Goal: Task Accomplishment & Management: Use online tool/utility

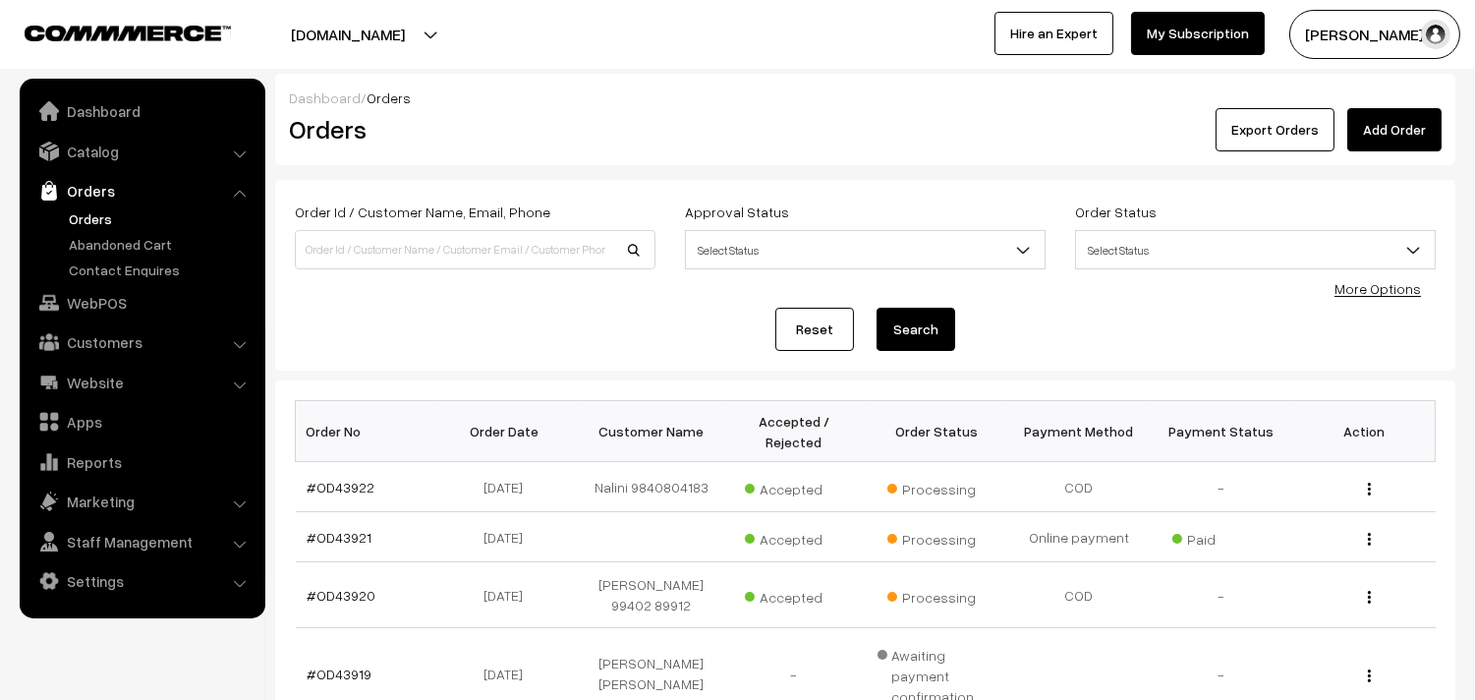
click at [91, 213] on link "Orders" at bounding box center [161, 218] width 195 height 21
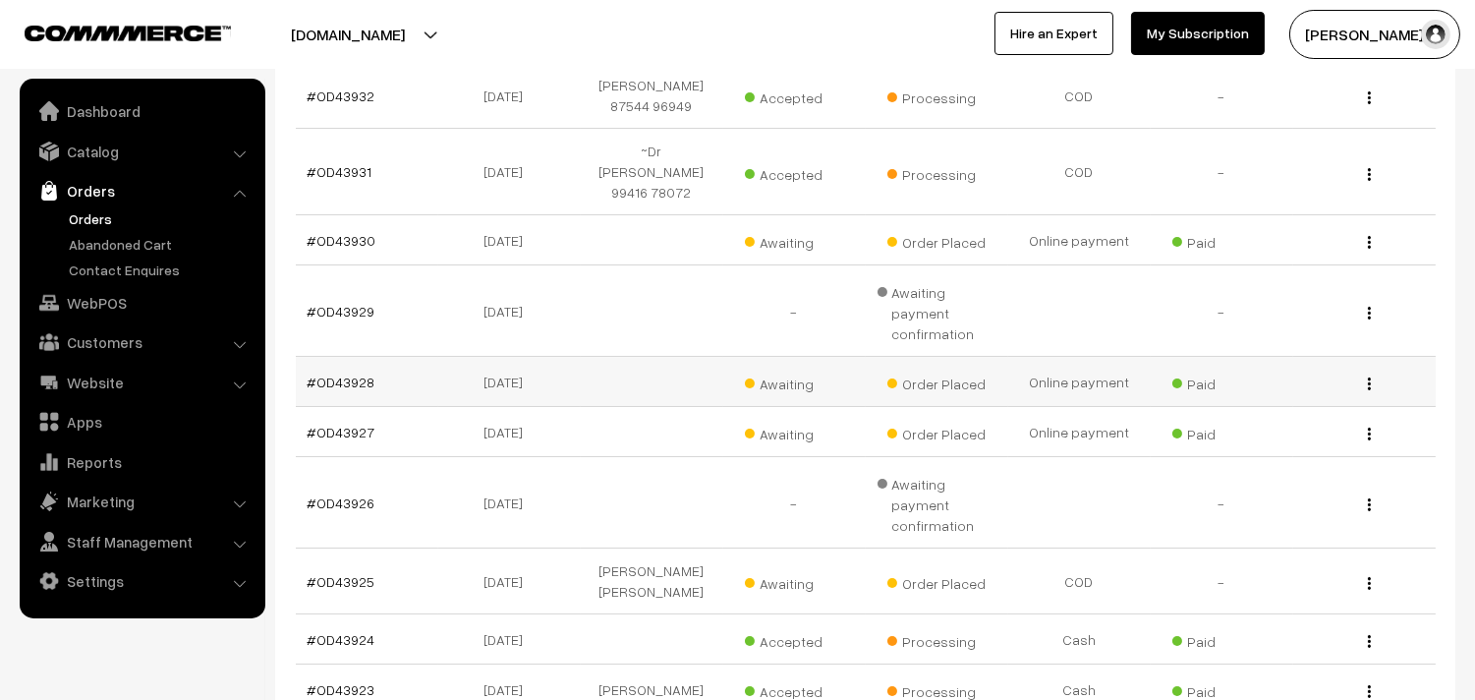
scroll to position [436, 0]
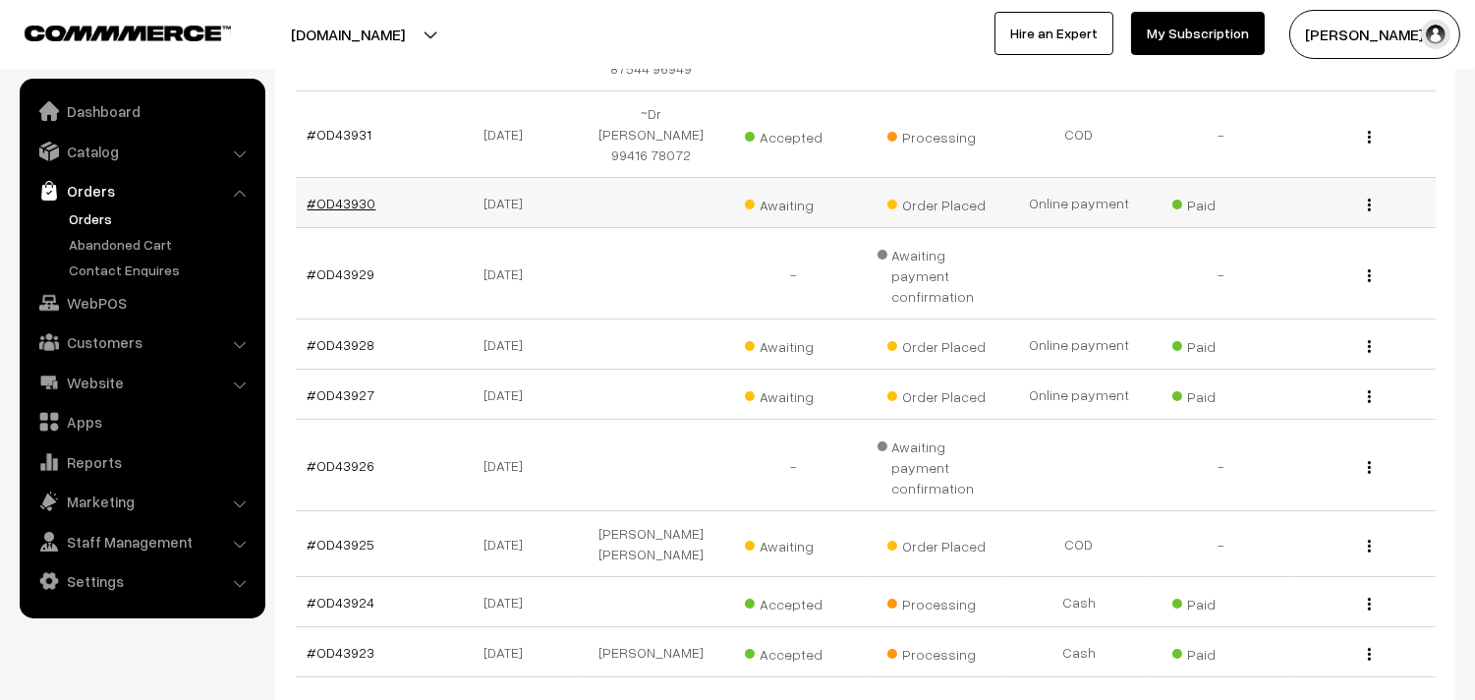
click at [355, 195] on link "#OD43930" at bounding box center [342, 203] width 69 height 17
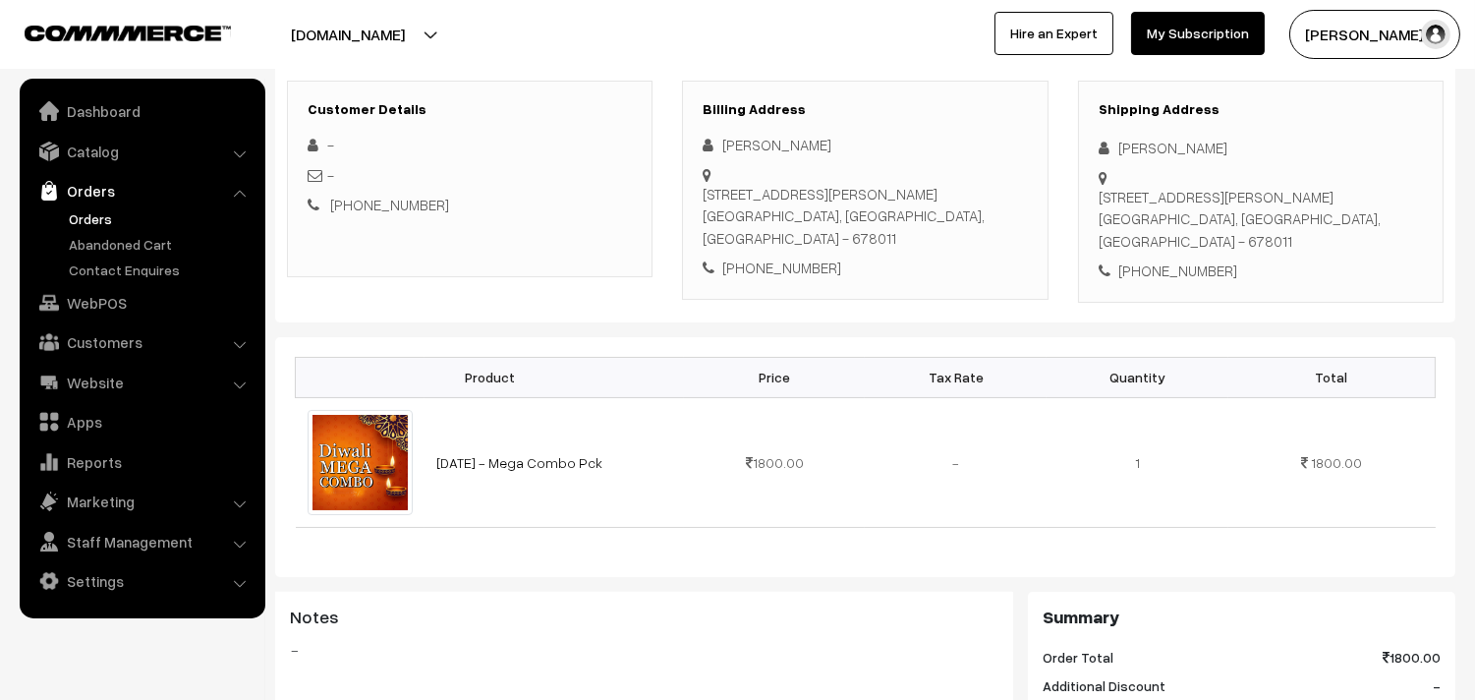
scroll to position [327, 0]
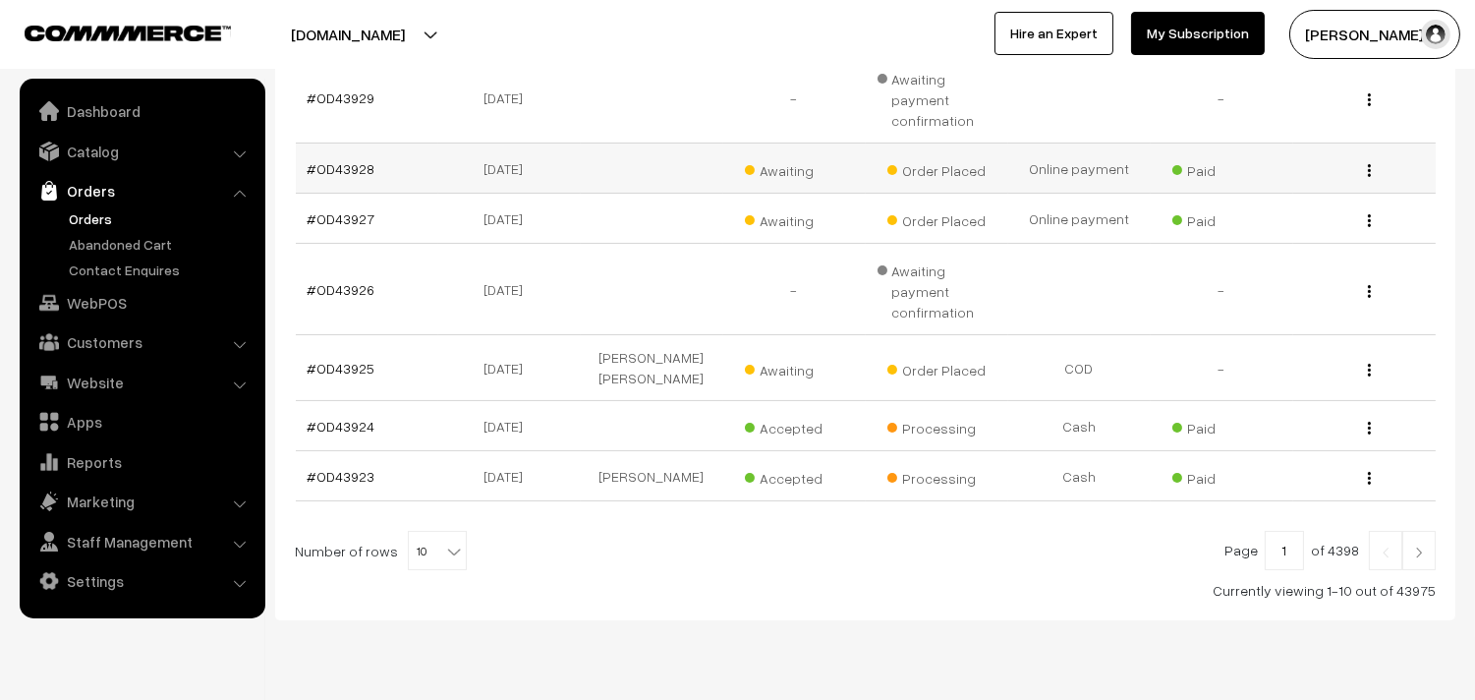
scroll to position [615, 0]
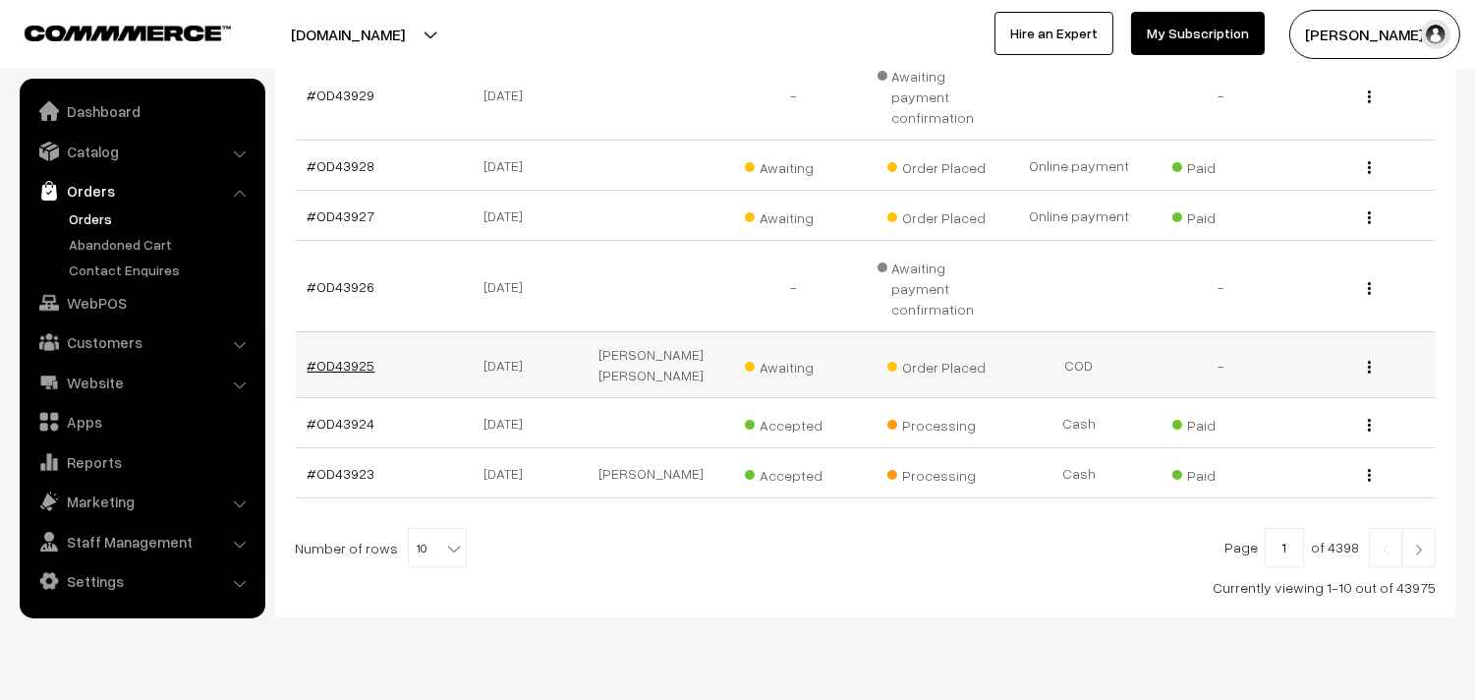
click at [354, 357] on link "#OD43925" at bounding box center [342, 365] width 68 height 17
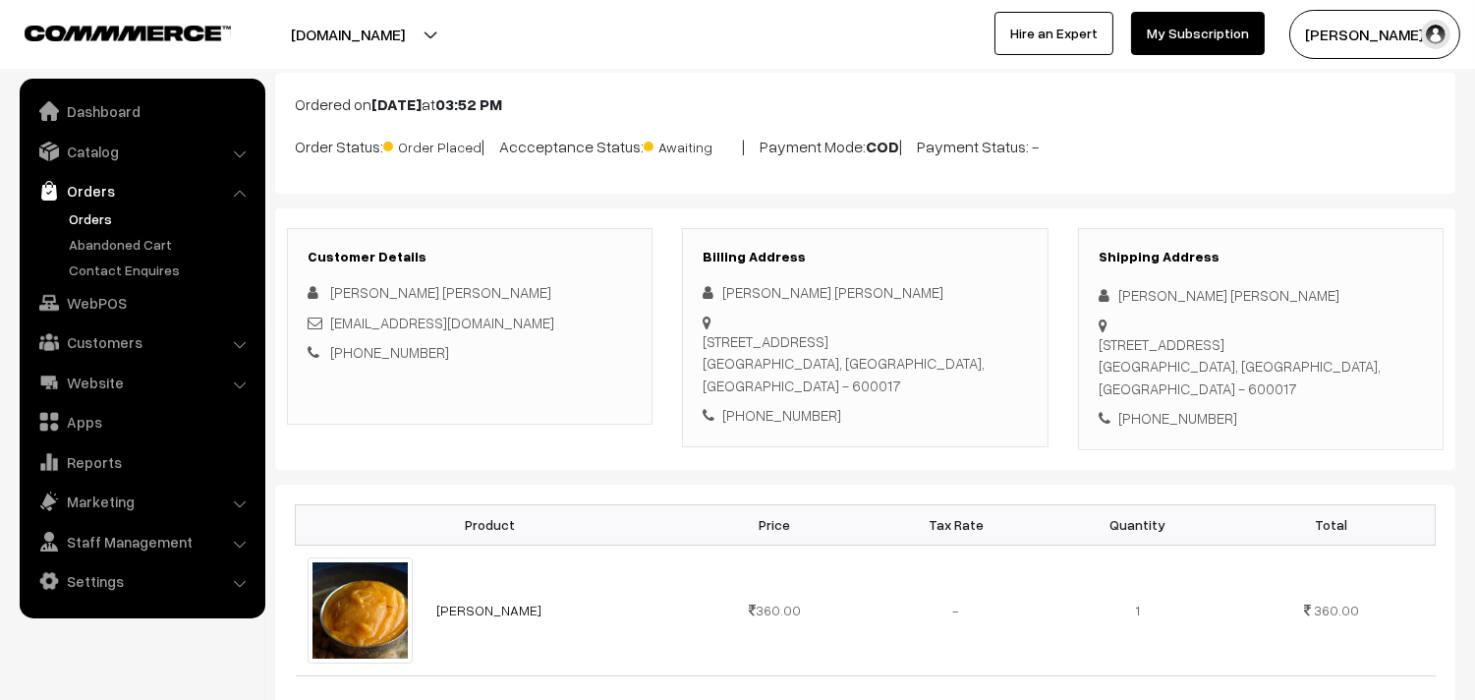
scroll to position [327, 0]
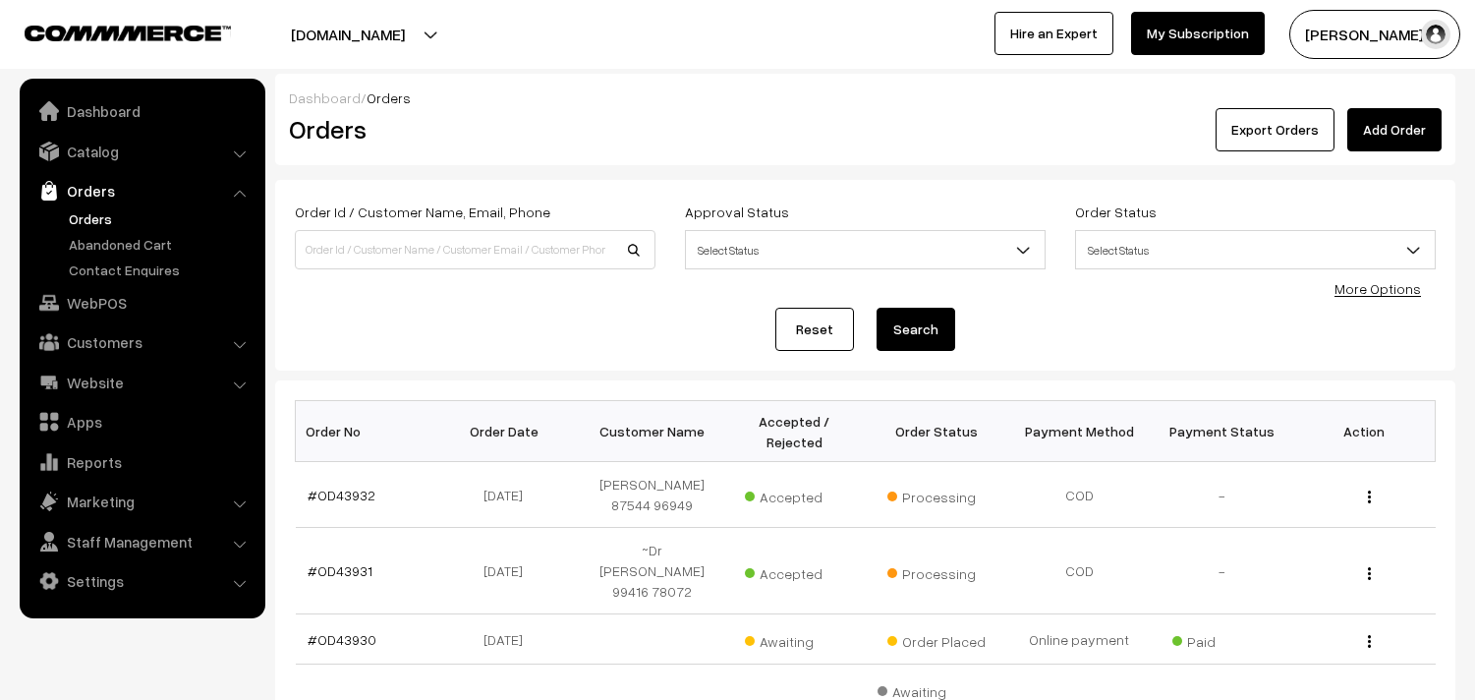
scroll to position [615, 0]
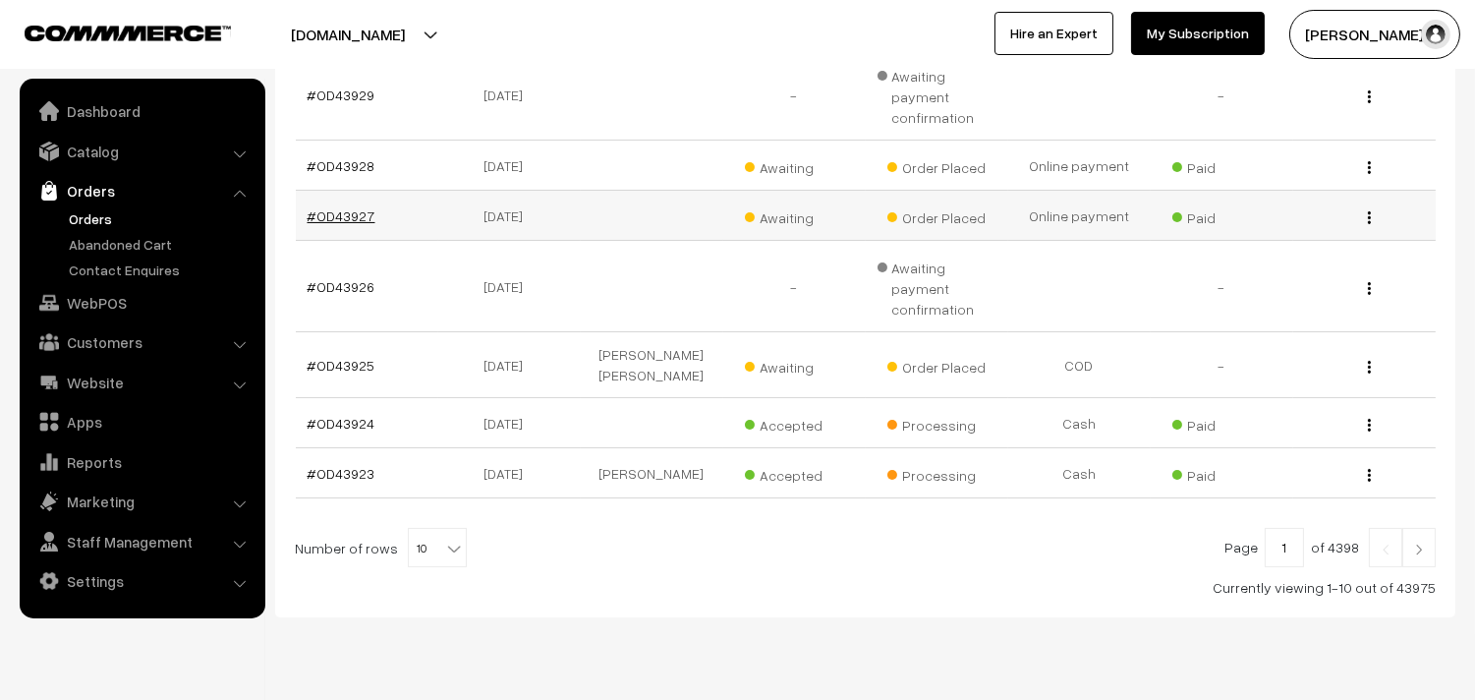
click at [349, 207] on link "#OD43927" at bounding box center [342, 215] width 68 height 17
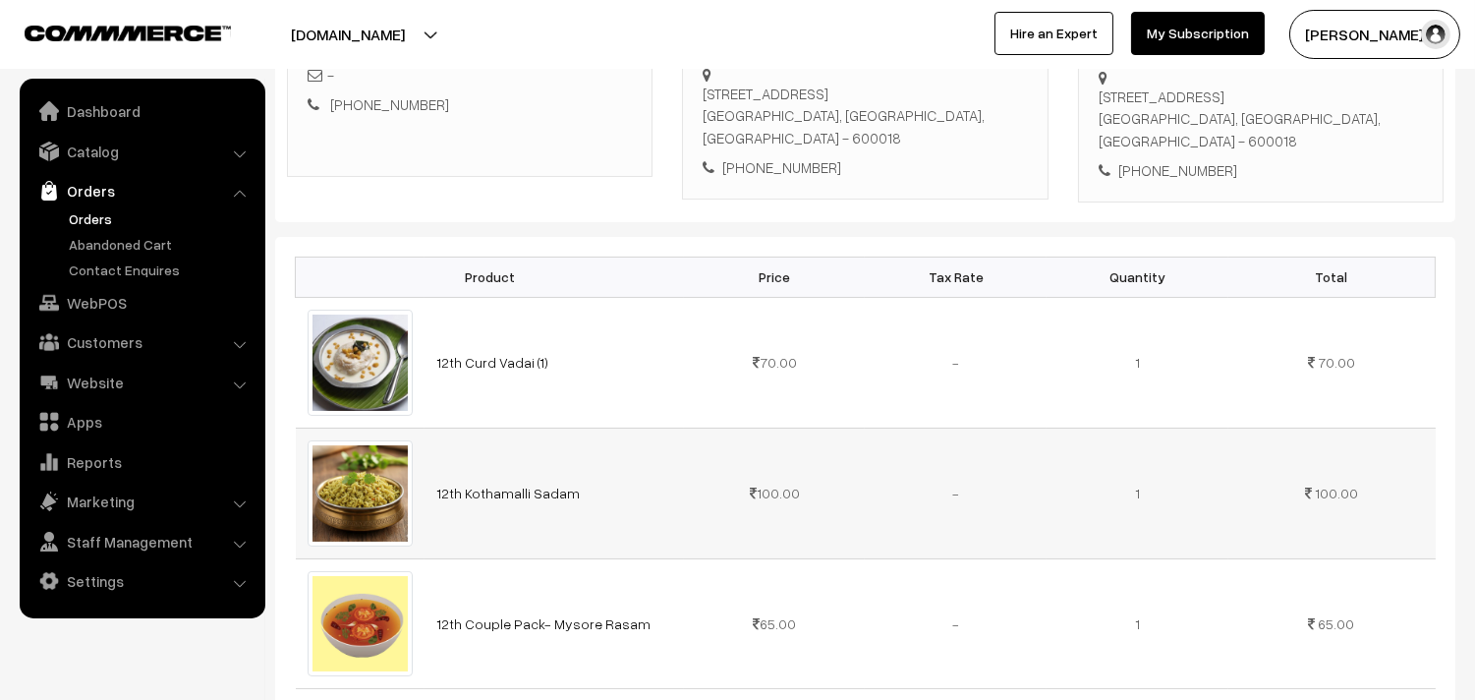
scroll to position [327, 0]
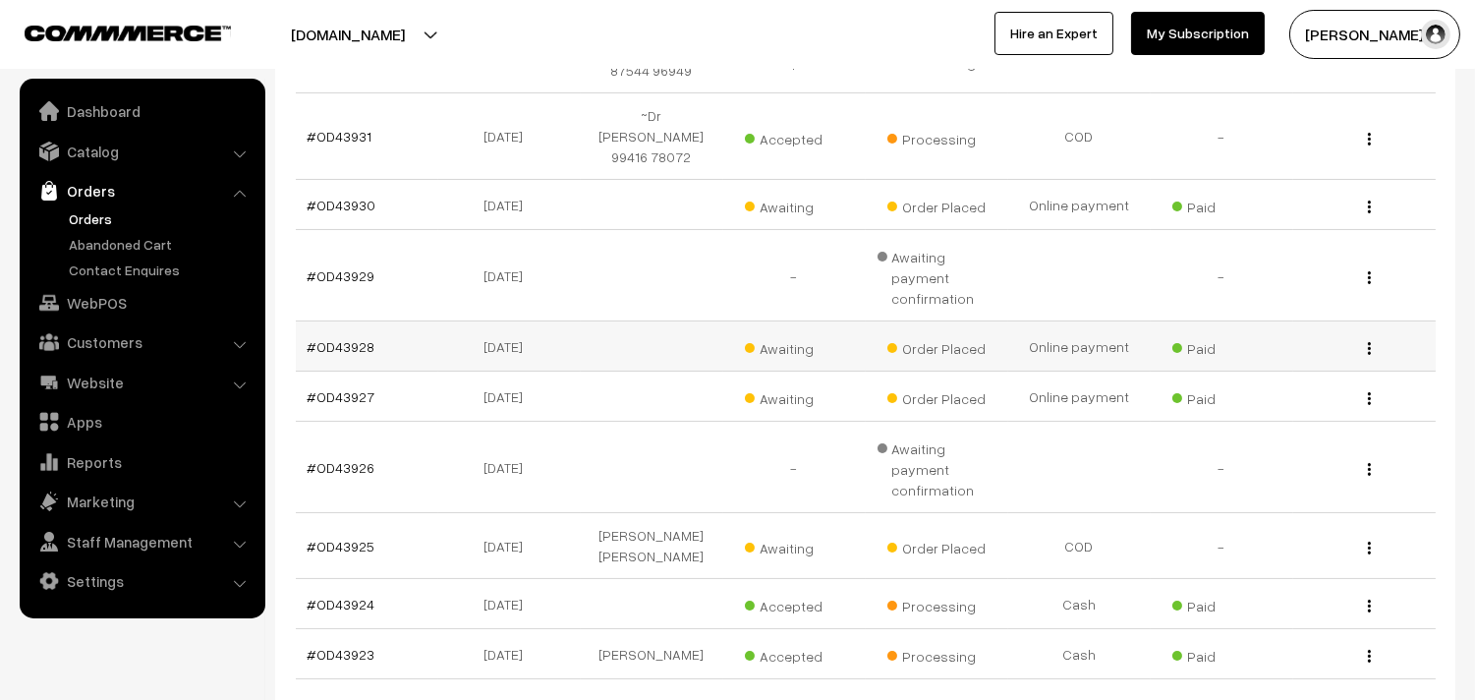
scroll to position [397, 0]
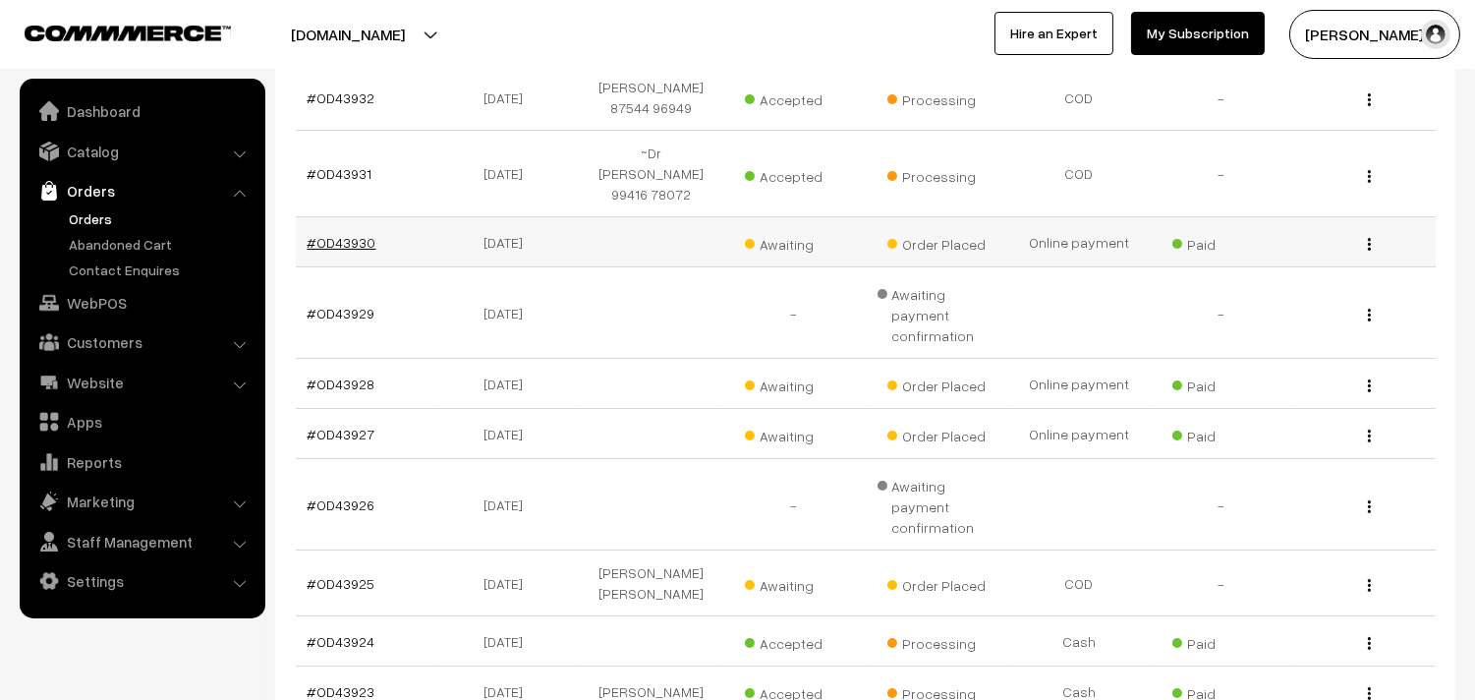
click at [329, 234] on link "#OD43930" at bounding box center [342, 242] width 69 height 17
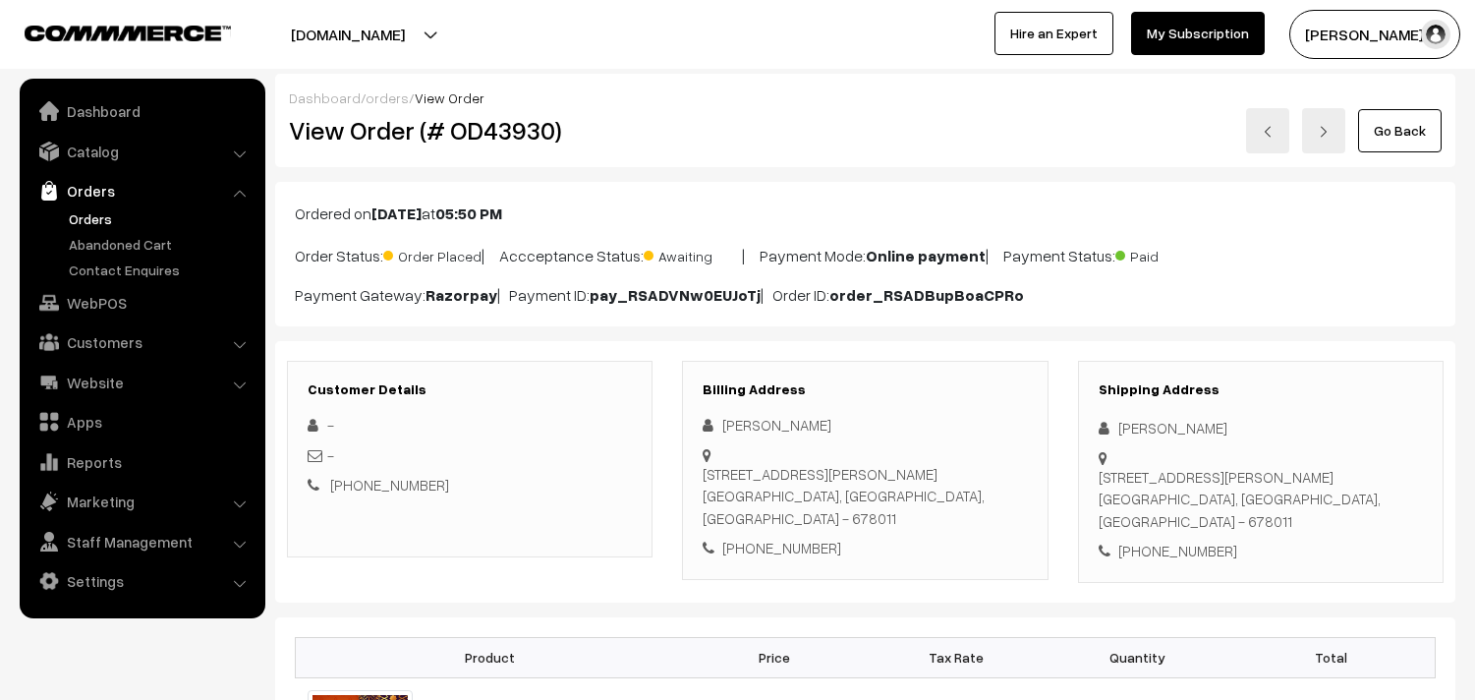
scroll to position [218, 0]
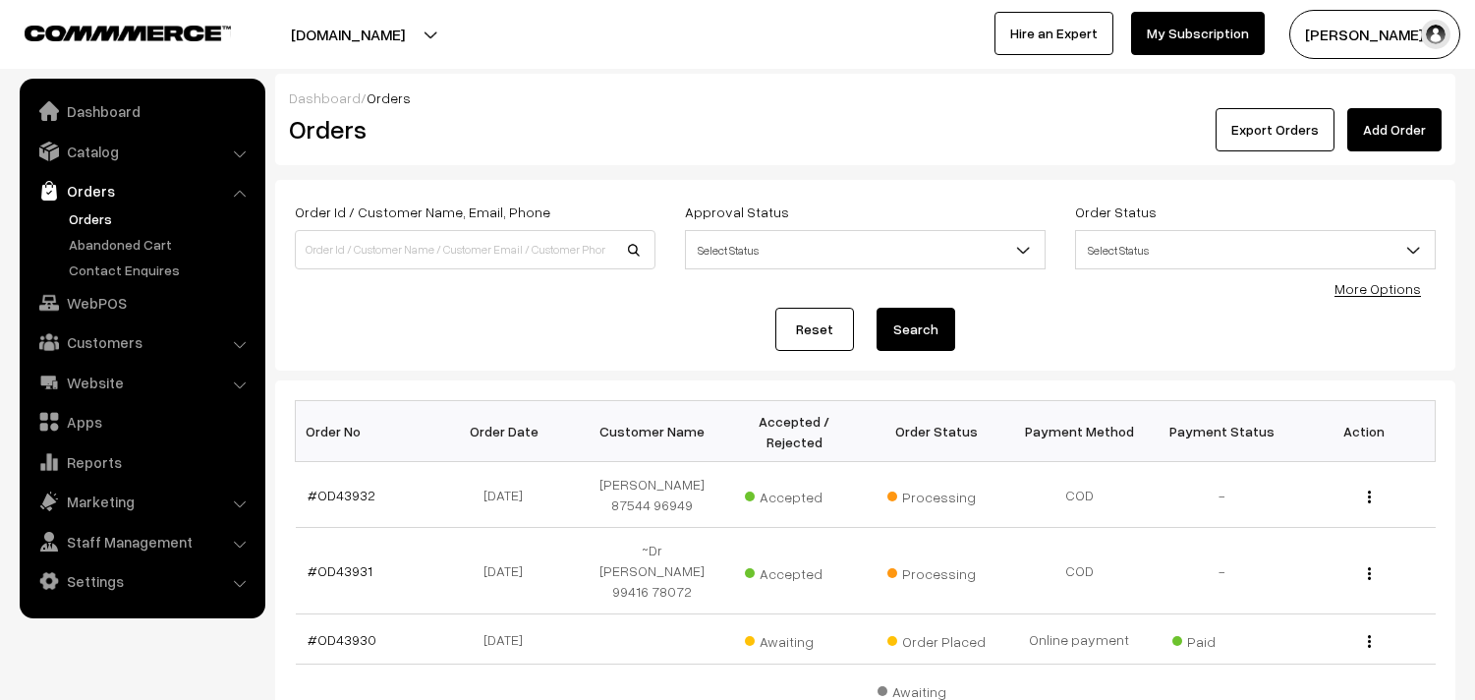
scroll to position [397, 0]
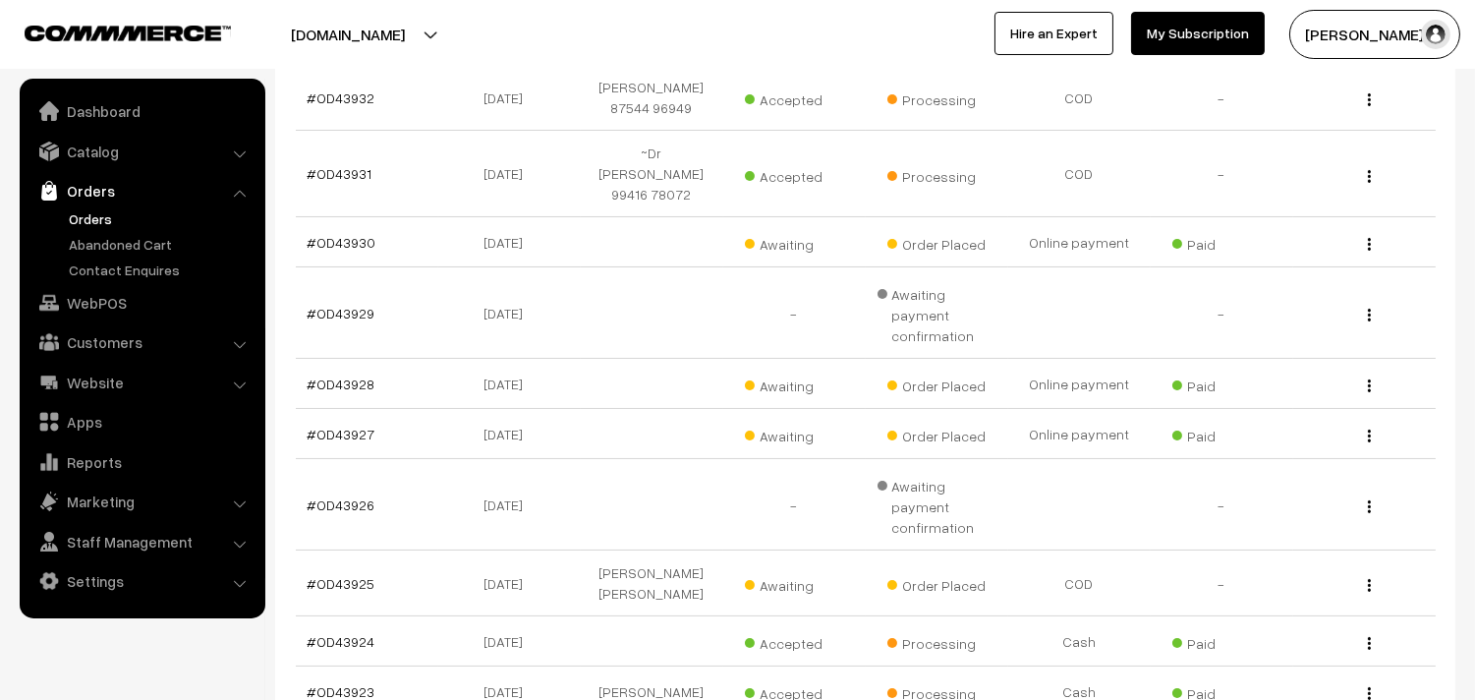
click at [341, 375] on link "#OD43928" at bounding box center [342, 383] width 68 height 17
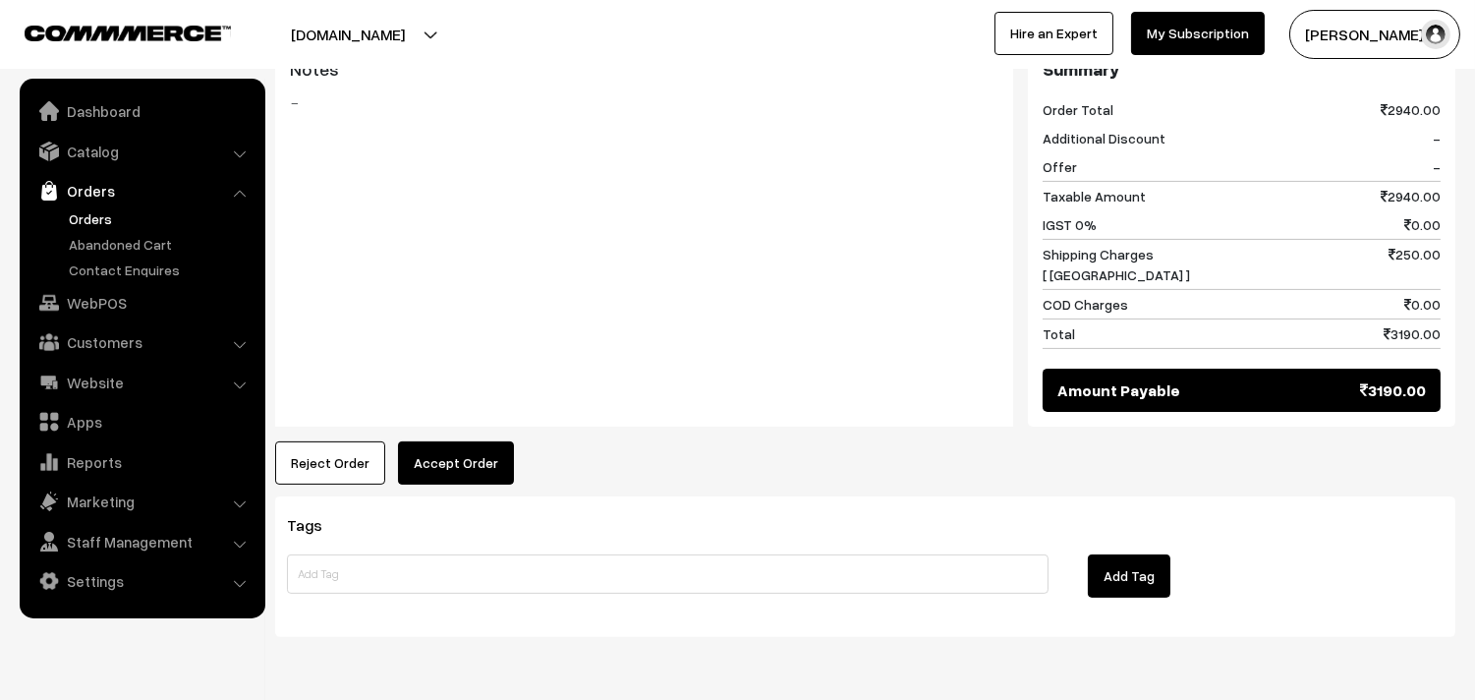
scroll to position [1092, 0]
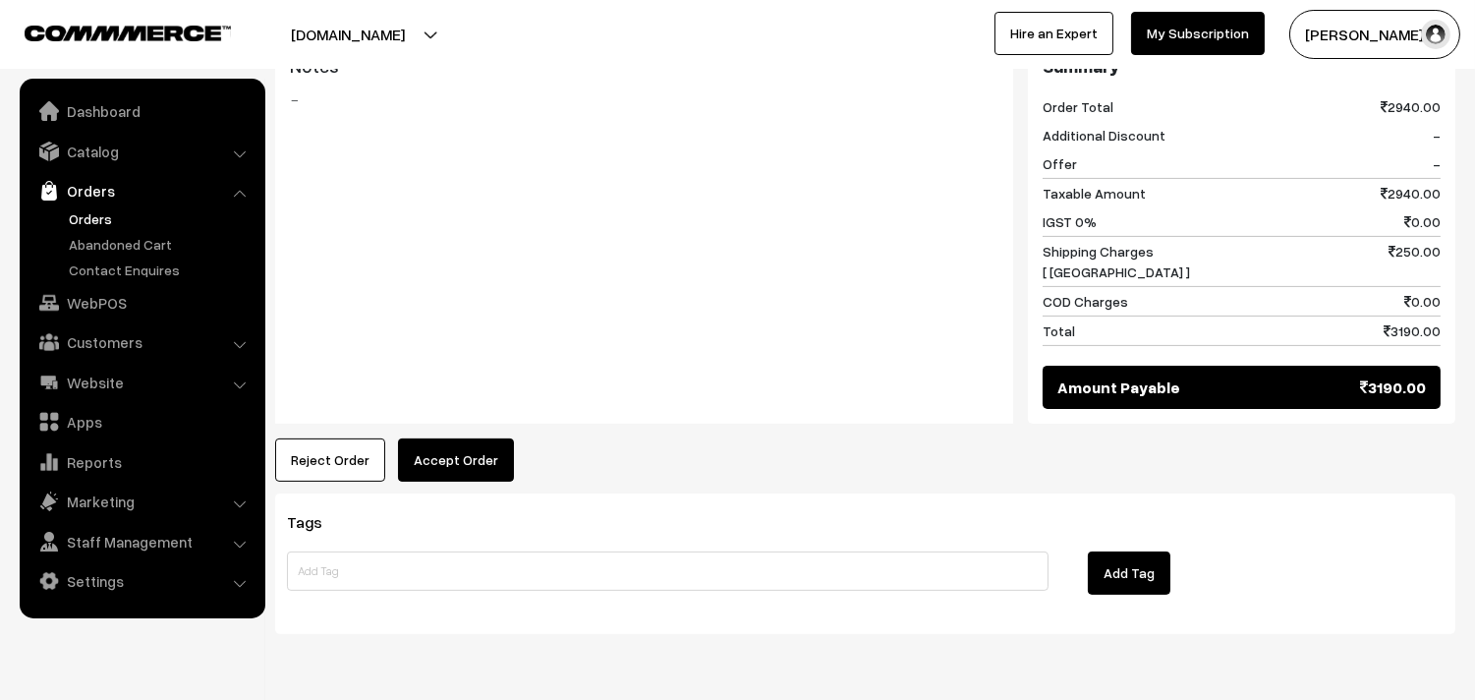
click at [103, 210] on link "Orders" at bounding box center [161, 218] width 195 height 21
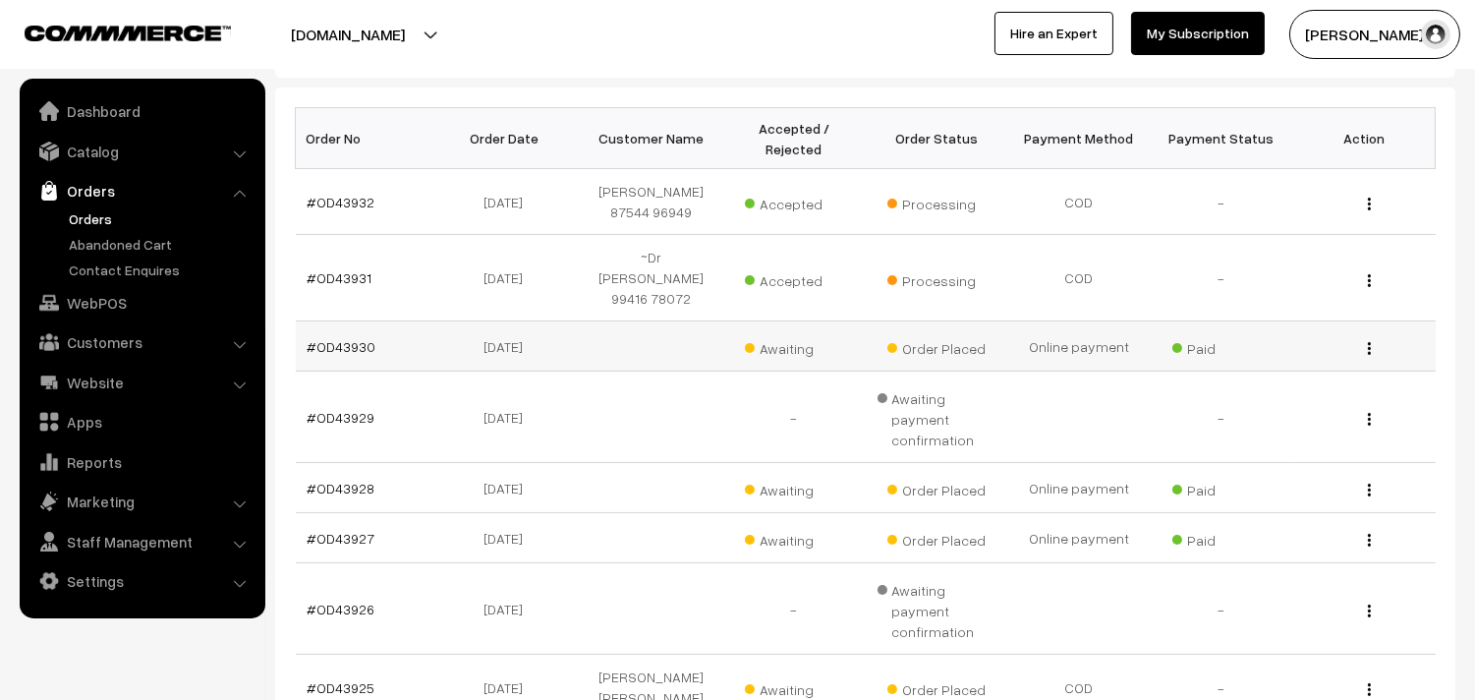
scroll to position [327, 0]
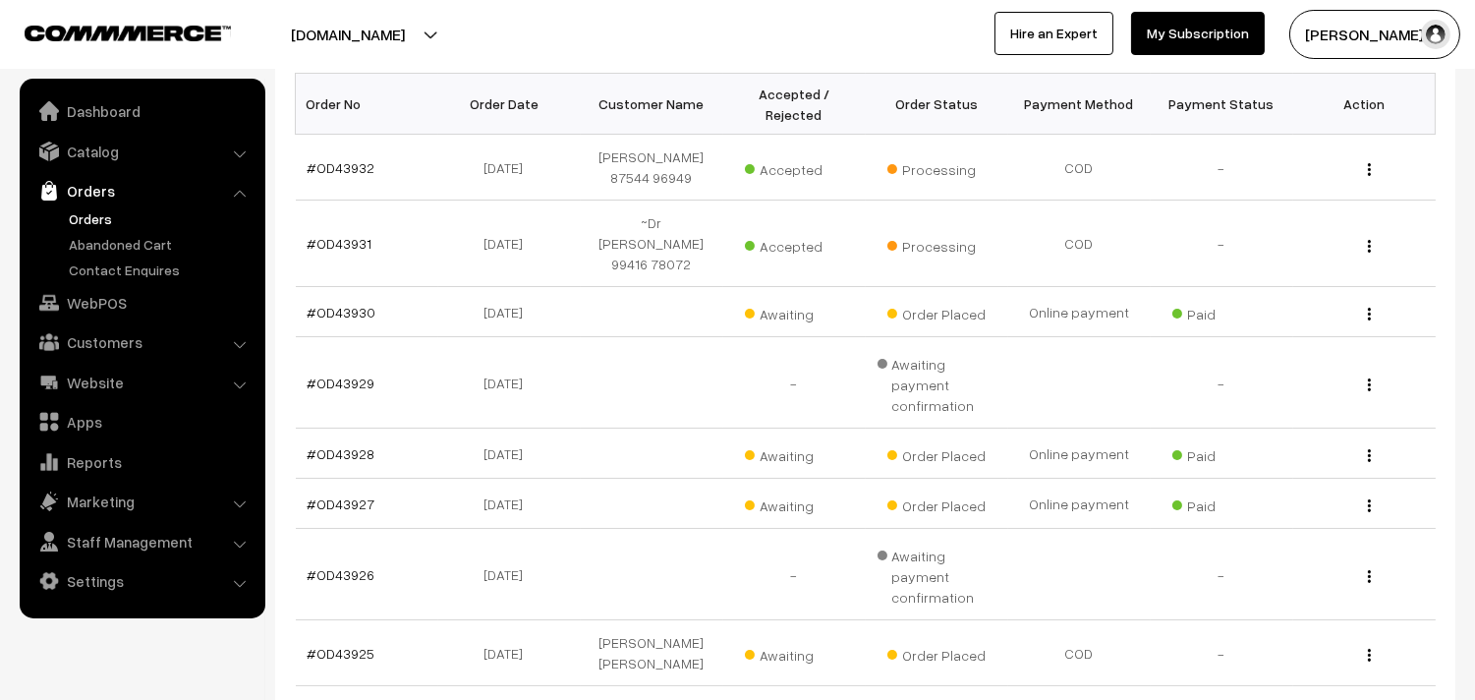
click at [92, 226] on link "Orders" at bounding box center [161, 218] width 195 height 21
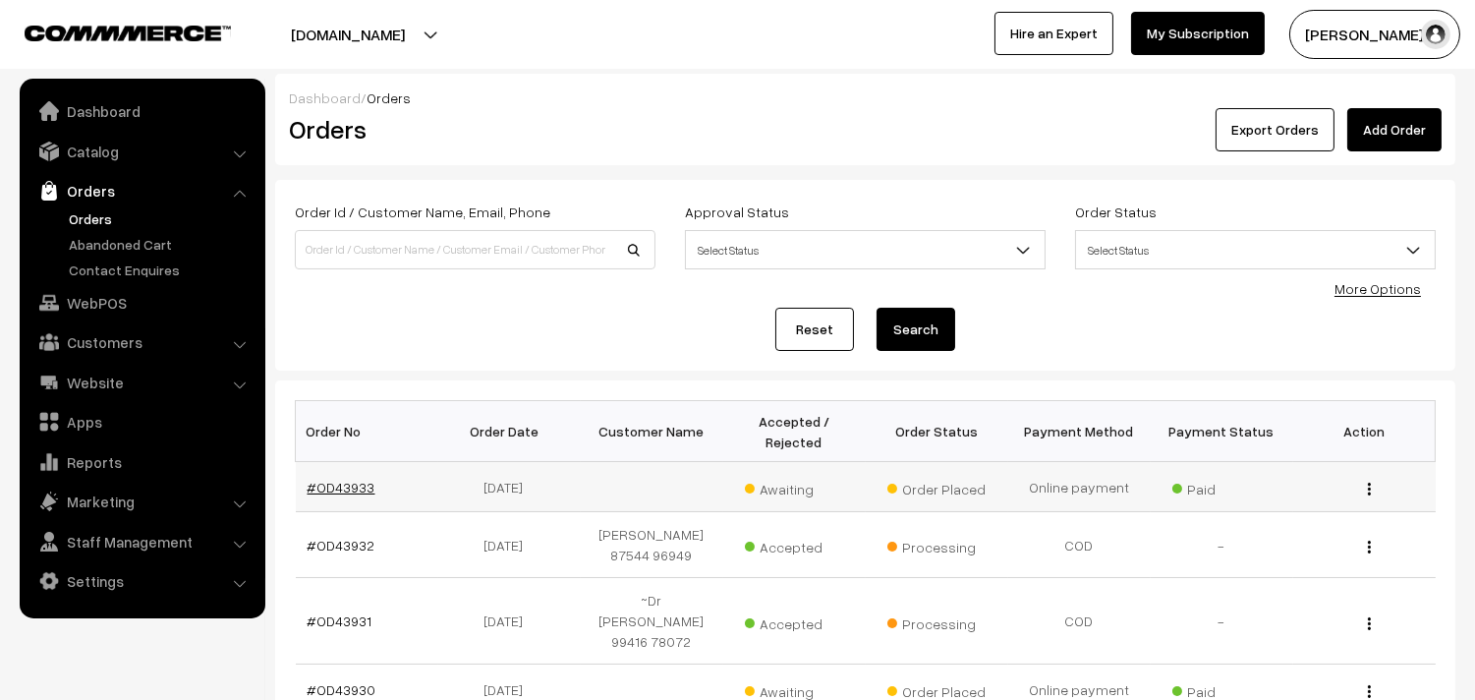
click at [328, 489] on link "#OD43933" at bounding box center [342, 487] width 68 height 17
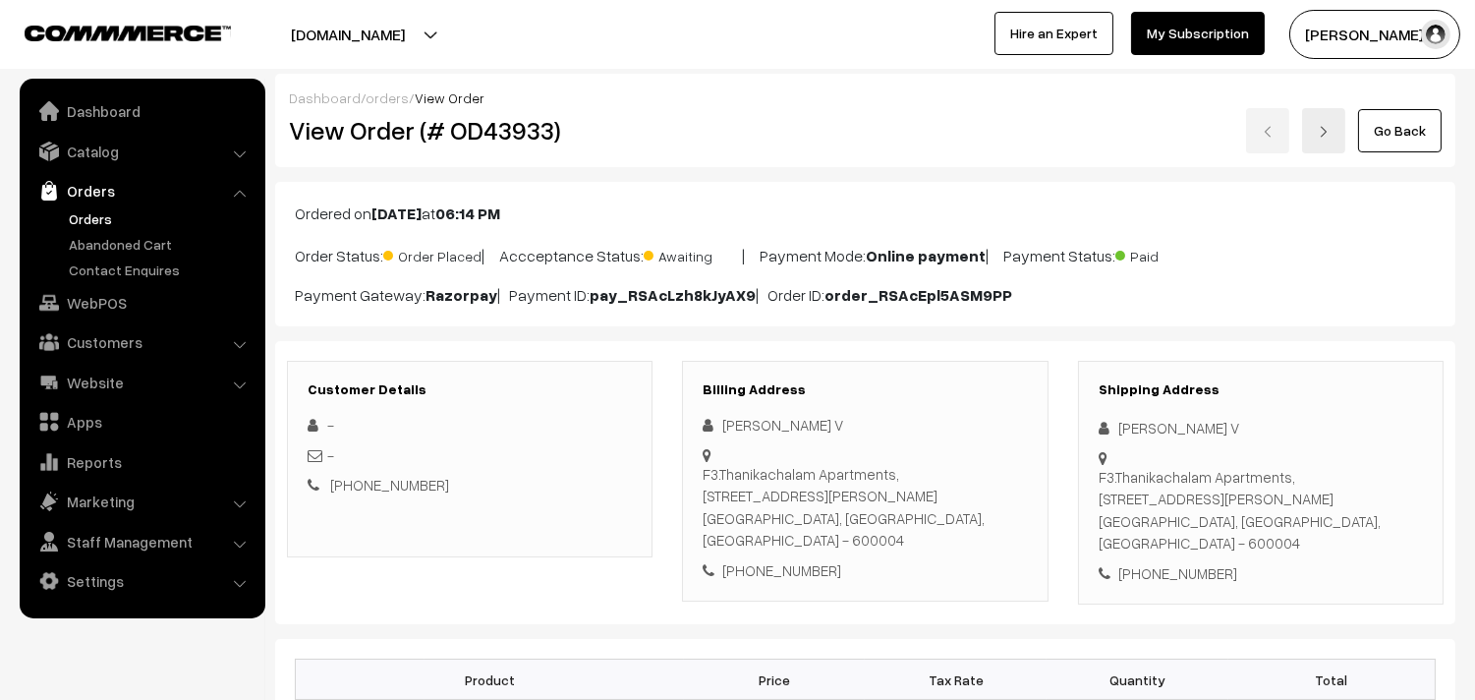
click at [1398, 121] on link "Go Back" at bounding box center [1400, 130] width 84 height 43
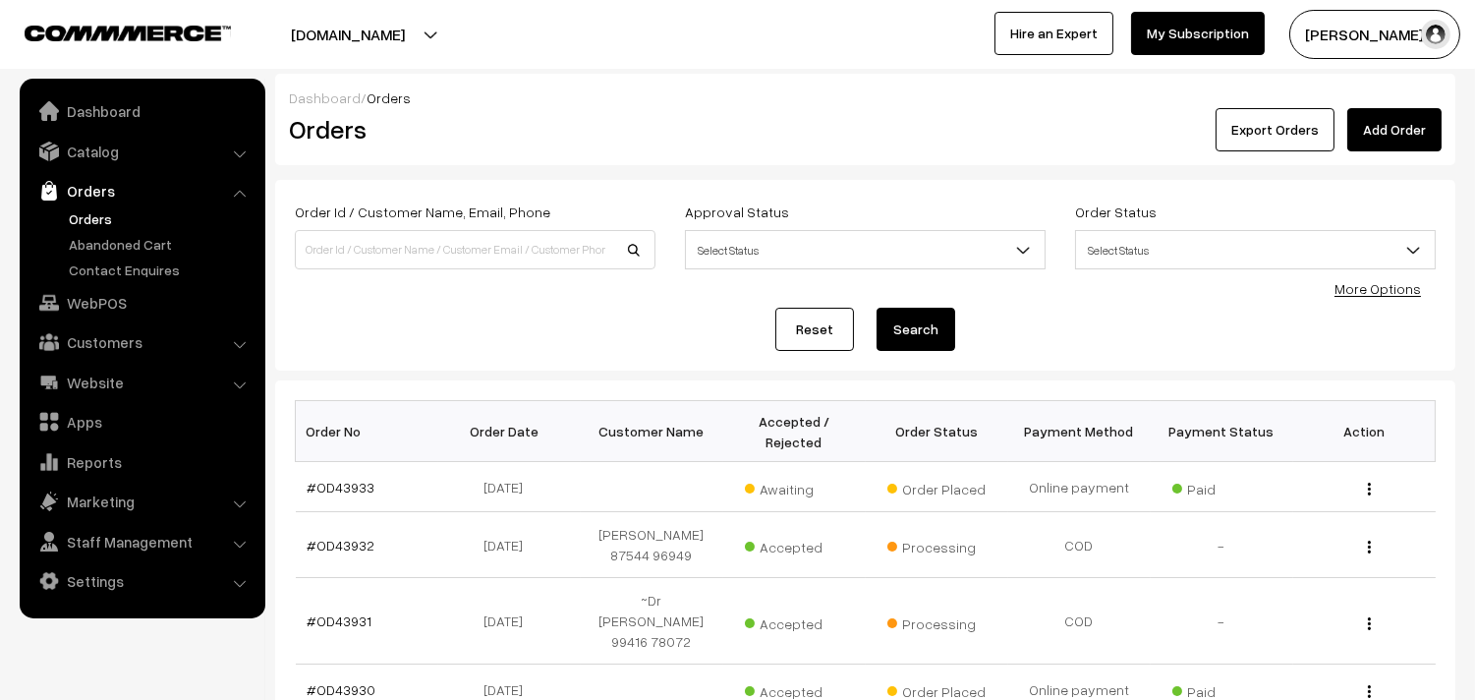
click at [98, 214] on link "Orders" at bounding box center [161, 218] width 195 height 21
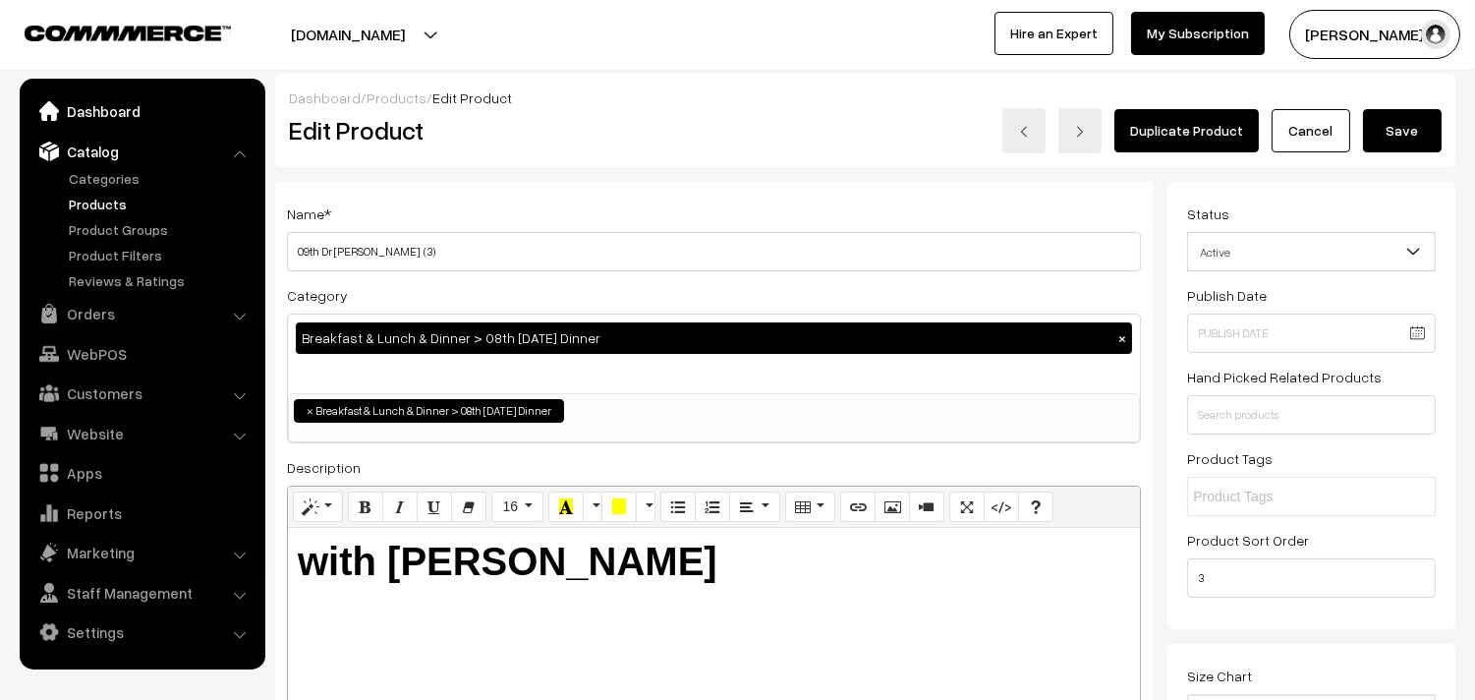
click at [104, 120] on link "Dashboard" at bounding box center [142, 110] width 234 height 35
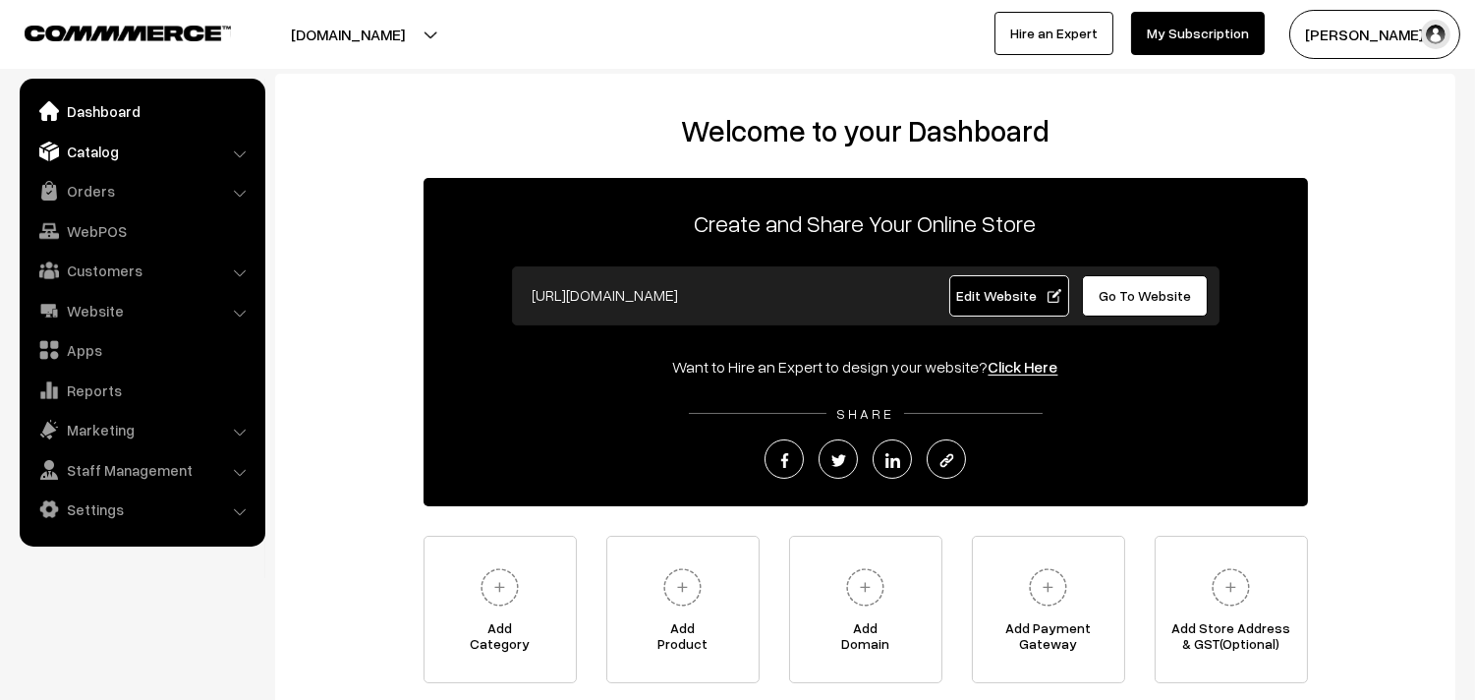
click at [99, 157] on link "Catalog" at bounding box center [142, 151] width 234 height 35
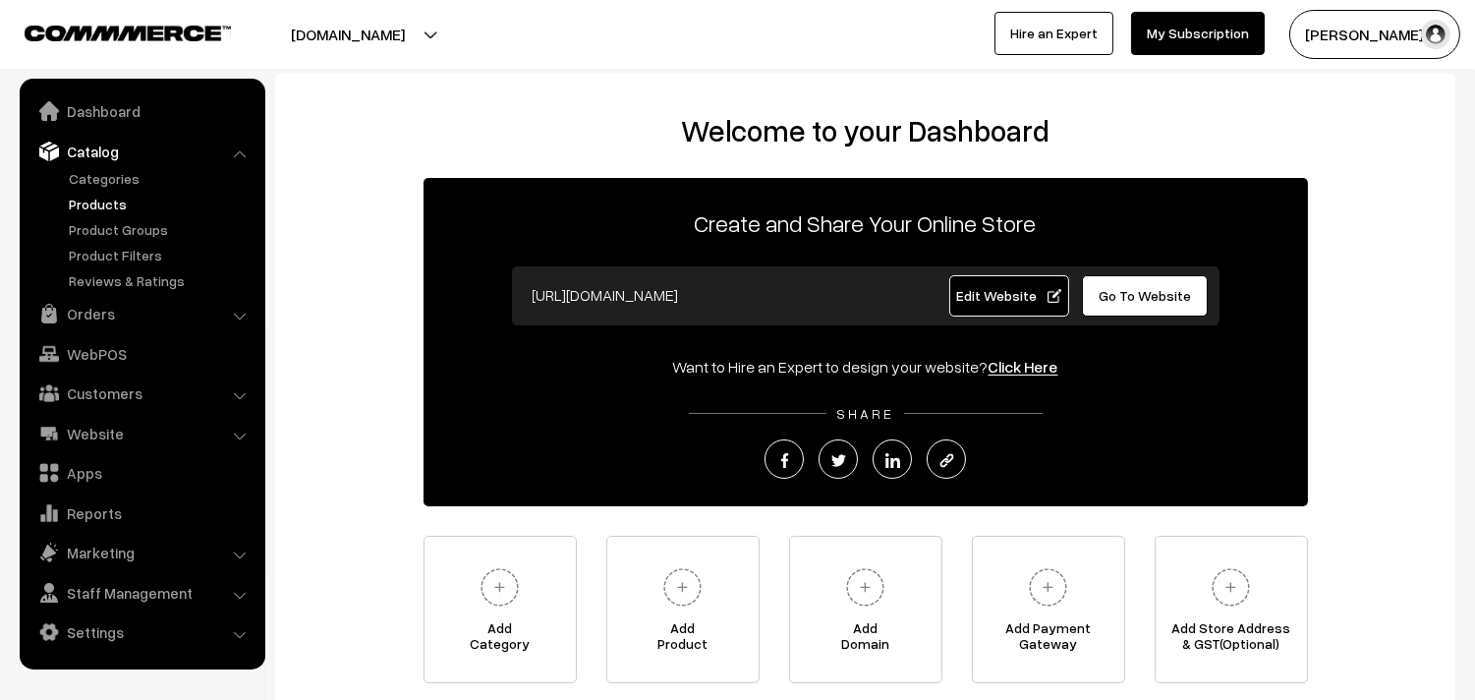
click at [101, 195] on link "Products" at bounding box center [161, 204] width 195 height 21
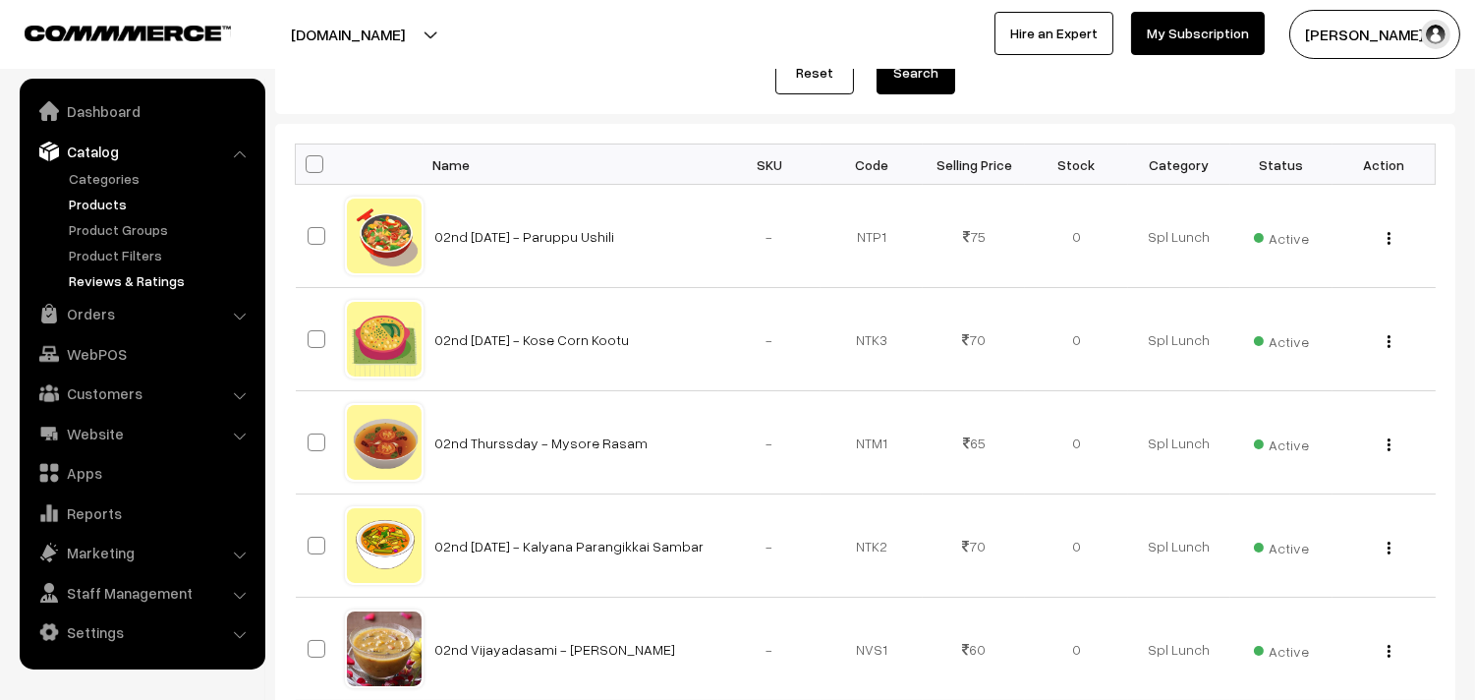
scroll to position [218, 0]
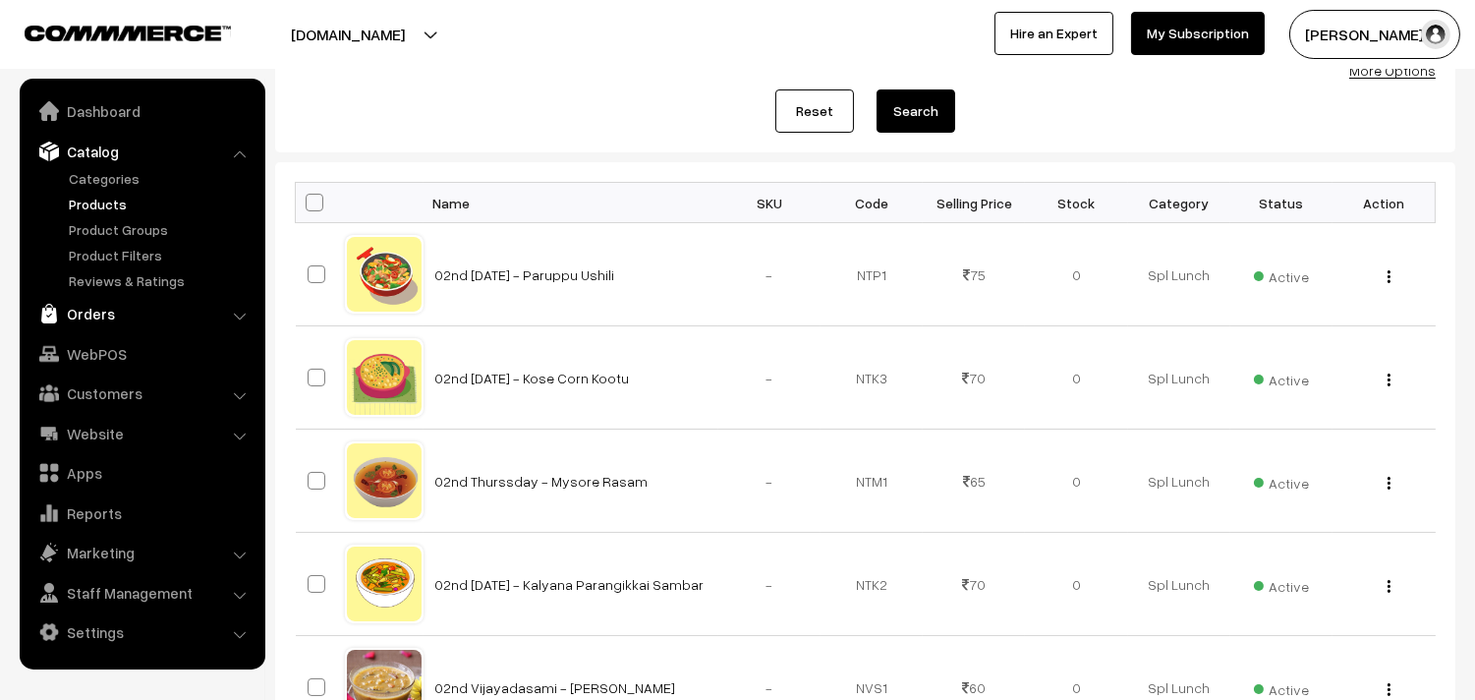
click at [84, 312] on link "Orders" at bounding box center [142, 313] width 234 height 35
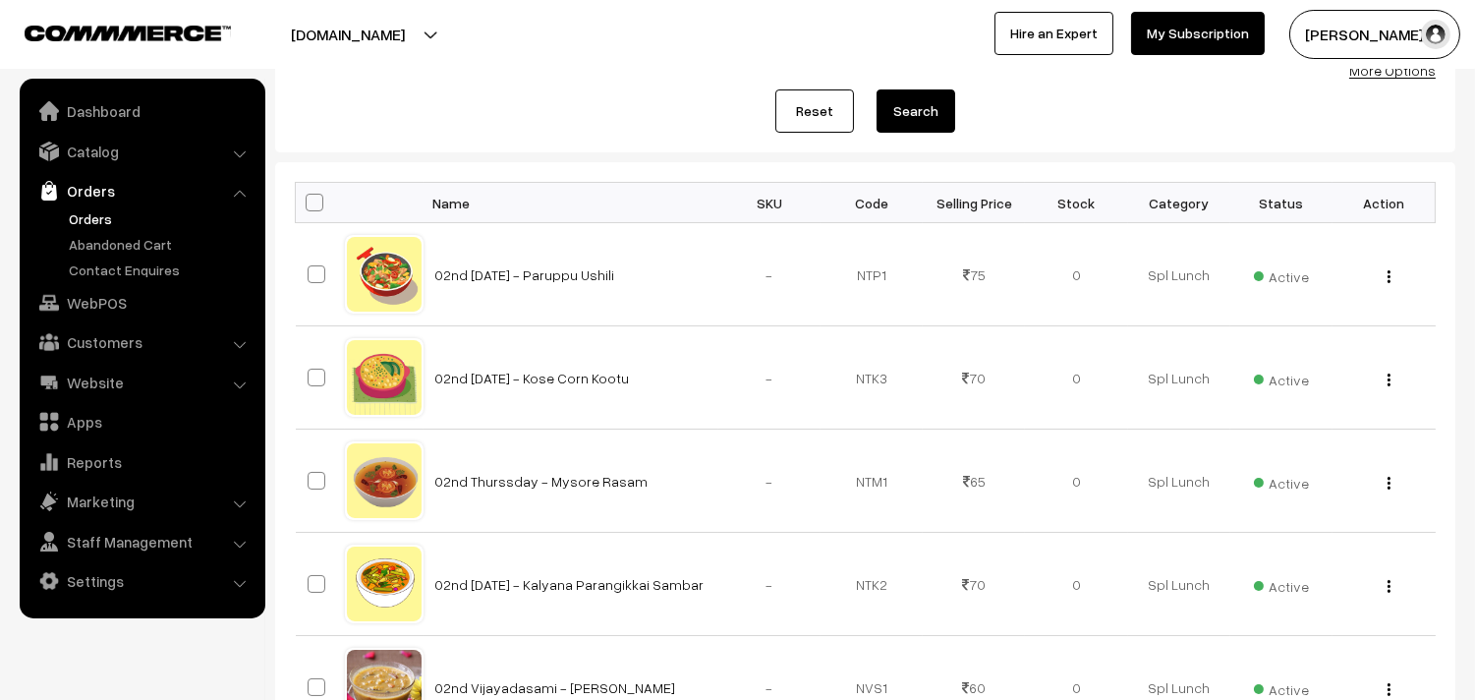
click at [103, 224] on link "Orders" at bounding box center [161, 218] width 195 height 21
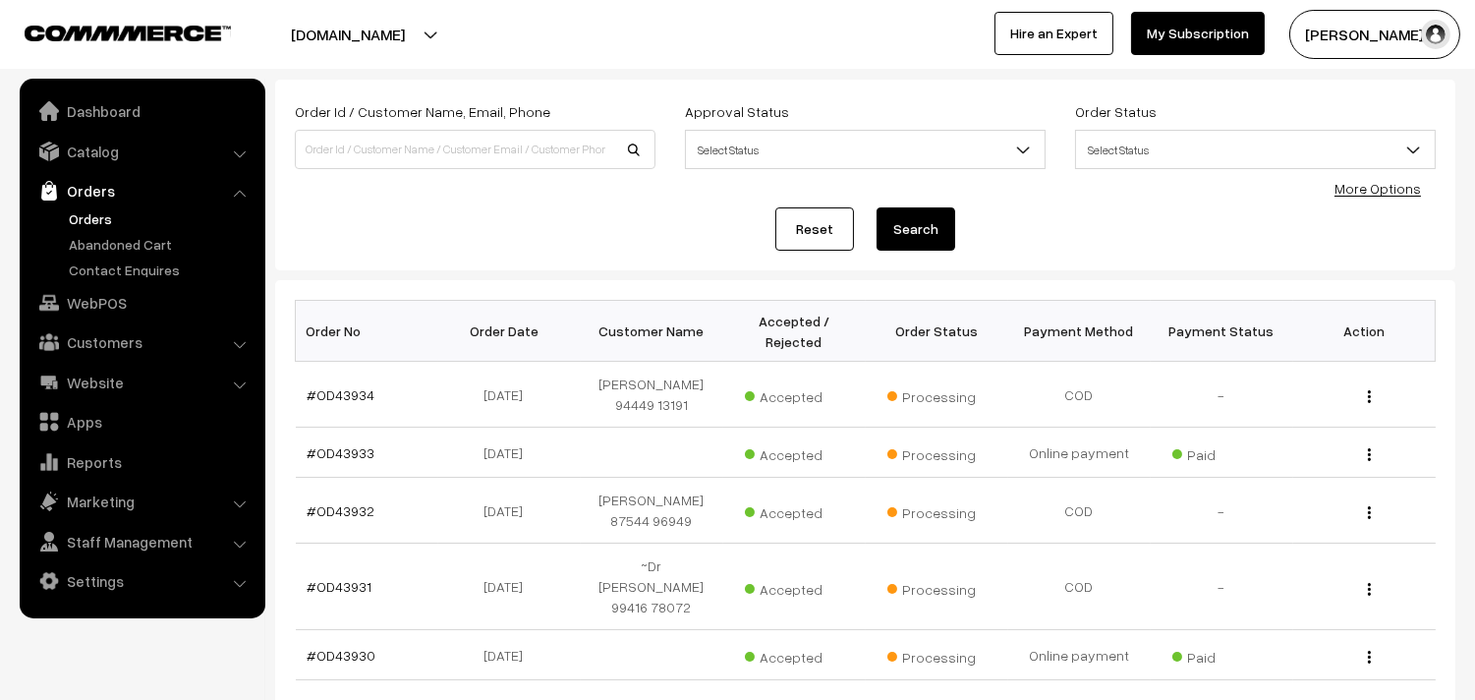
scroll to position [218, 0]
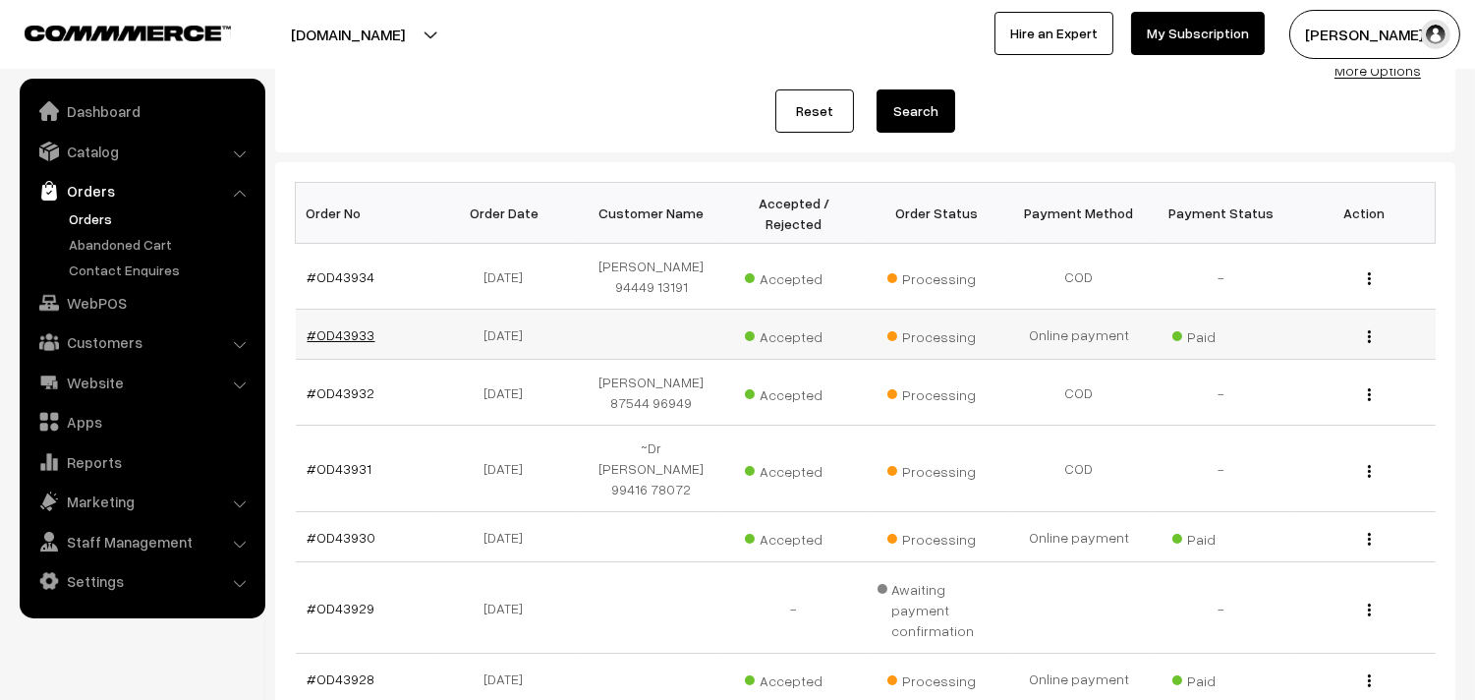
click at [348, 342] on link "#OD43933" at bounding box center [342, 334] width 68 height 17
click at [347, 342] on link "#OD43933" at bounding box center [342, 334] width 68 height 17
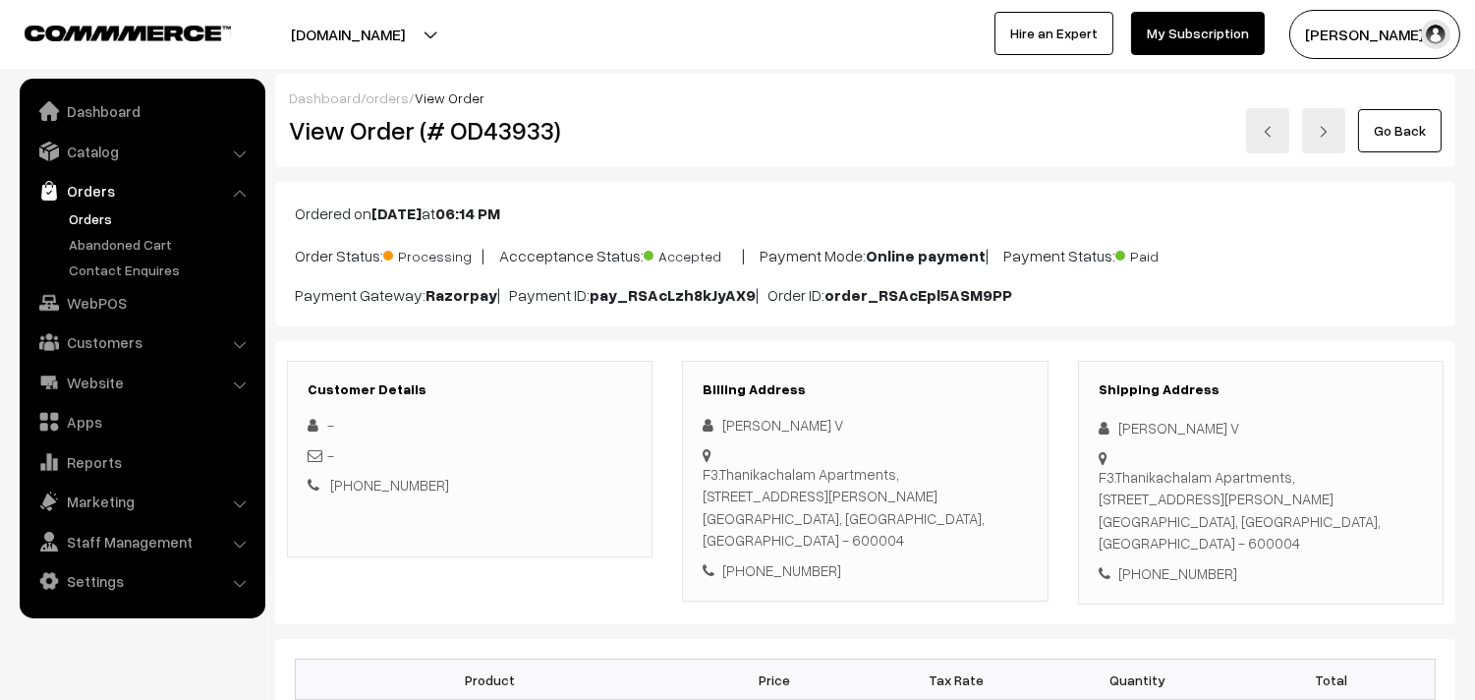
click at [1384, 120] on link "Go Back" at bounding box center [1400, 130] width 84 height 43
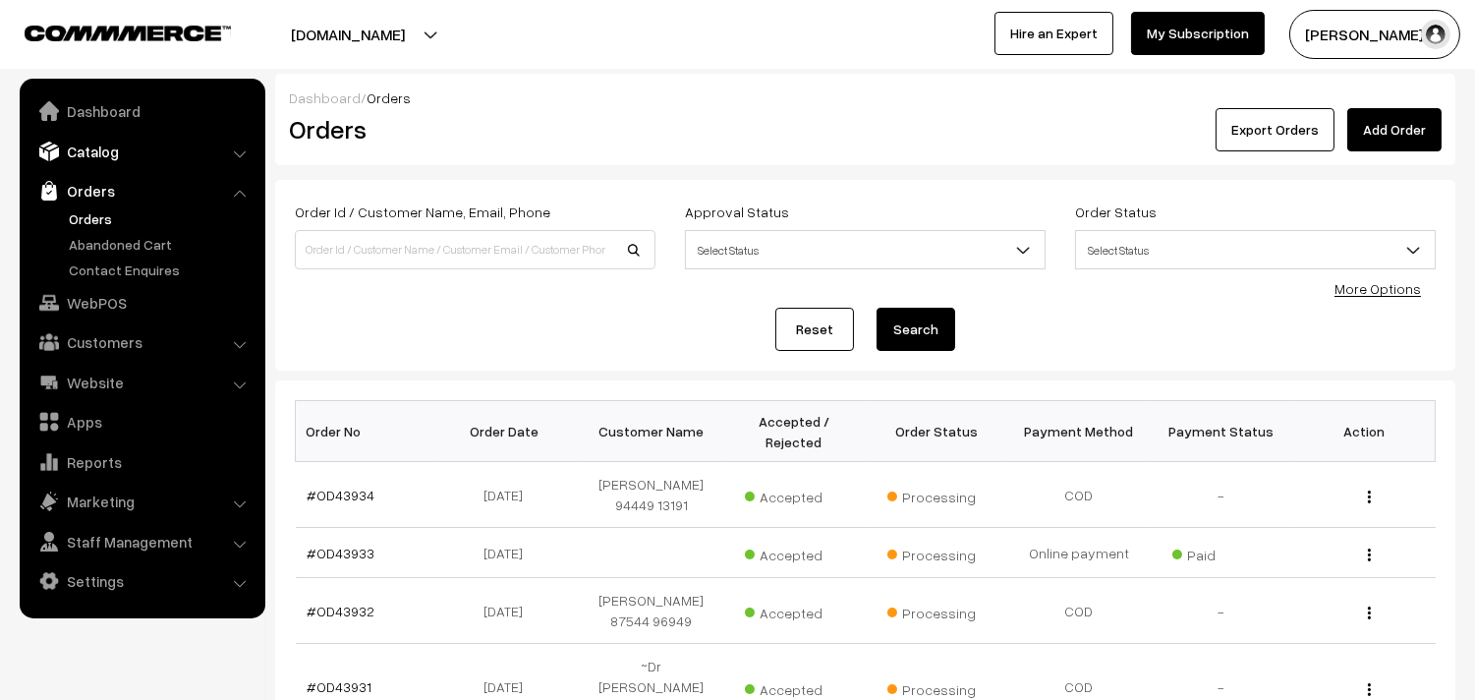
click at [109, 144] on link "Catalog" at bounding box center [142, 151] width 234 height 35
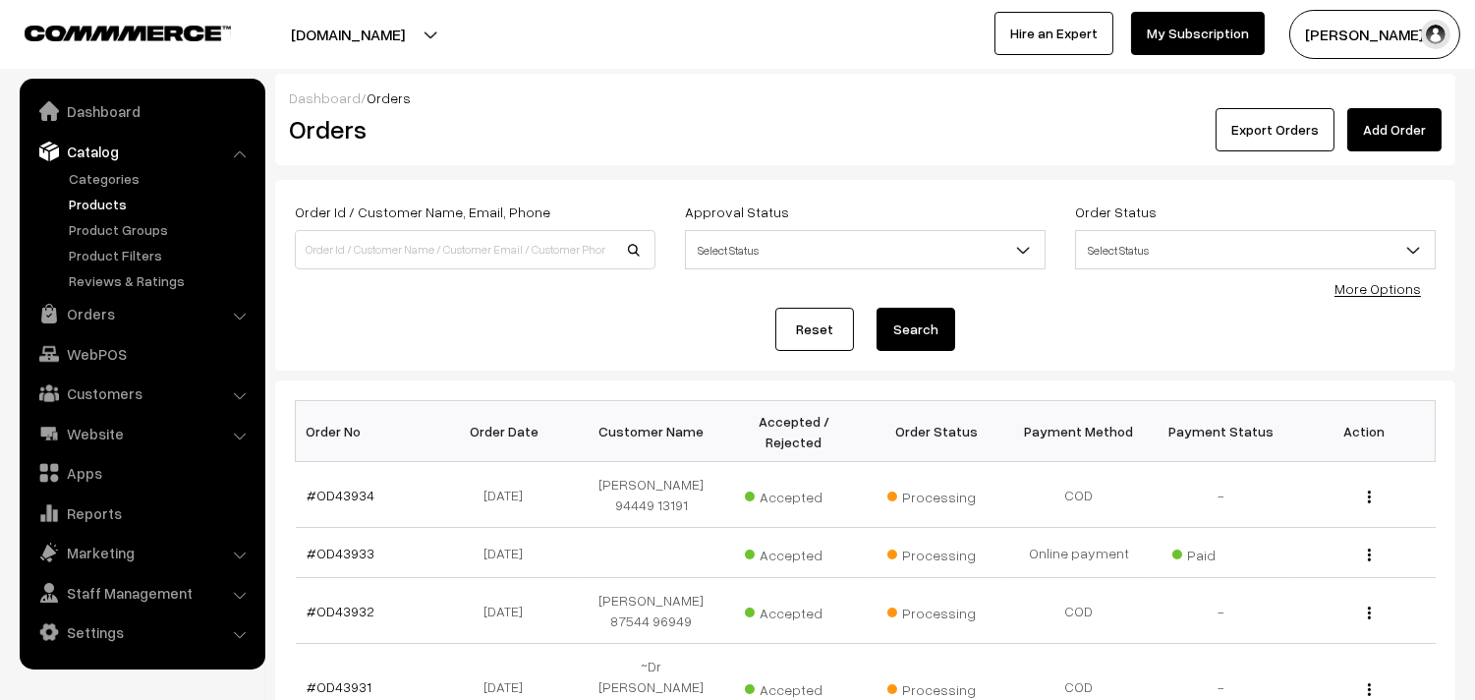
click at [103, 204] on link "Products" at bounding box center [161, 204] width 195 height 21
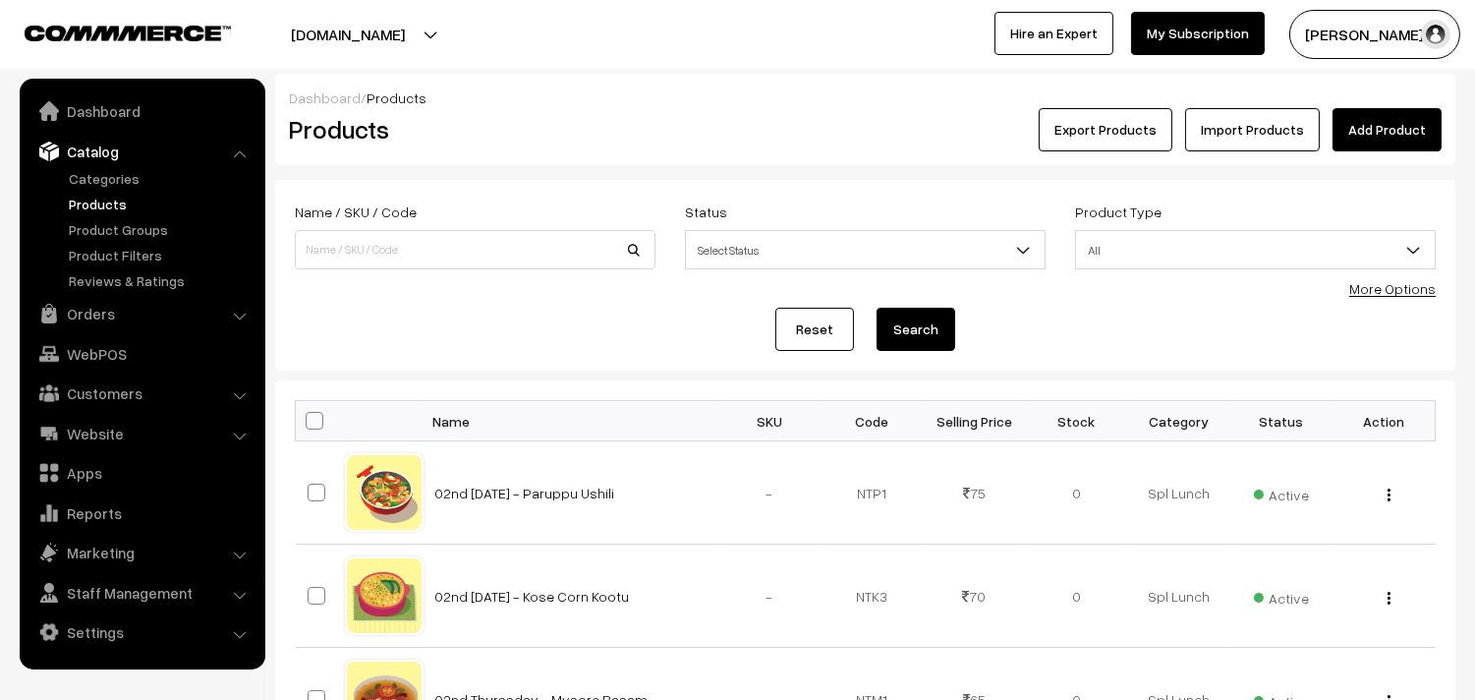
click at [1376, 290] on link "More Options" at bounding box center [1392, 288] width 86 height 17
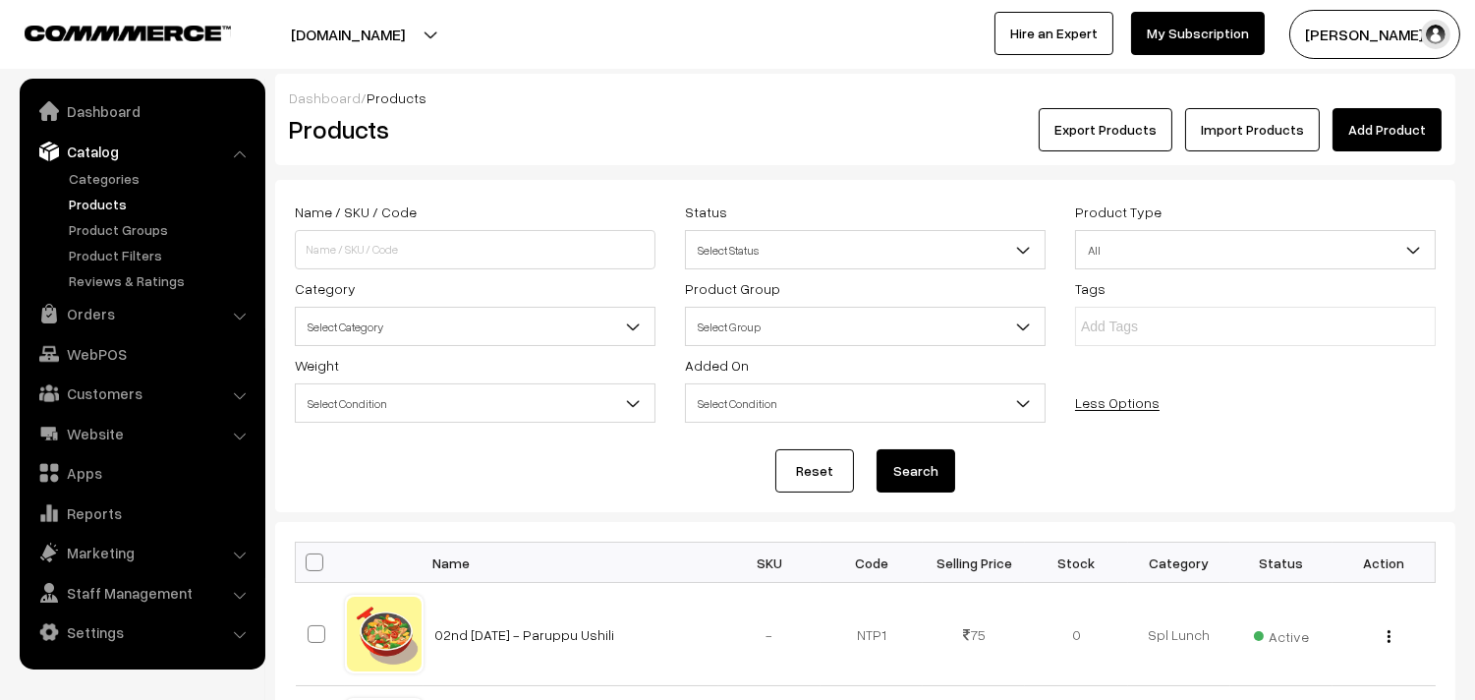
click at [452, 309] on span "Select Category" at bounding box center [475, 326] width 361 height 39
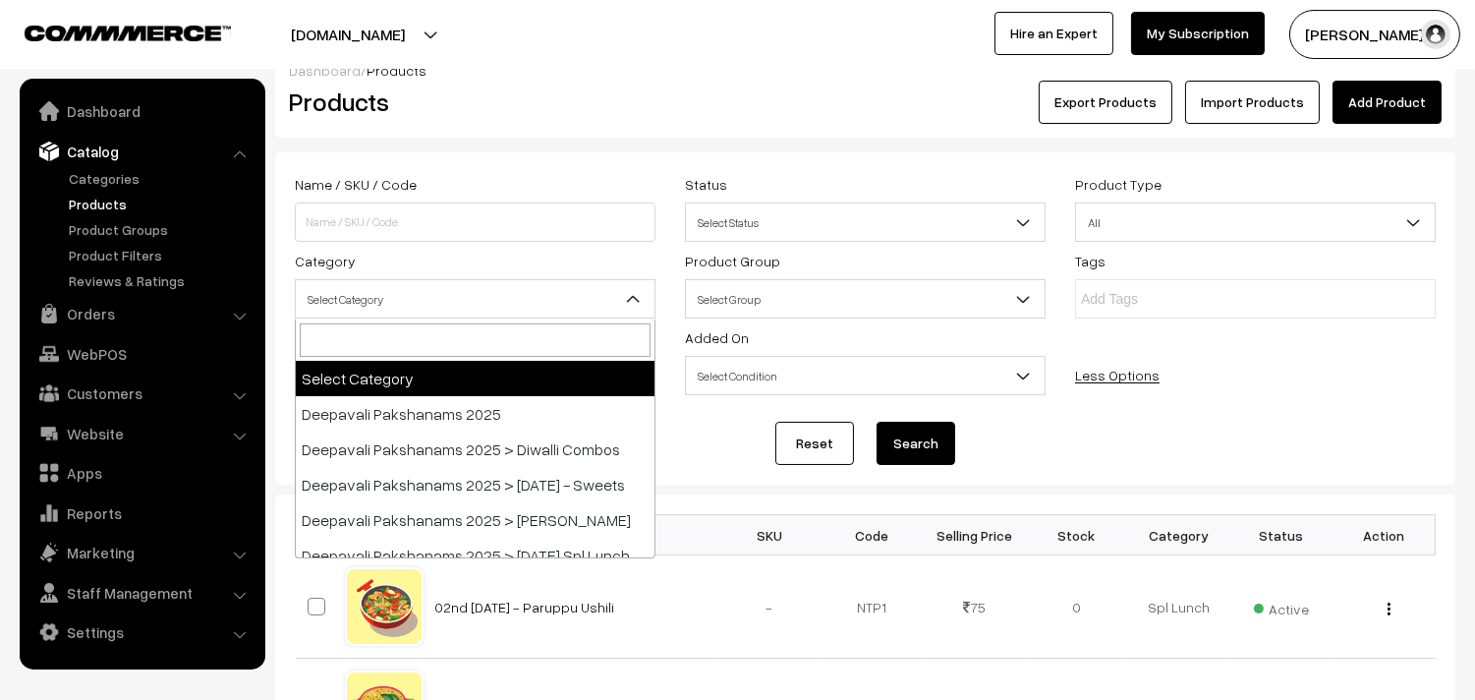
scroll to position [218, 0]
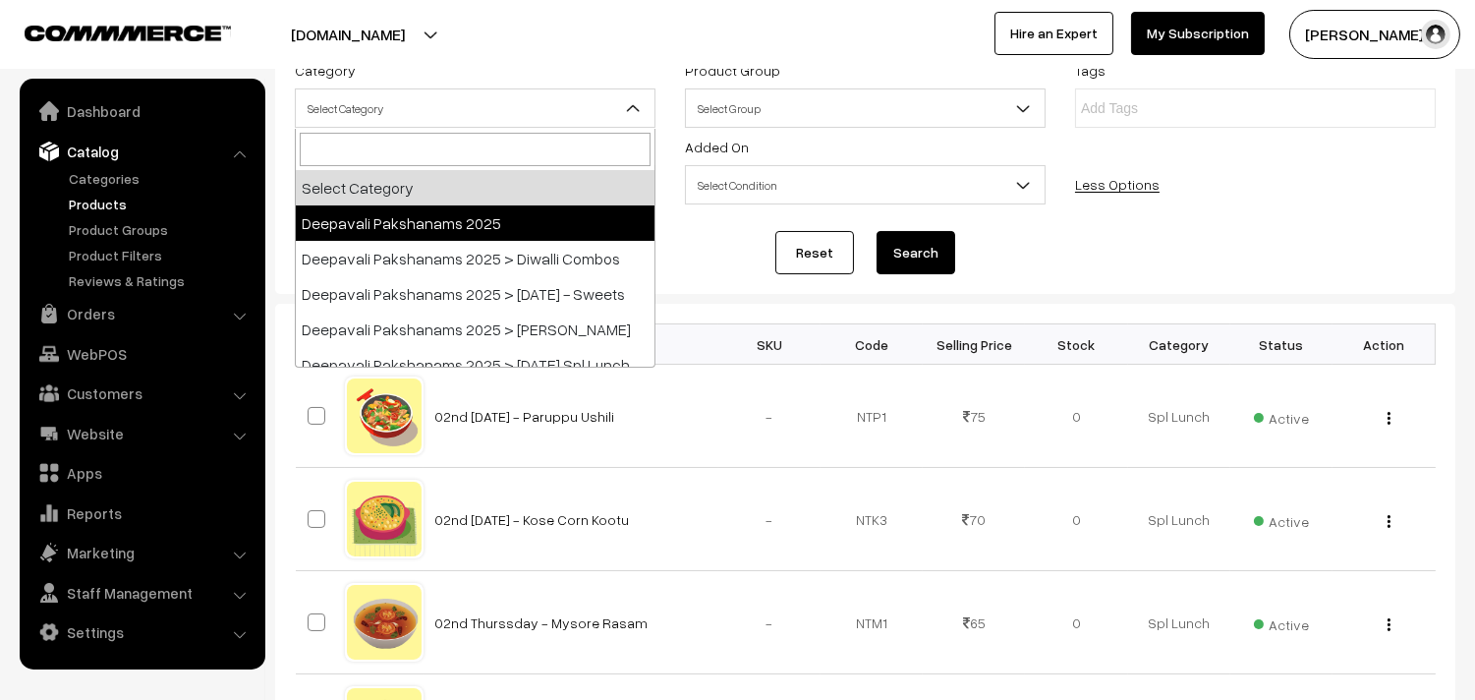
select select "60"
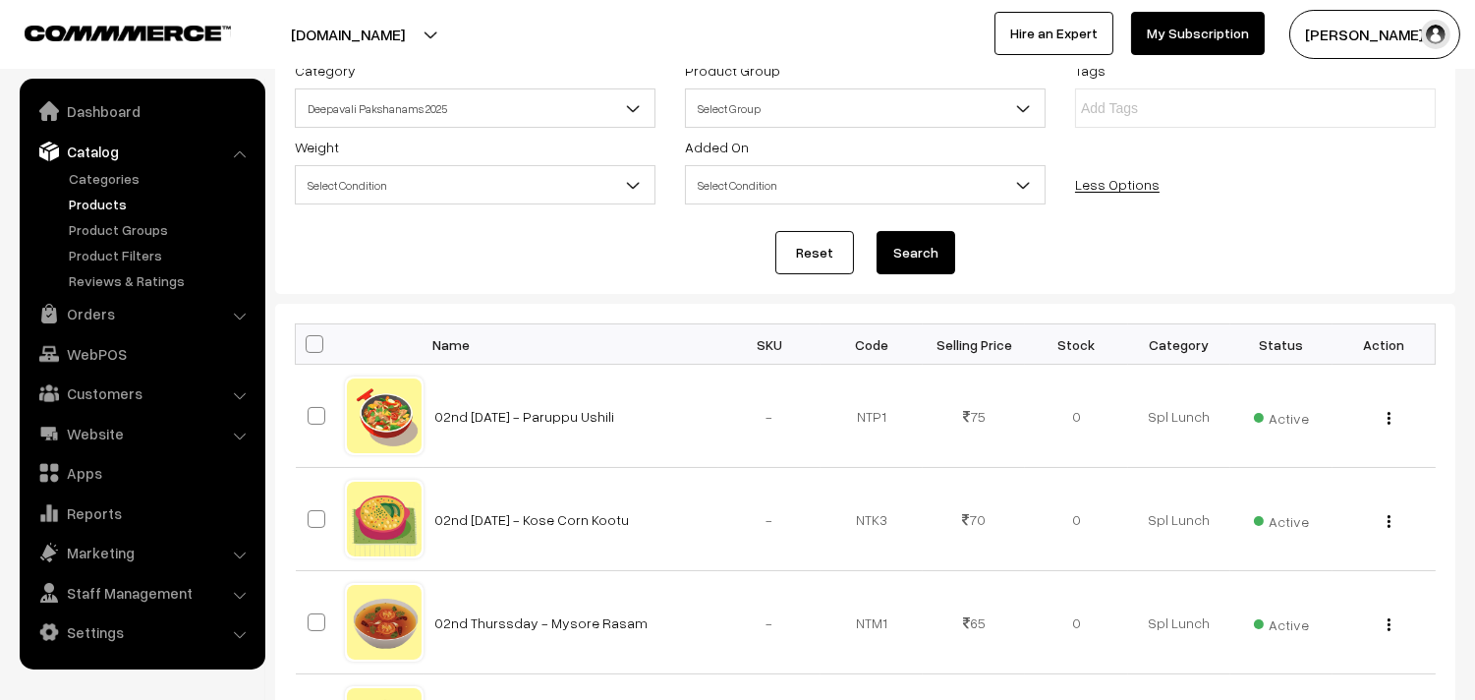
click at [900, 243] on button "Search" at bounding box center [916, 252] width 79 height 43
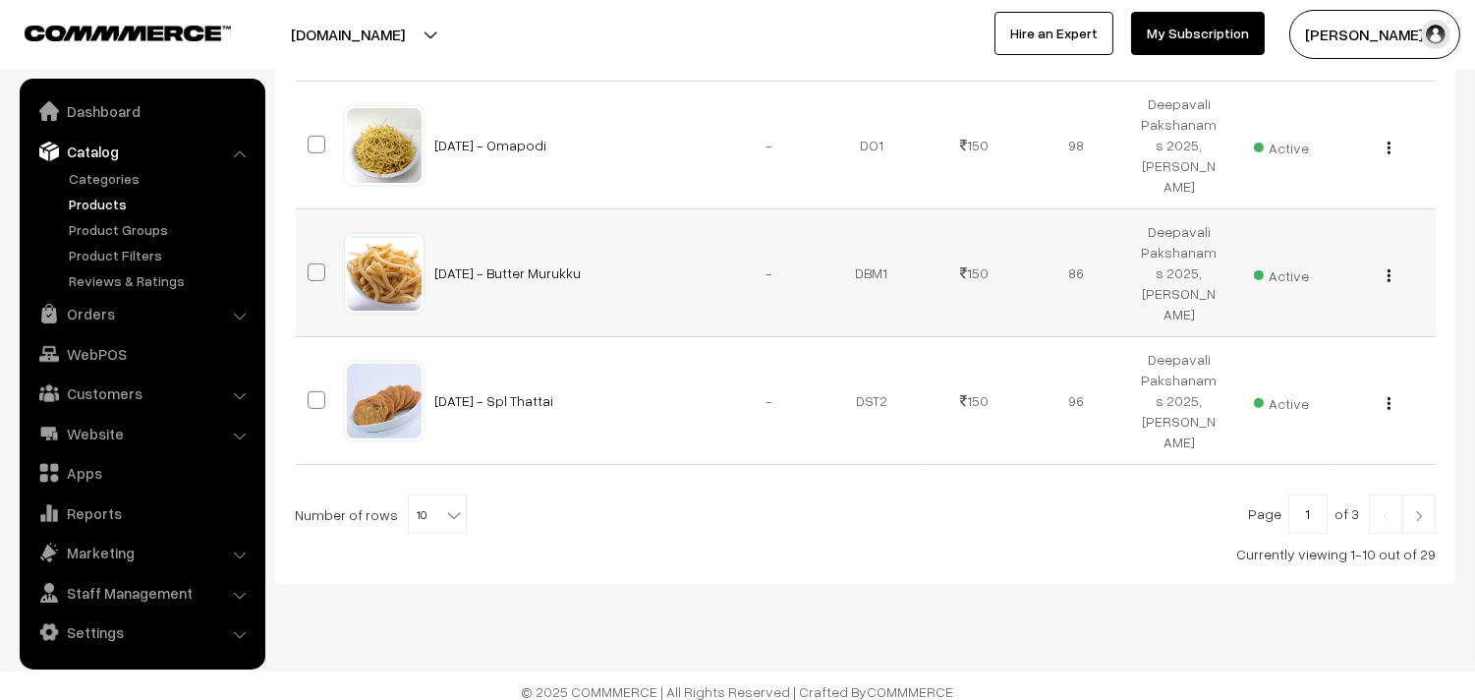
scroll to position [1347, 0]
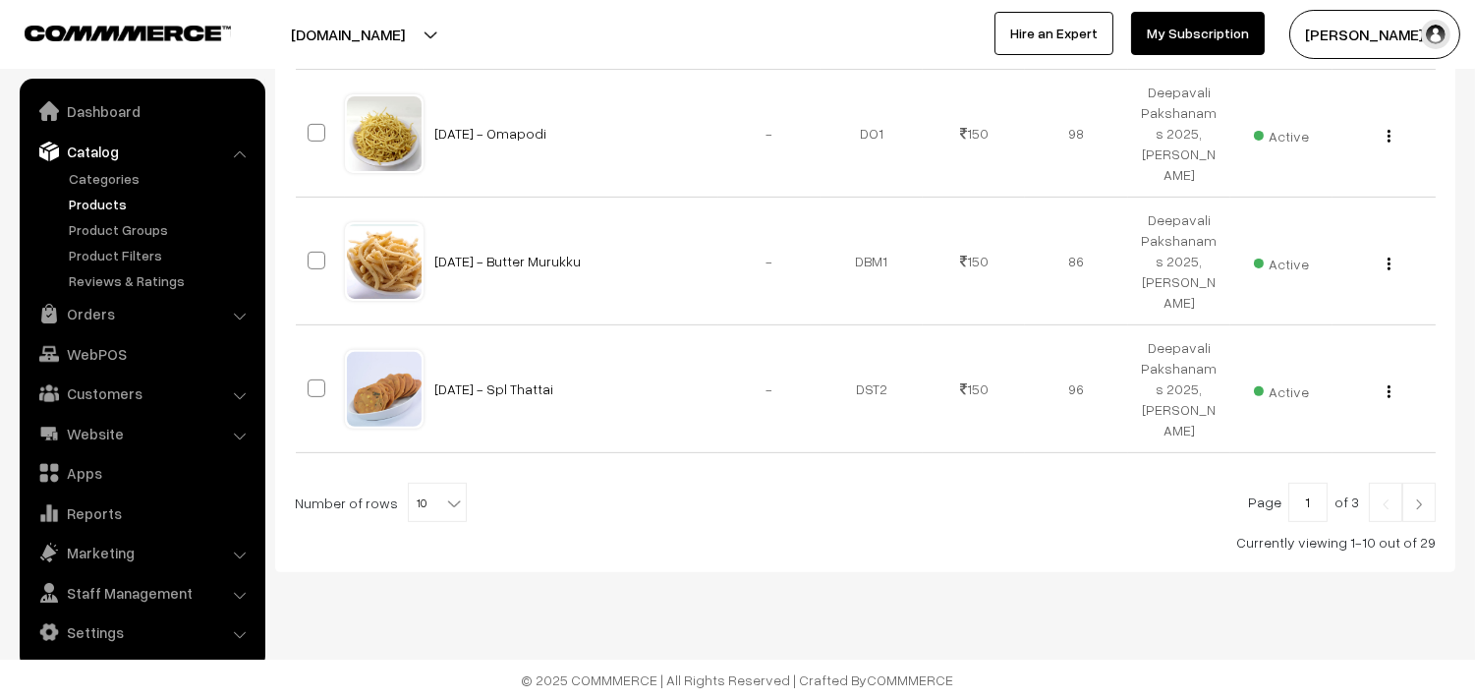
click at [428, 502] on span "10" at bounding box center [437, 503] width 57 height 39
select select "100"
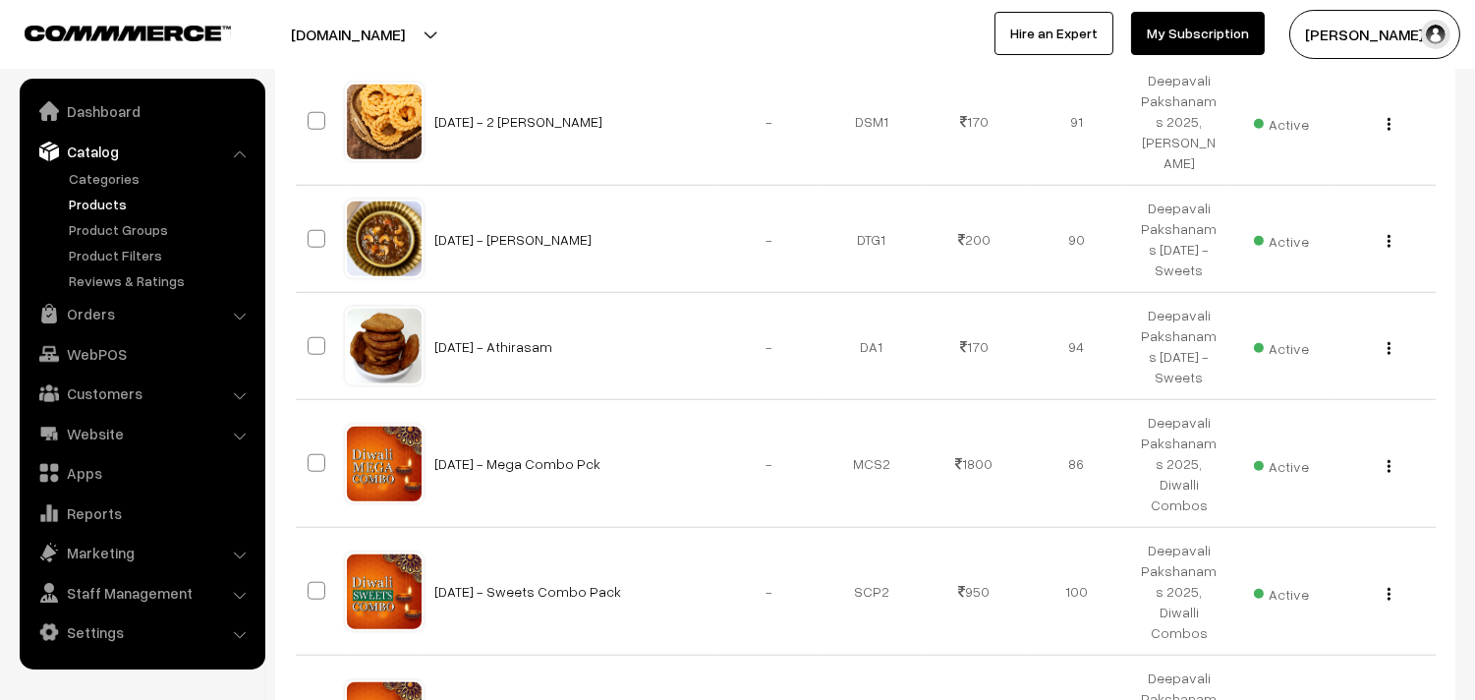
scroll to position [3276, 0]
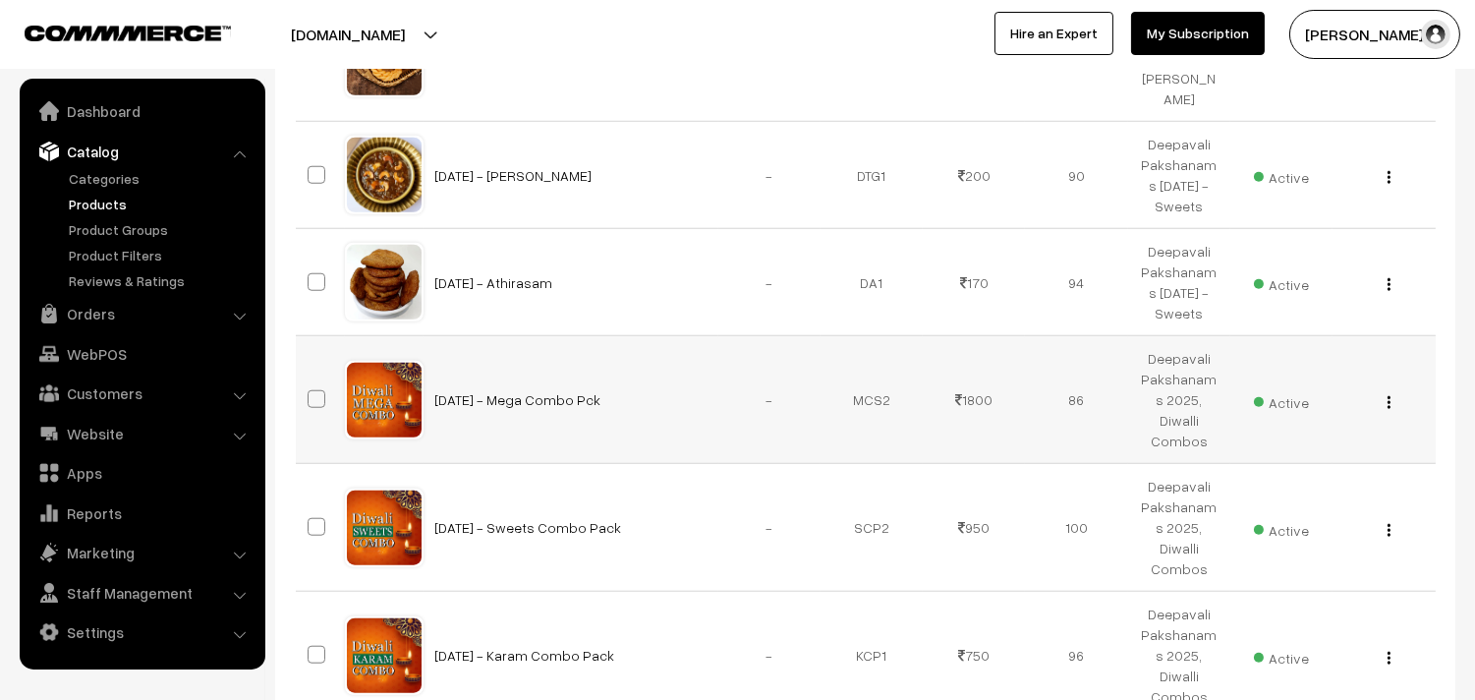
click at [1387, 394] on button "button" at bounding box center [1389, 402] width 5 height 16
click at [1281, 457] on link "Edit" at bounding box center [1301, 472] width 167 height 43
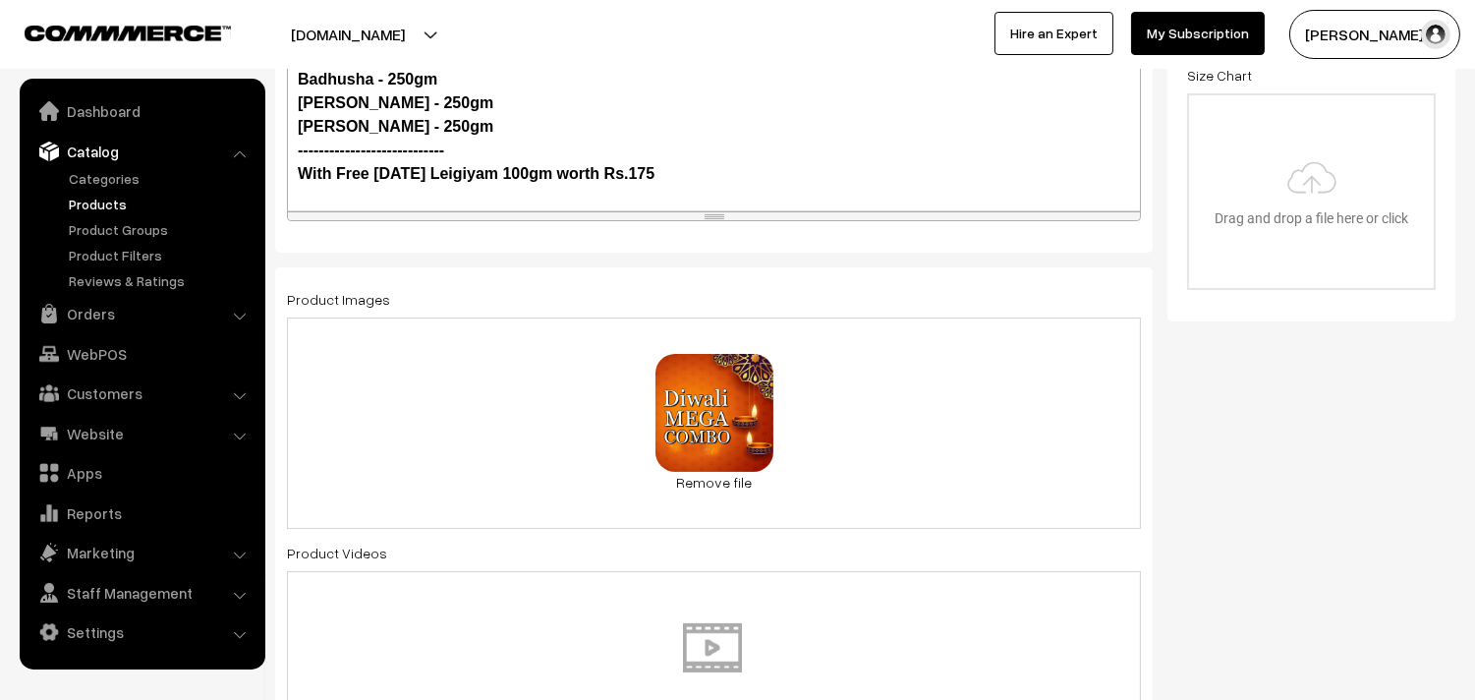
scroll to position [764, 0]
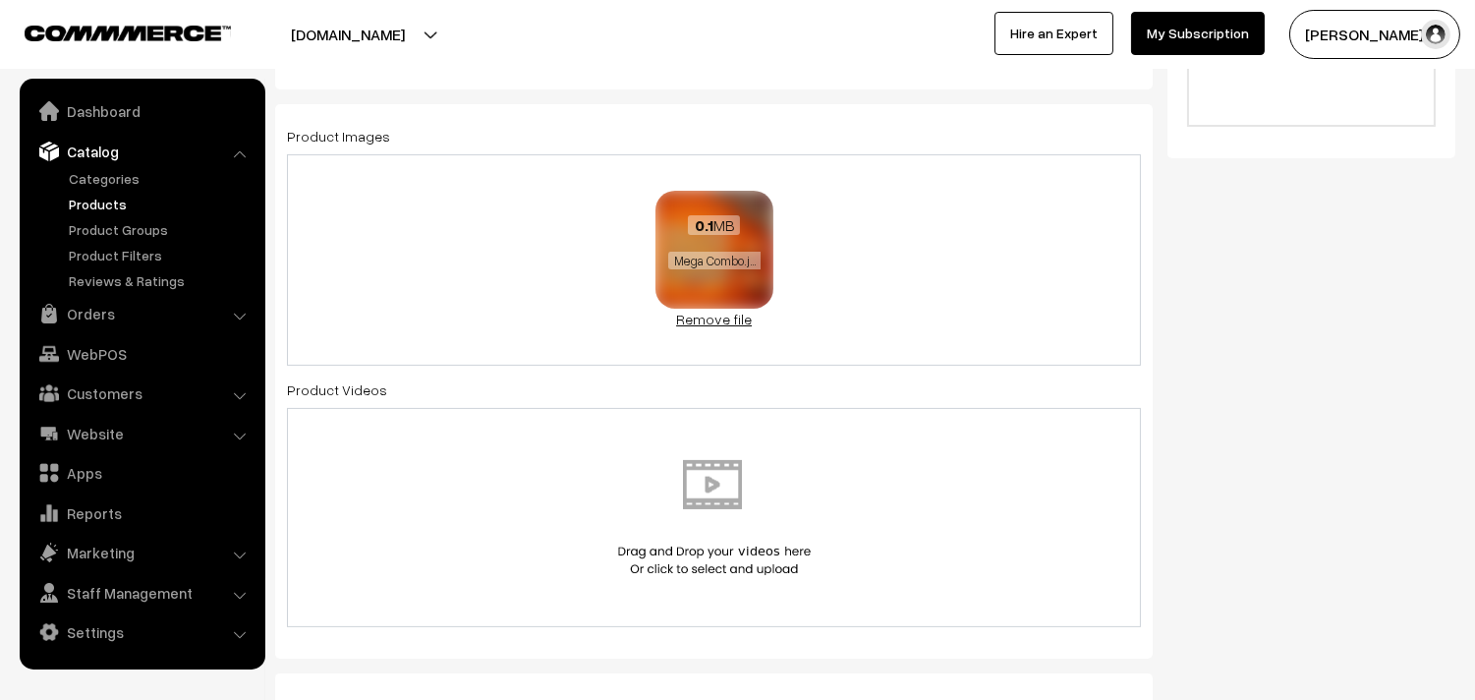
click at [723, 324] on link "Remove file" at bounding box center [715, 319] width 118 height 21
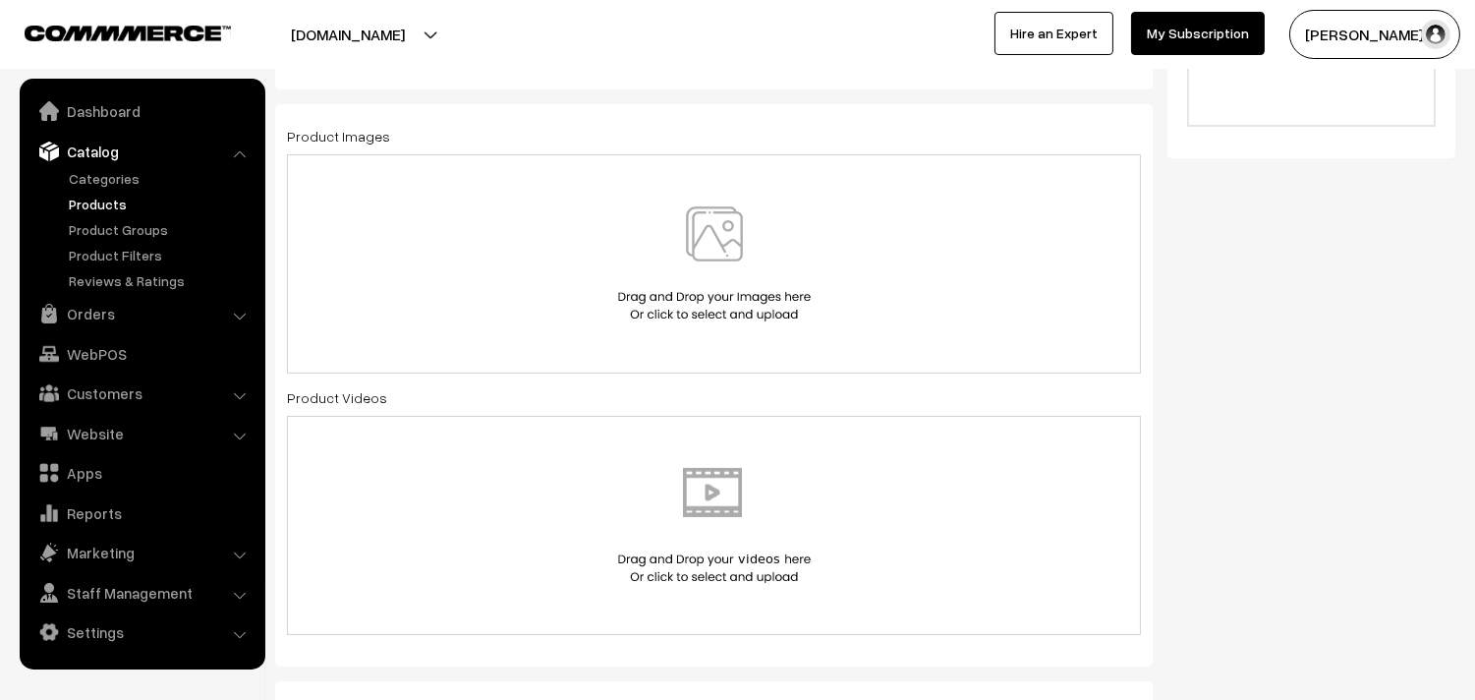
click at [721, 277] on img at bounding box center [714, 263] width 202 height 115
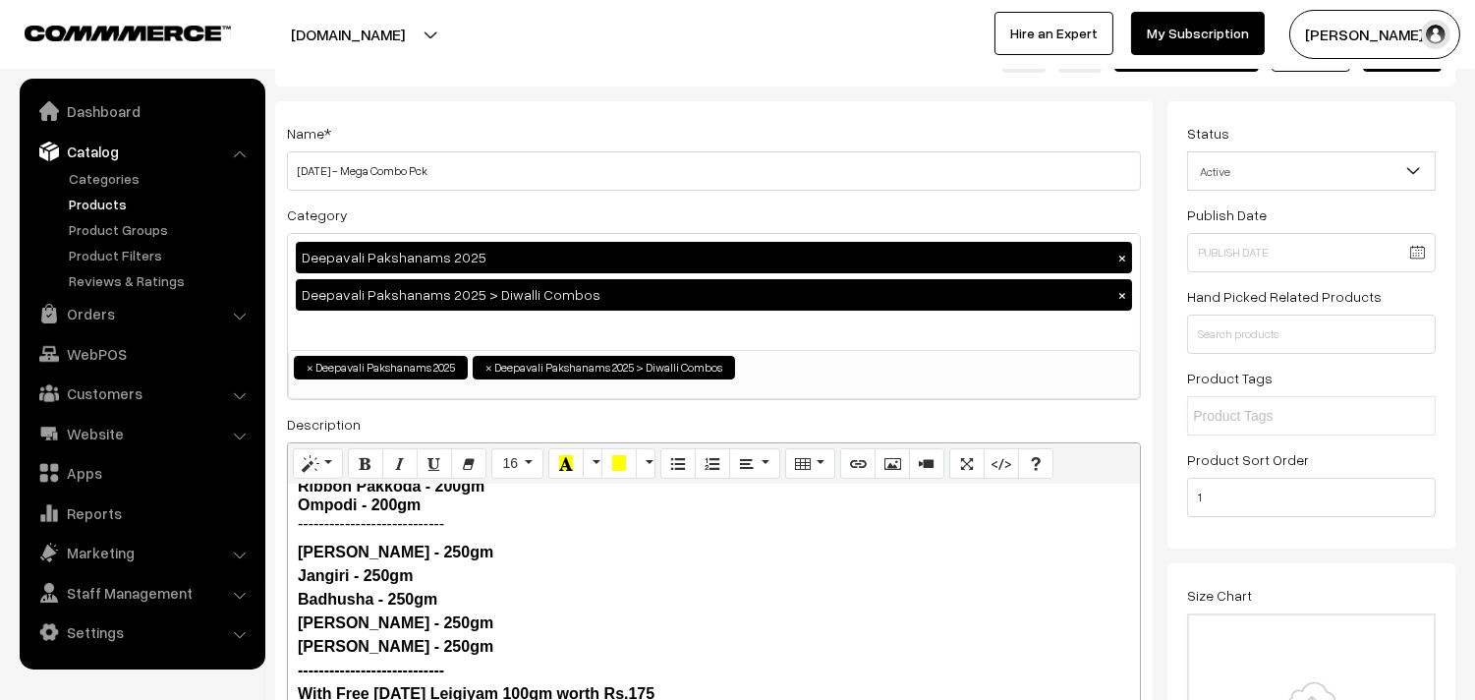
scroll to position [0, 0]
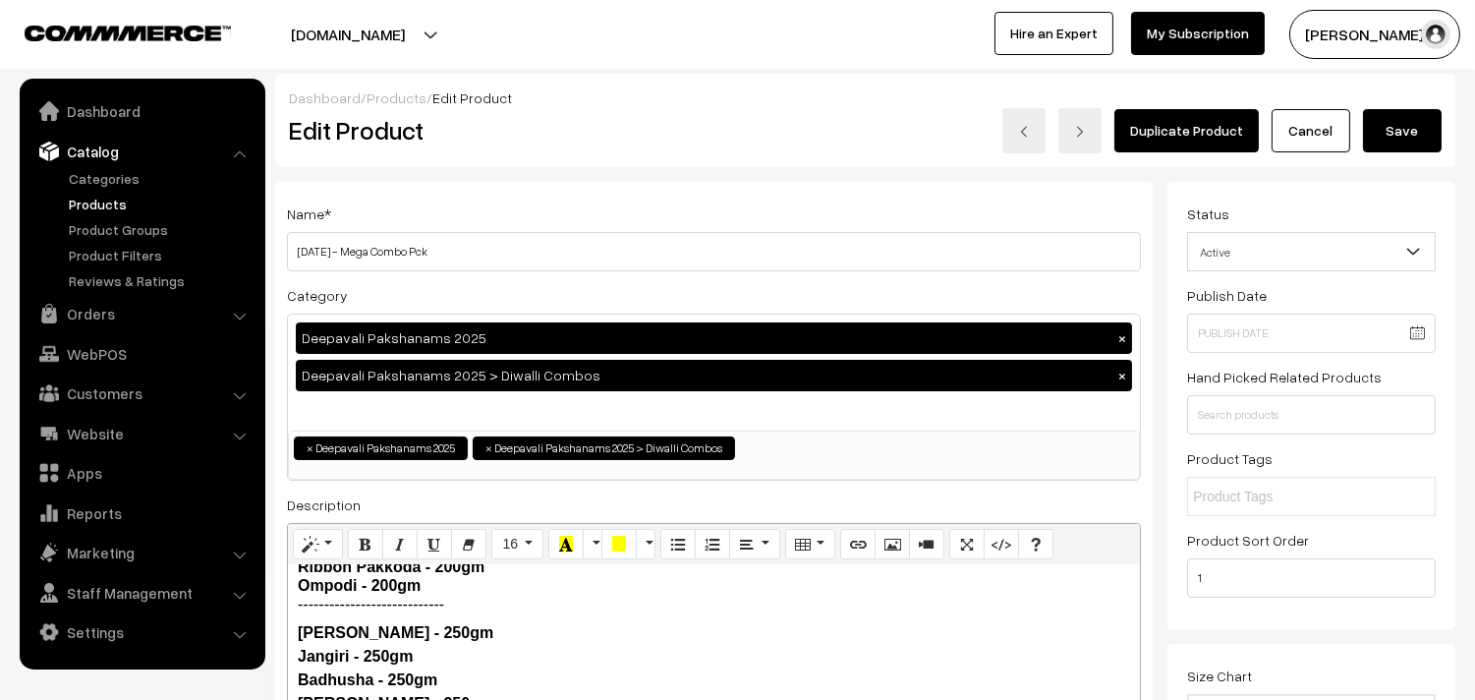
click at [1403, 121] on button "Save" at bounding box center [1402, 130] width 79 height 43
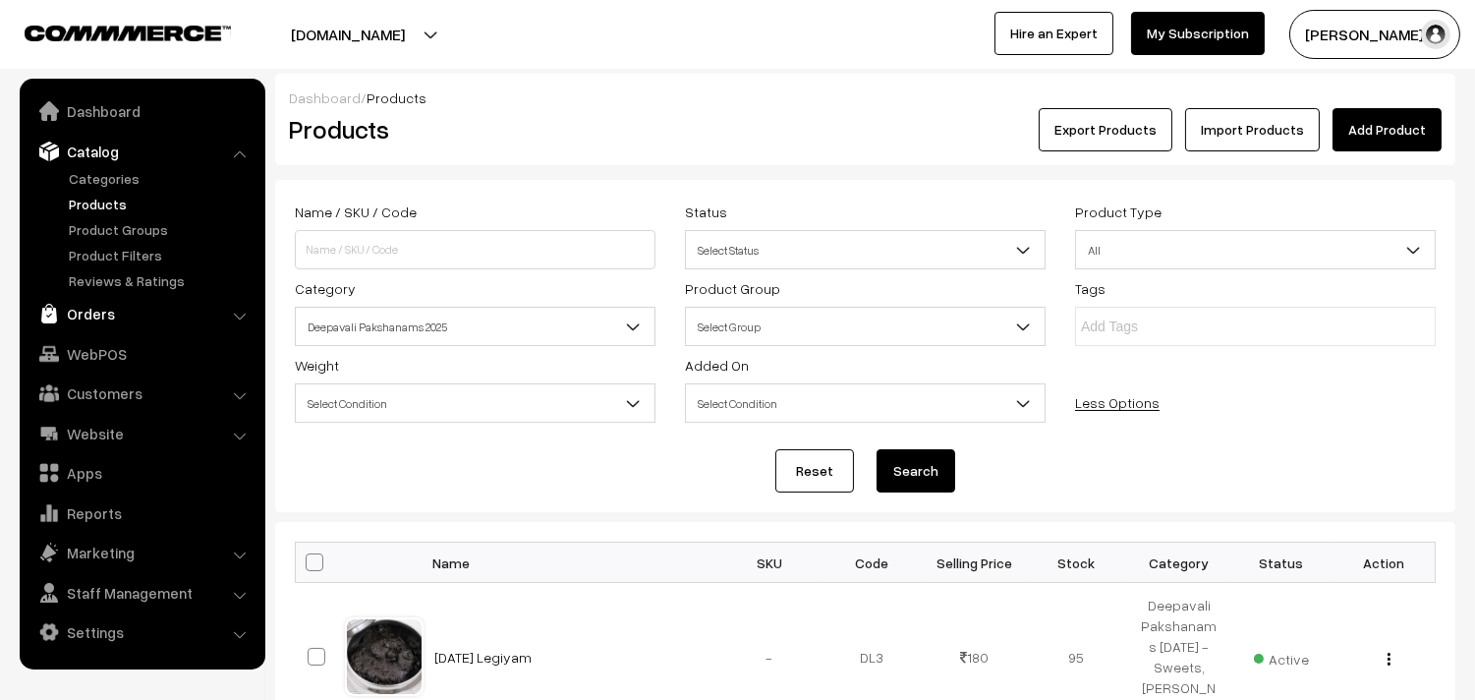
click at [84, 312] on link "Orders" at bounding box center [142, 313] width 234 height 35
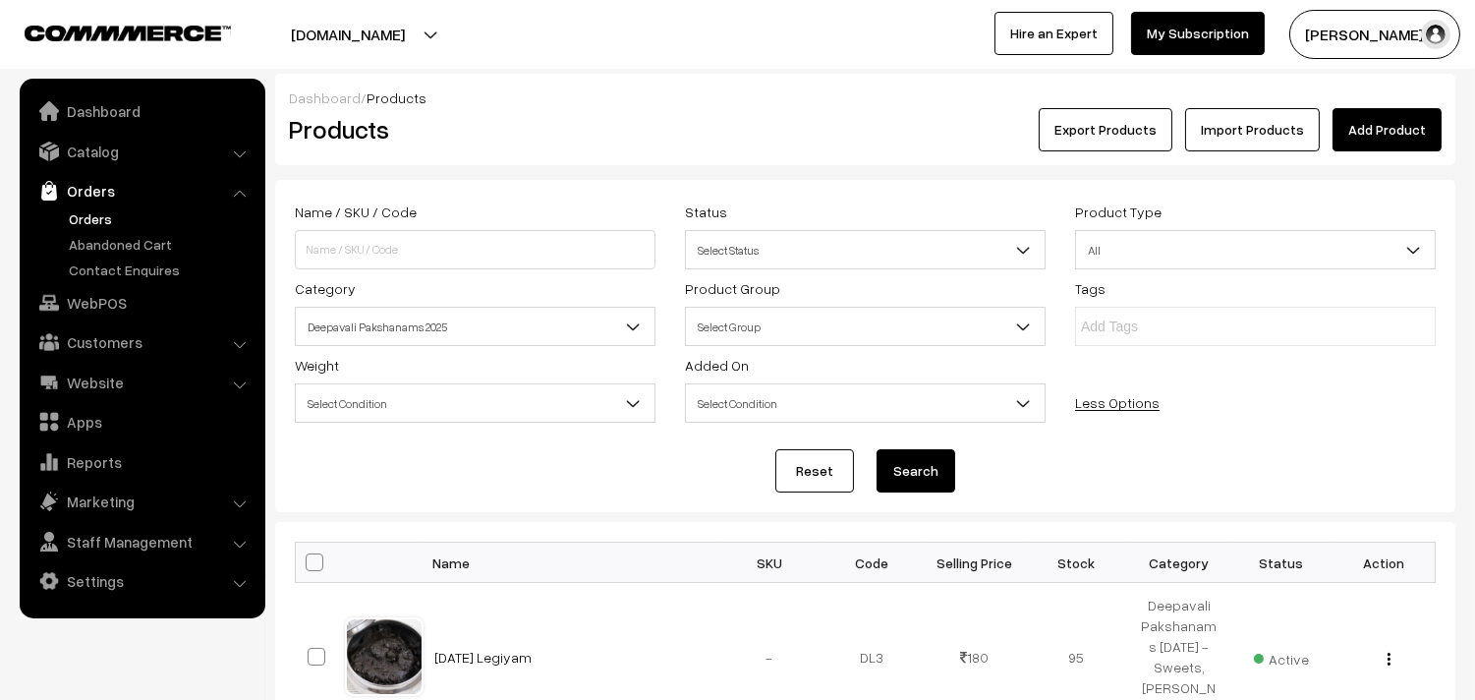
click at [102, 214] on link "Orders" at bounding box center [161, 218] width 195 height 21
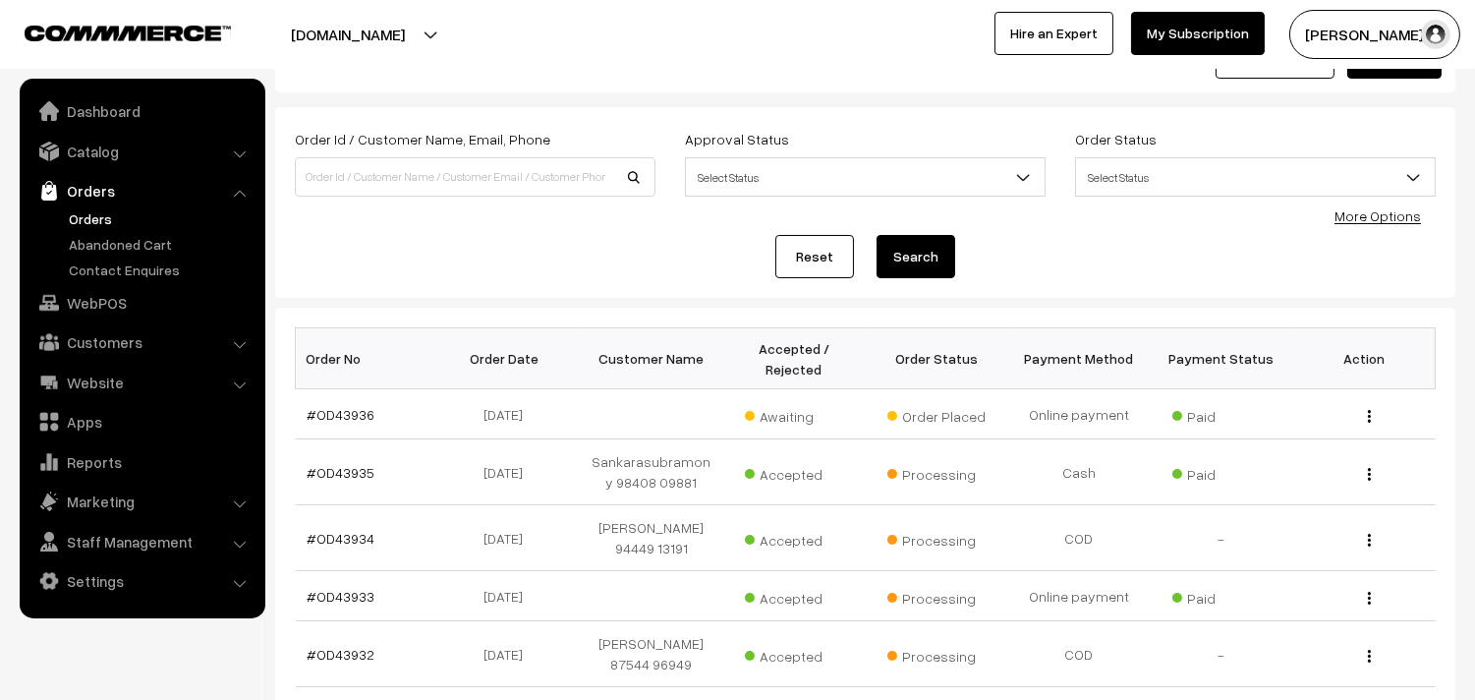
scroll to position [109, 0]
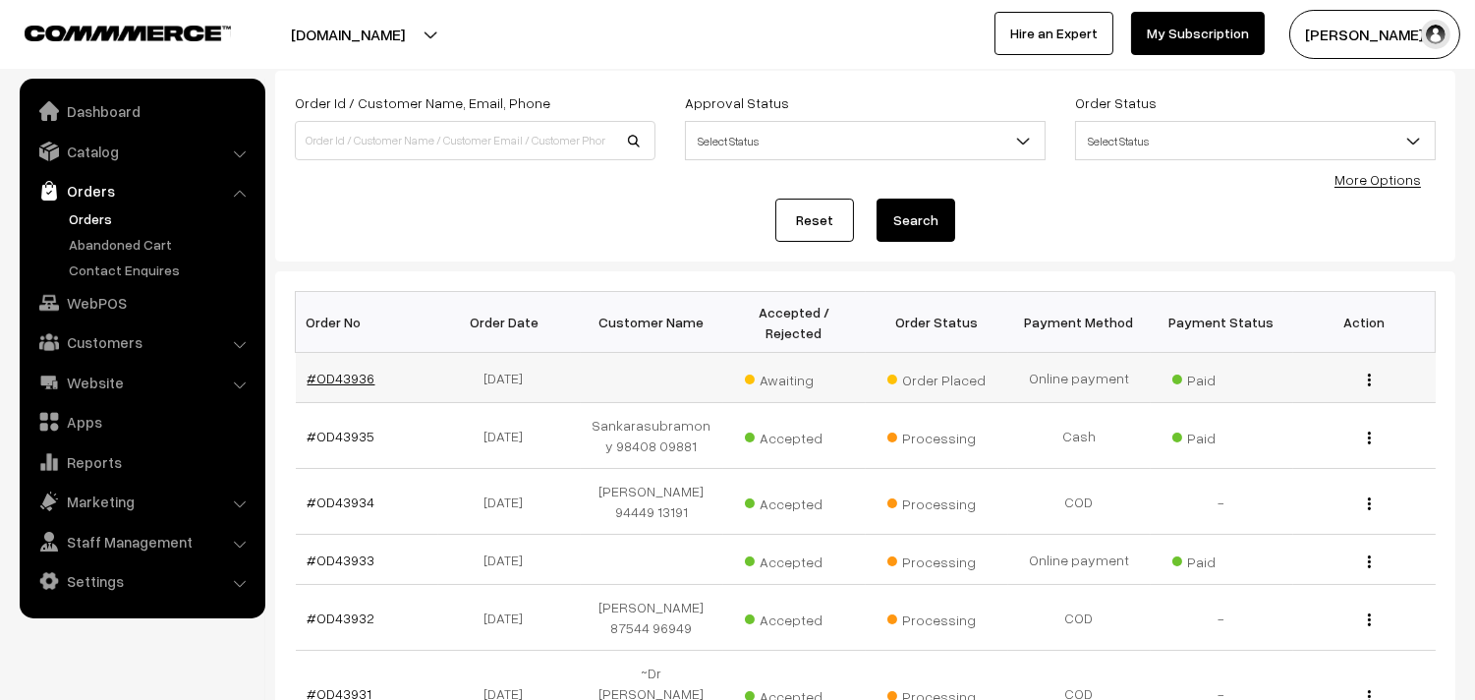
click at [357, 373] on link "#OD43936" at bounding box center [342, 378] width 68 height 17
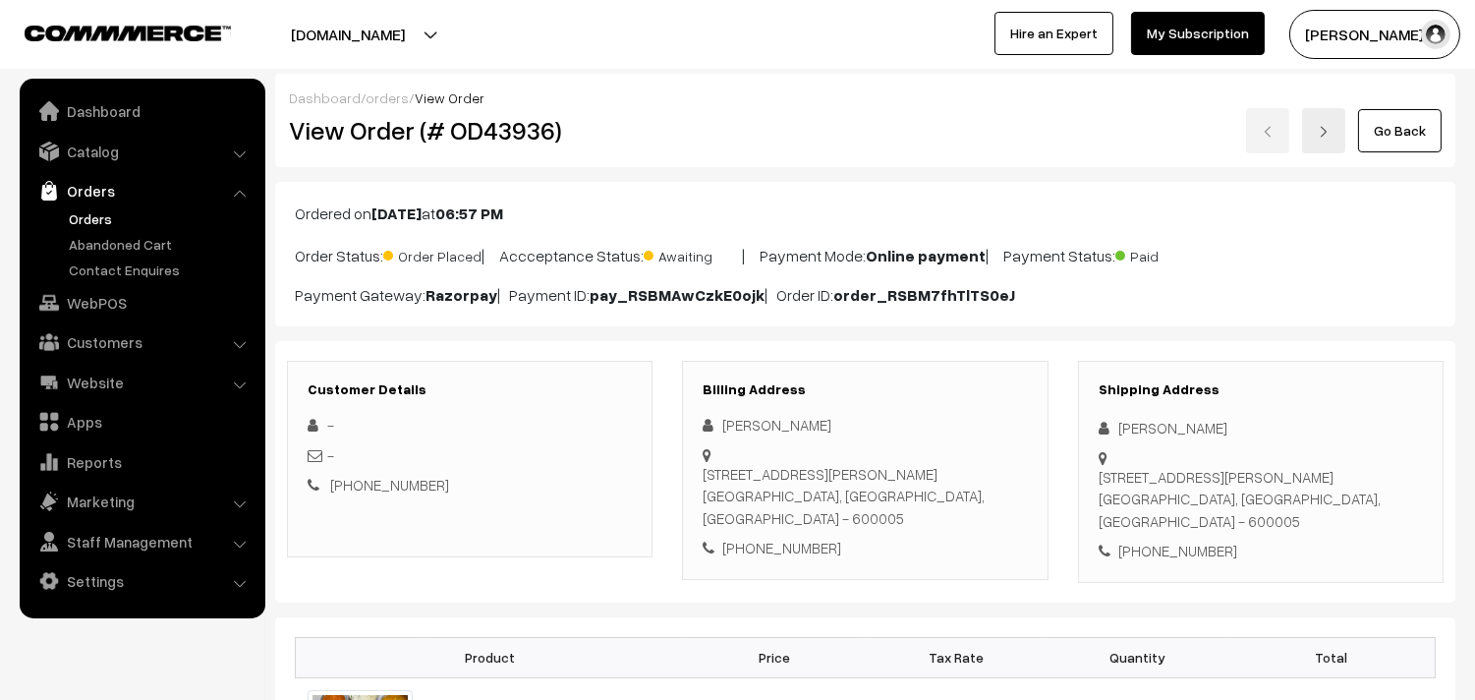
click at [1405, 136] on link "Go Back" at bounding box center [1400, 130] width 84 height 43
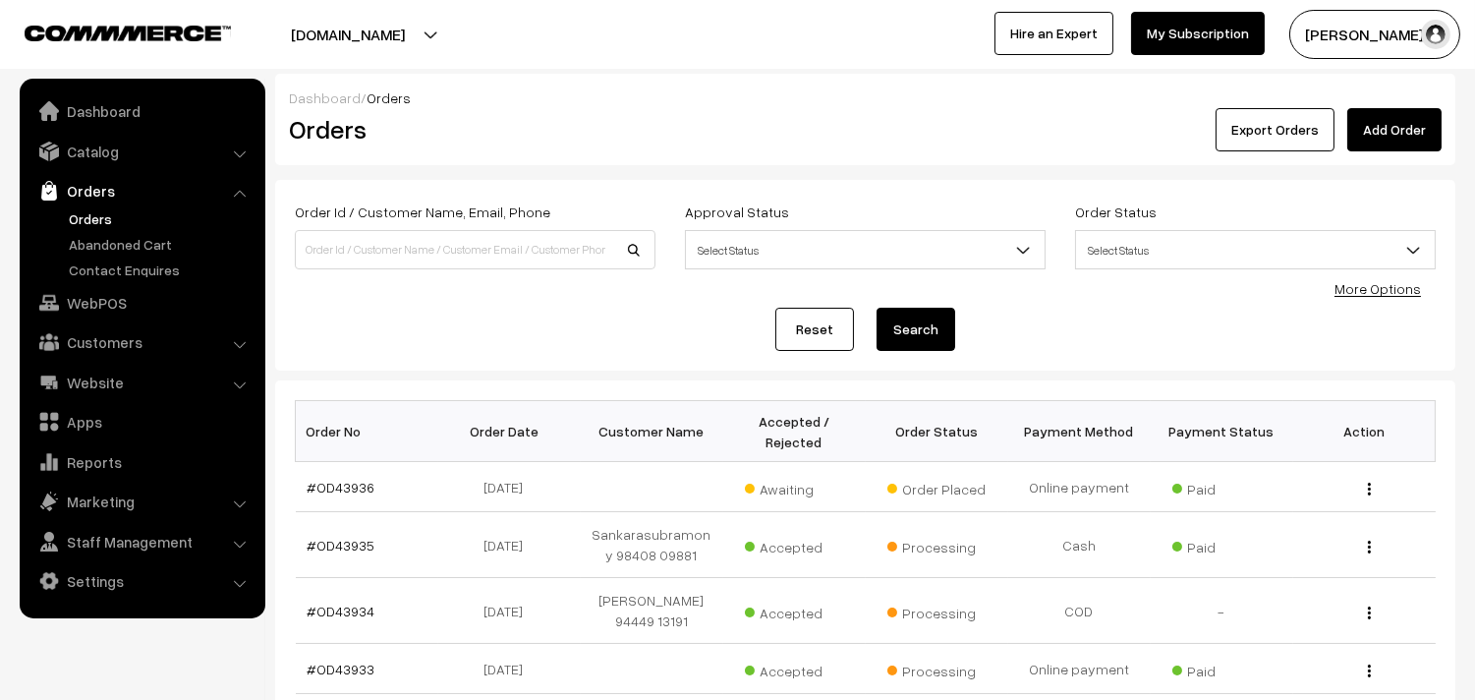
click at [115, 208] on link "Orders" at bounding box center [161, 218] width 195 height 21
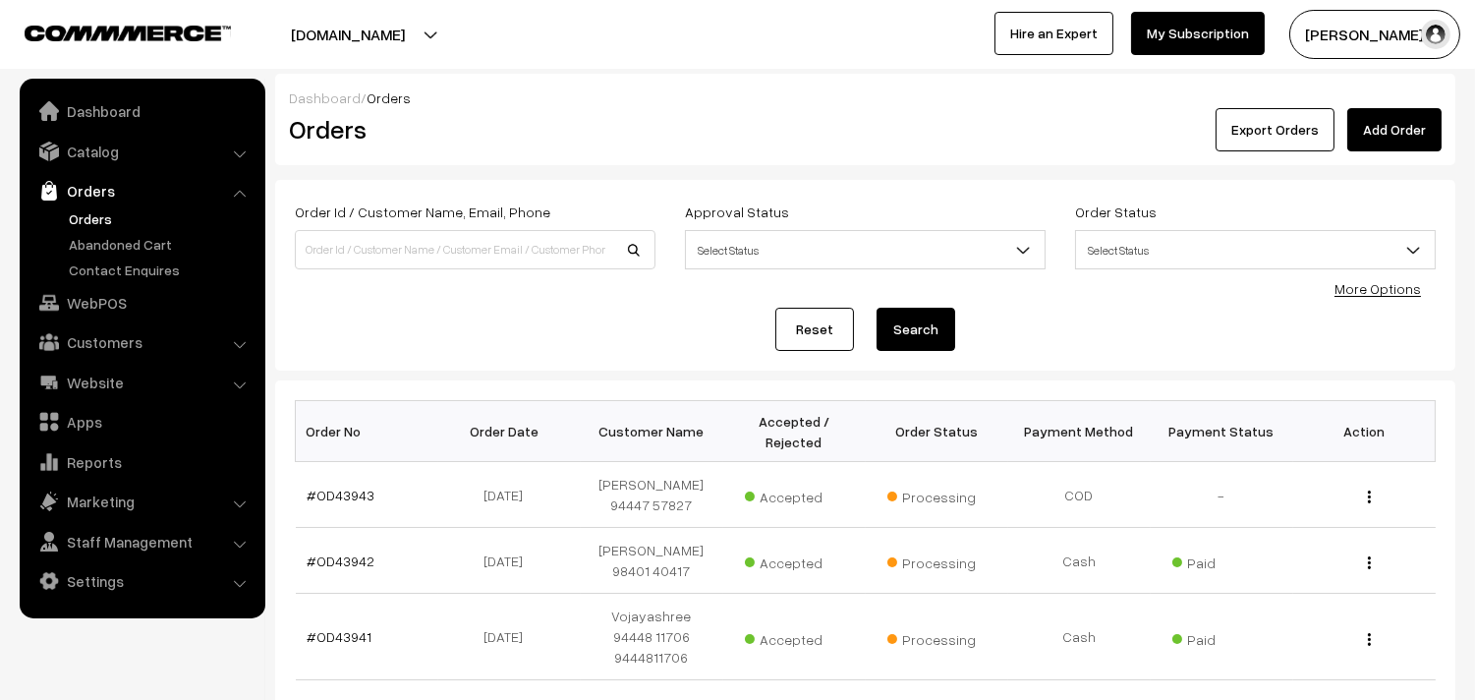
click at [86, 209] on link "Orders" at bounding box center [161, 218] width 195 height 21
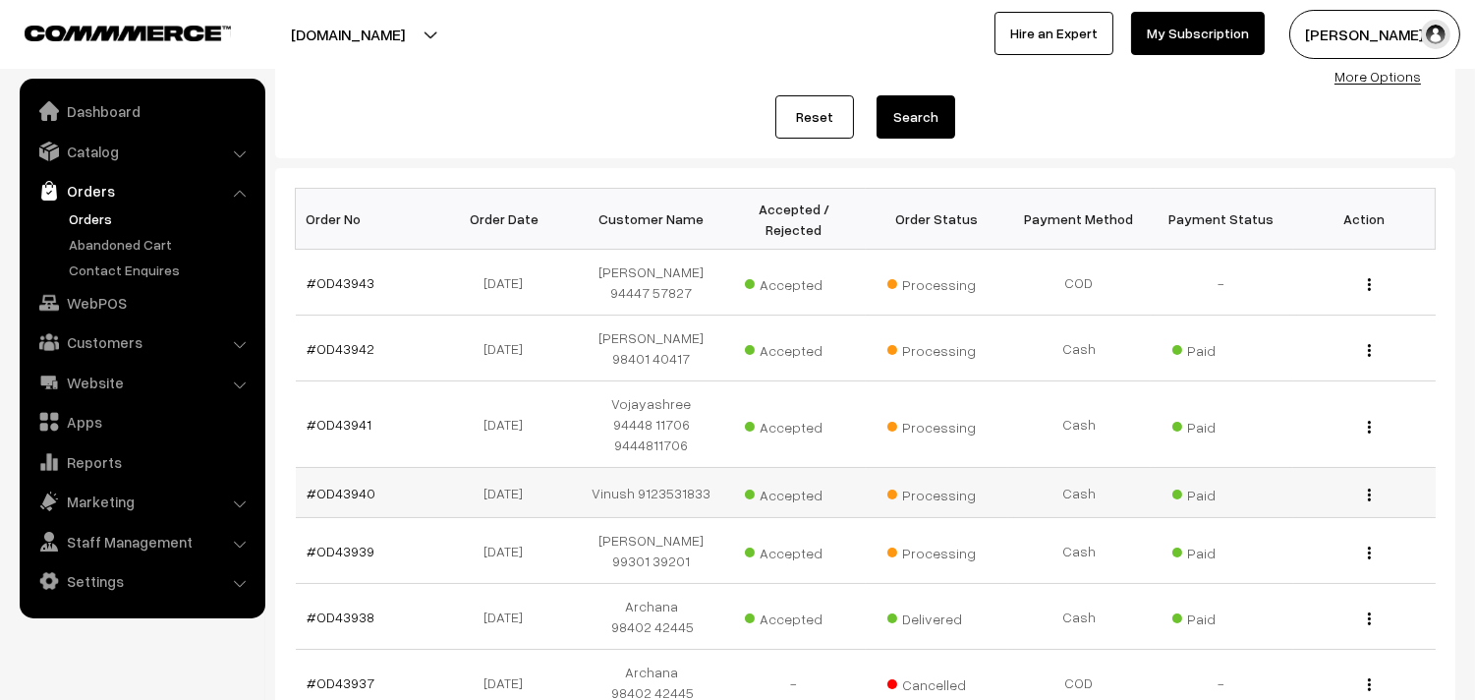
scroll to position [218, 0]
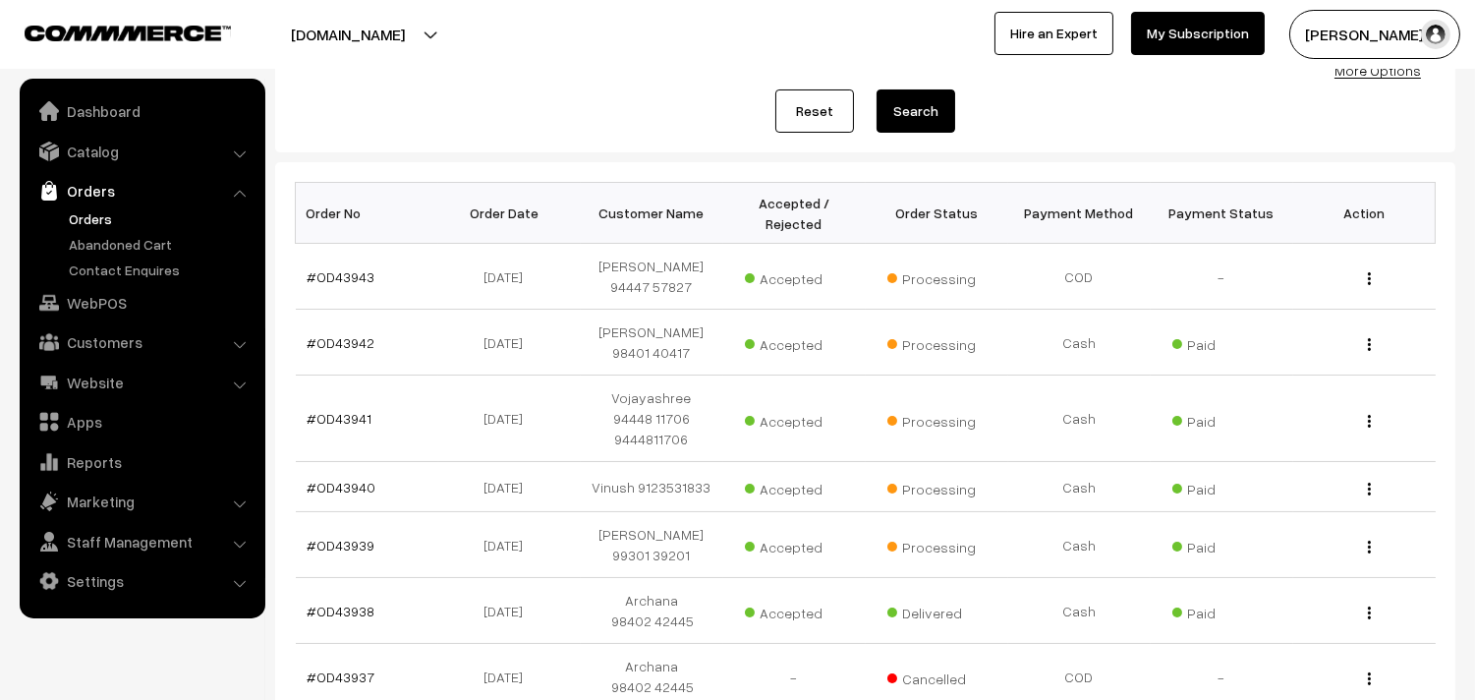
click at [77, 209] on link "Orders" at bounding box center [161, 218] width 195 height 21
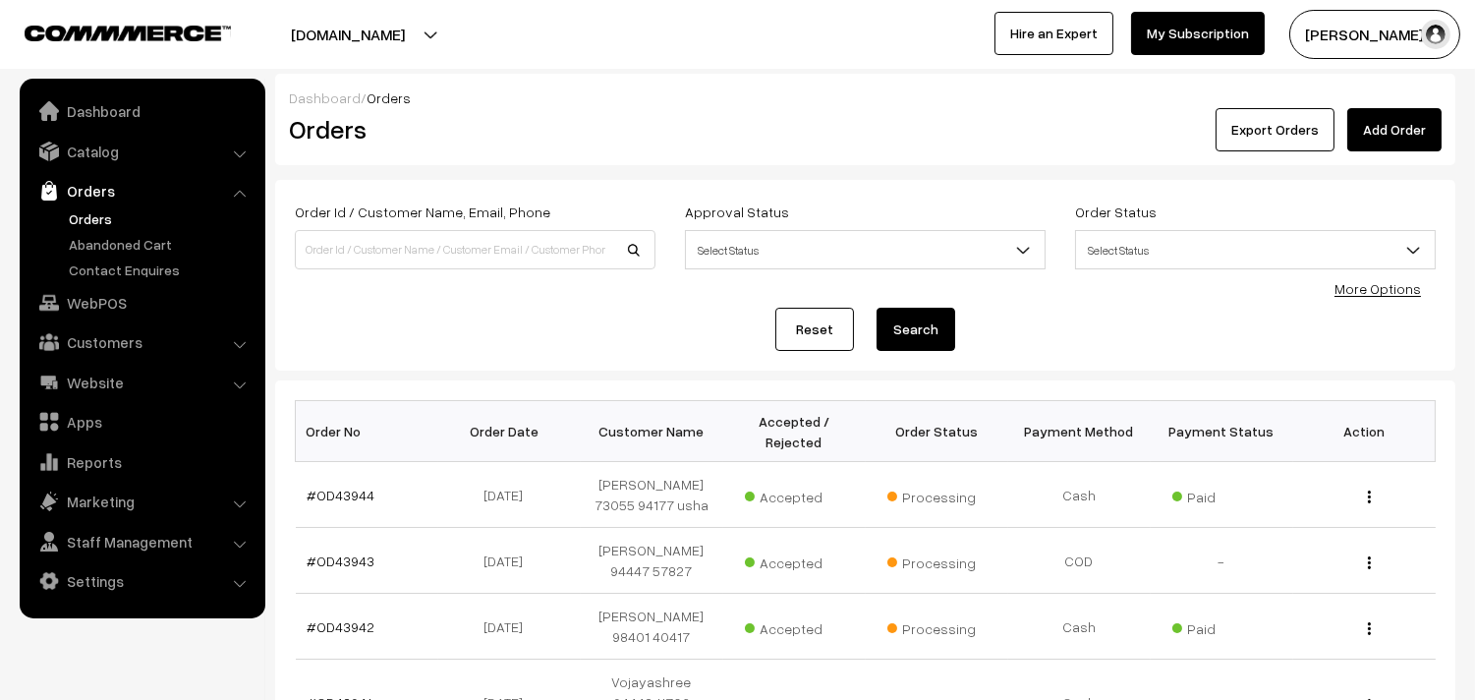
click at [100, 204] on link "Orders" at bounding box center [142, 190] width 234 height 35
click at [100, 217] on link "Orders" at bounding box center [161, 218] width 195 height 21
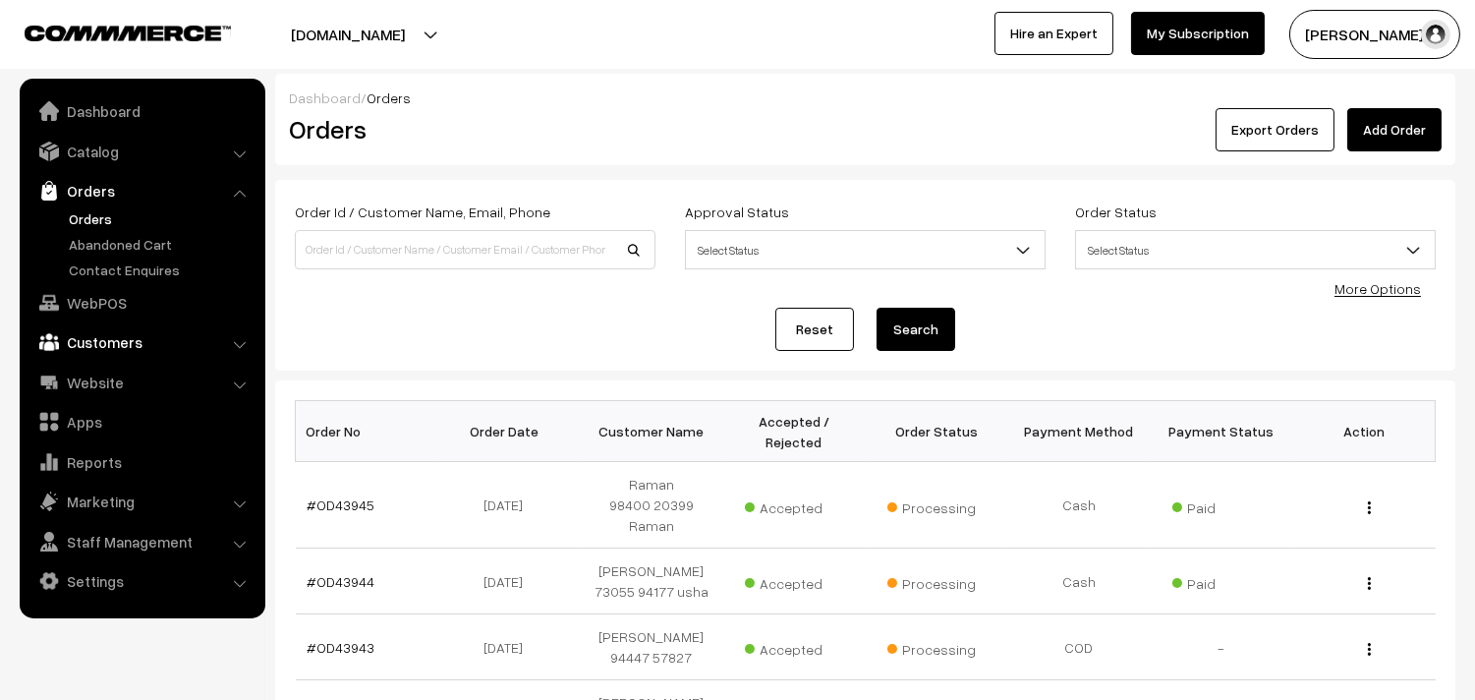
click at [124, 326] on link "Customers" at bounding box center [142, 341] width 234 height 35
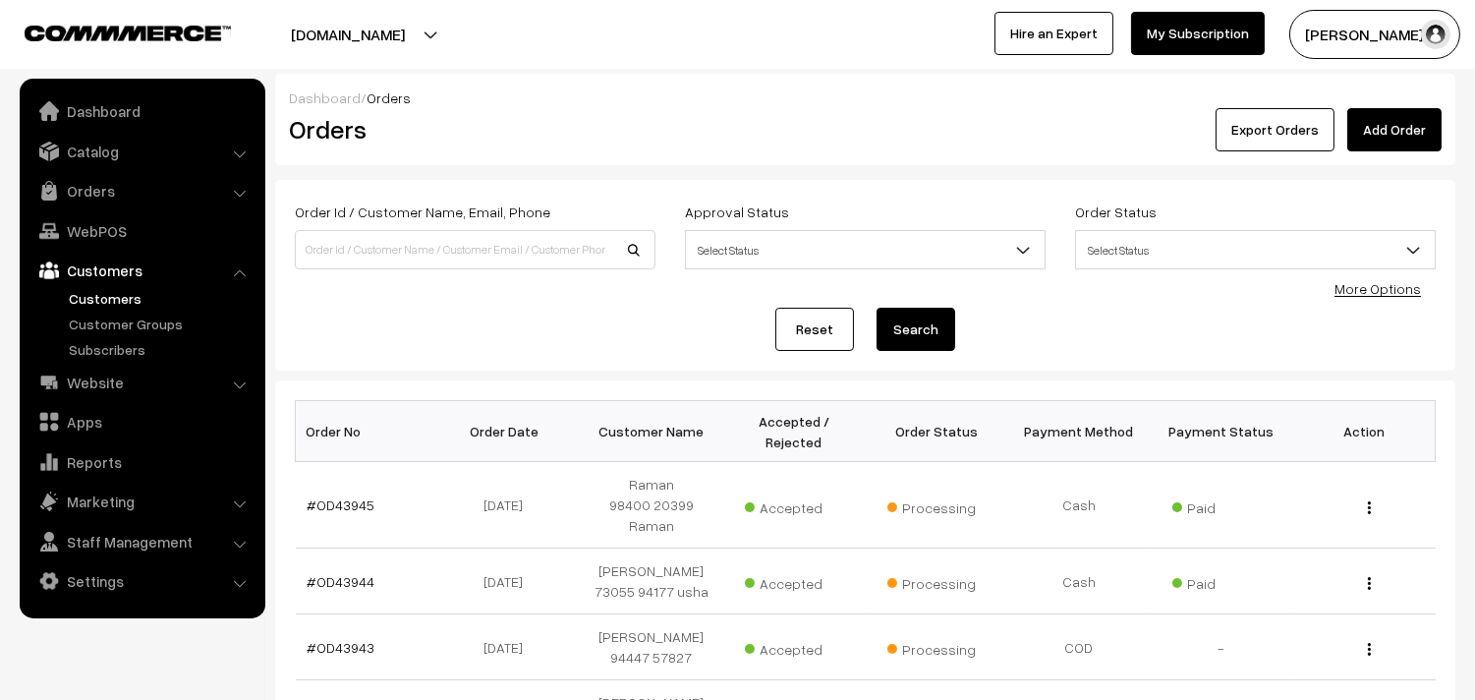
click at [116, 295] on link "Customers" at bounding box center [161, 298] width 195 height 21
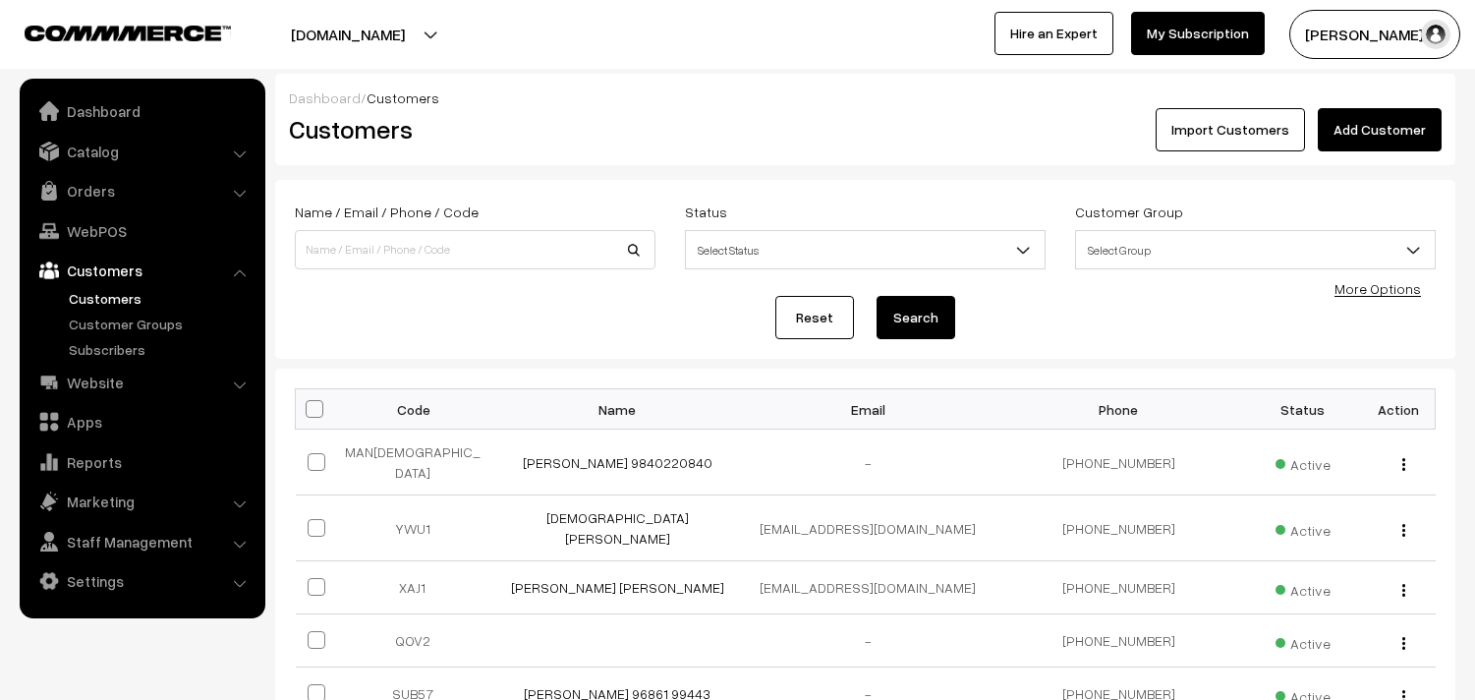
click at [1406, 126] on link "Add Customer" at bounding box center [1380, 129] width 124 height 43
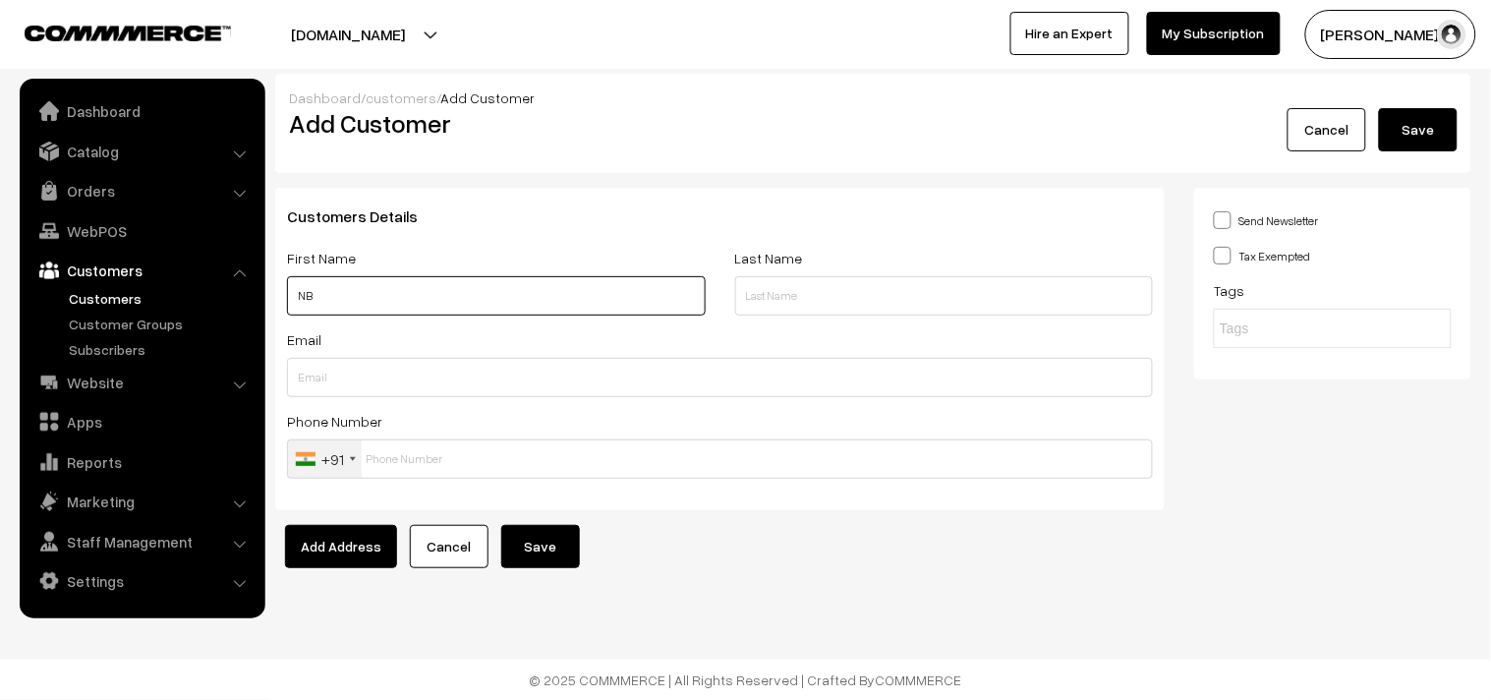
type input "N"
paste input "99403 87197"
type input "[PERSON_NAME] 99403 87197"
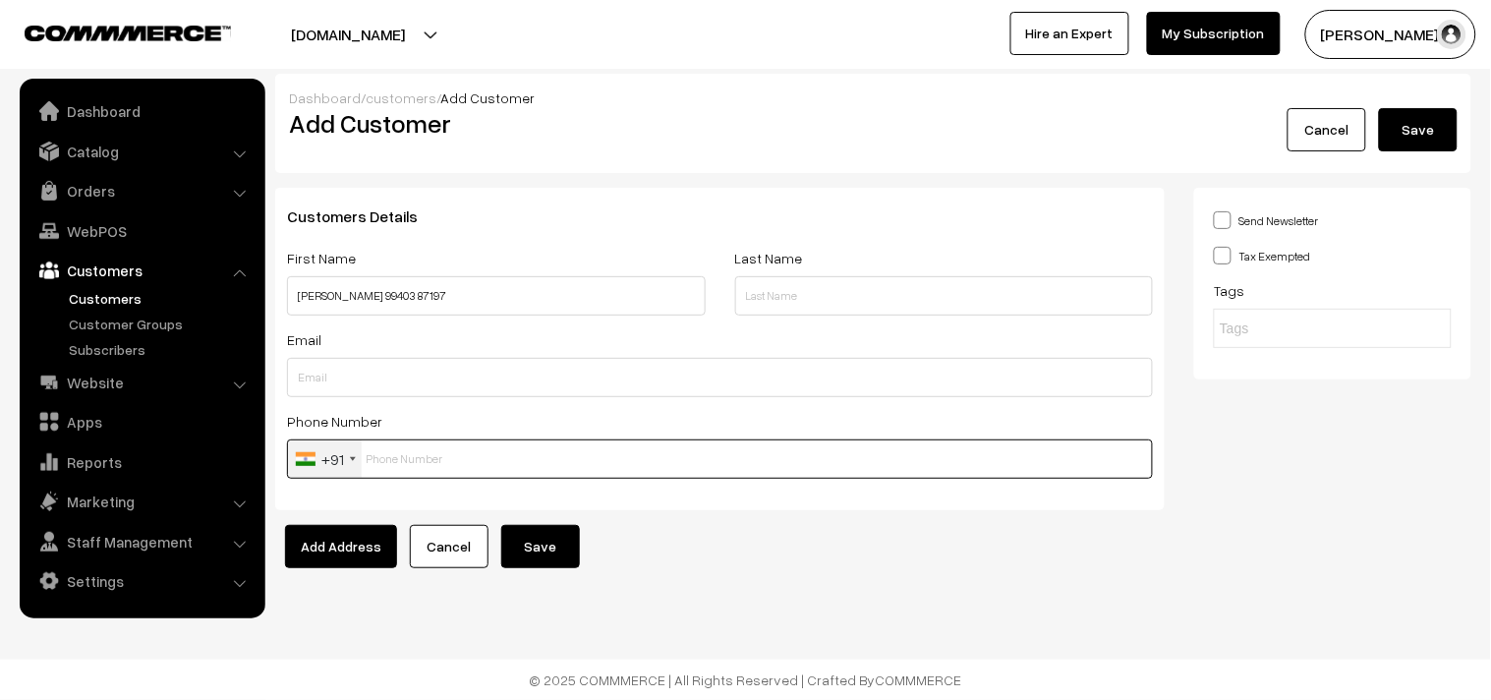
click at [477, 447] on input "text" at bounding box center [720, 458] width 866 height 39
paste input "99403 8719"
type input "9940387197"
drag, startPoint x: 1422, startPoint y: 123, endPoint x: 1368, endPoint y: 123, distance: 54.1
click at [1420, 123] on button "Save" at bounding box center [1418, 129] width 79 height 43
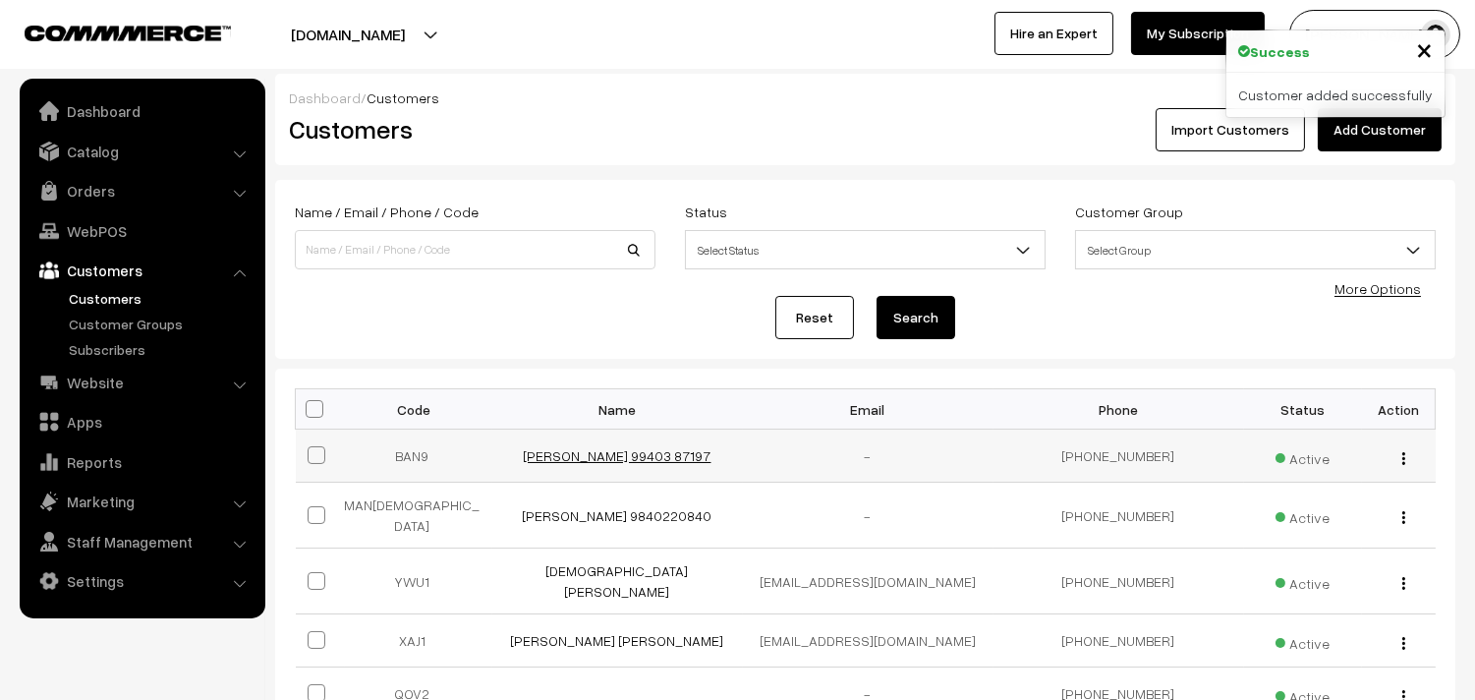
click at [577, 458] on link "[PERSON_NAME] 99403 87197" at bounding box center [618, 455] width 188 height 17
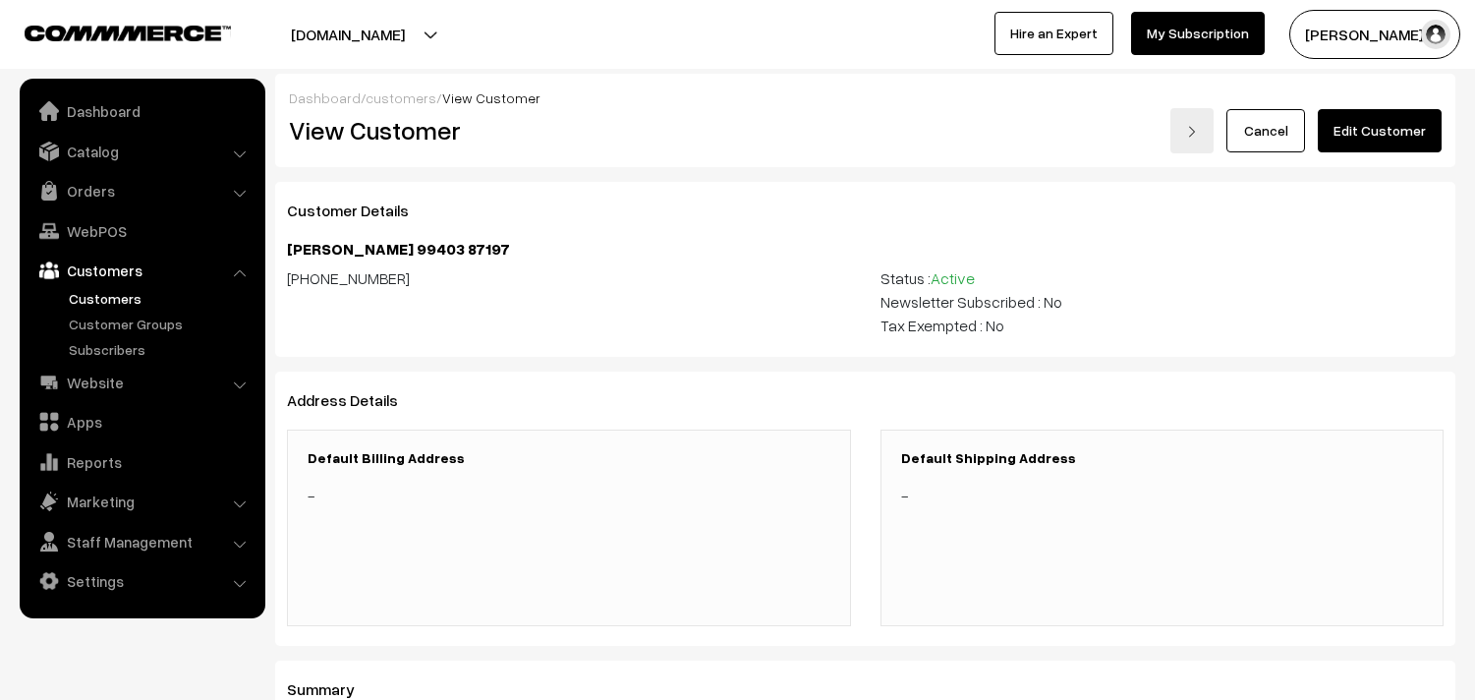
click at [1363, 135] on link "Edit Customer" at bounding box center [1380, 130] width 124 height 43
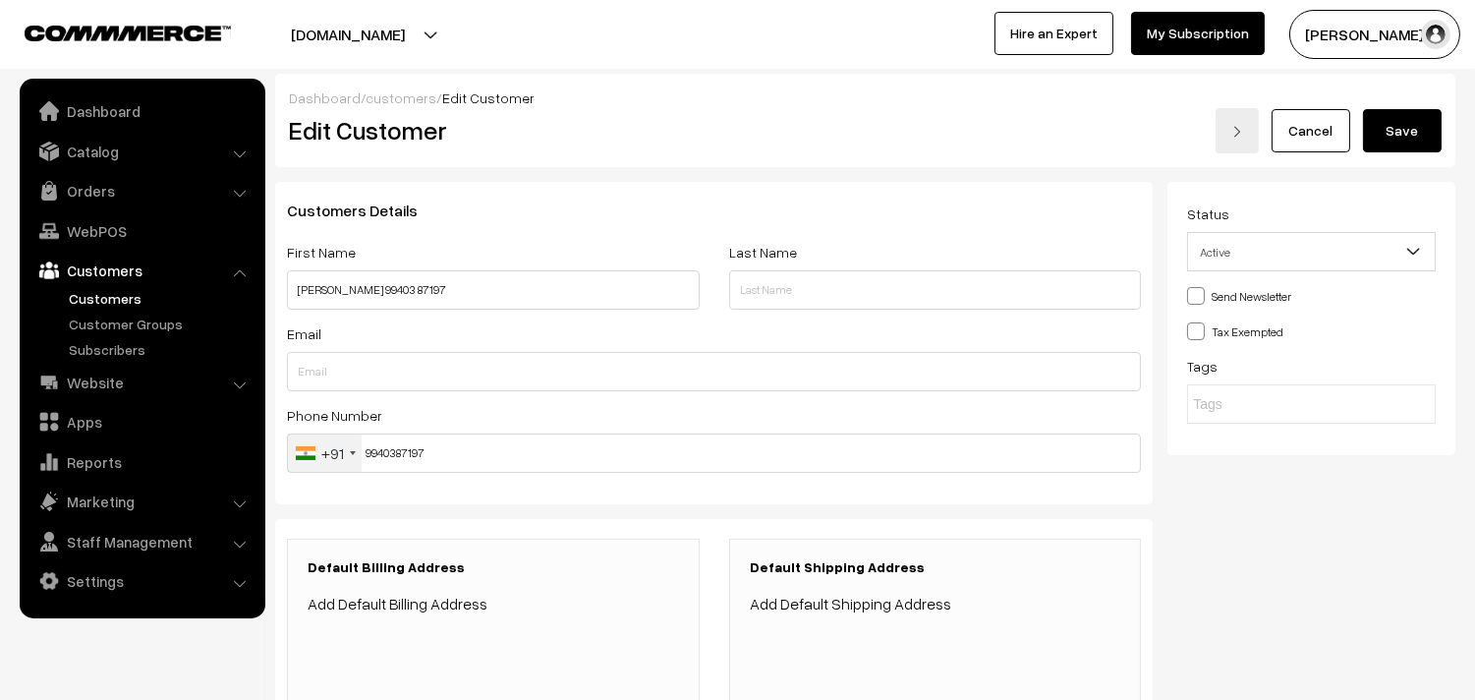
click at [403, 605] on link "Add Default Billing Address" at bounding box center [398, 604] width 180 height 20
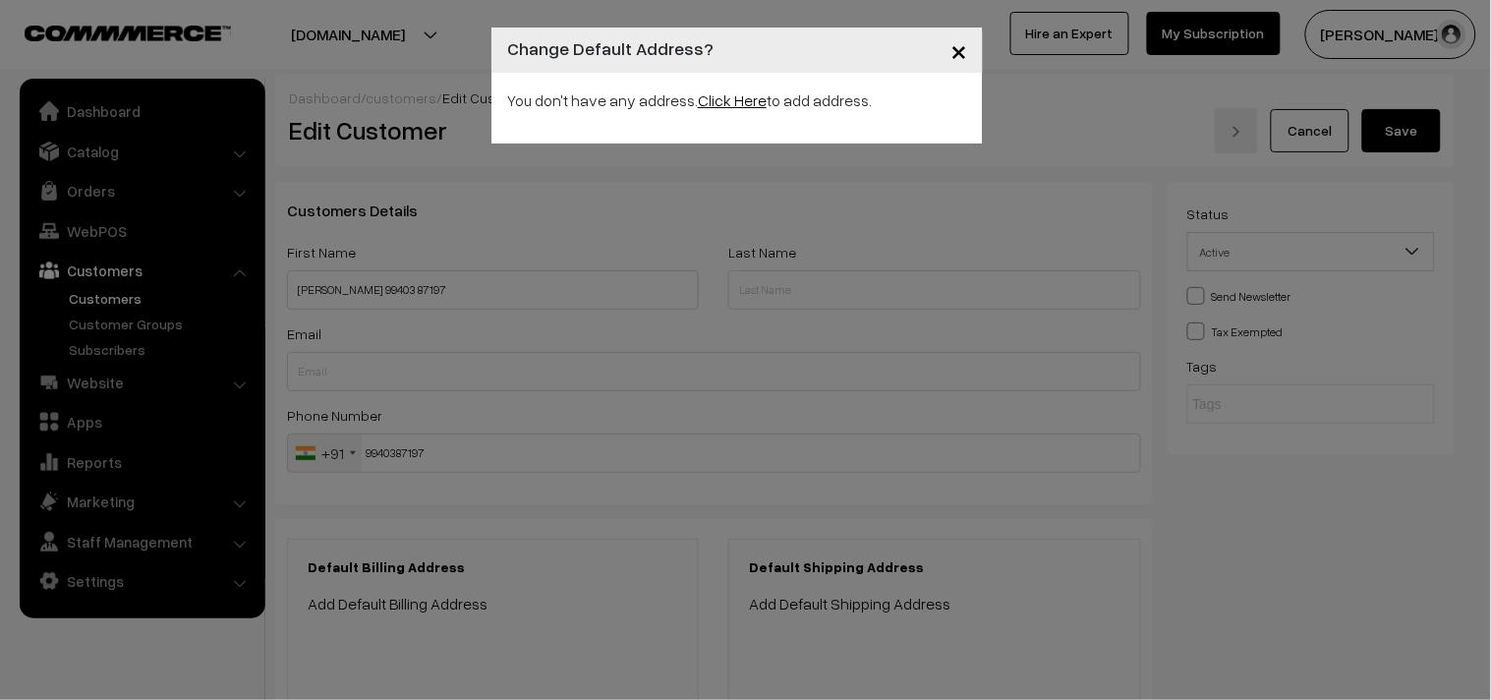
click at [711, 96] on link "Click Here" at bounding box center [732, 100] width 69 height 20
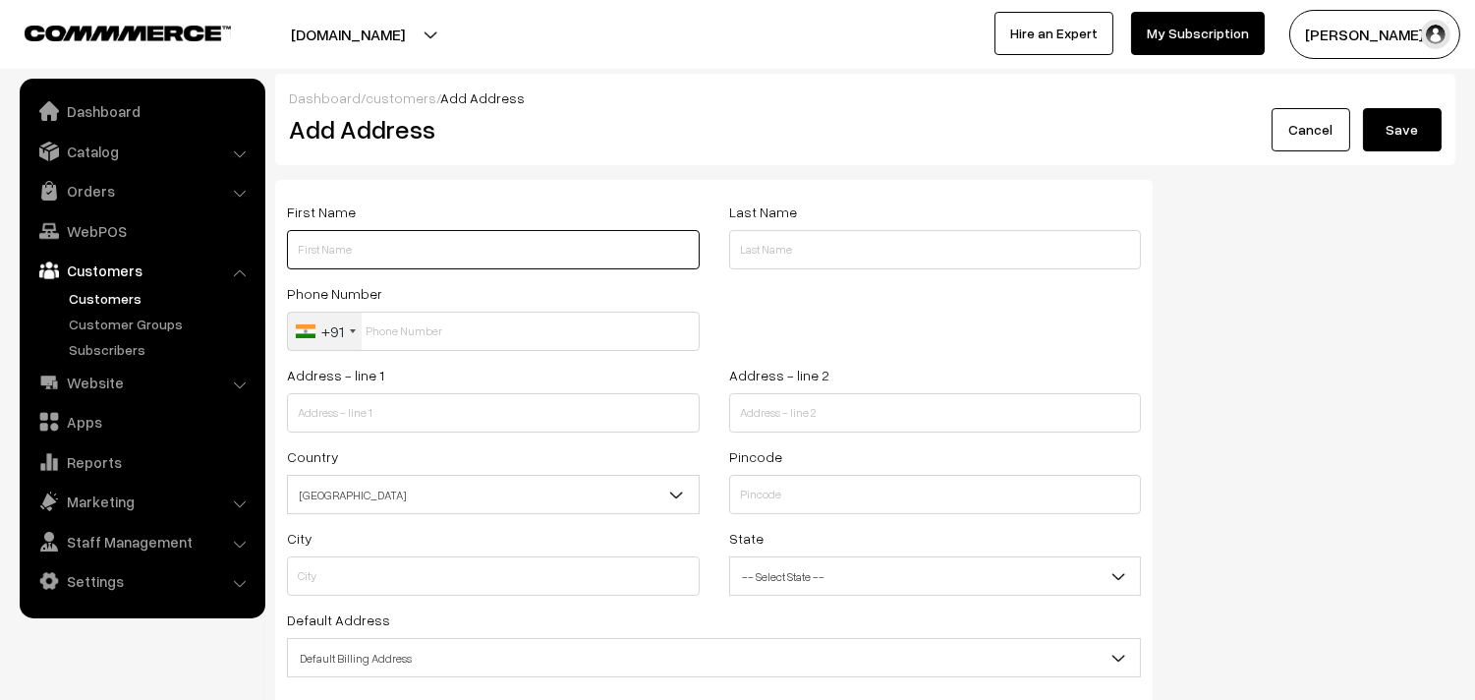
drag, startPoint x: 0, startPoint y: 0, endPoint x: 338, endPoint y: 263, distance: 428.6
click at [338, 263] on input "text" at bounding box center [493, 249] width 413 height 39
paste input "99403 87197"
type input "[PERSON_NAME] 99403 87197"
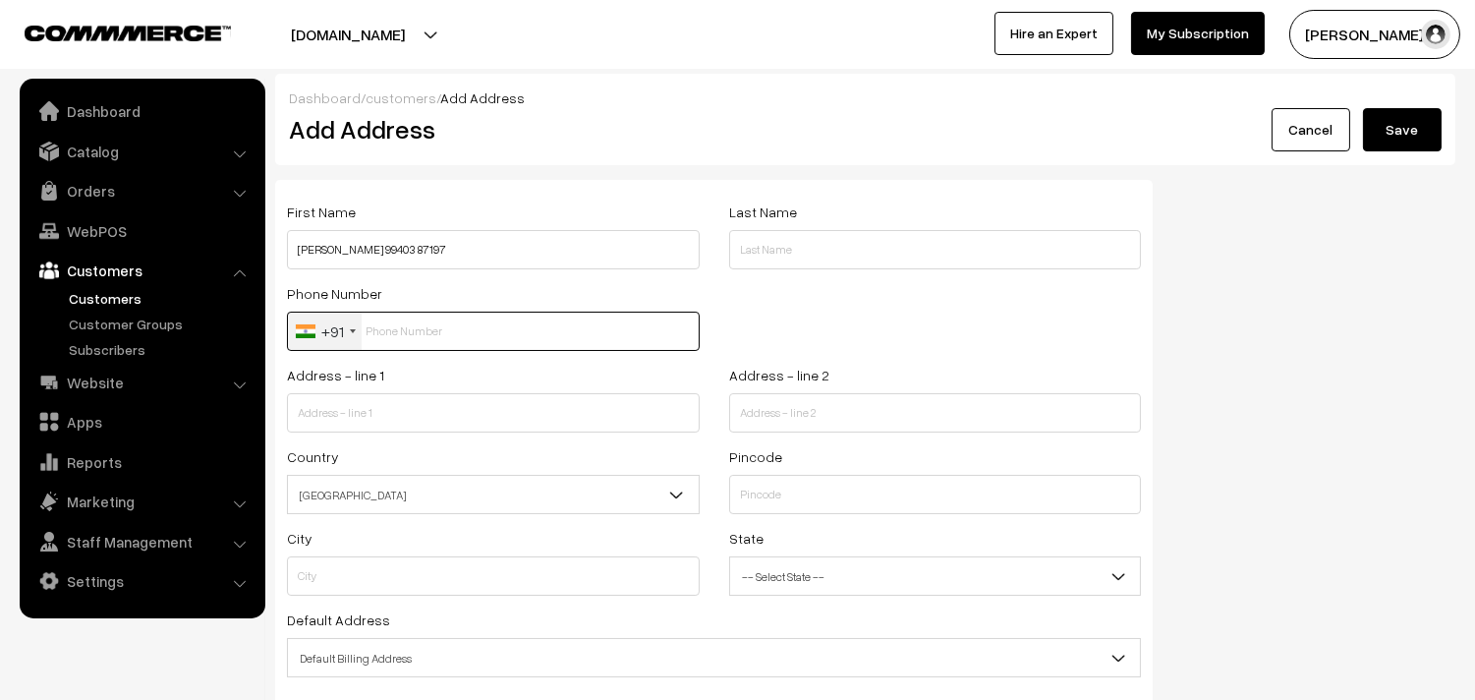
click at [379, 339] on input "text" at bounding box center [493, 331] width 413 height 39
paste input "99403 8719"
type input "9940387197"
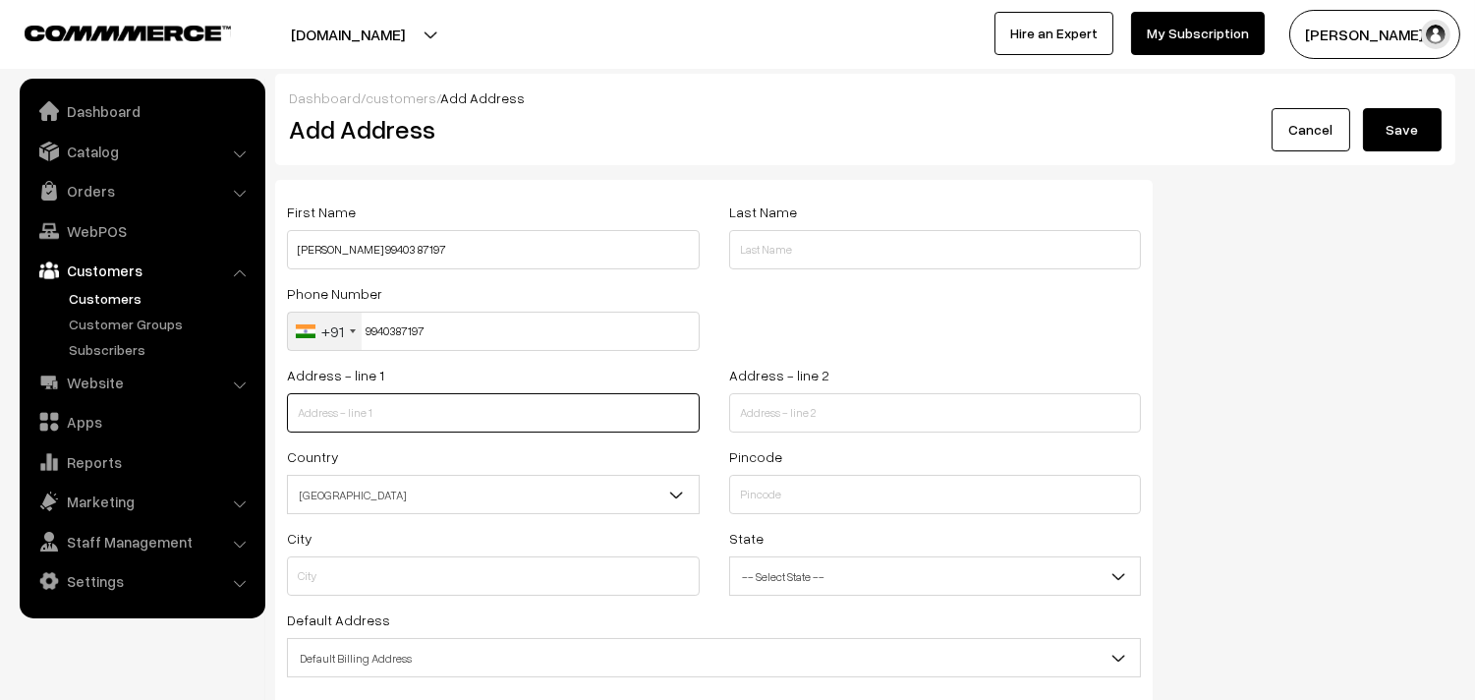
paste input "26/21, door number :10,shyam darbar apartment"
click at [433, 413] on input "text" at bounding box center [493, 412] width 413 height 39
type input "26/21, door number :10,shyam darbar apartment"
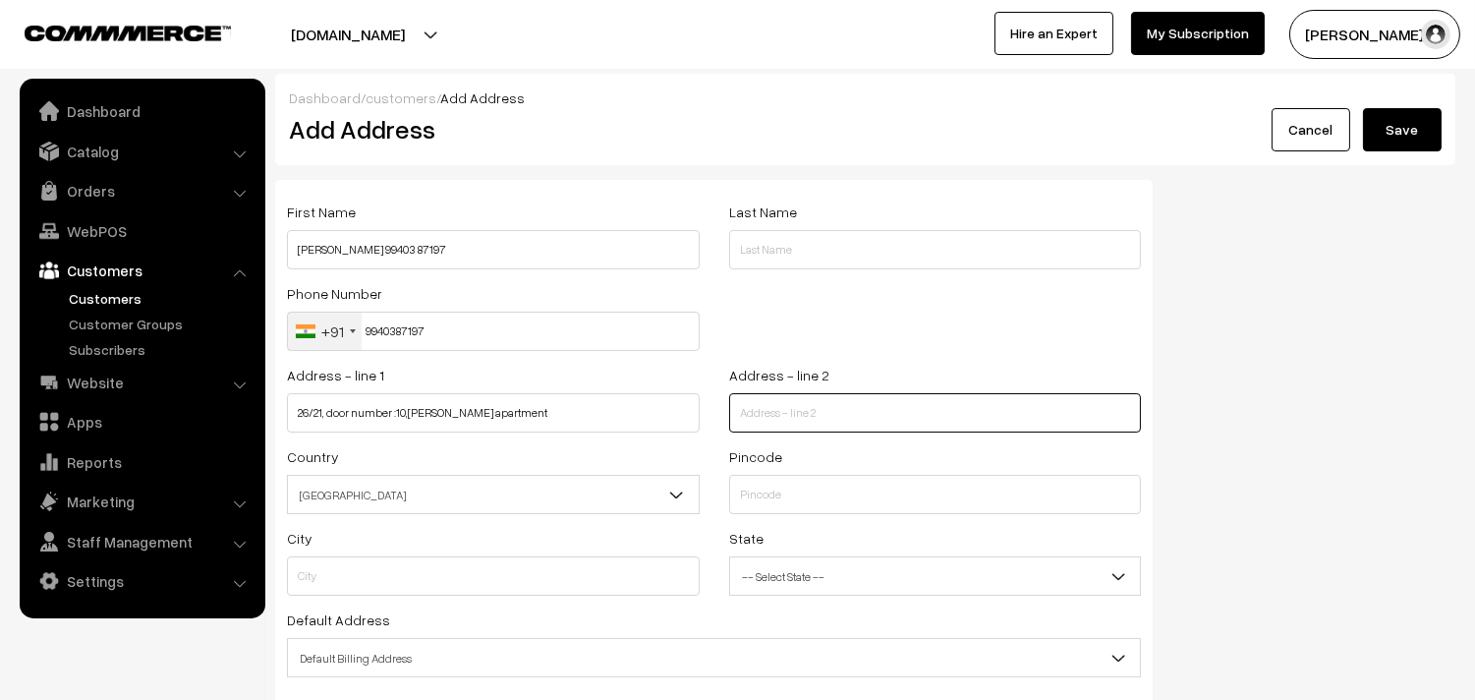
click at [789, 398] on input "text" at bounding box center [935, 412] width 413 height 39
paste input "South mada street, srinagar colony, saidapet court backside"
type input "South mada street, srinagar colony, saidapet court backside"
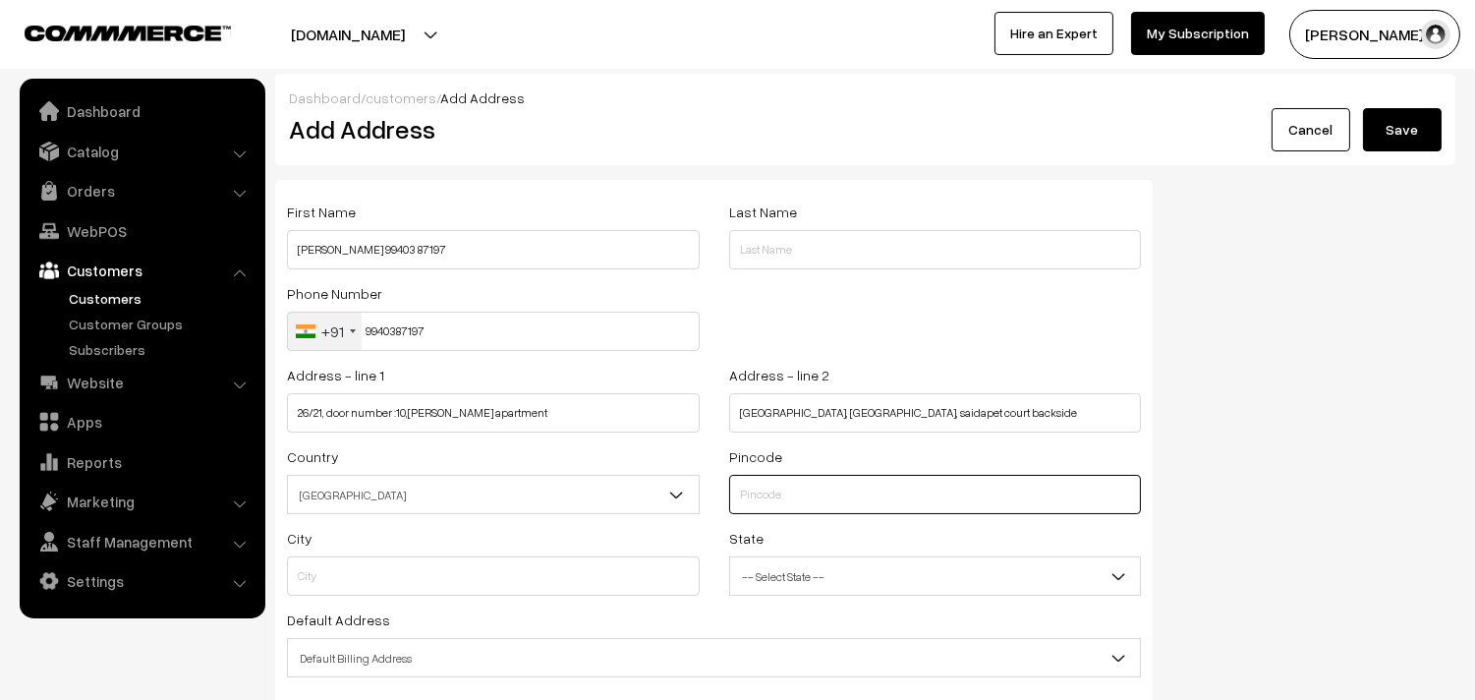
click at [799, 485] on input "text" at bounding box center [935, 494] width 413 height 39
type input "600015"
type input "Chennai"
select select "Tamil Nadu"
type input "600015"
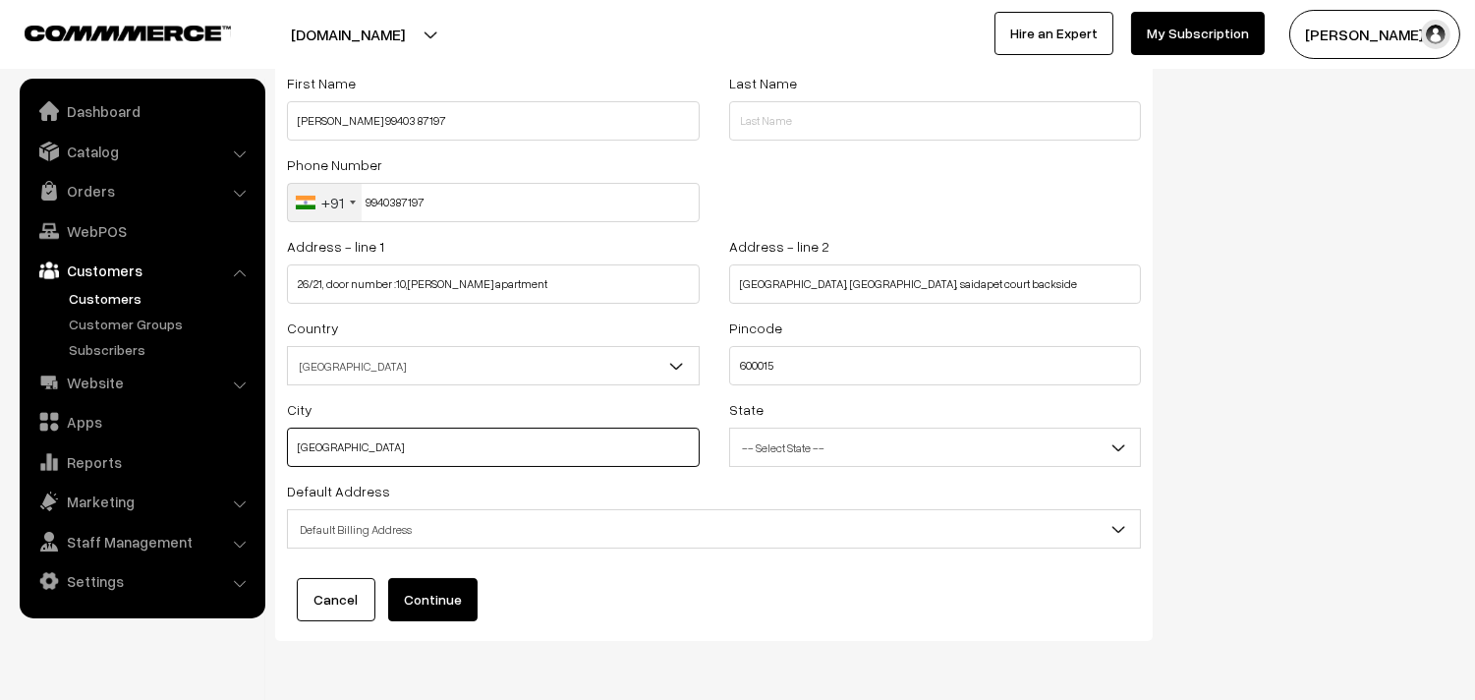
scroll to position [199, 0]
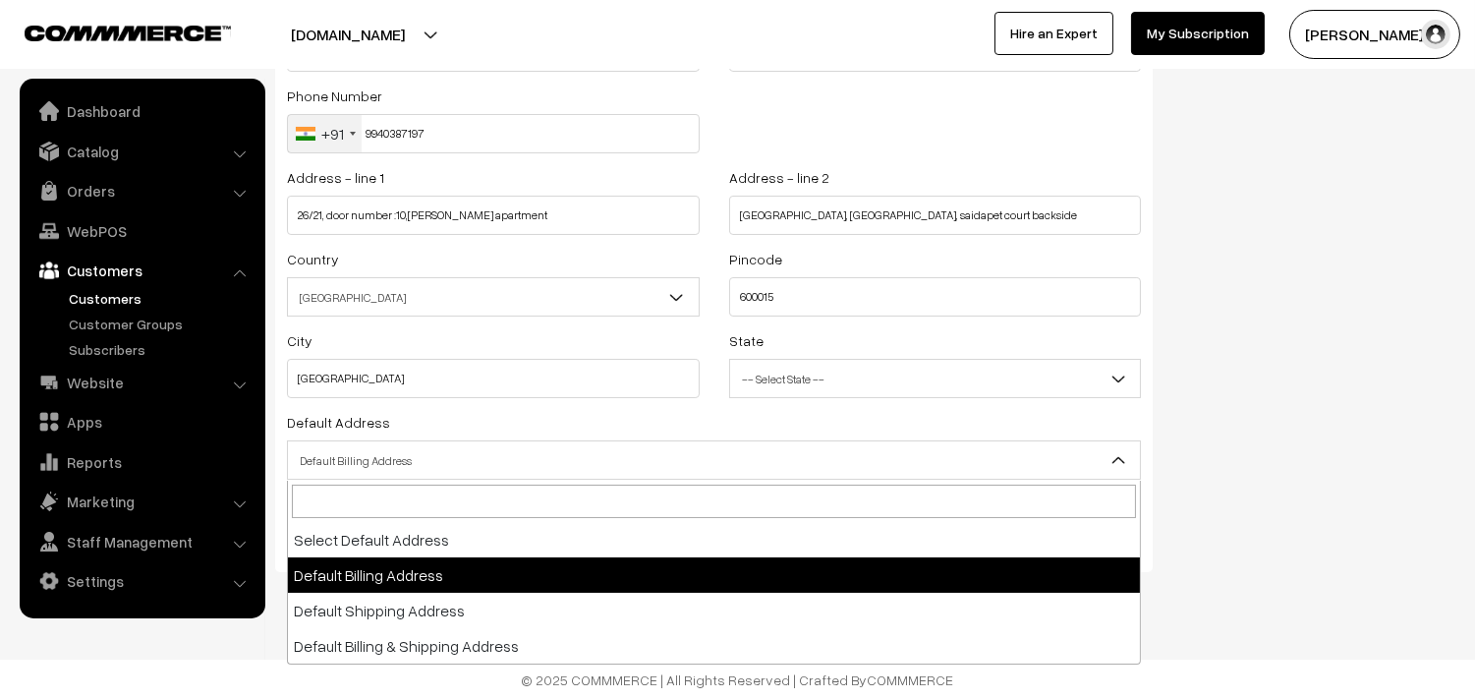
click at [351, 454] on span "Default Billing Address" at bounding box center [714, 460] width 852 height 34
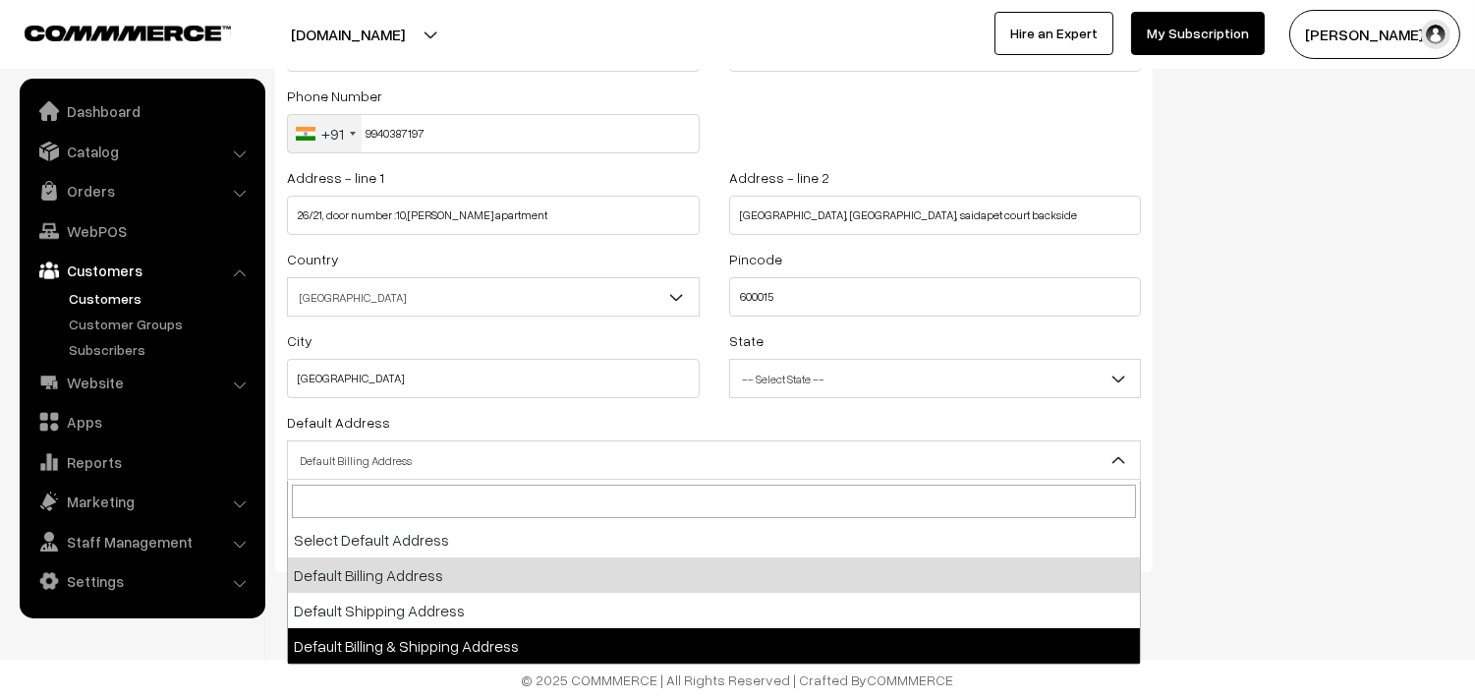
select select "3"
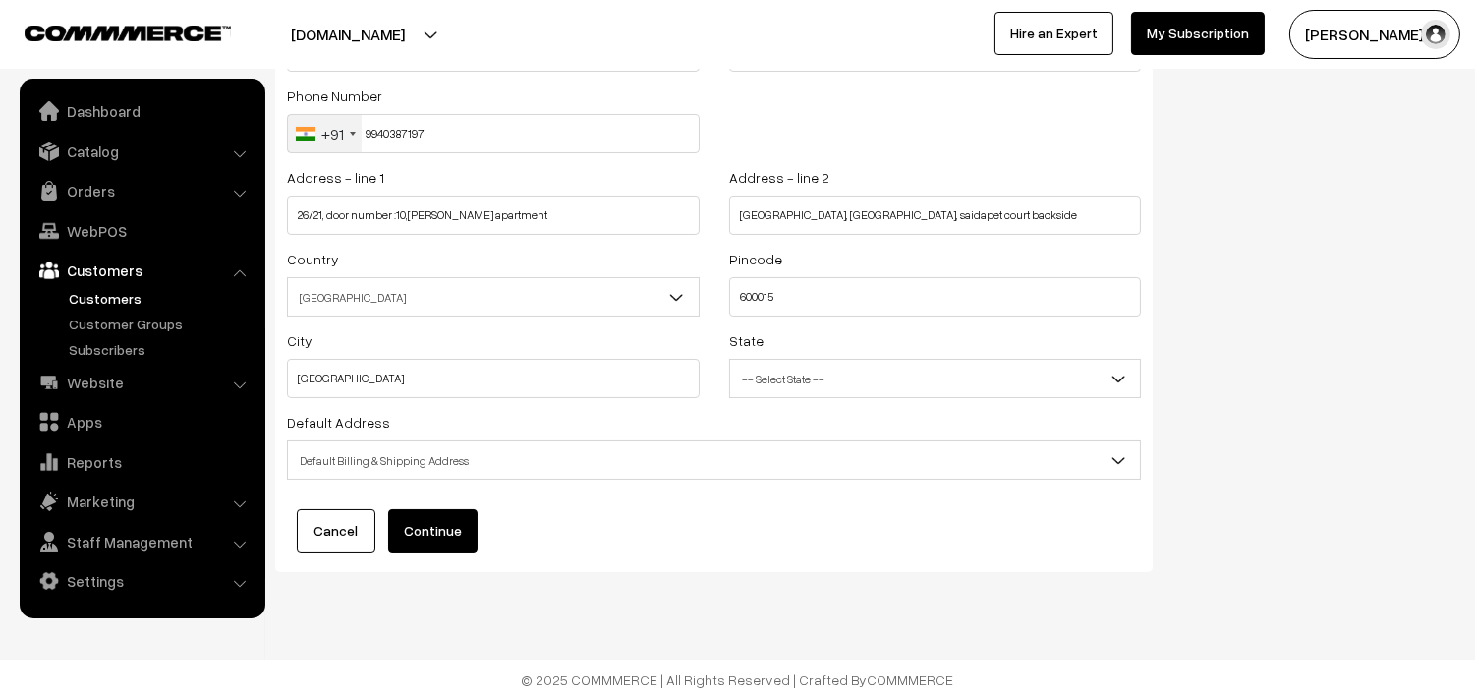
click at [425, 542] on button "Continue" at bounding box center [432, 530] width 89 height 43
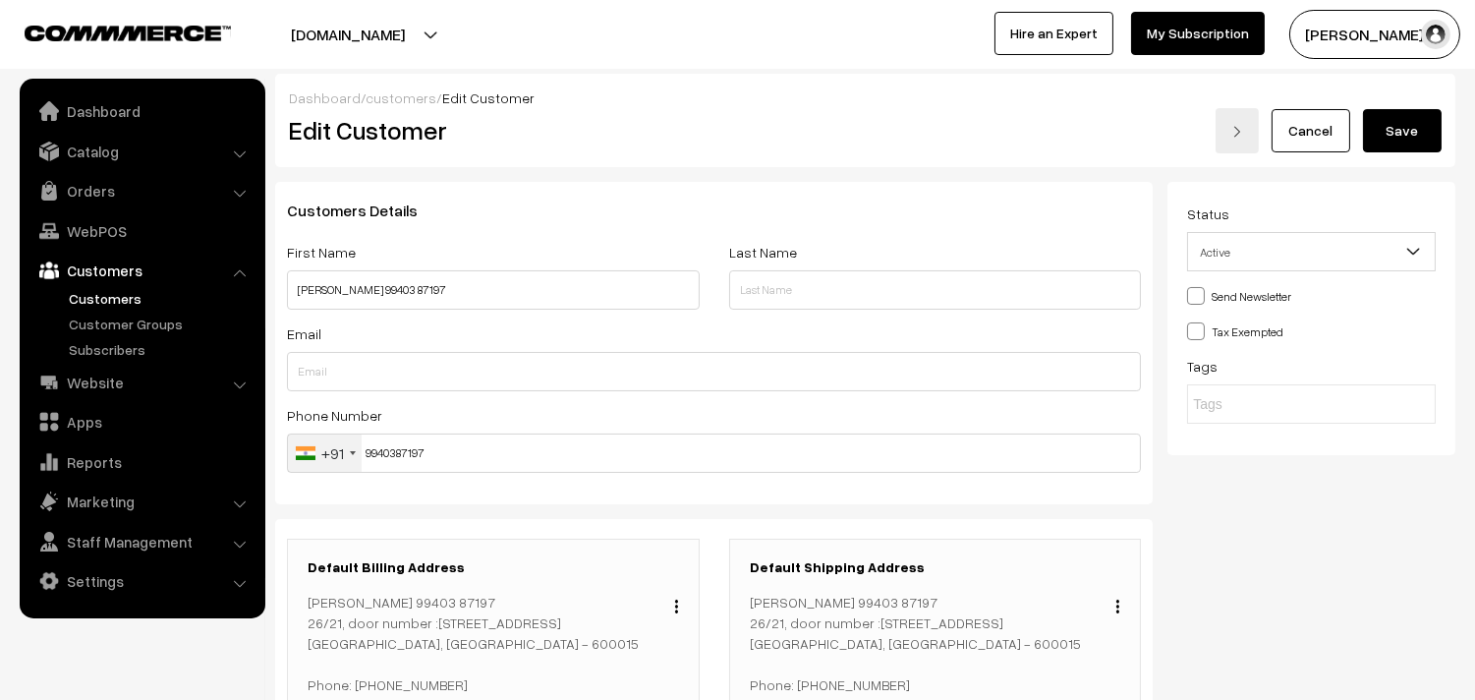
click at [1392, 124] on button "Save" at bounding box center [1402, 130] width 79 height 43
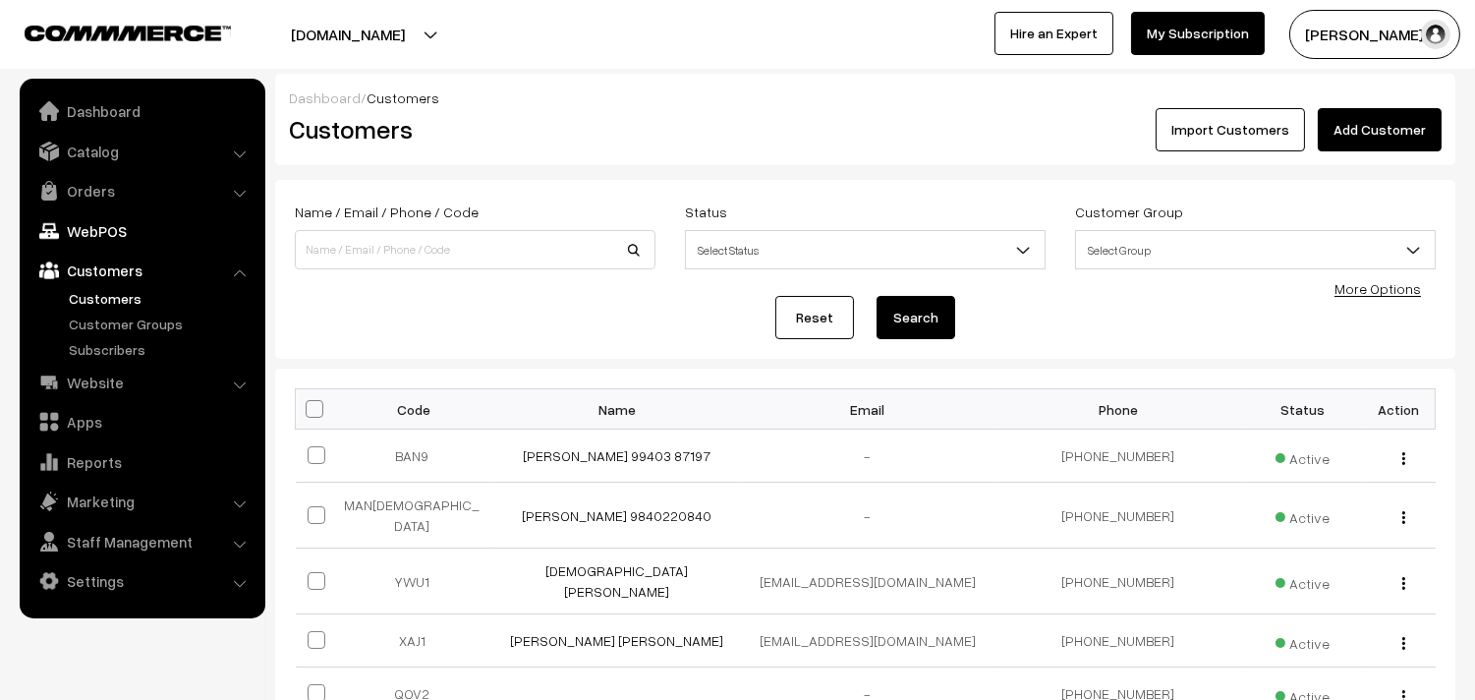
click at [108, 234] on link "WebPOS" at bounding box center [142, 230] width 234 height 35
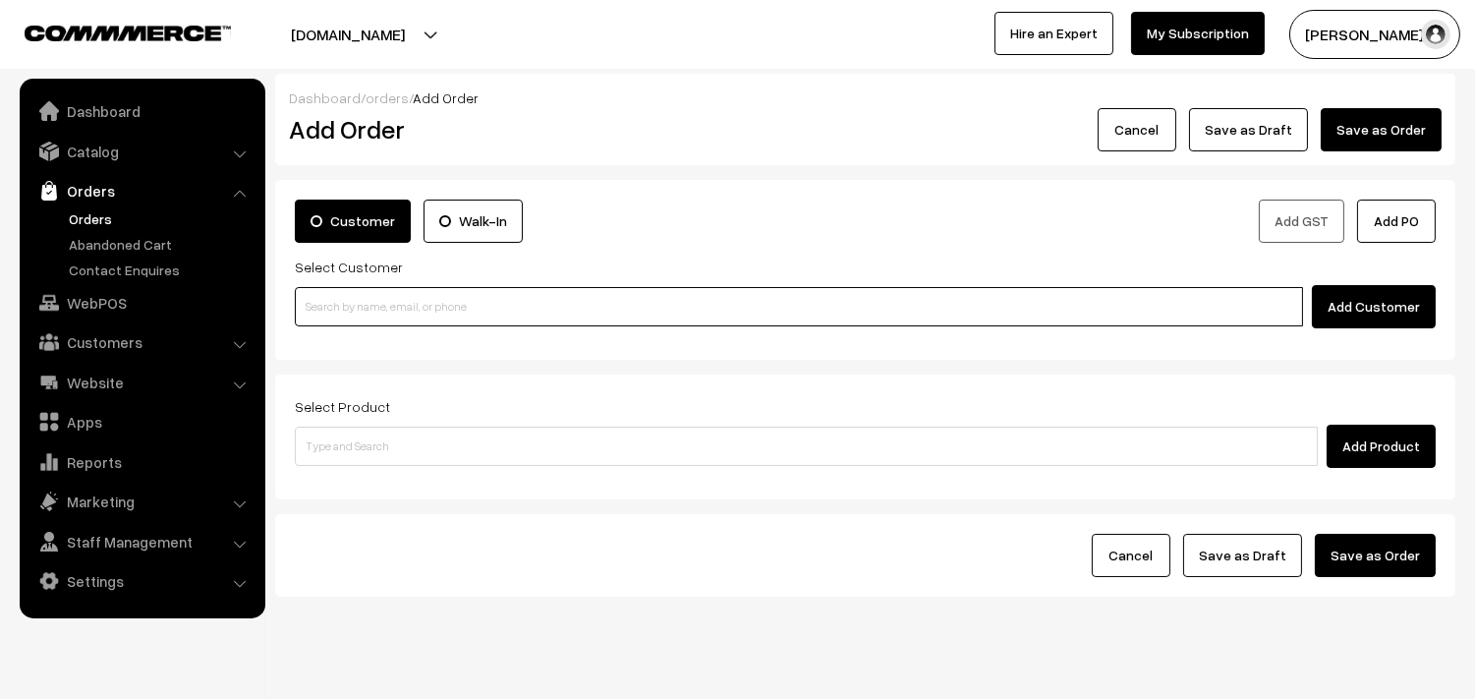
click at [404, 315] on input at bounding box center [799, 306] width 1008 height 39
paste input "99403 87197"
click at [338, 332] on link "Banumathi Nagarajan 99403 87197 [9940387197]" at bounding box center [802, 342] width 1012 height 29
type input "99403 87197"
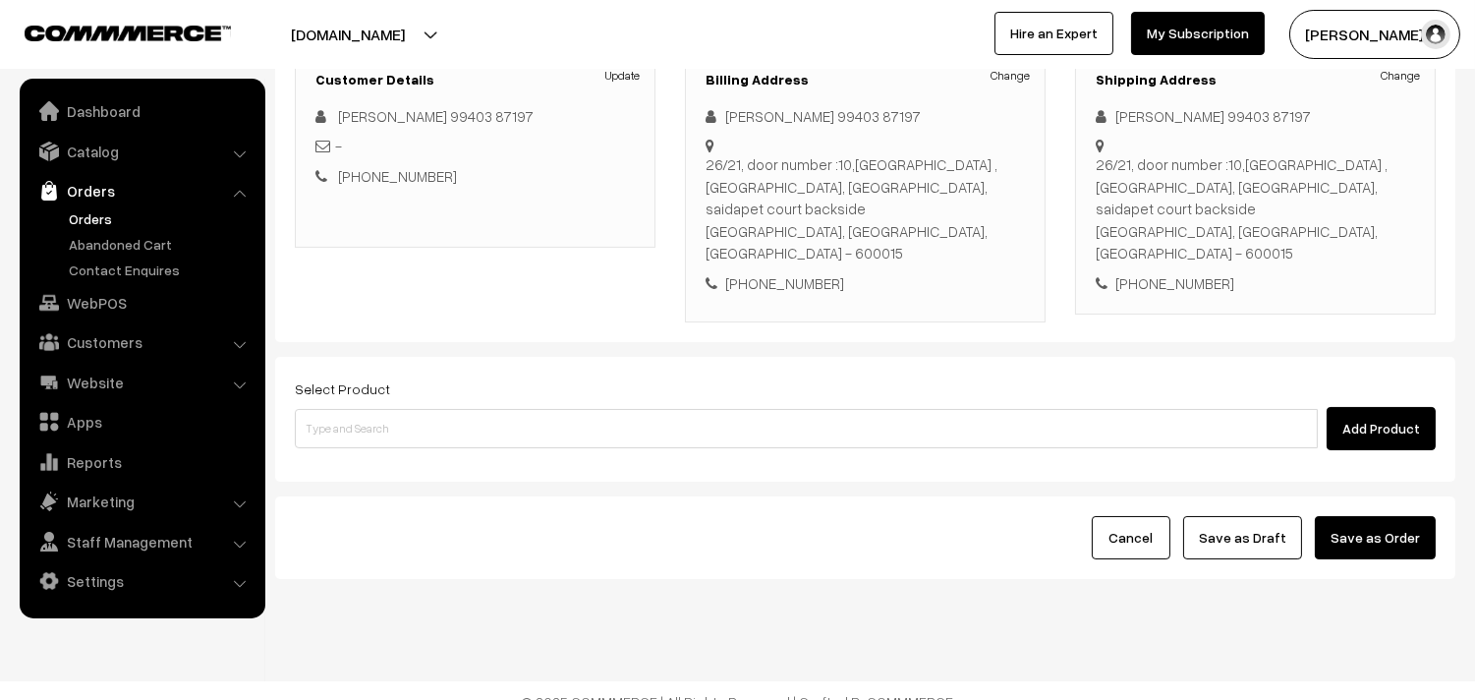
scroll to position [290, 0]
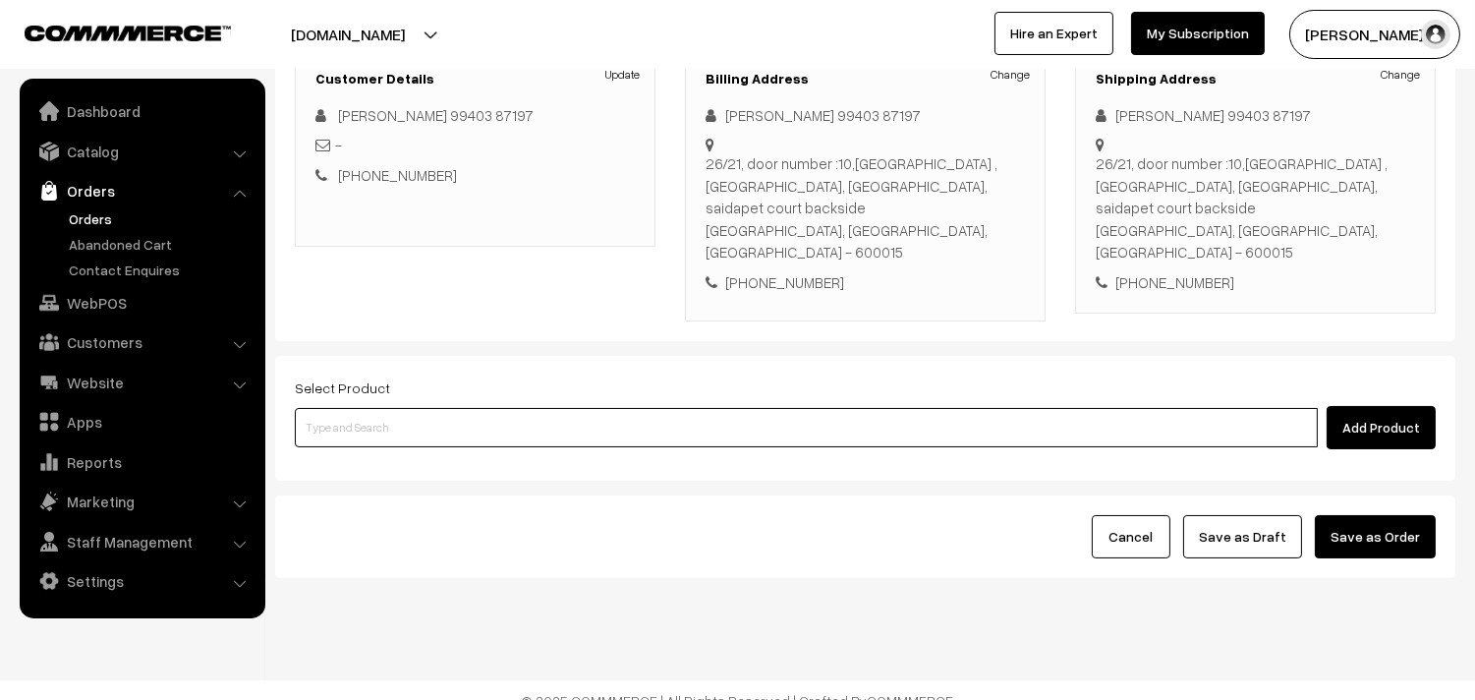
click at [465, 409] on input at bounding box center [806, 427] width 1023 height 39
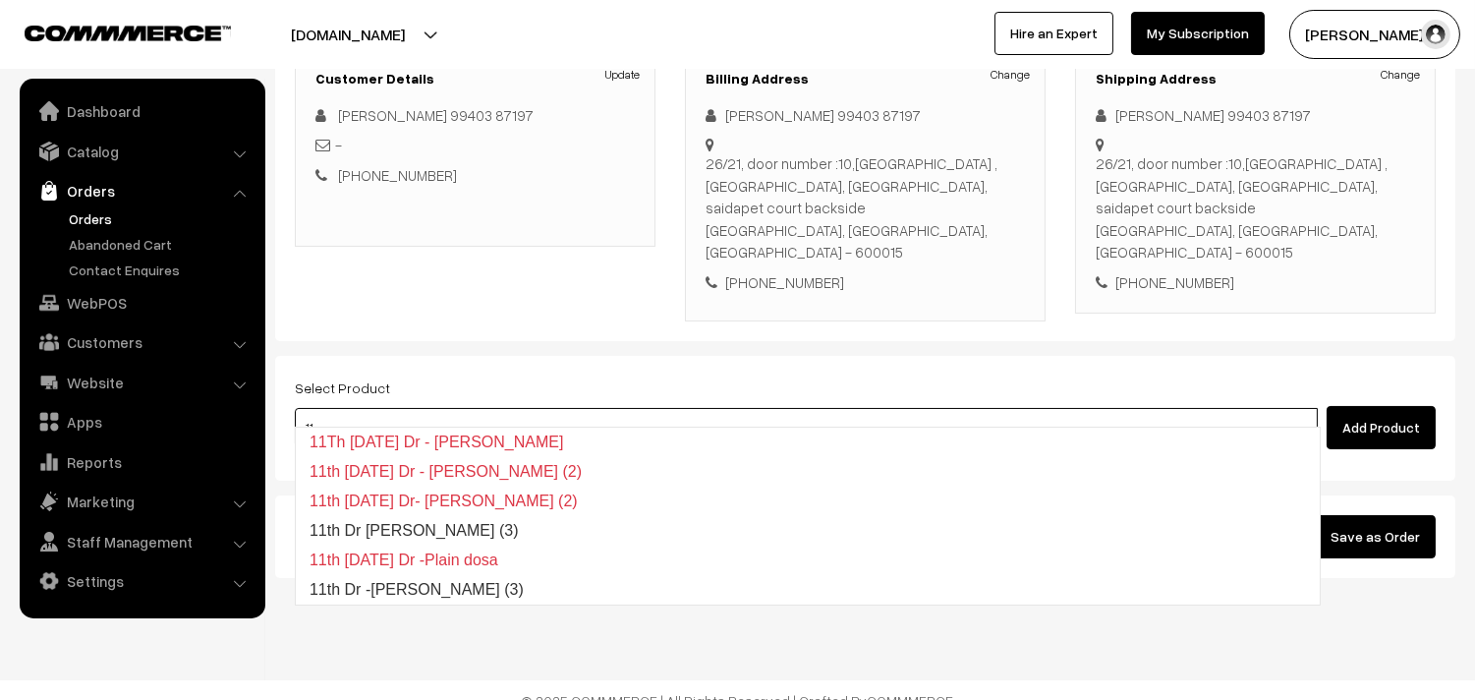
type input "1"
type input "12th wi"
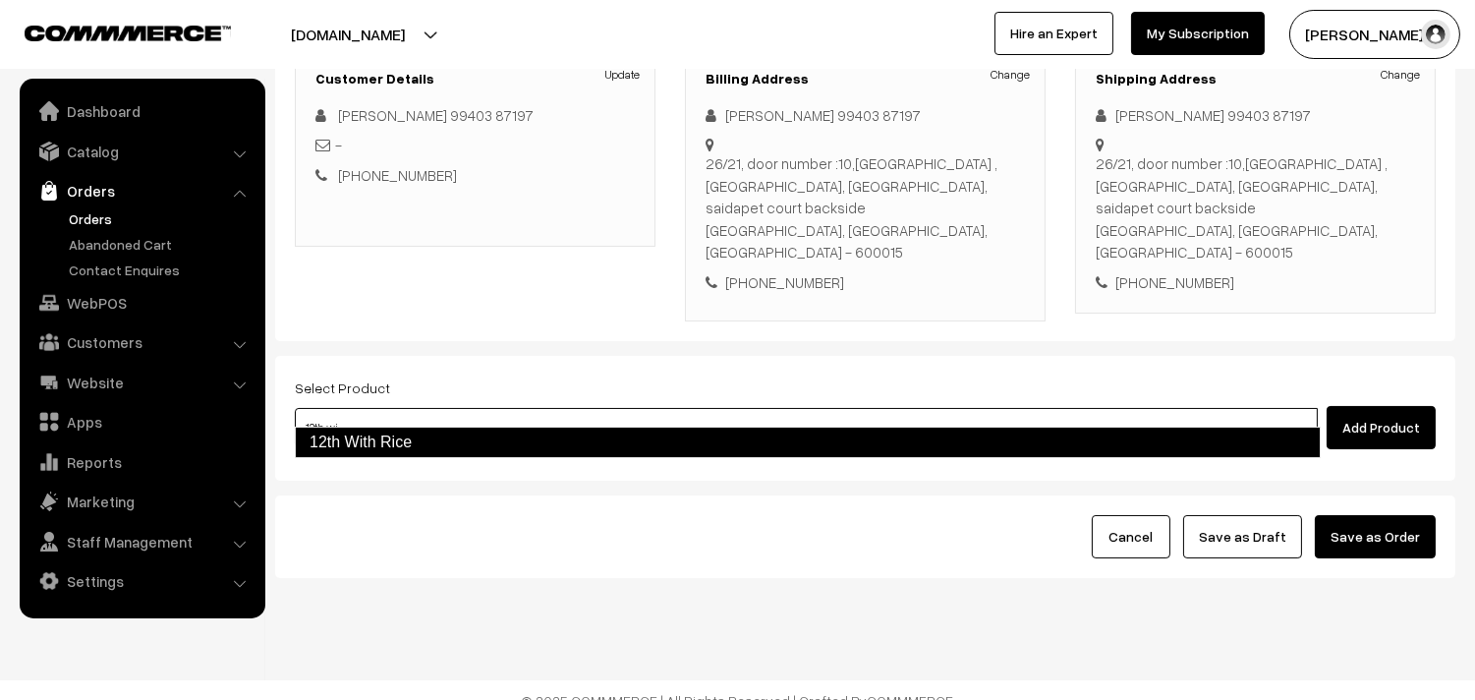
click at [428, 447] on link "12th With Rice" at bounding box center [808, 442] width 1026 height 31
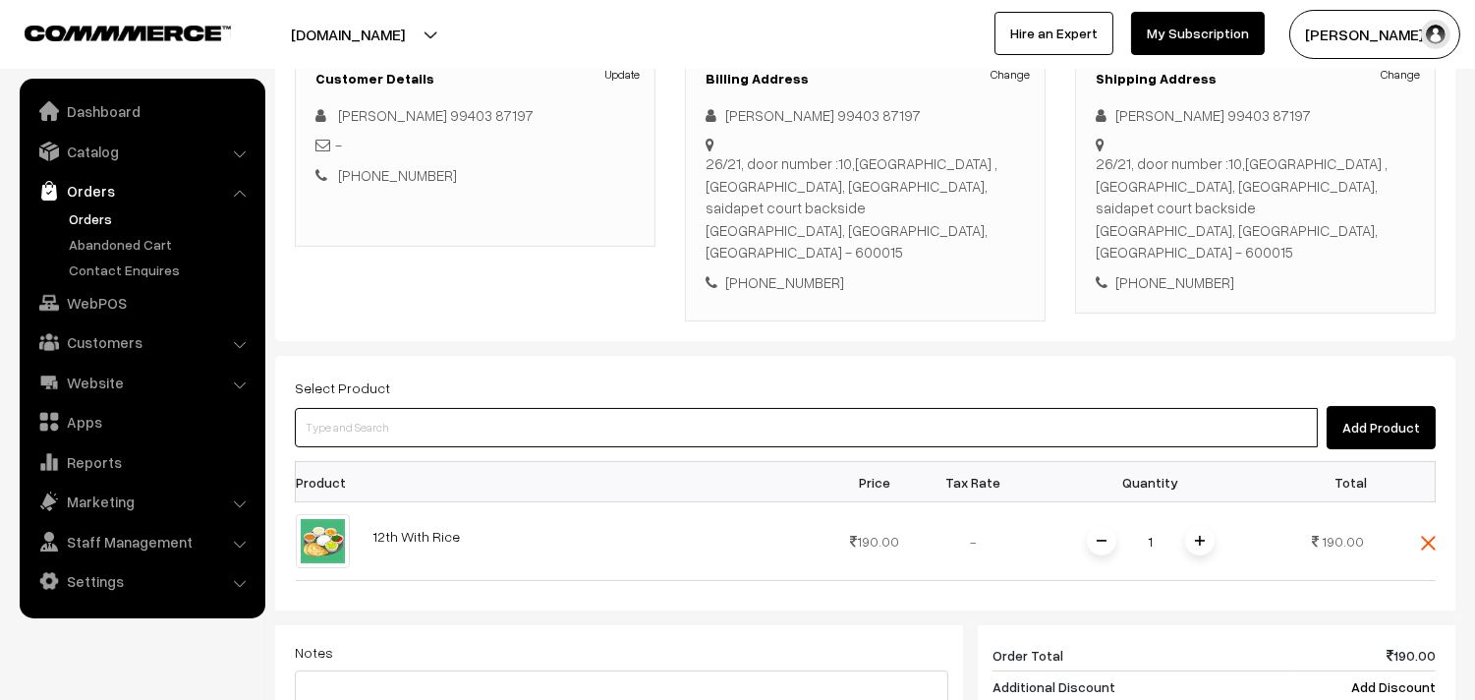
click at [486, 408] on input at bounding box center [806, 427] width 1023 height 39
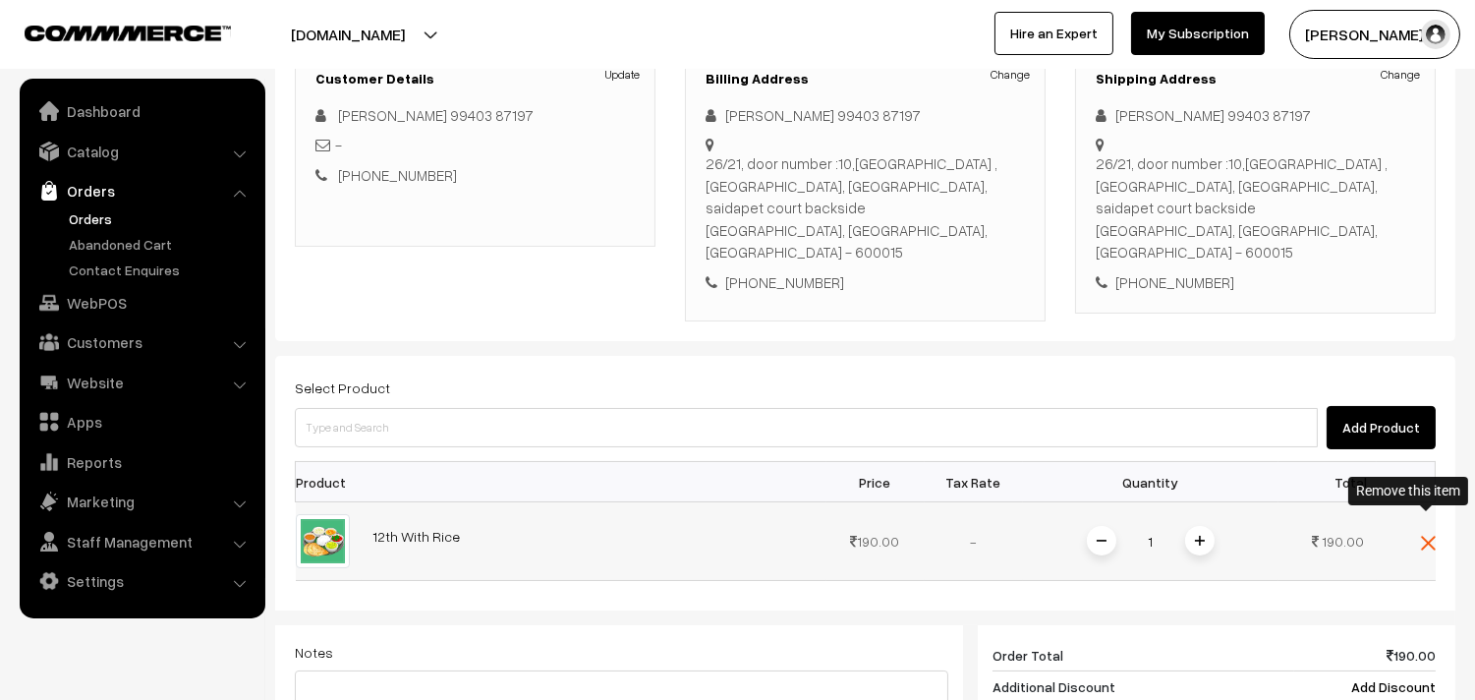
click at [1426, 536] on img at bounding box center [1428, 543] width 15 height 15
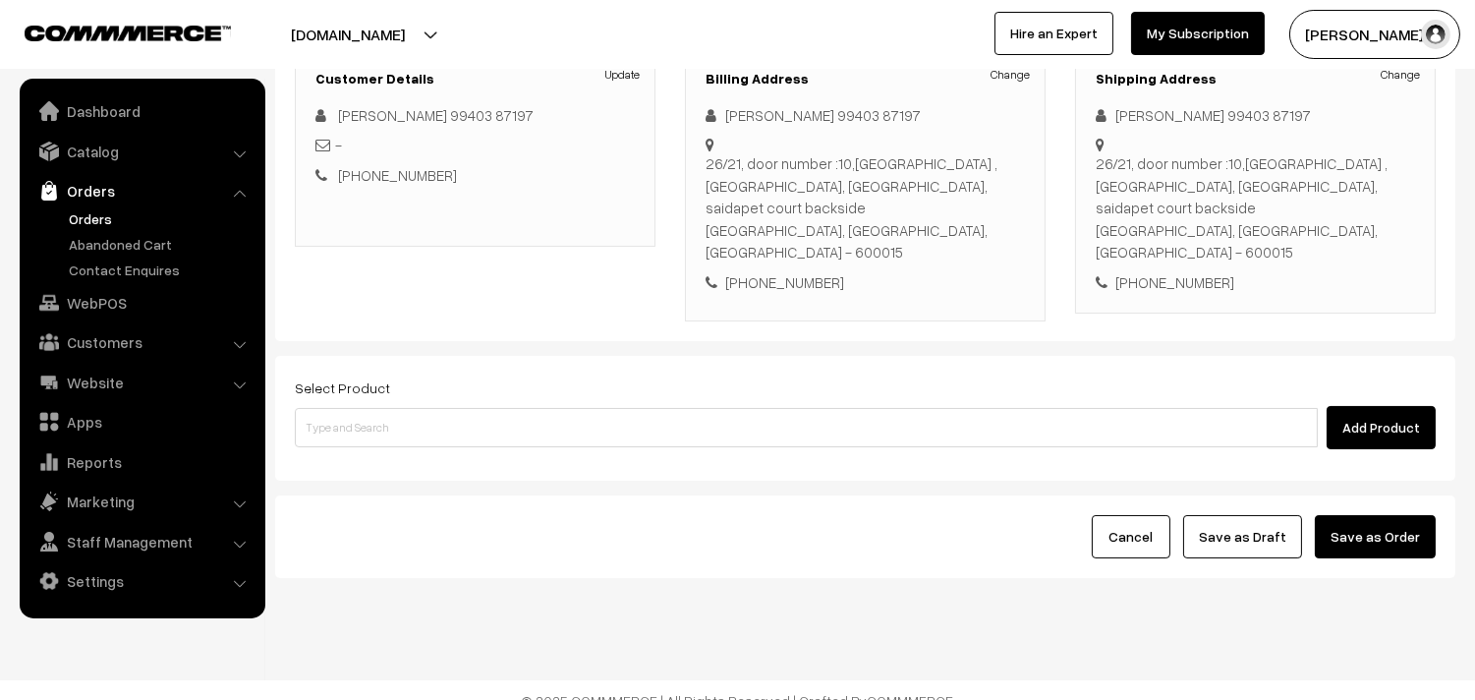
drag, startPoint x: 376, startPoint y: 375, endPoint x: 367, endPoint y: 409, distance: 34.8
click at [373, 377] on label "Select Product" at bounding box center [342, 387] width 95 height 21
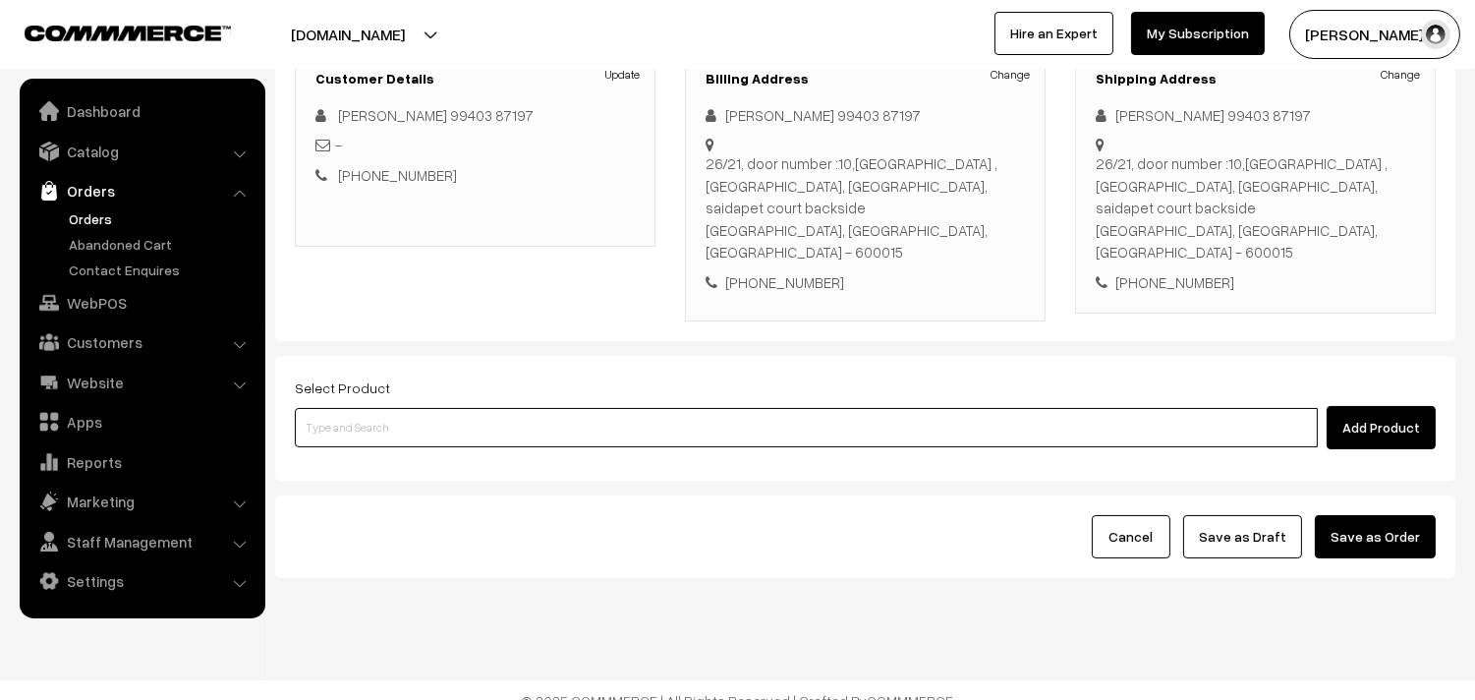
click at [367, 409] on input at bounding box center [806, 427] width 1023 height 39
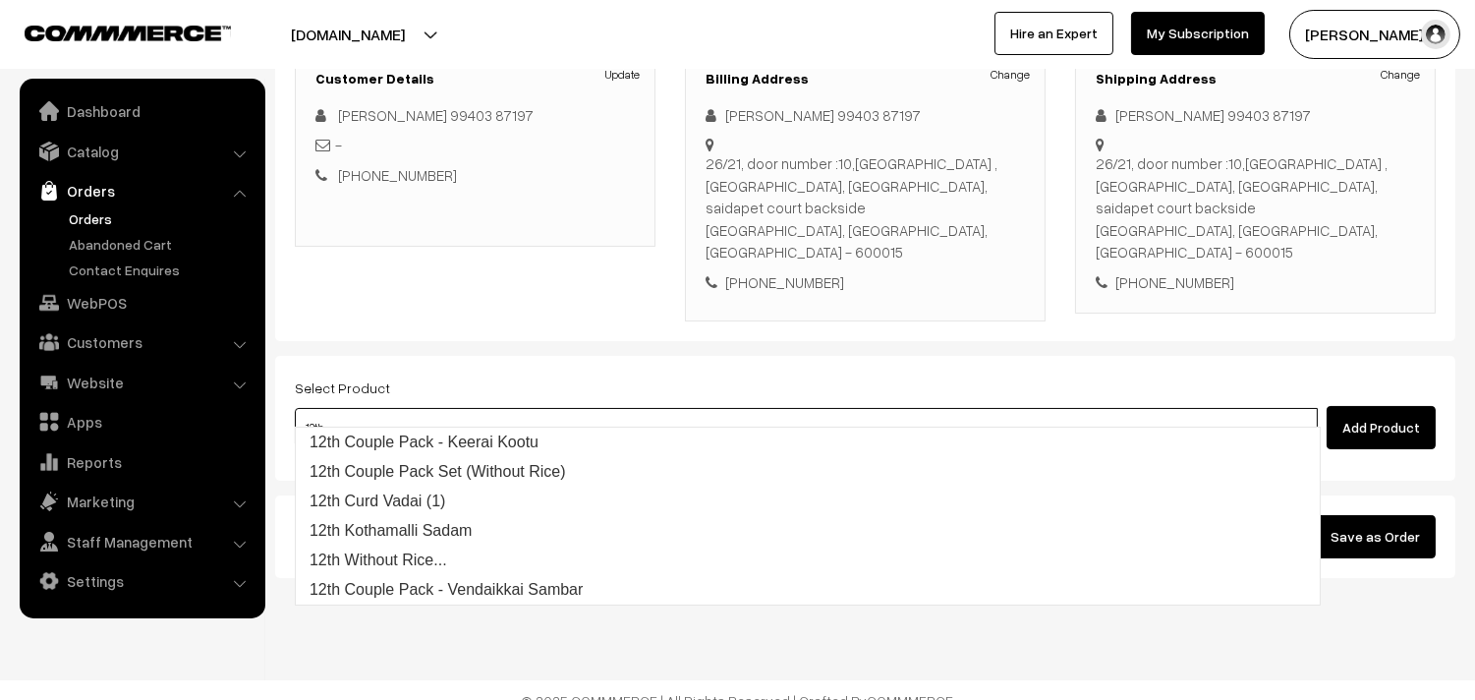
type input "12th w"
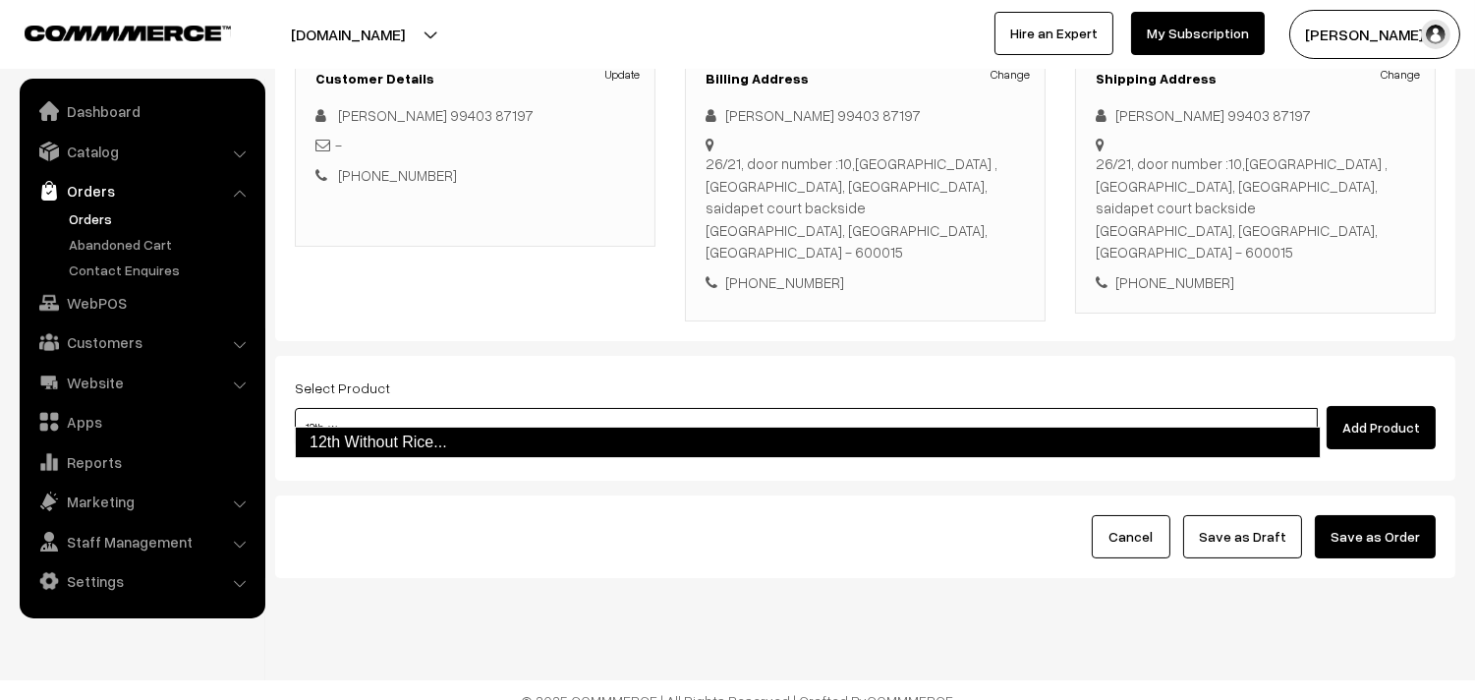
click at [367, 435] on link "12th Without Rice..." at bounding box center [808, 442] width 1026 height 31
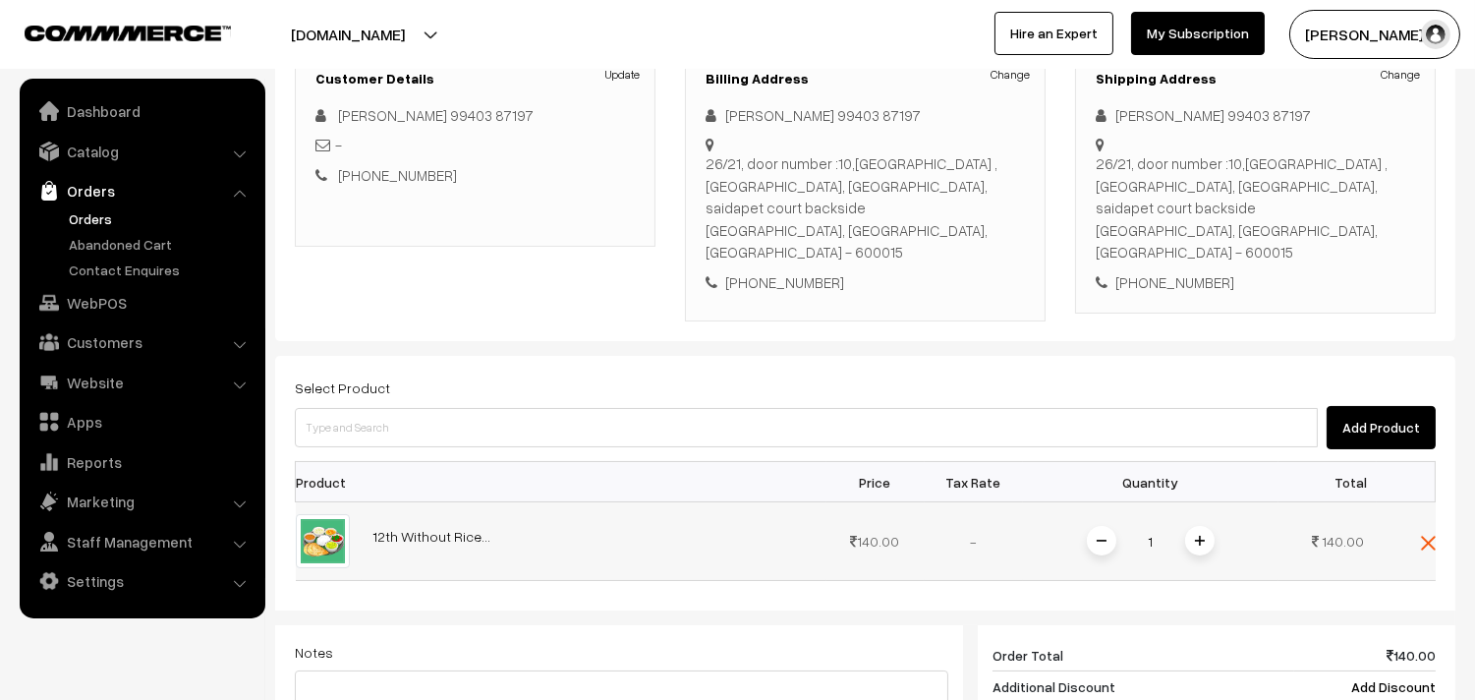
click at [1199, 536] on img at bounding box center [1200, 541] width 10 height 10
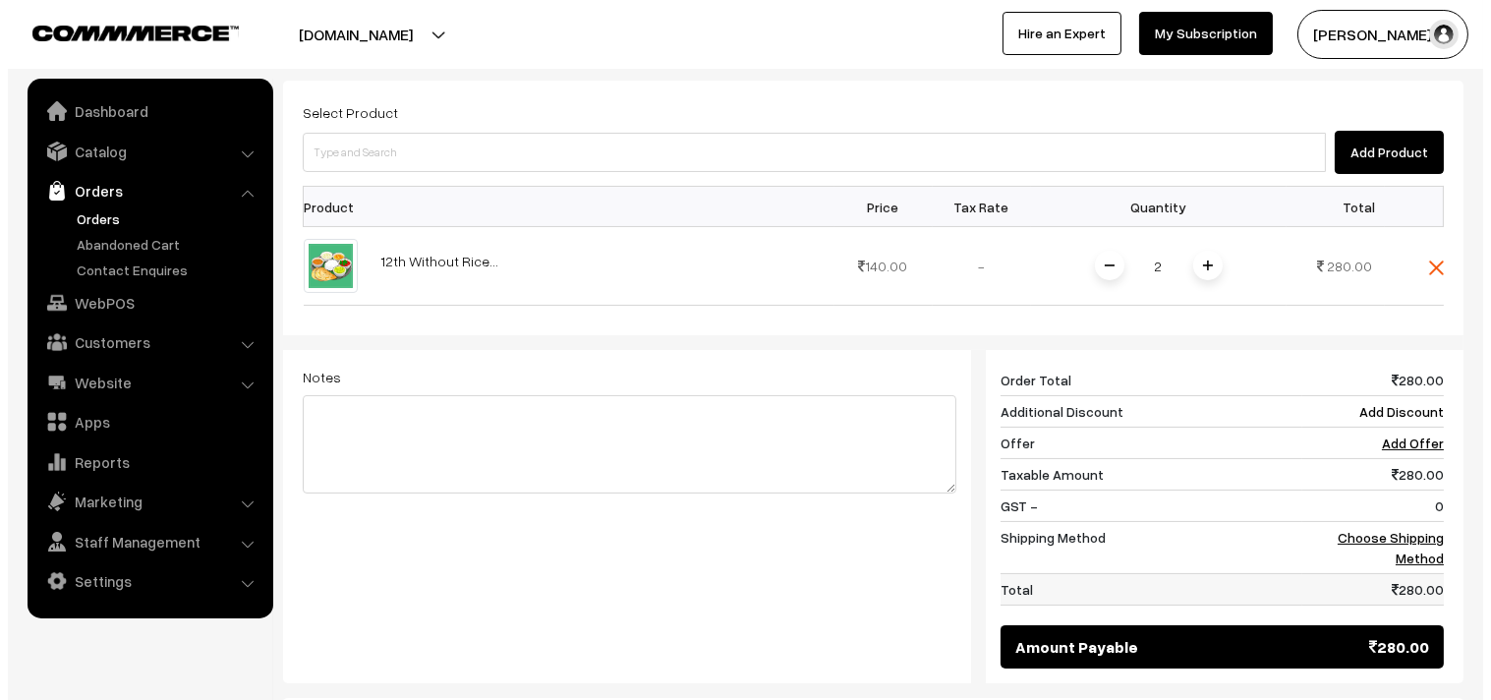
scroll to position [727, 0]
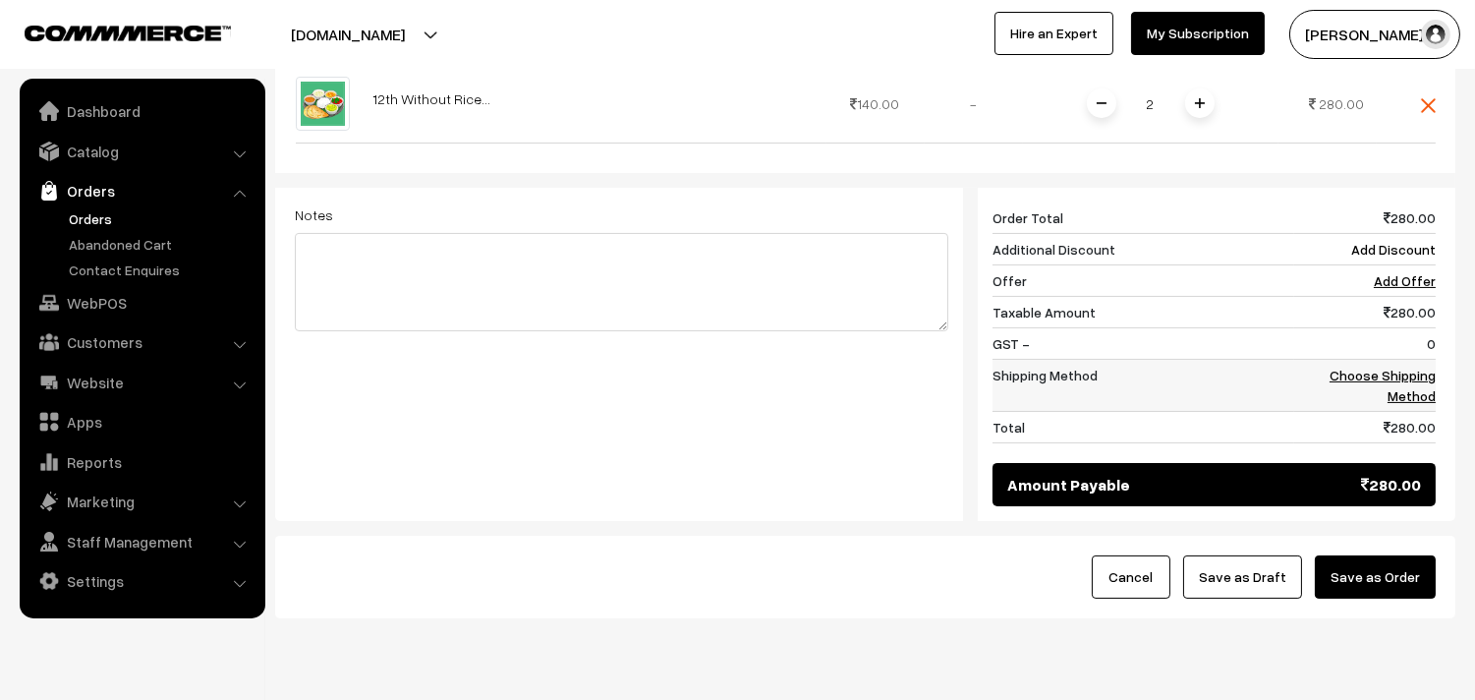
click at [1410, 370] on link "Choose Shipping Method" at bounding box center [1383, 385] width 106 height 37
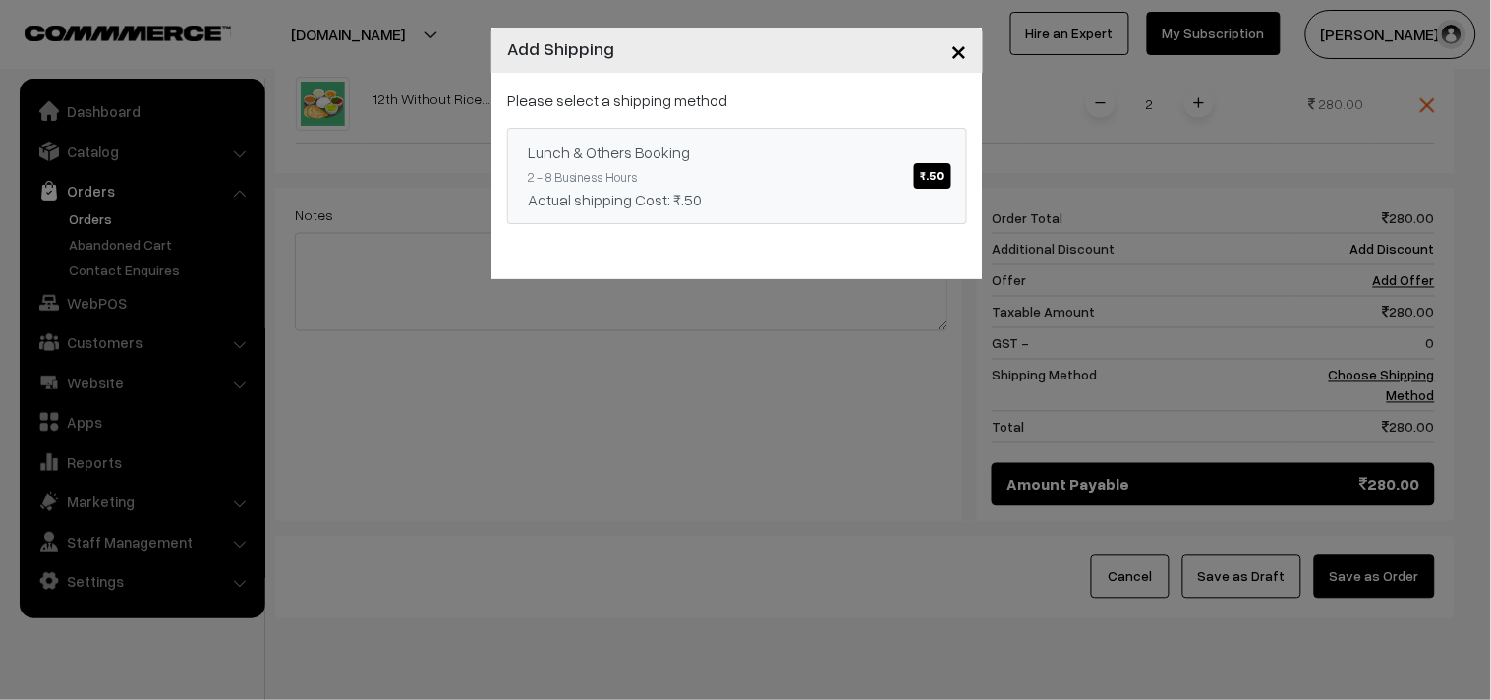
click at [904, 180] on link "Lunch & Others Booking ₹.50 2 - 8 Business Hours Actual shipping Cost: ₹.50" at bounding box center [737, 176] width 460 height 96
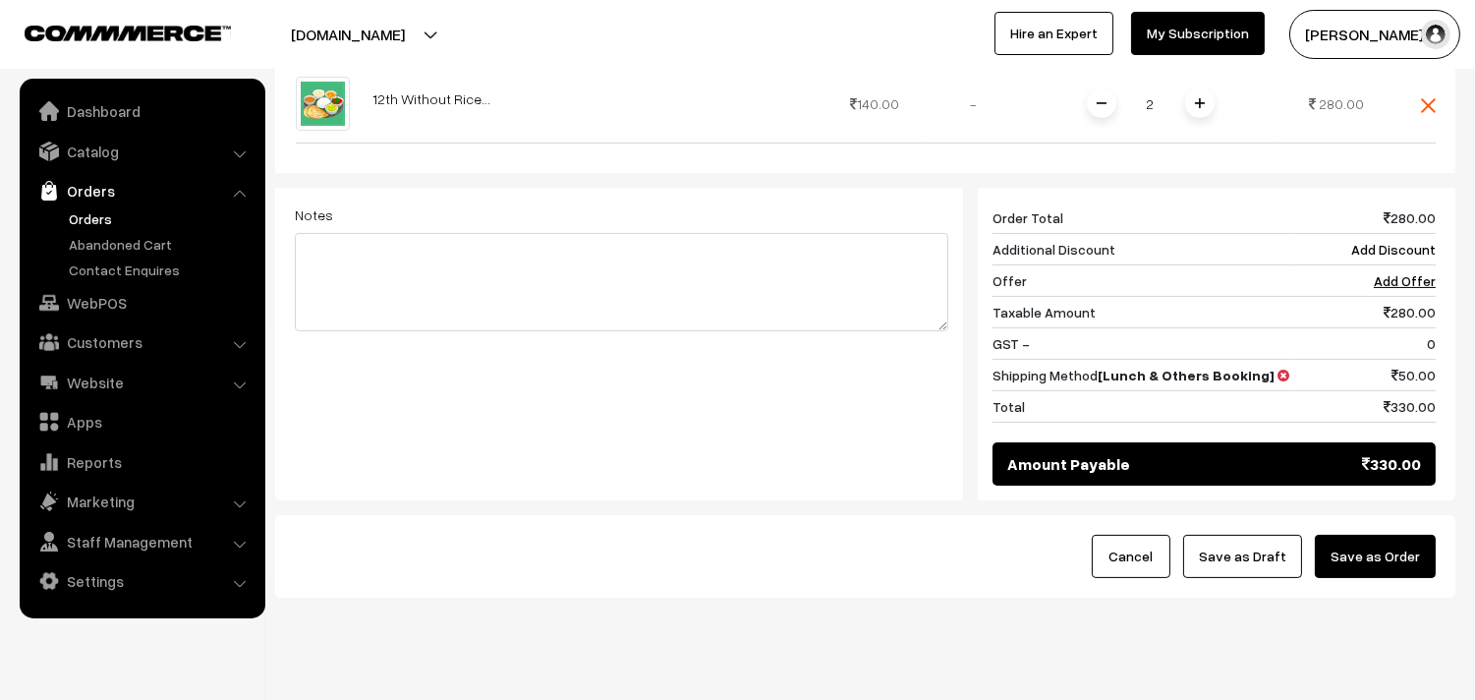
click at [1362, 535] on button "Save as Order" at bounding box center [1375, 556] width 121 height 43
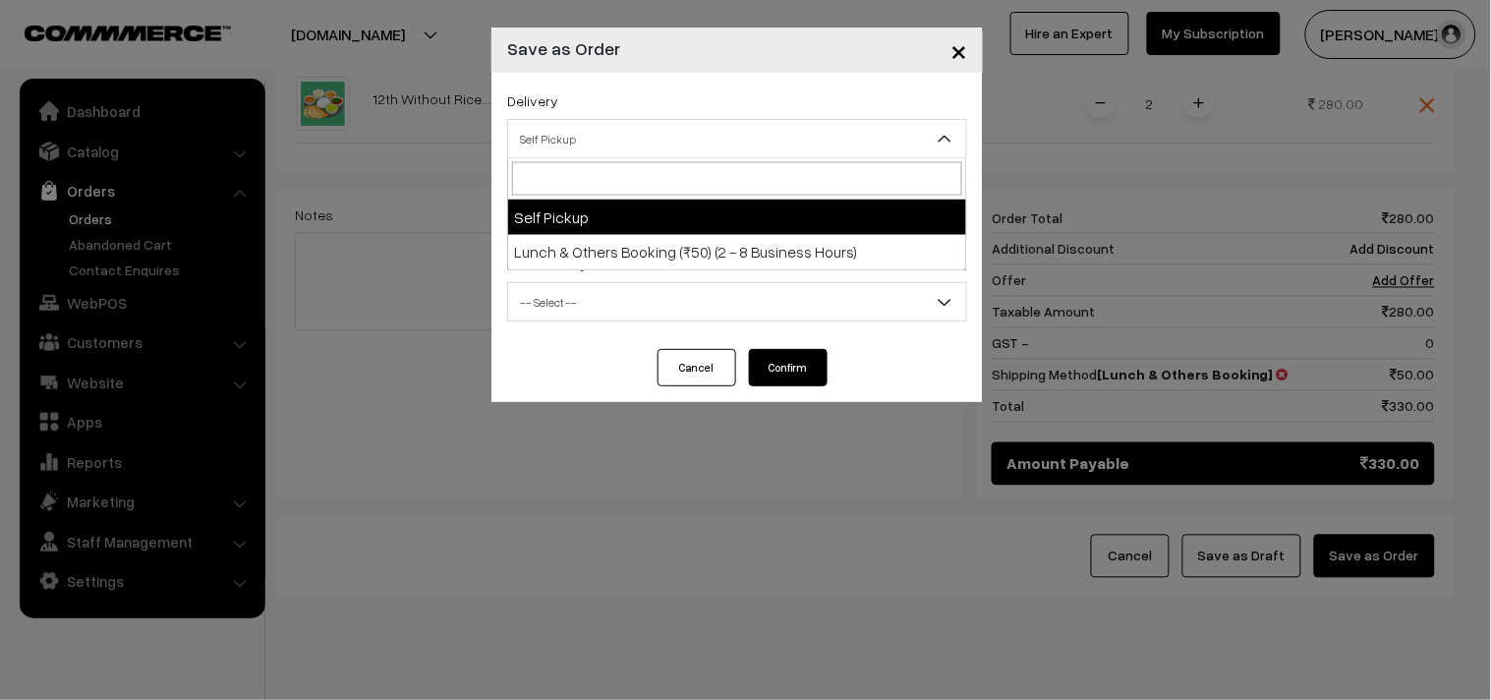
click at [599, 142] on span "Self Pickup" at bounding box center [737, 139] width 458 height 34
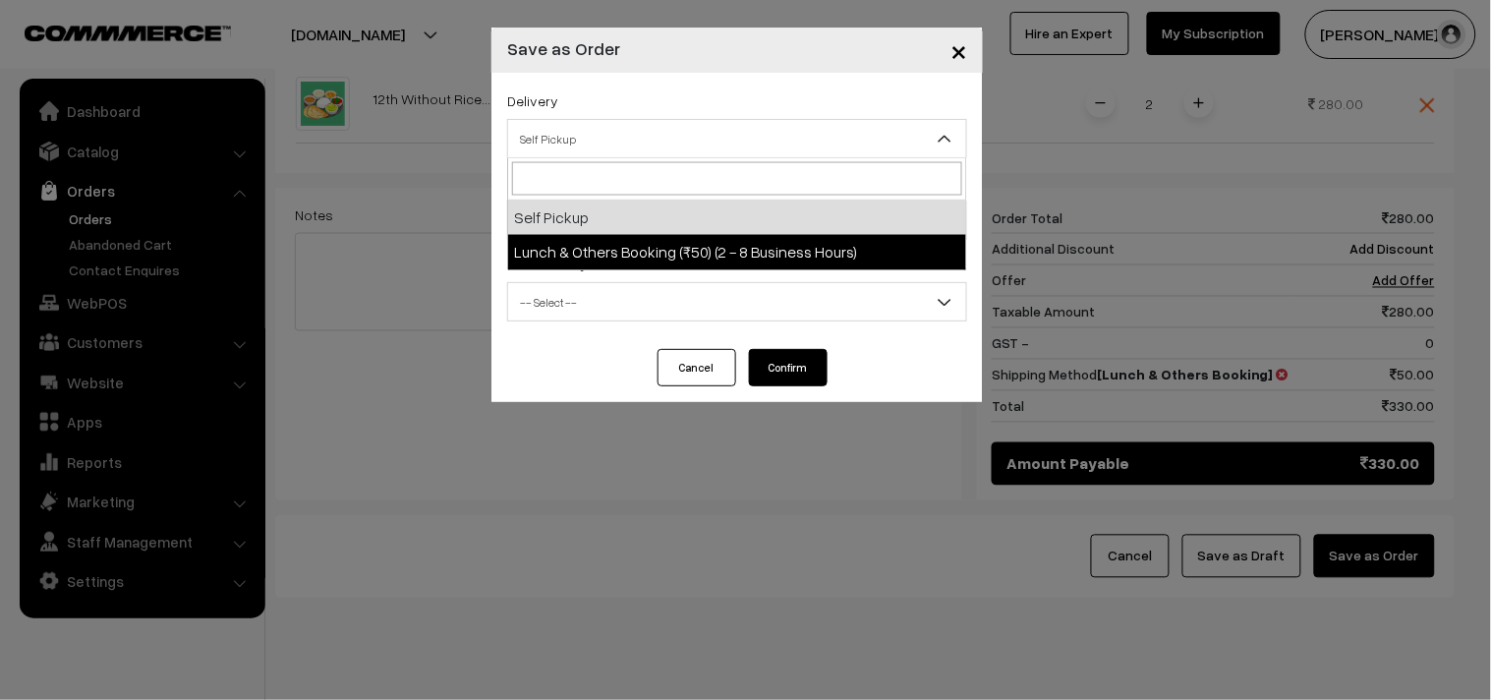
select select "LOB2"
select select "3"
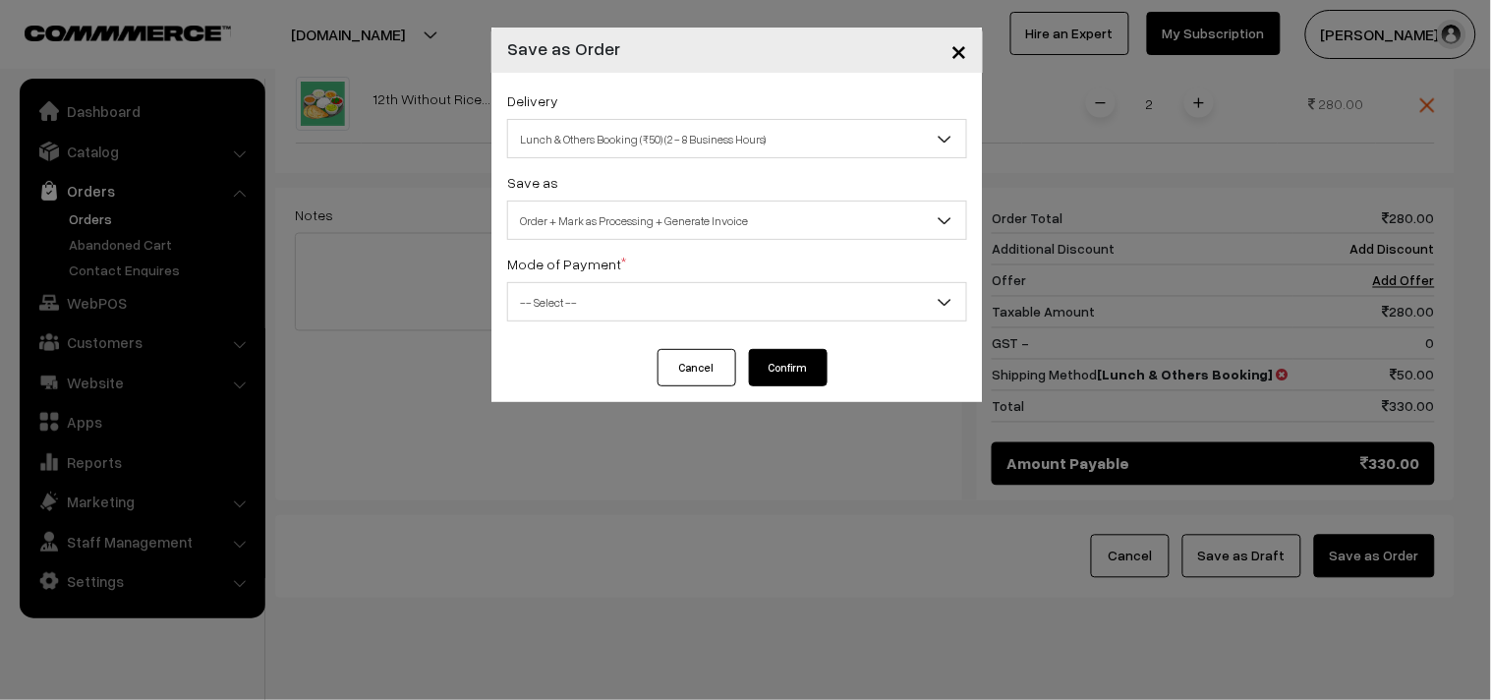
click at [619, 236] on span "Order + Mark as Processing + Generate Invoice" at bounding box center [737, 220] width 458 height 34
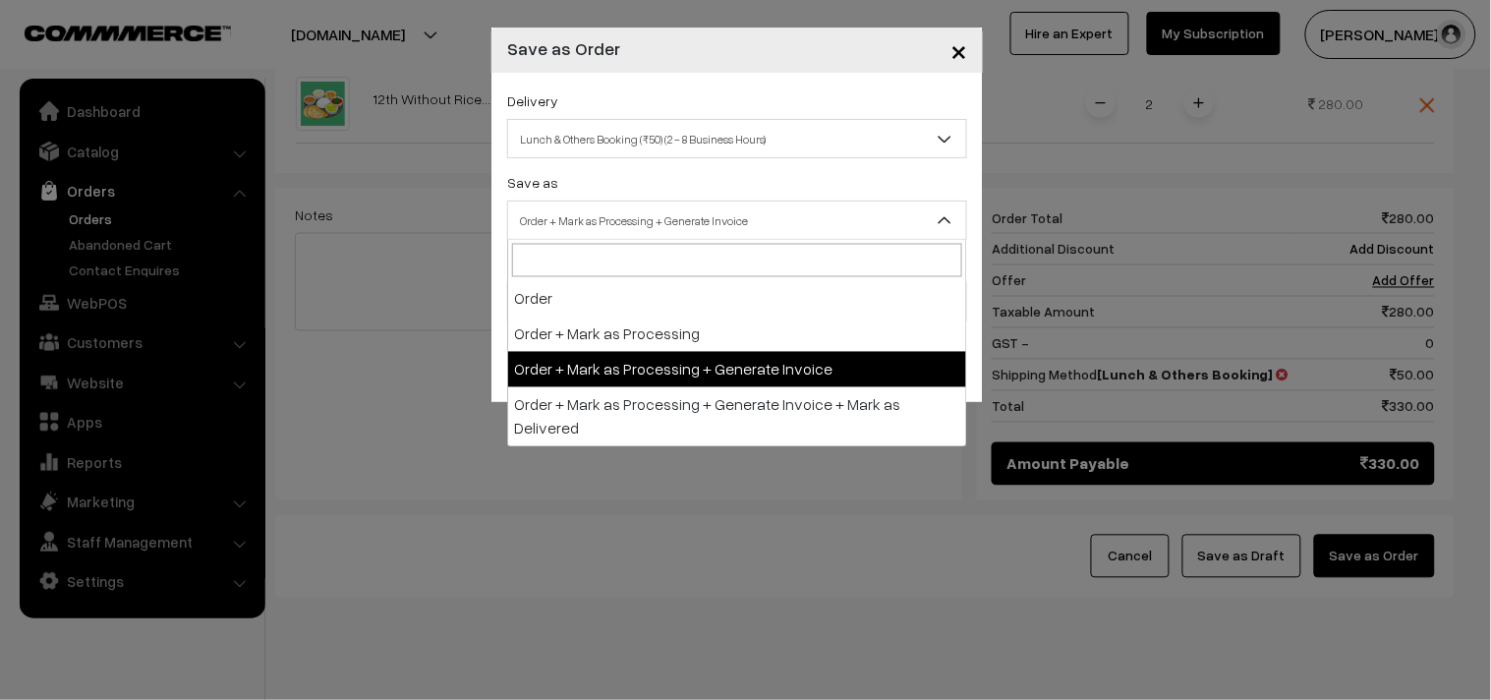
drag, startPoint x: 620, startPoint y: 342, endPoint x: 583, endPoint y: 322, distance: 42.2
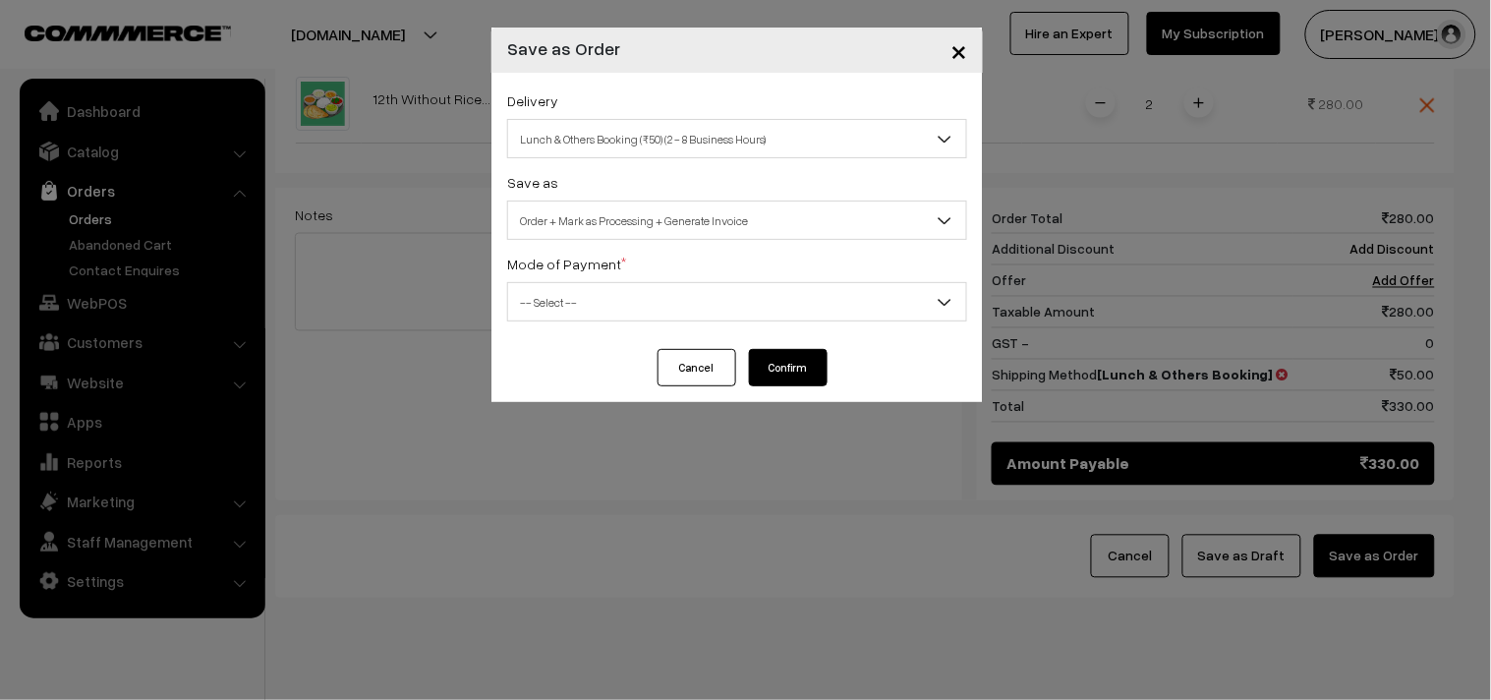
click at [565, 308] on span "-- Select --" at bounding box center [737, 302] width 458 height 34
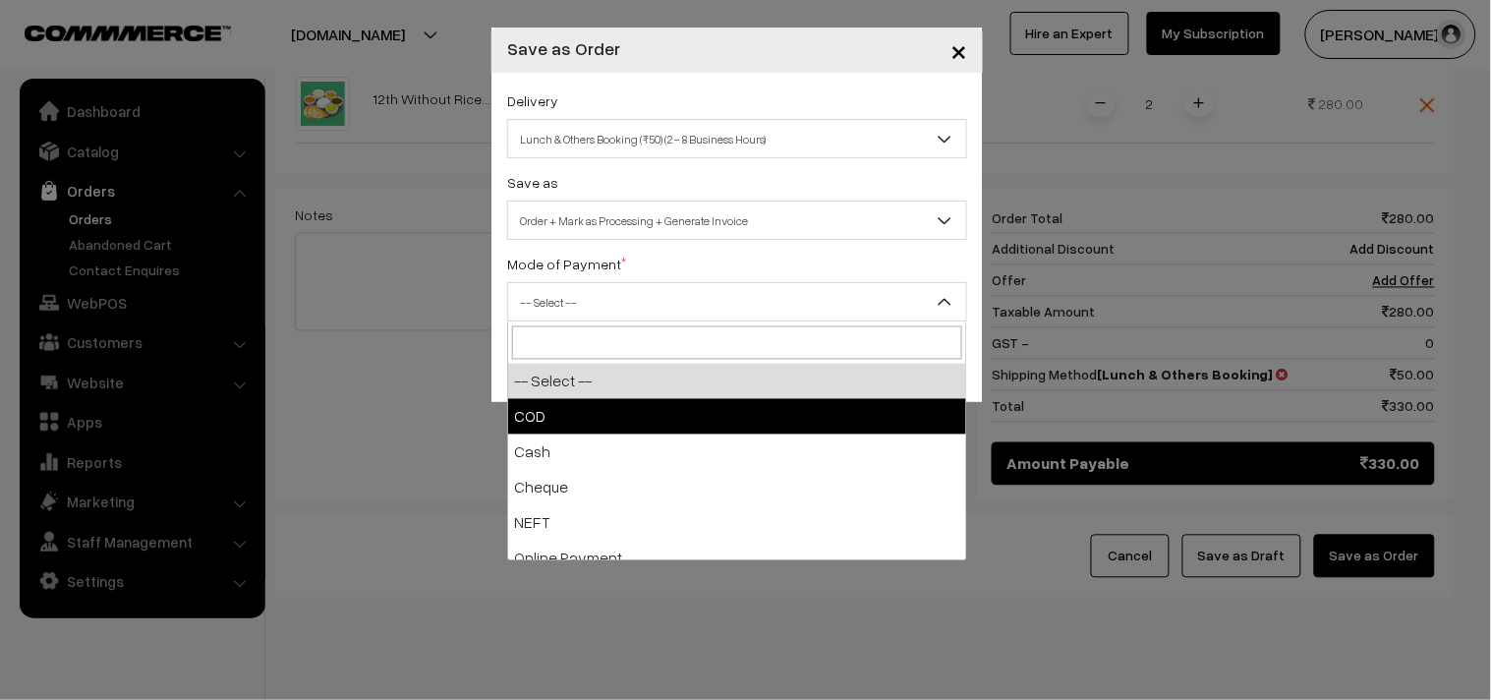
drag, startPoint x: 521, startPoint y: 406, endPoint x: 683, endPoint y: 380, distance: 164.2
select select "1"
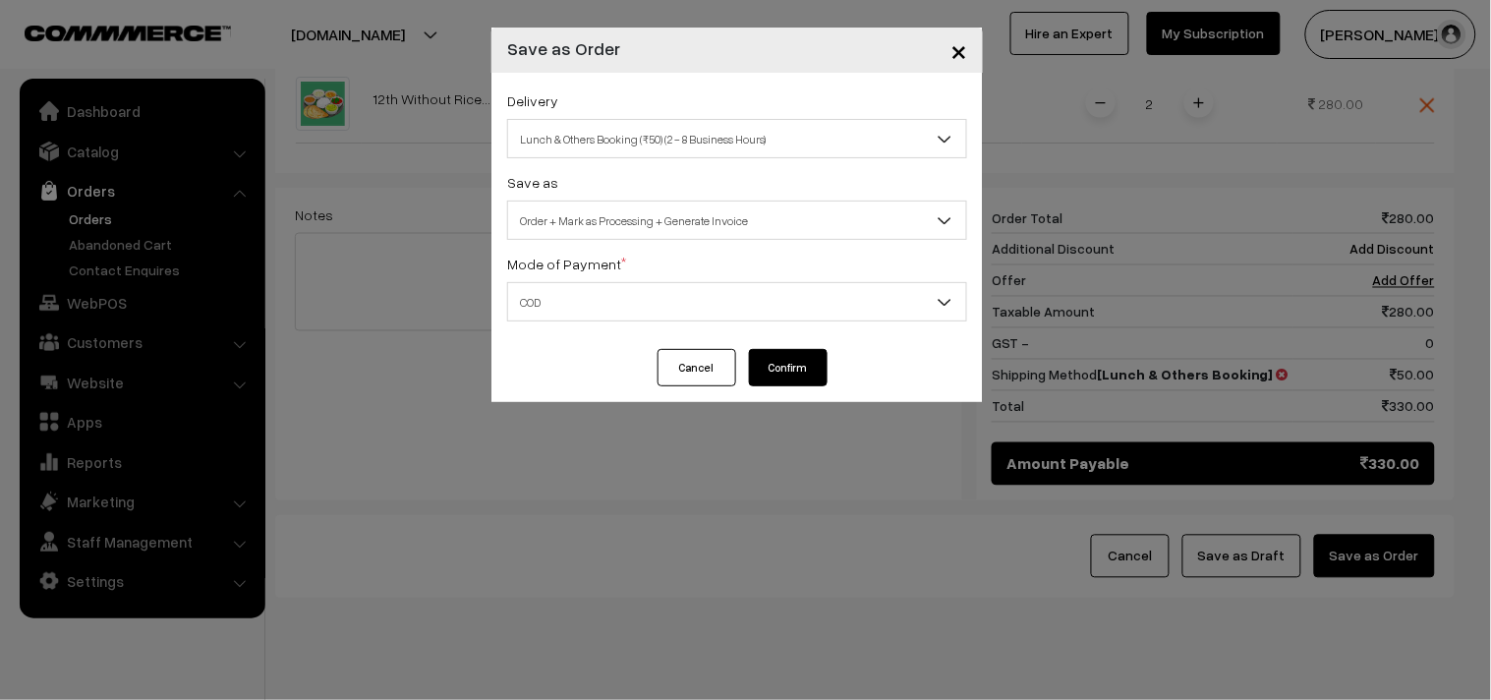
click at [831, 371] on div "Cancel Confirm" at bounding box center [736, 375] width 491 height 53
click at [808, 373] on button "Confirm" at bounding box center [788, 367] width 79 height 37
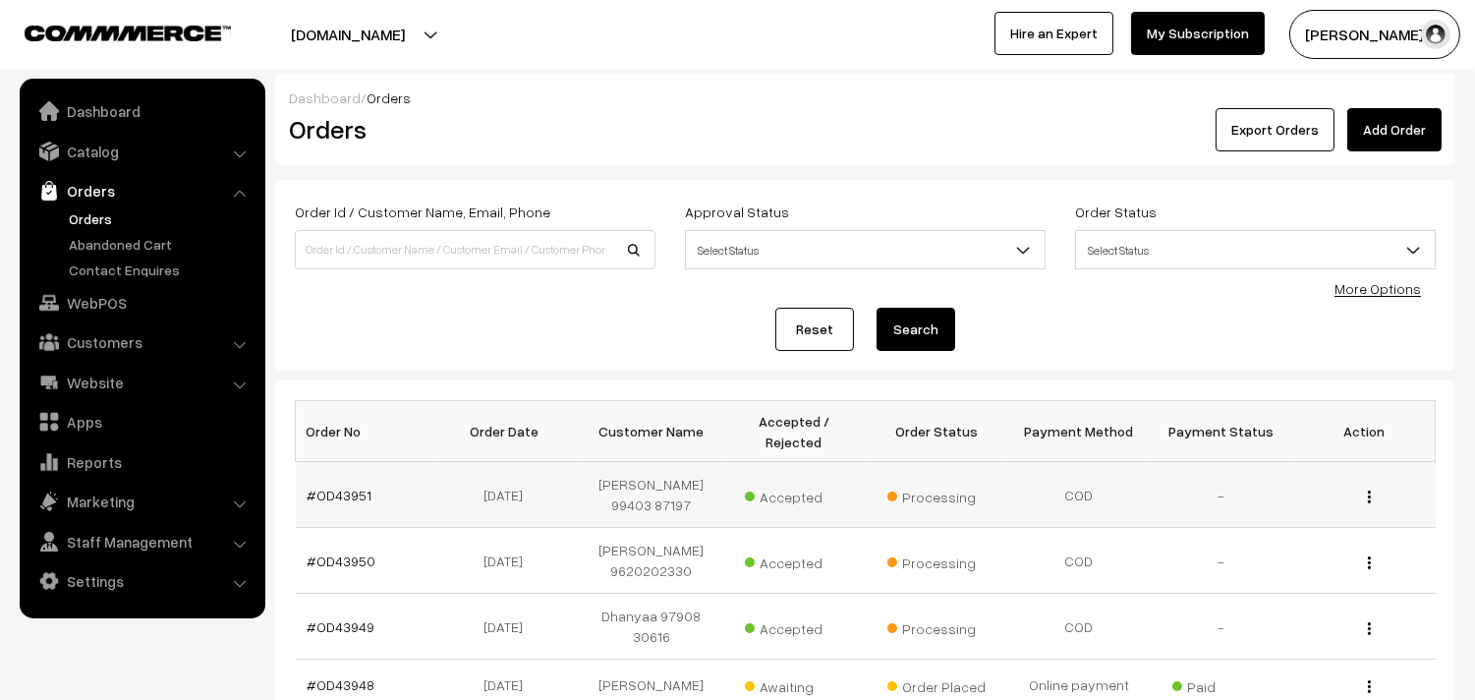
click at [369, 516] on td "#OD43951" at bounding box center [367, 495] width 143 height 66
click at [360, 503] on link "#OD43951" at bounding box center [340, 494] width 65 height 17
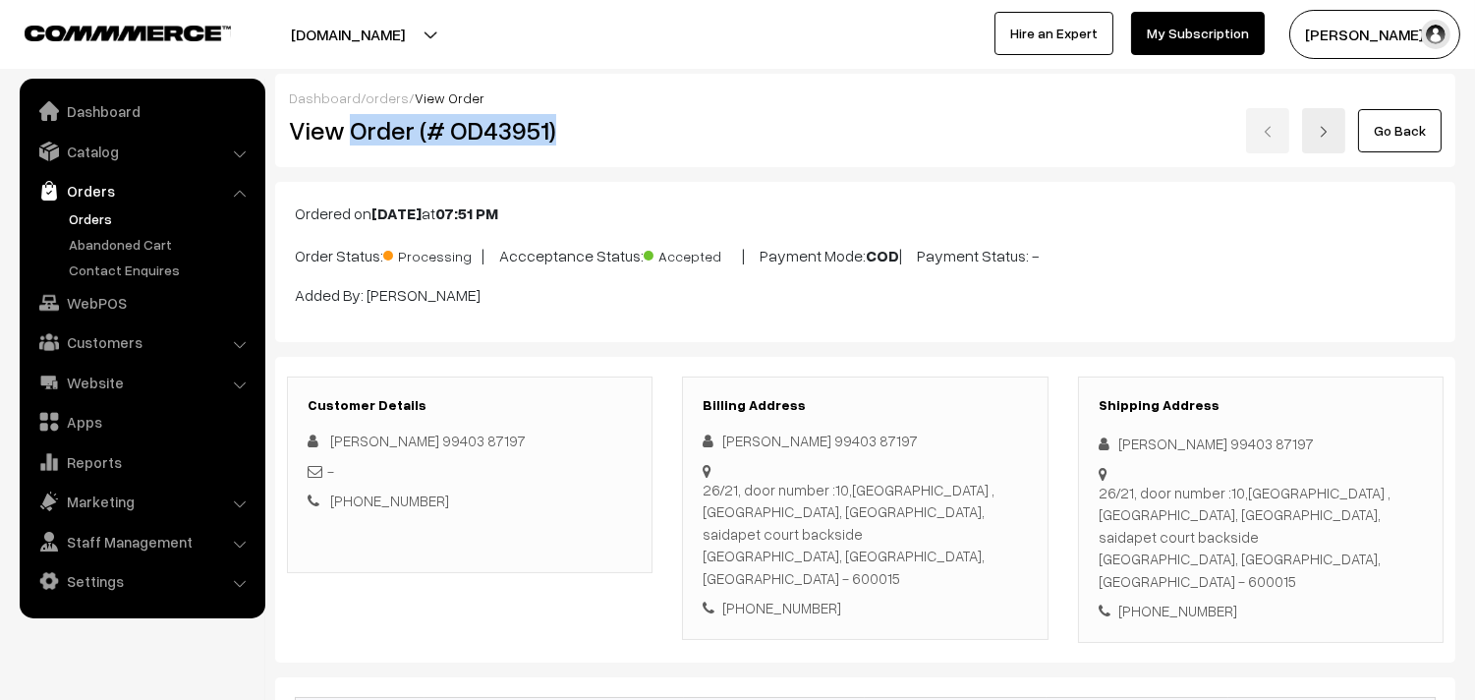
click at [652, 130] on div "View Order (# OD43951)" at bounding box center [471, 130] width 394 height 45
copy h2 "Order (# OD43951)"
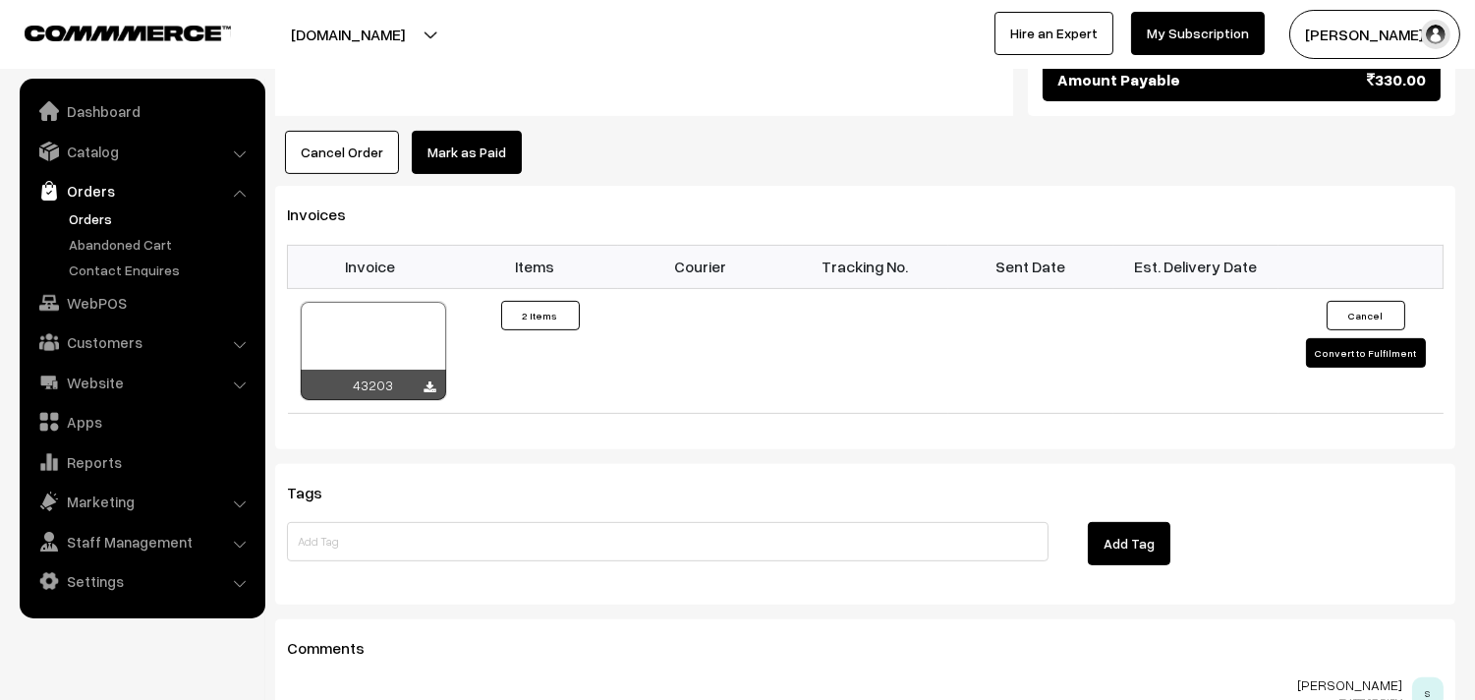
scroll to position [1419, 0]
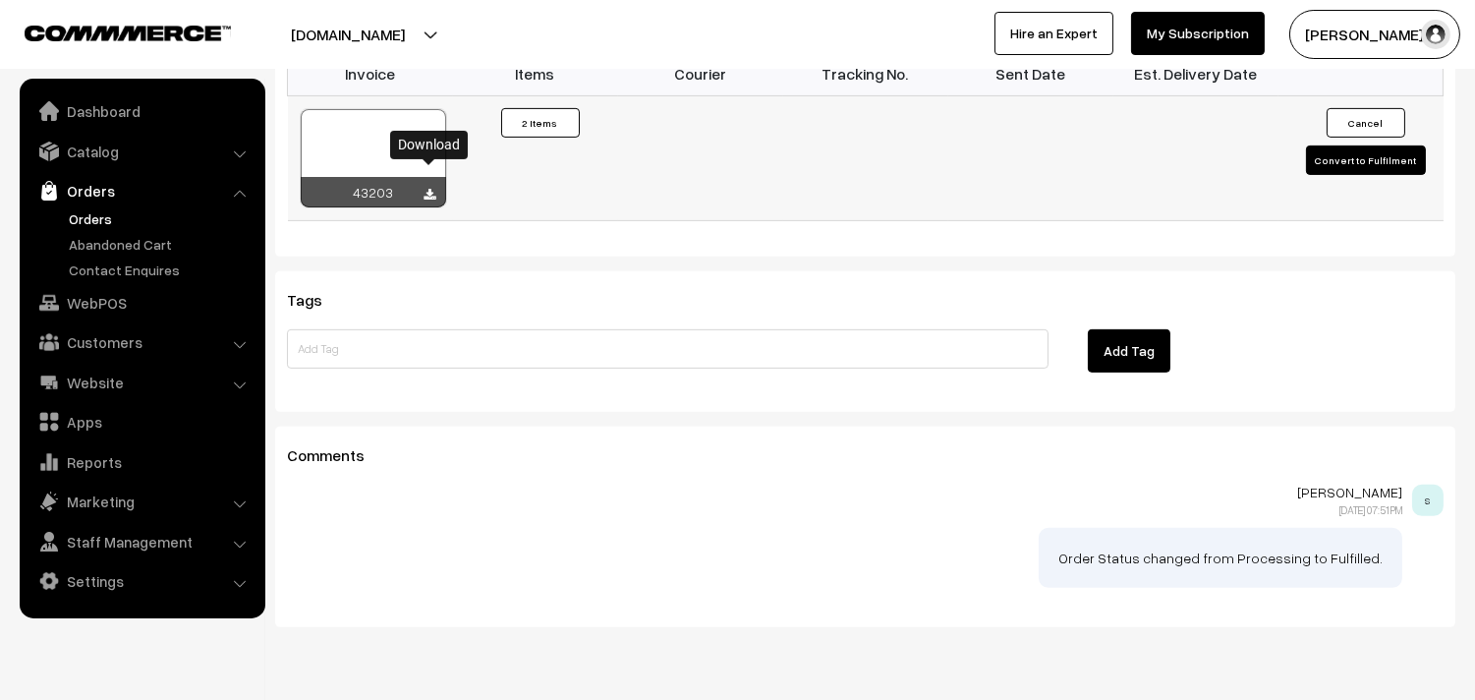
click at [427, 189] on icon at bounding box center [431, 195] width 12 height 13
click at [98, 299] on link "WebPOS" at bounding box center [142, 302] width 234 height 35
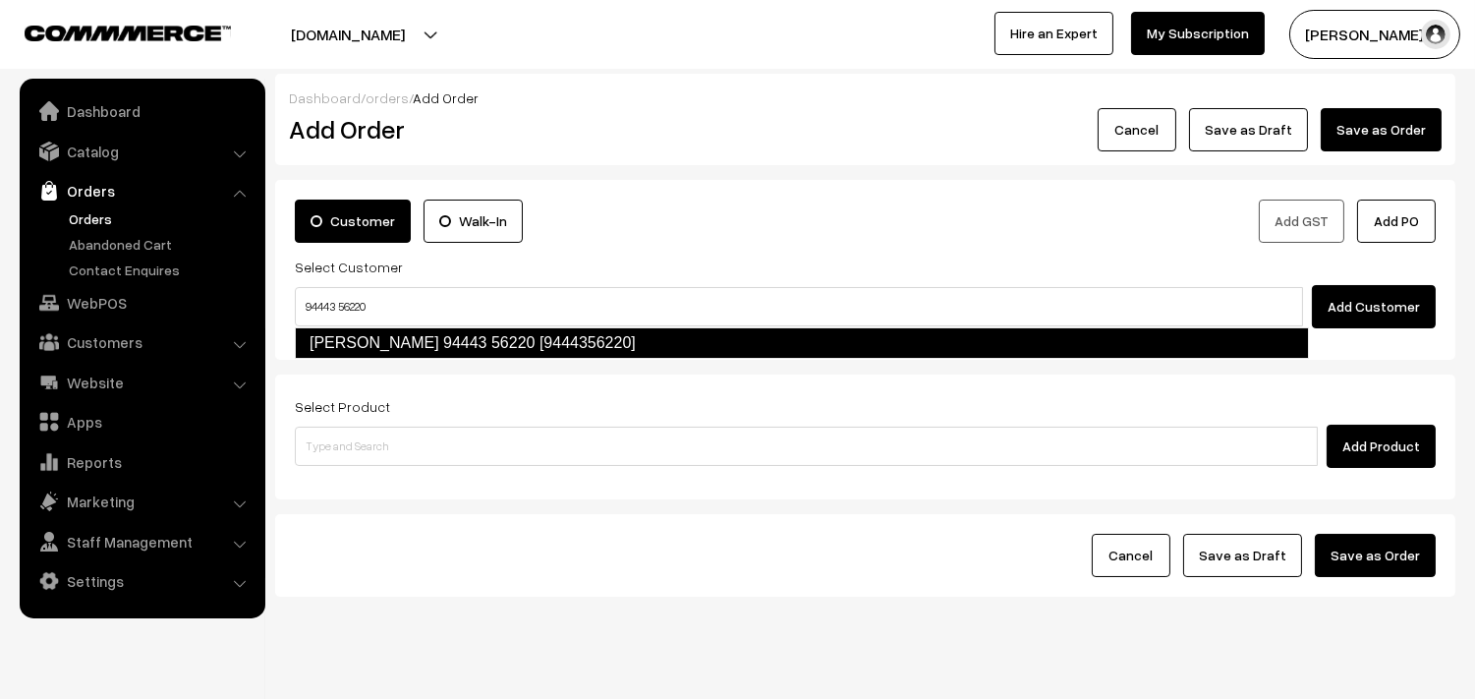
click at [332, 336] on link "Ramanujam 94443 56220 [9444356220]" at bounding box center [802, 342] width 1014 height 31
type input "94443 56220"
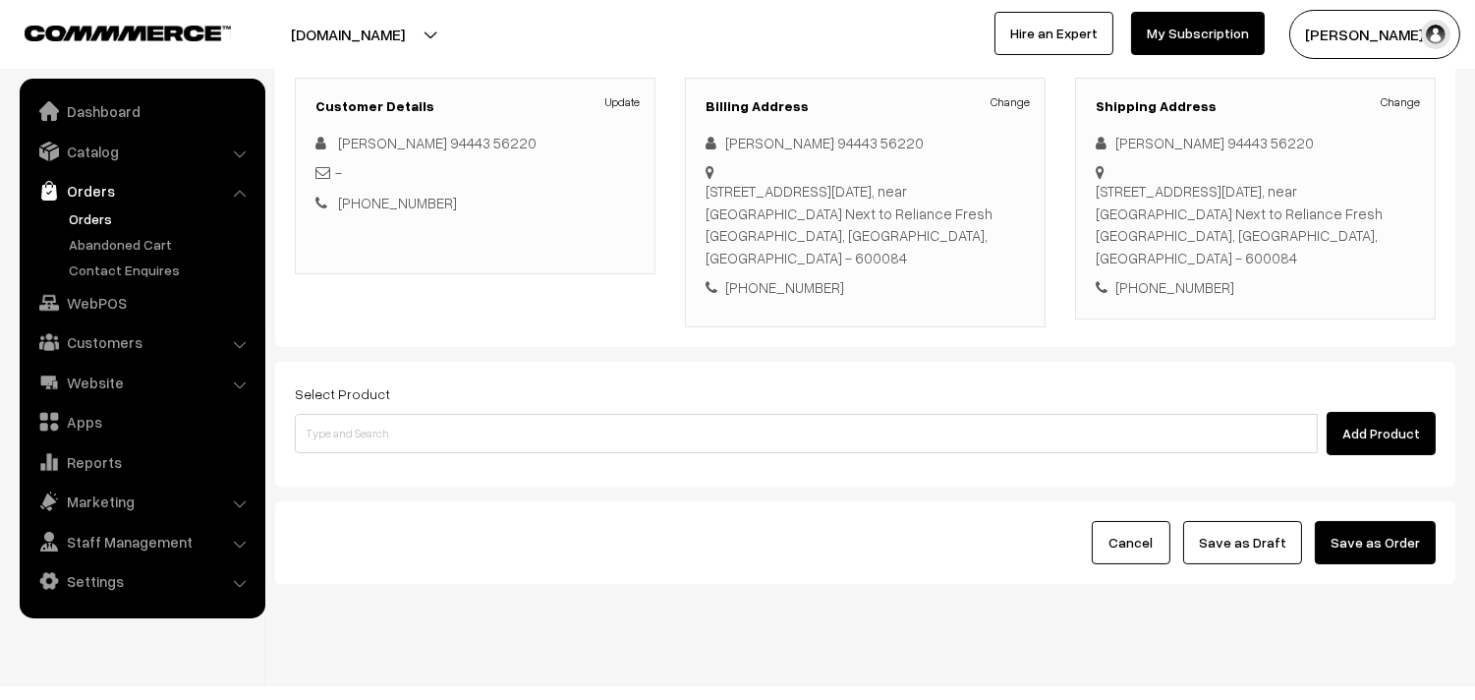
scroll to position [267, 0]
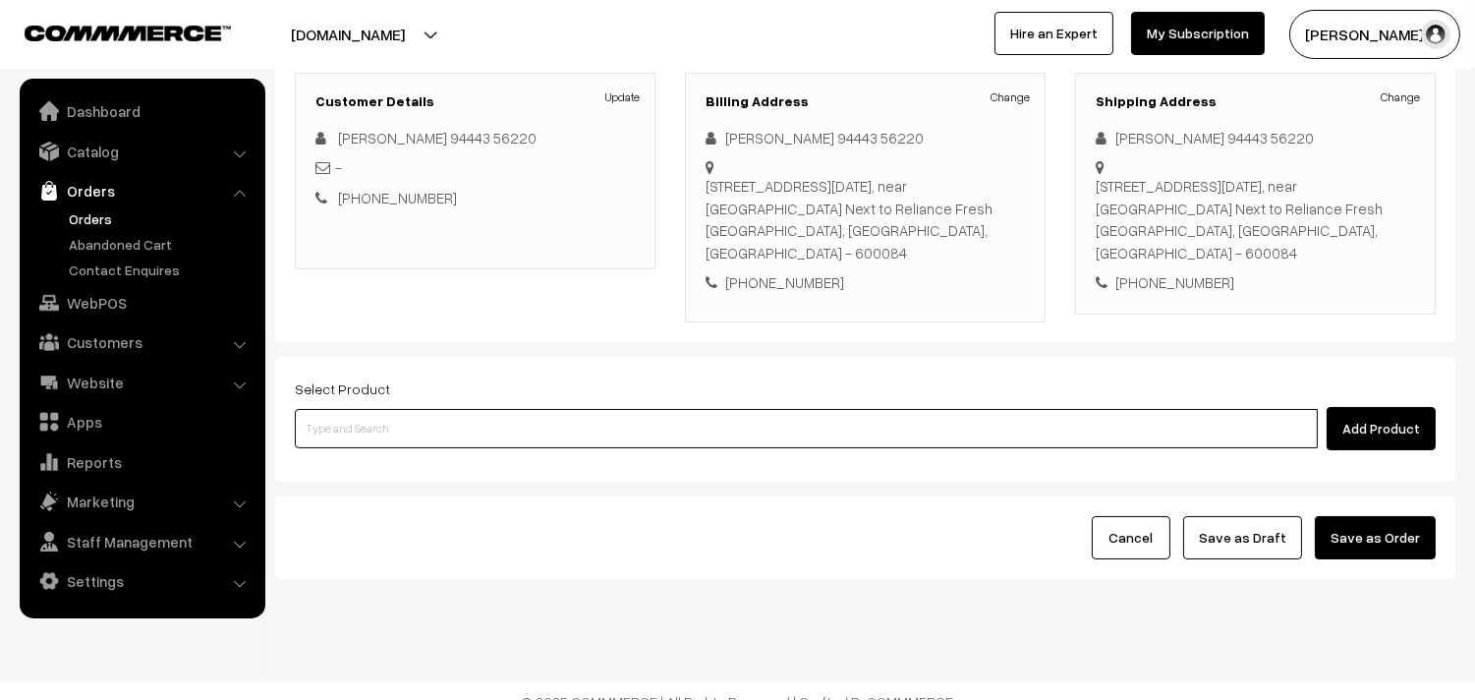
click at [384, 409] on input at bounding box center [806, 428] width 1023 height 39
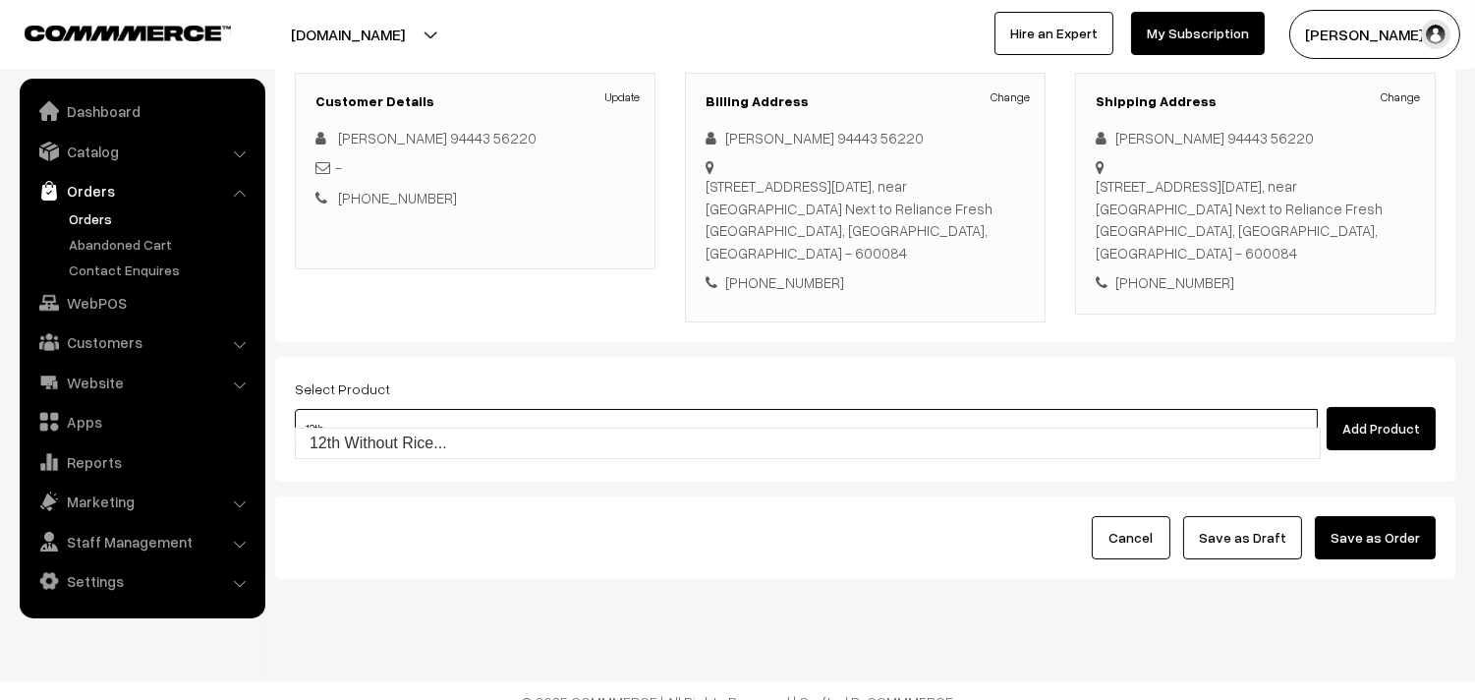
type input "12th w"
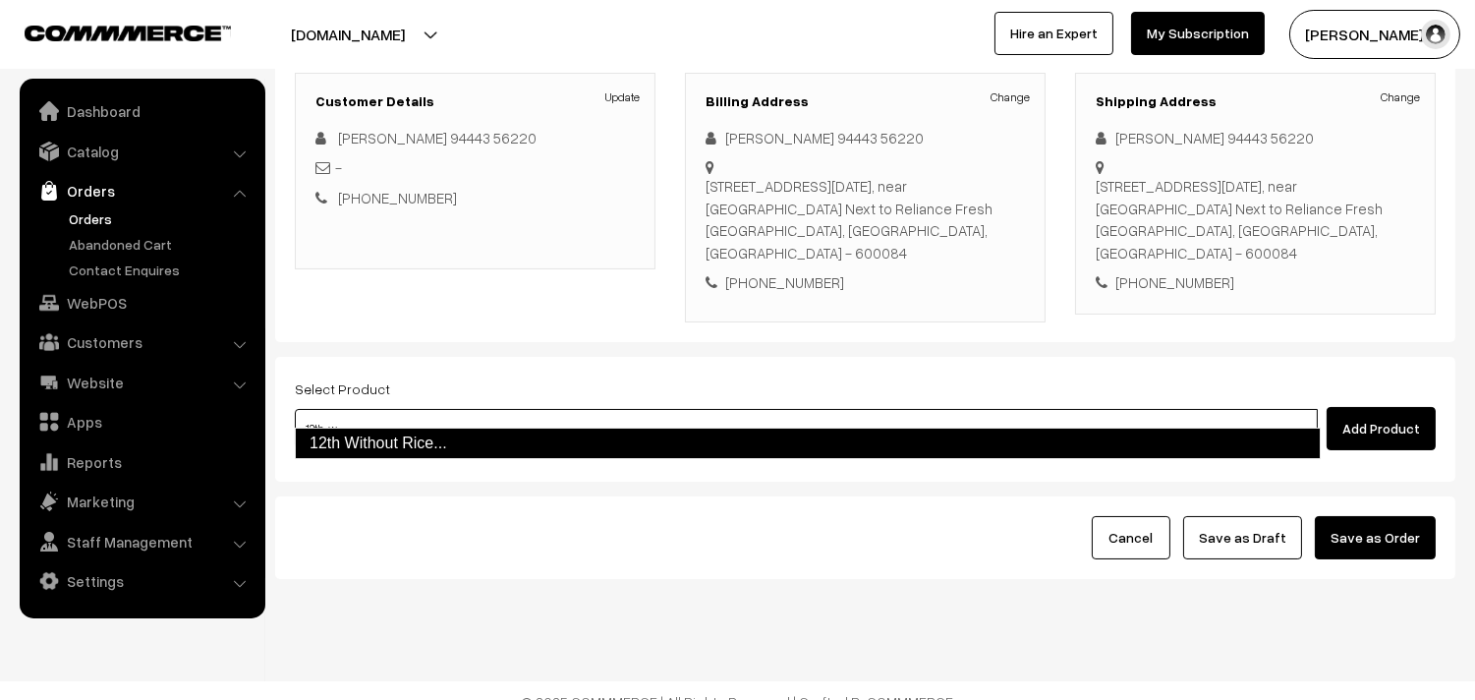
click at [366, 444] on link "12th Without Rice..." at bounding box center [808, 443] width 1026 height 31
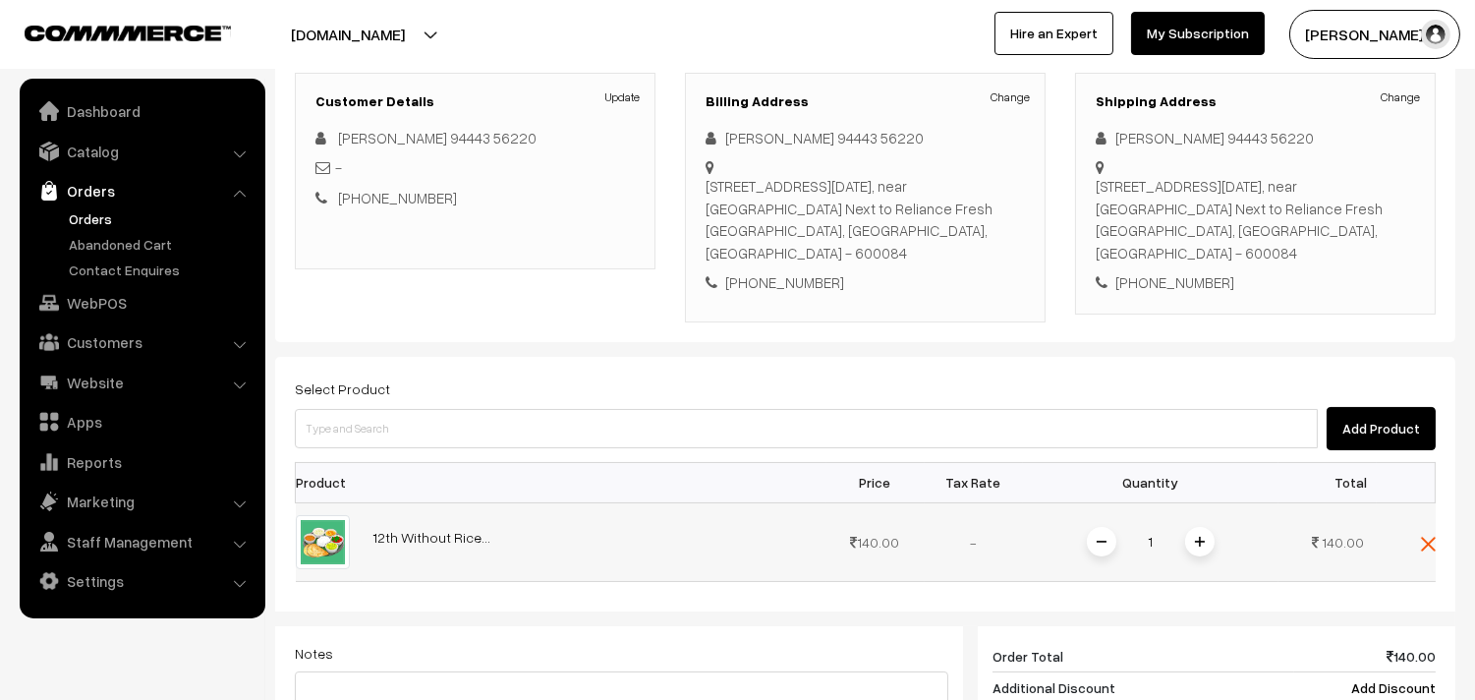
click at [1191, 527] on span at bounding box center [1199, 541] width 29 height 29
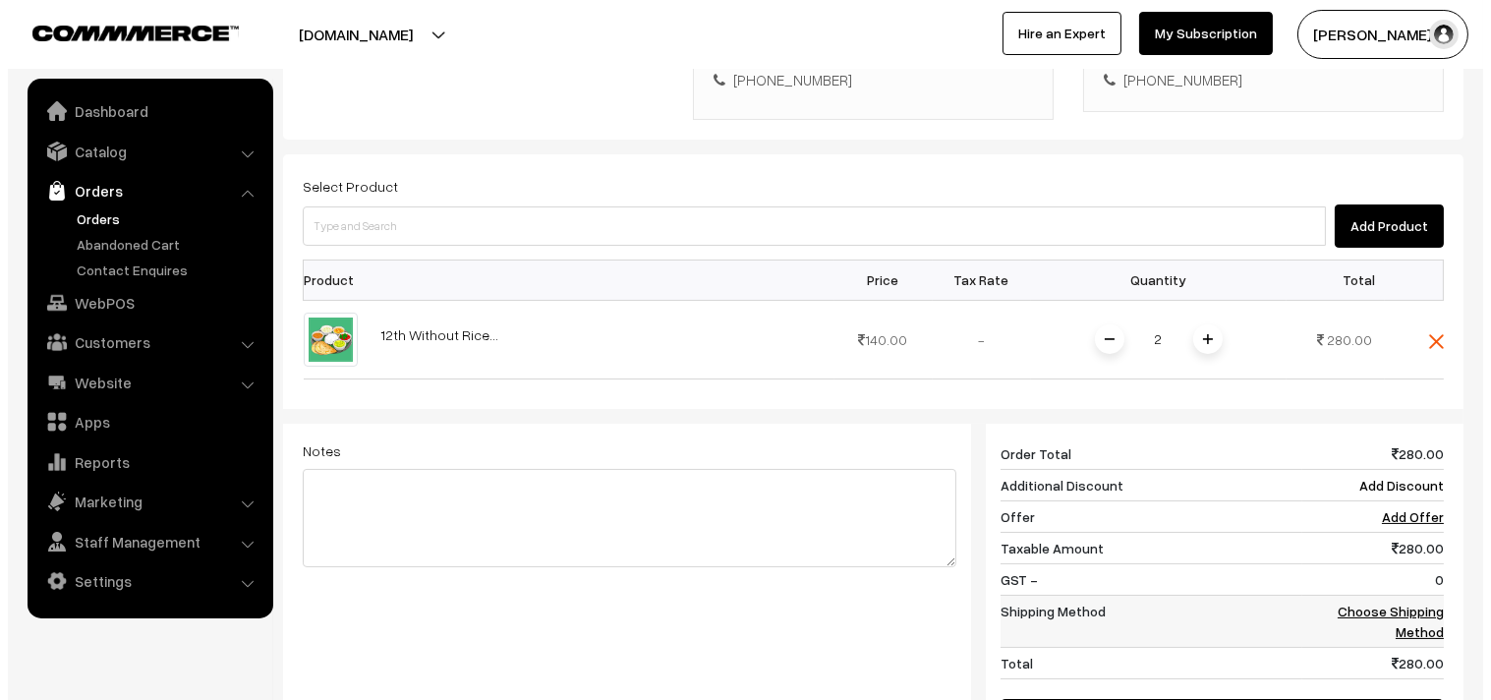
scroll to position [595, 0]
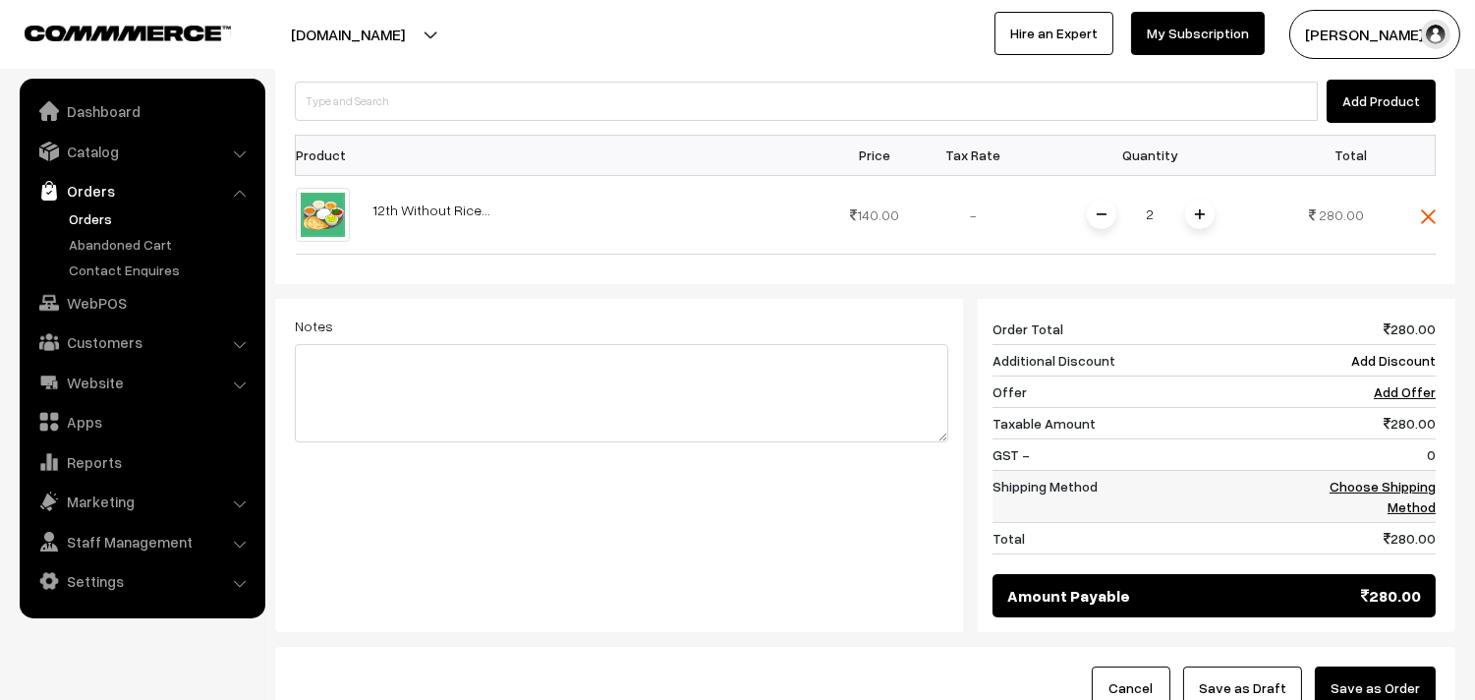
click at [1394, 474] on td "Choose Shipping Method" at bounding box center [1365, 496] width 142 height 52
click at [1368, 478] on link "Choose Shipping Method" at bounding box center [1383, 496] width 106 height 37
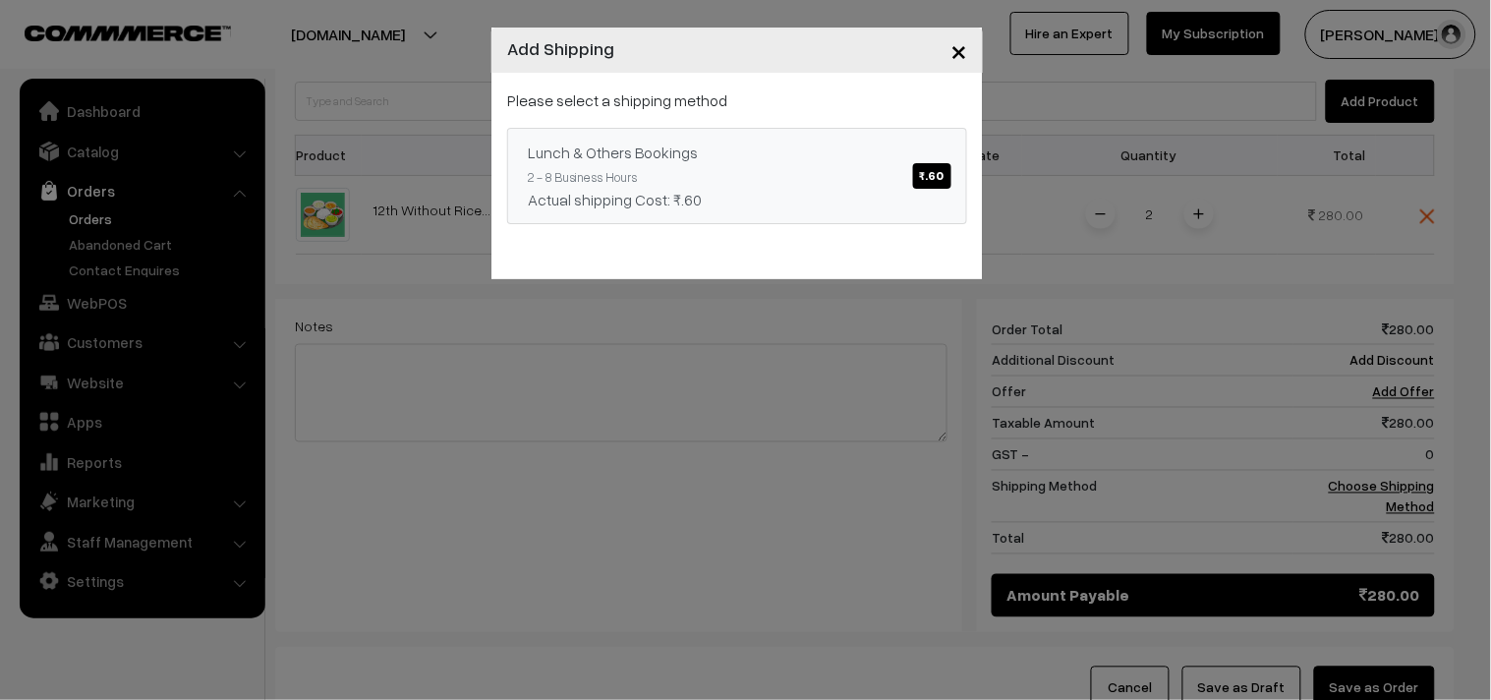
click at [773, 180] on link "Lunch & Others Bookings ₹.60 2 - 8 Business Hours Actual shipping Cost: ₹.60" at bounding box center [737, 176] width 460 height 96
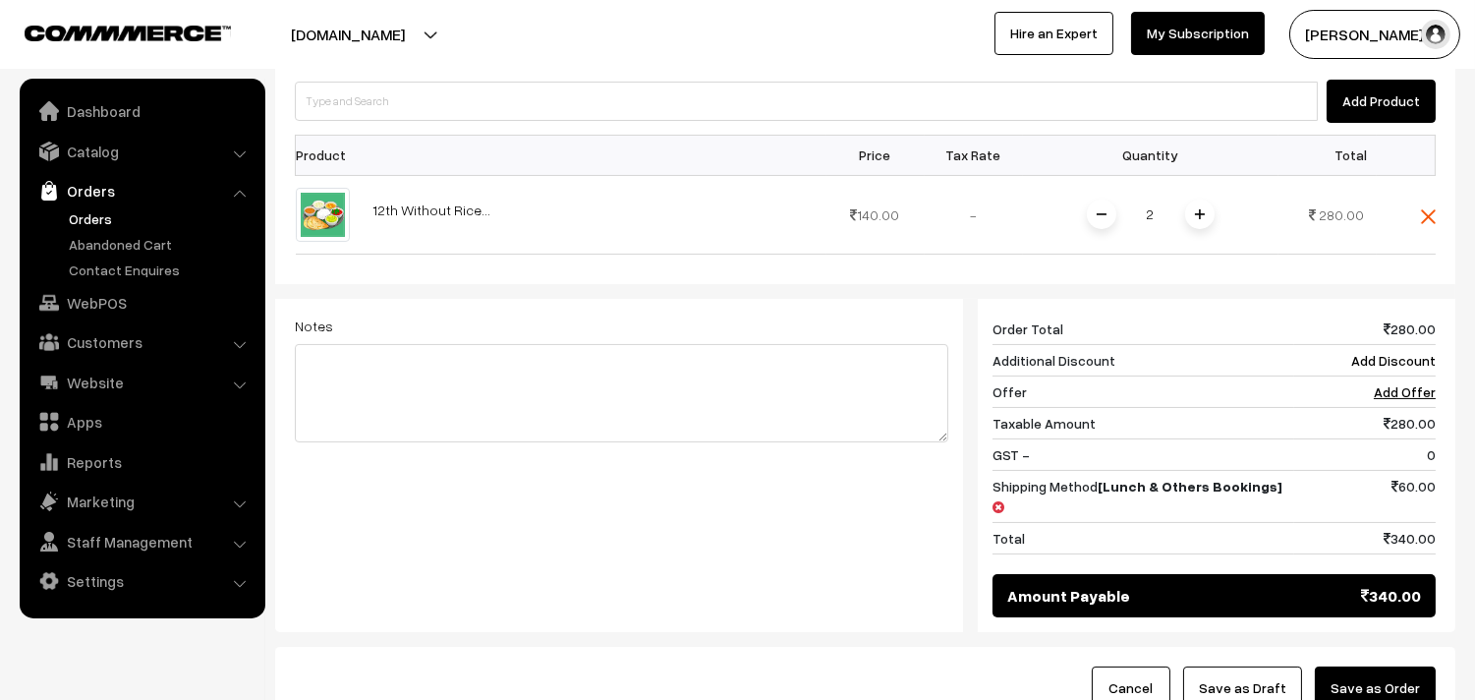
click at [1352, 668] on button "Save as Order" at bounding box center [1375, 687] width 121 height 43
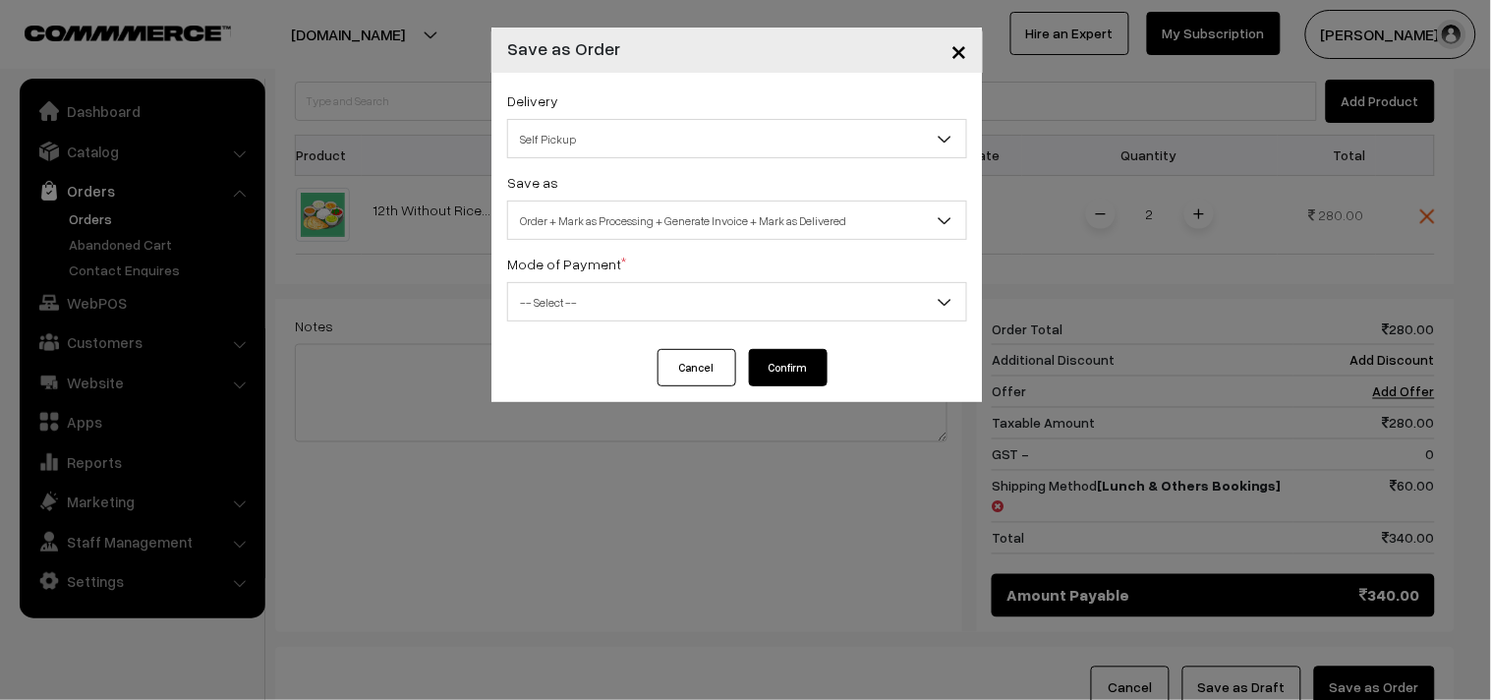
click at [610, 130] on span "Self Pickup" at bounding box center [737, 139] width 458 height 34
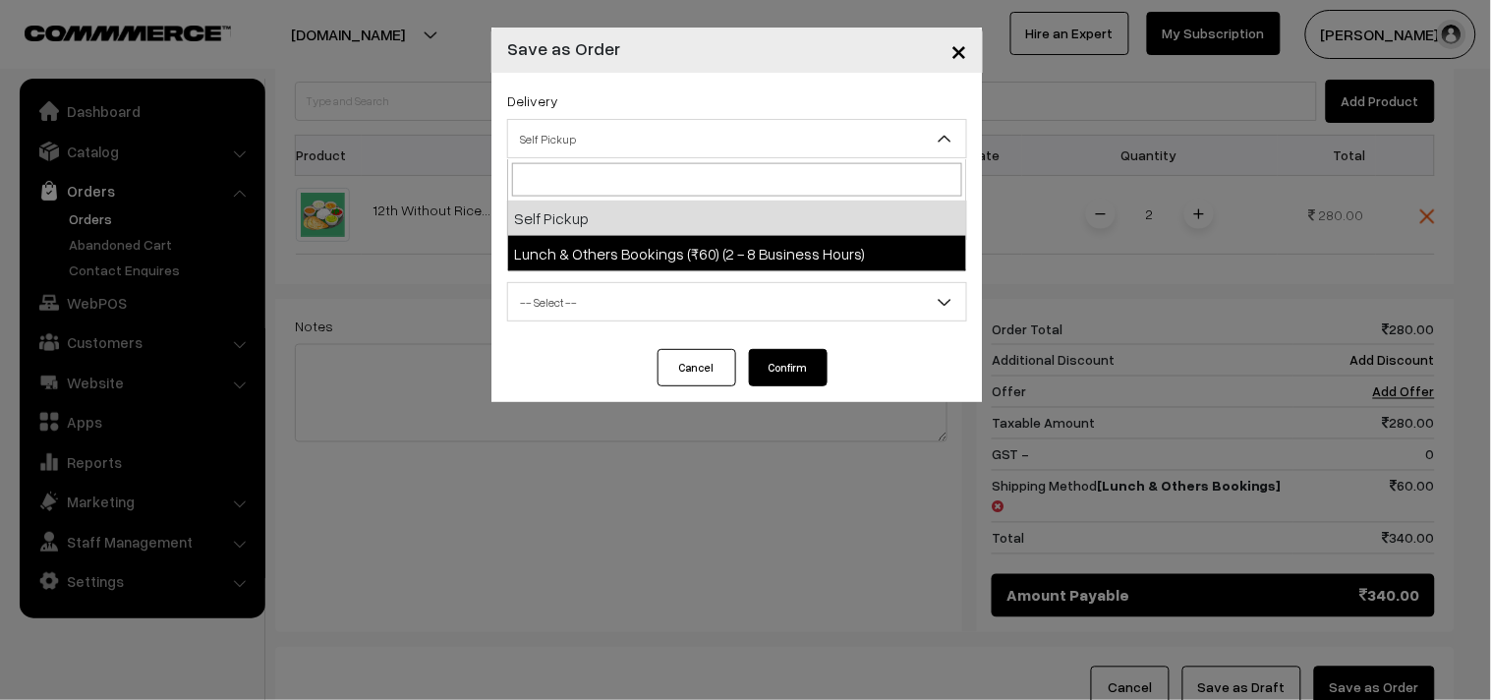
drag, startPoint x: 619, startPoint y: 238, endPoint x: 627, endPoint y: 223, distance: 16.7
select select "LOB3"
select select "3"
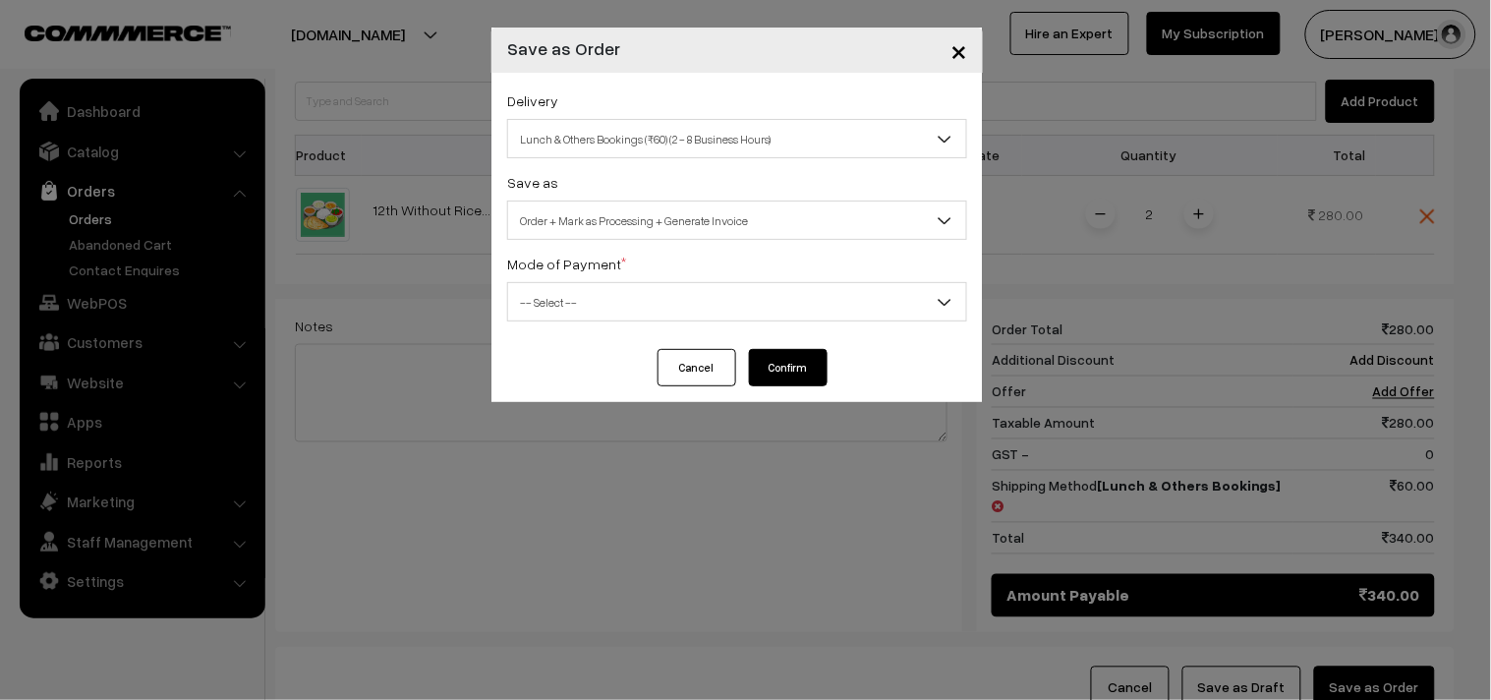
click at [632, 217] on span "Order + Mark as Processing + Generate Invoice" at bounding box center [737, 220] width 458 height 34
drag, startPoint x: 580, startPoint y: 273, endPoint x: 567, endPoint y: 362, distance: 89.4
click at [578, 273] on label "Mode of Payment *" at bounding box center [566, 264] width 119 height 21
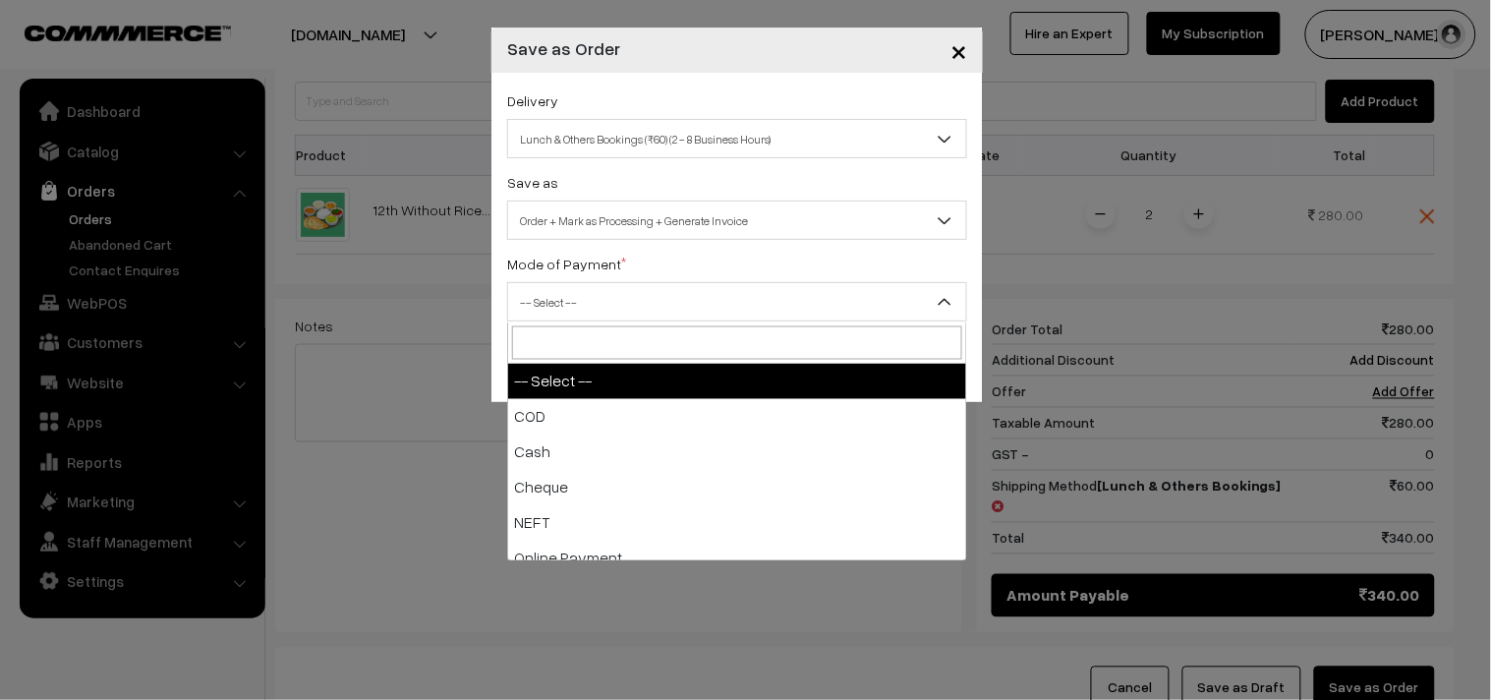
click at [556, 297] on span "-- Select --" at bounding box center [737, 302] width 458 height 34
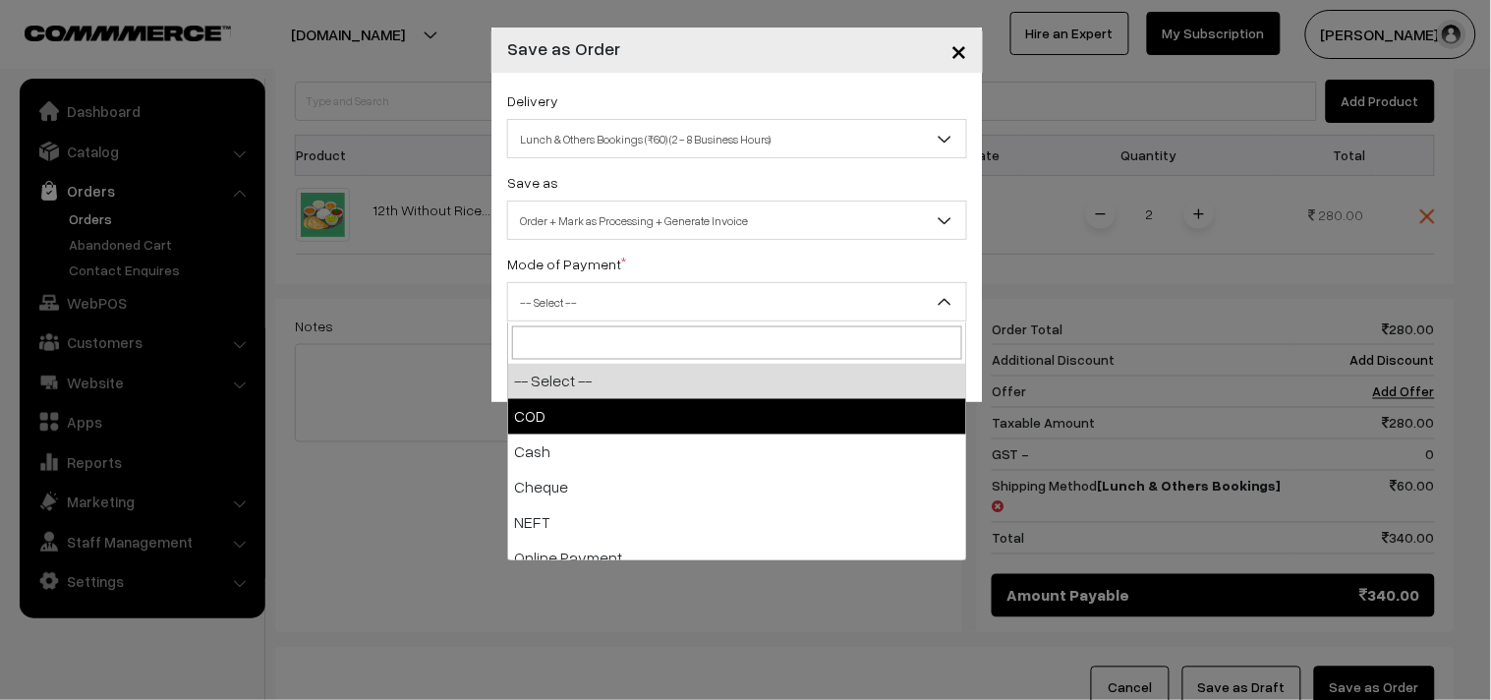
drag, startPoint x: 547, startPoint y: 413, endPoint x: 763, endPoint y: 403, distance: 215.4
select select "1"
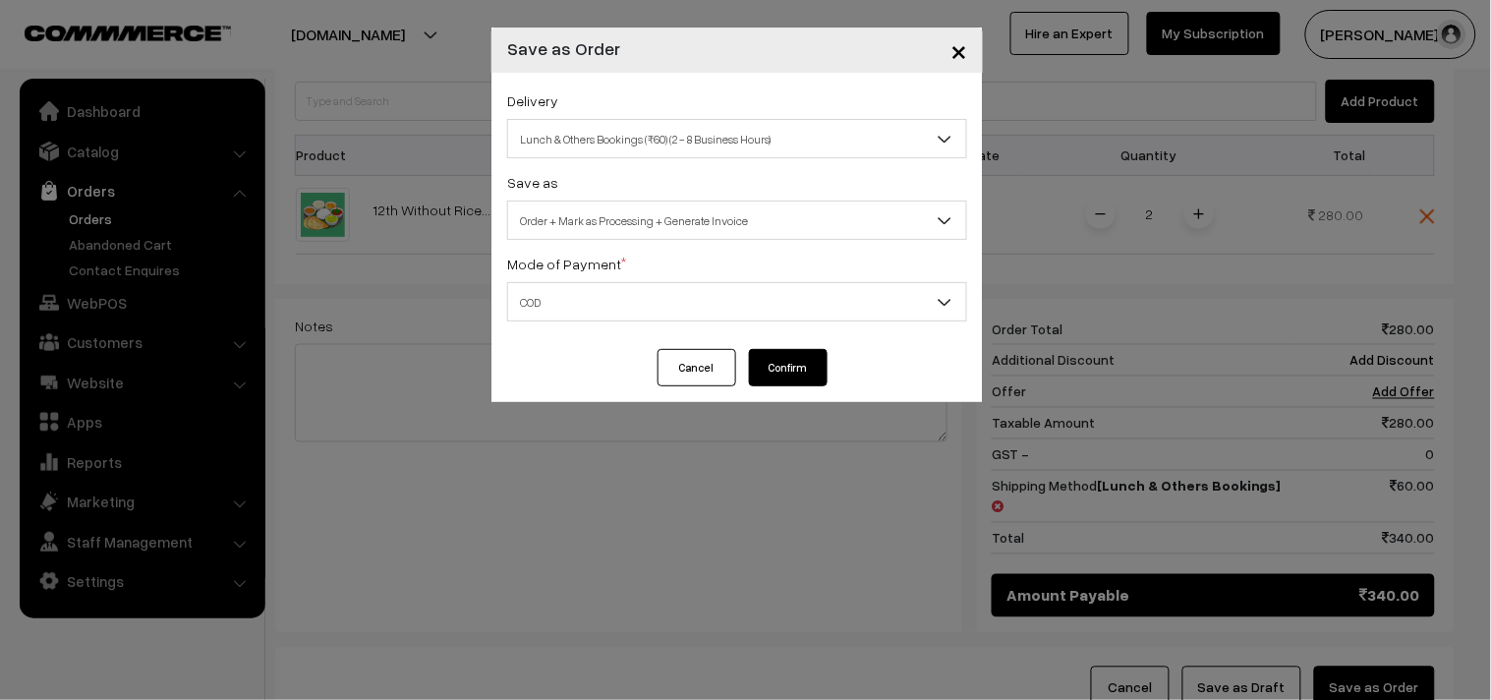
click at [790, 364] on button "Confirm" at bounding box center [788, 367] width 79 height 37
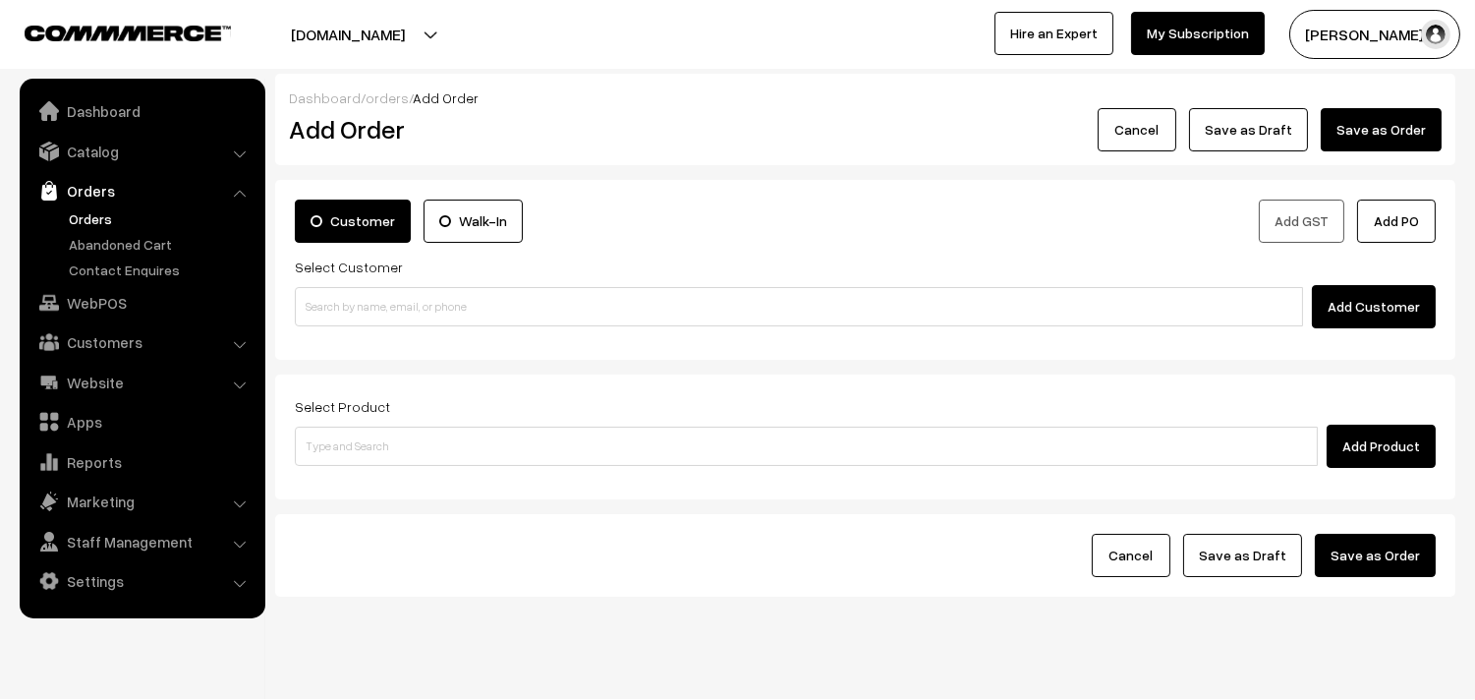
click at [86, 219] on link "Orders" at bounding box center [161, 218] width 195 height 21
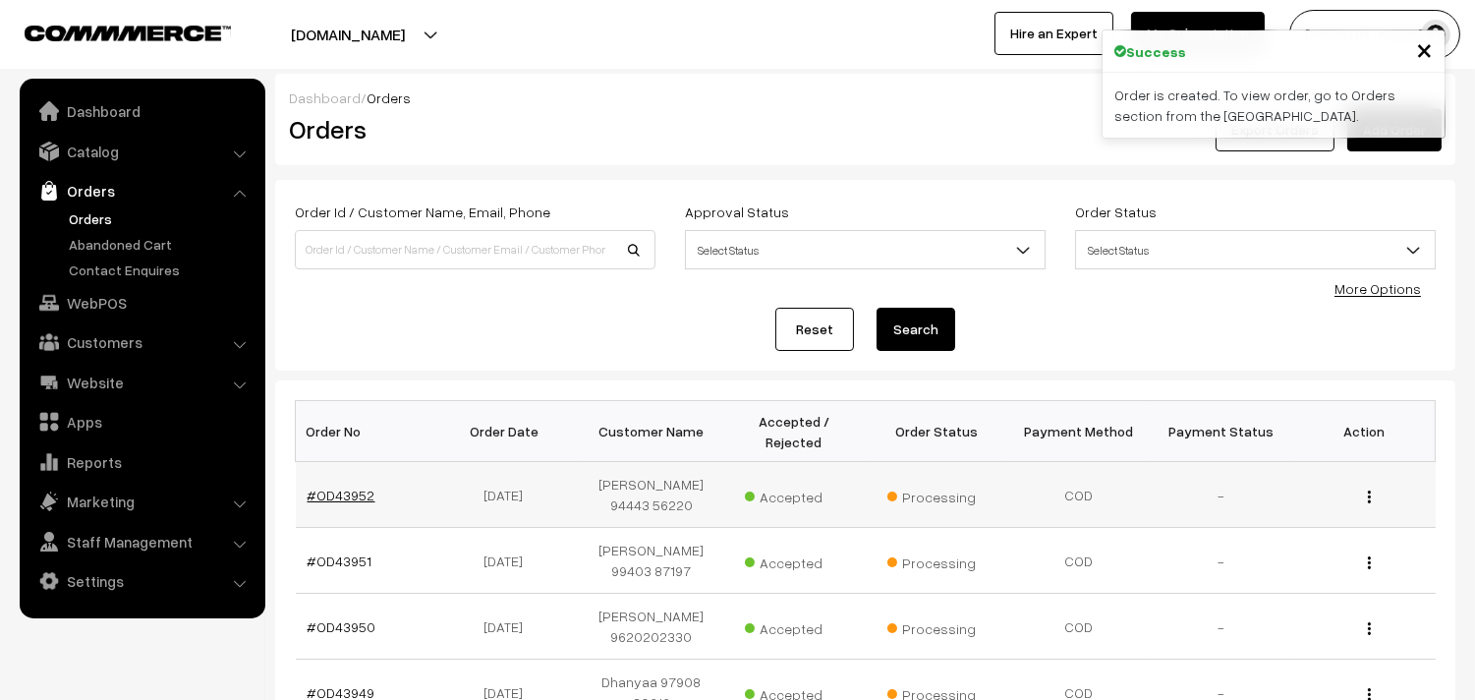
click at [358, 501] on link "#OD43952" at bounding box center [342, 494] width 68 height 17
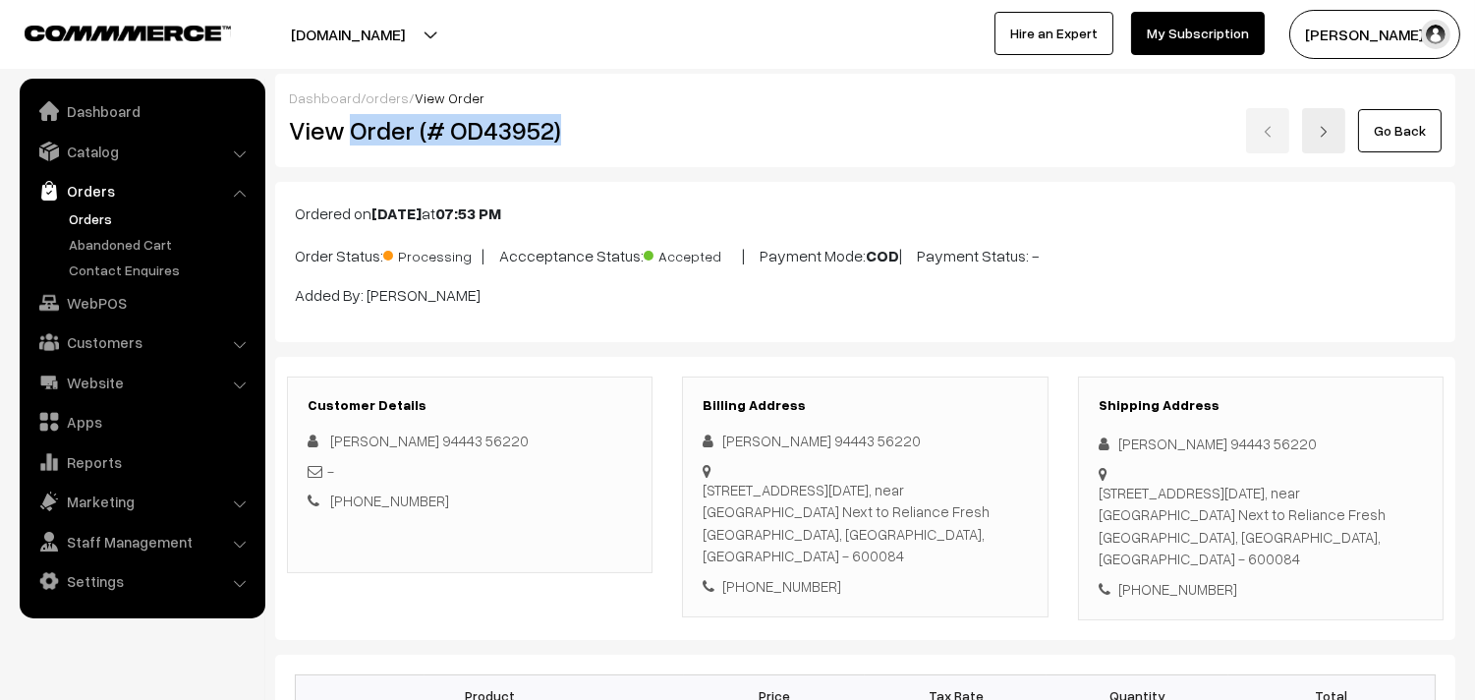
click at [649, 154] on div "Dashboard / orders / View Order View Order (# OD43952) Go Back" at bounding box center [865, 120] width 1180 height 93
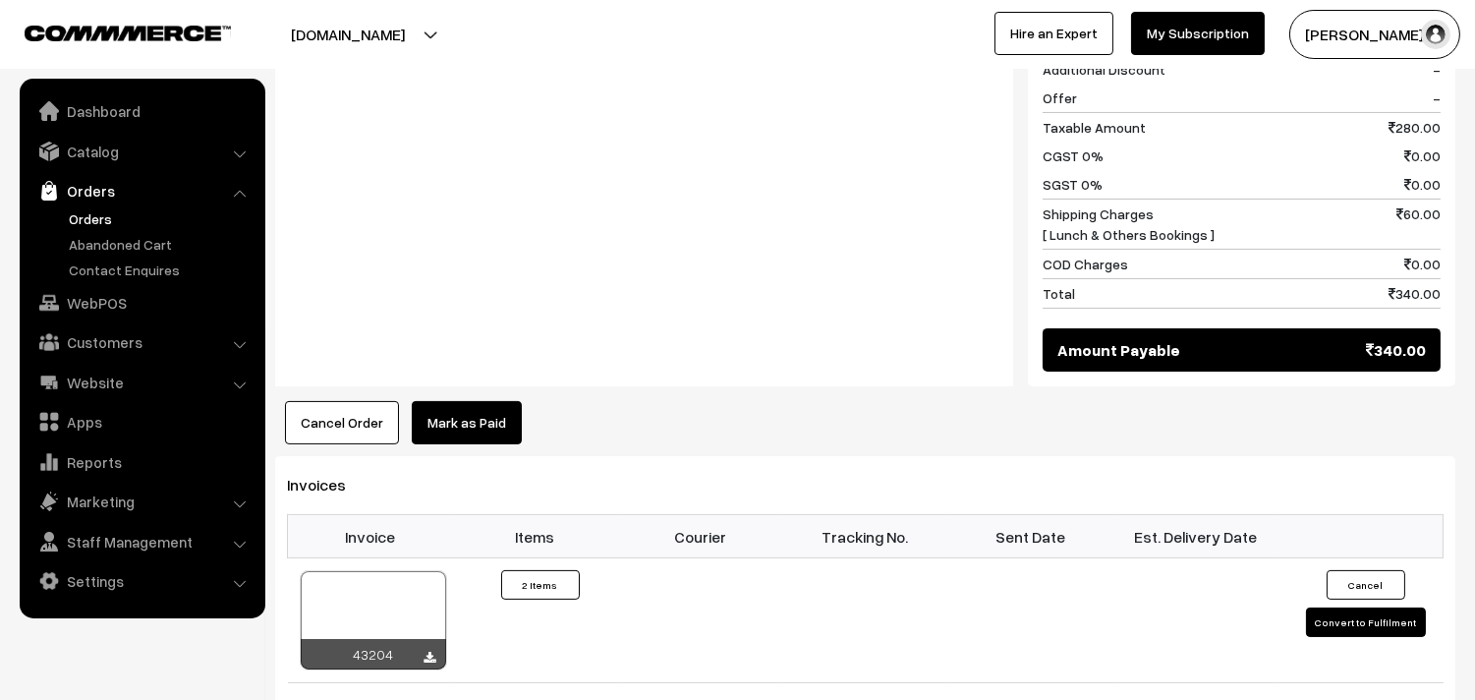
scroll to position [1092, 0]
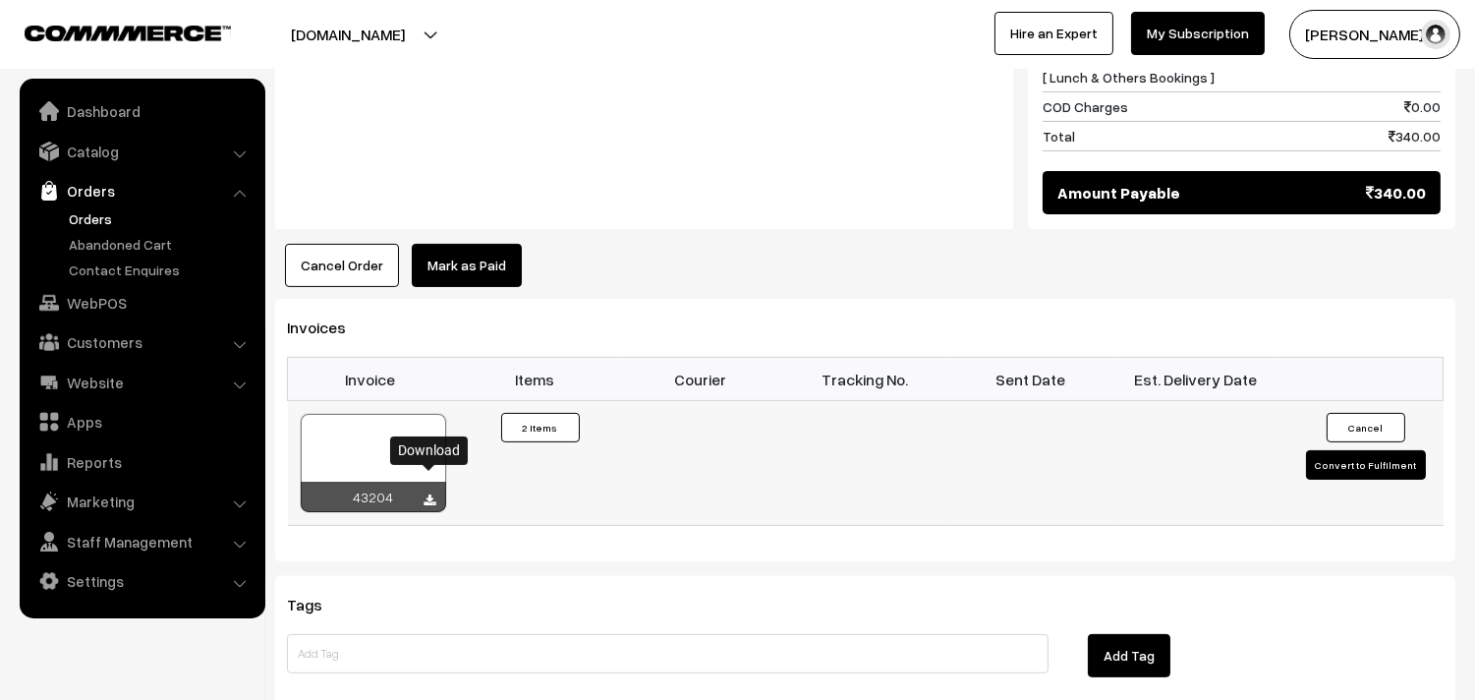
click at [429, 494] on icon at bounding box center [431, 500] width 12 height 13
click at [142, 312] on link "WebPOS" at bounding box center [142, 302] width 234 height 35
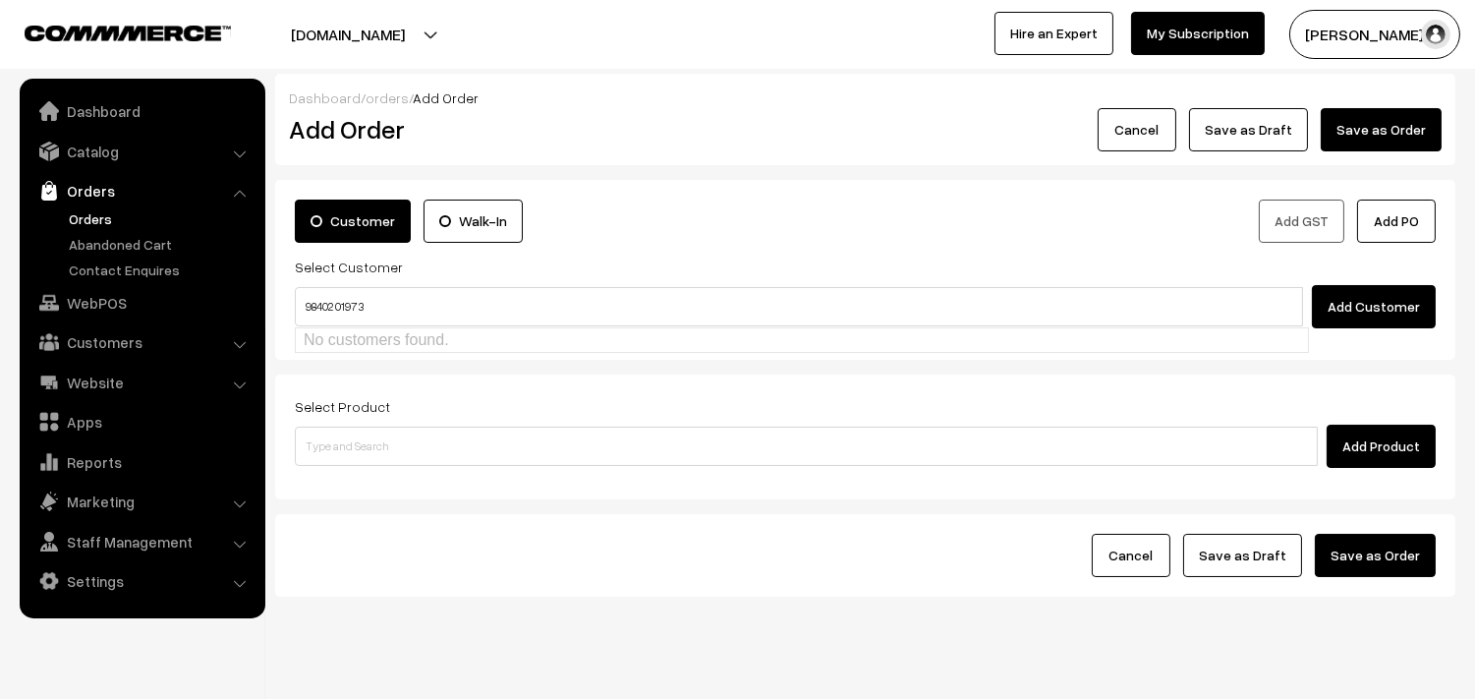
click at [334, 298] on input "98402 01973" at bounding box center [799, 306] width 1008 height 39
click at [494, 342] on link "Ashok A 9840201973 [9840201973]" at bounding box center [802, 342] width 1012 height 29
type input "9840201973"
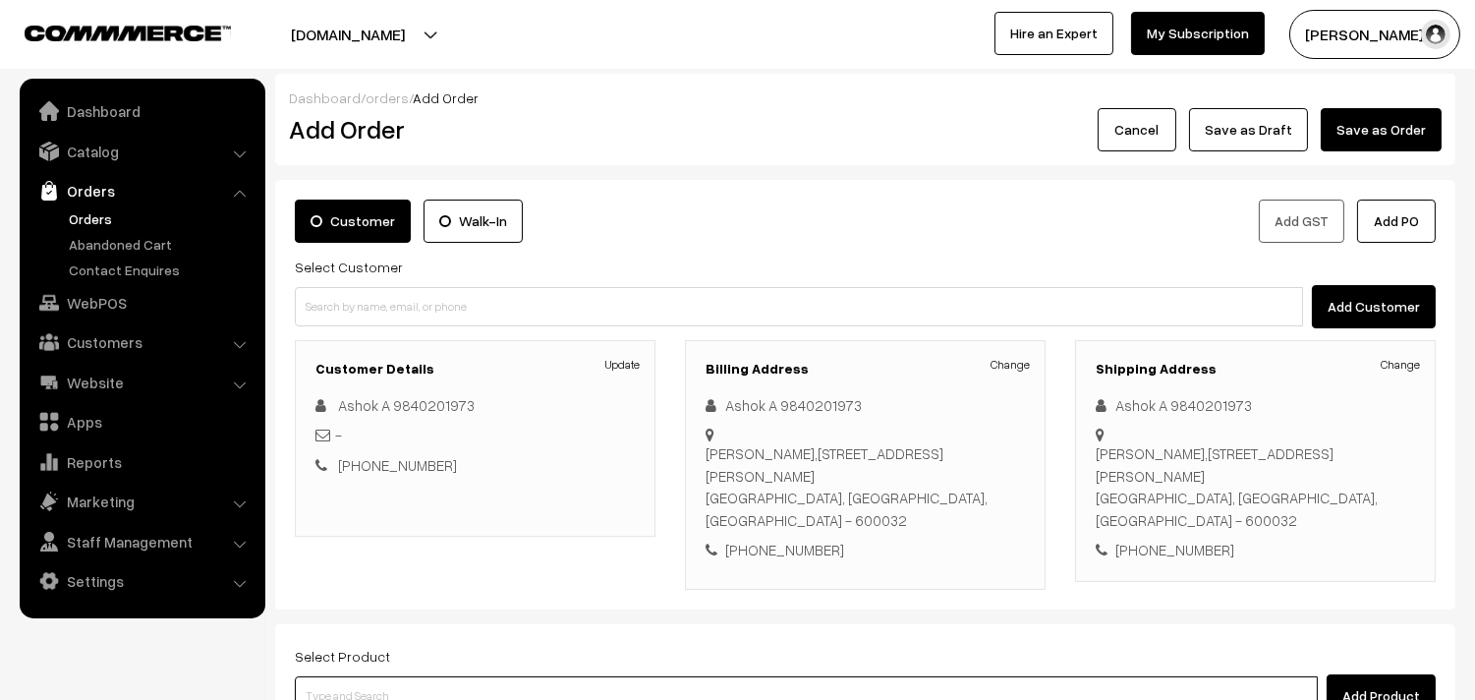
click at [351, 676] on input at bounding box center [806, 695] width 1023 height 39
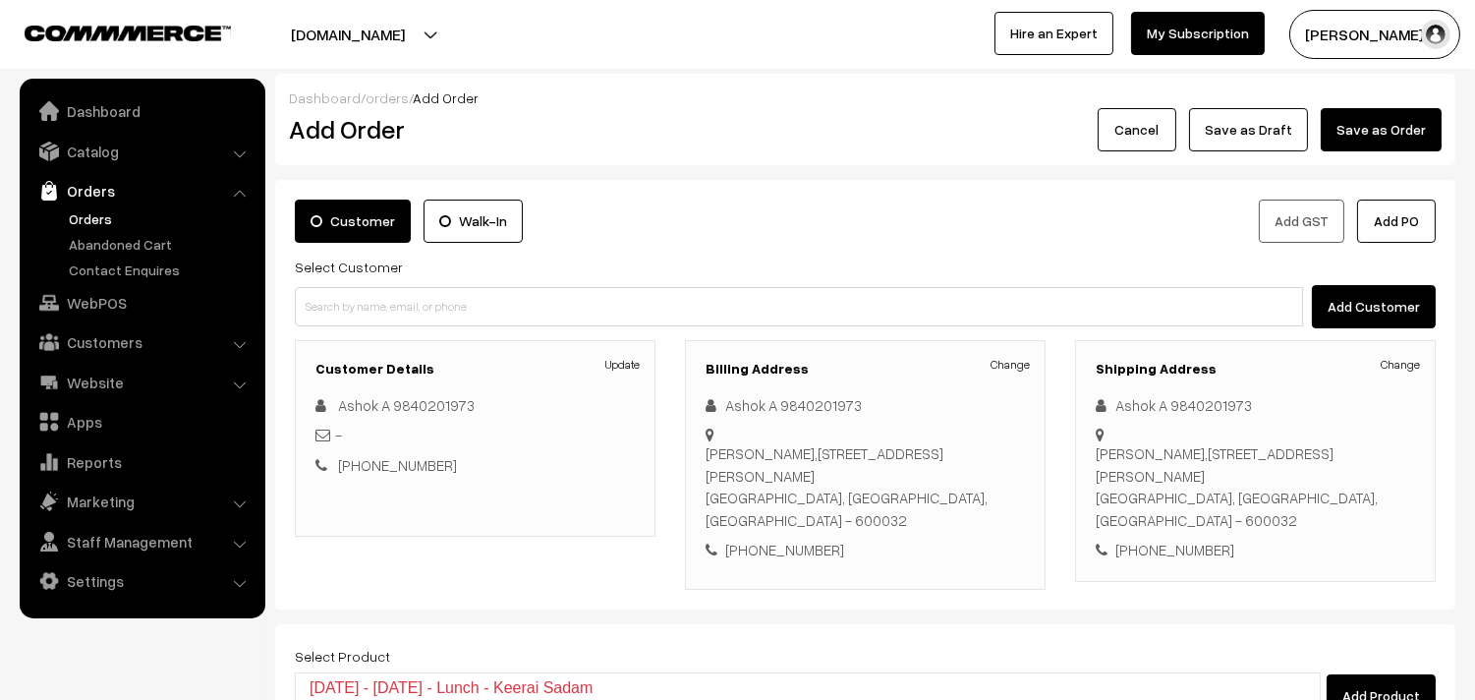
type input "12th"
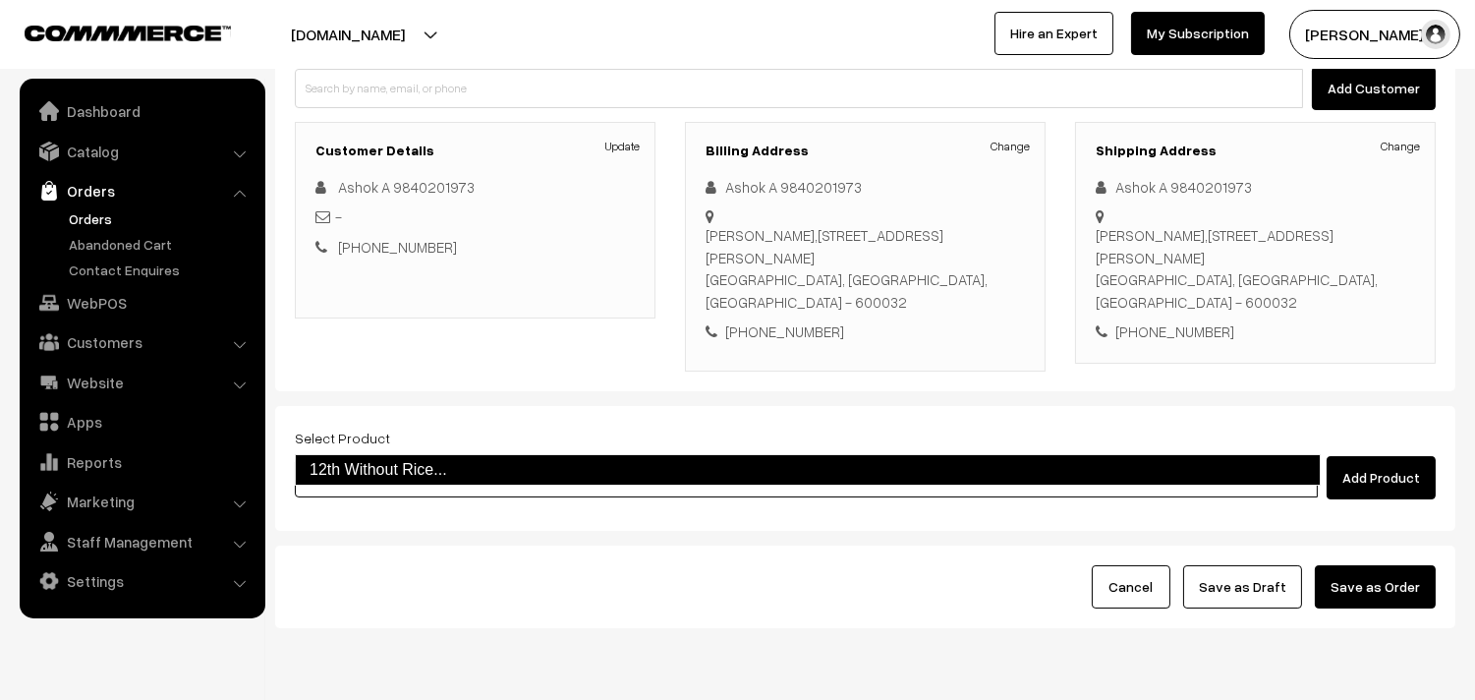
click at [390, 483] on link "12th Without Rice..." at bounding box center [808, 469] width 1026 height 31
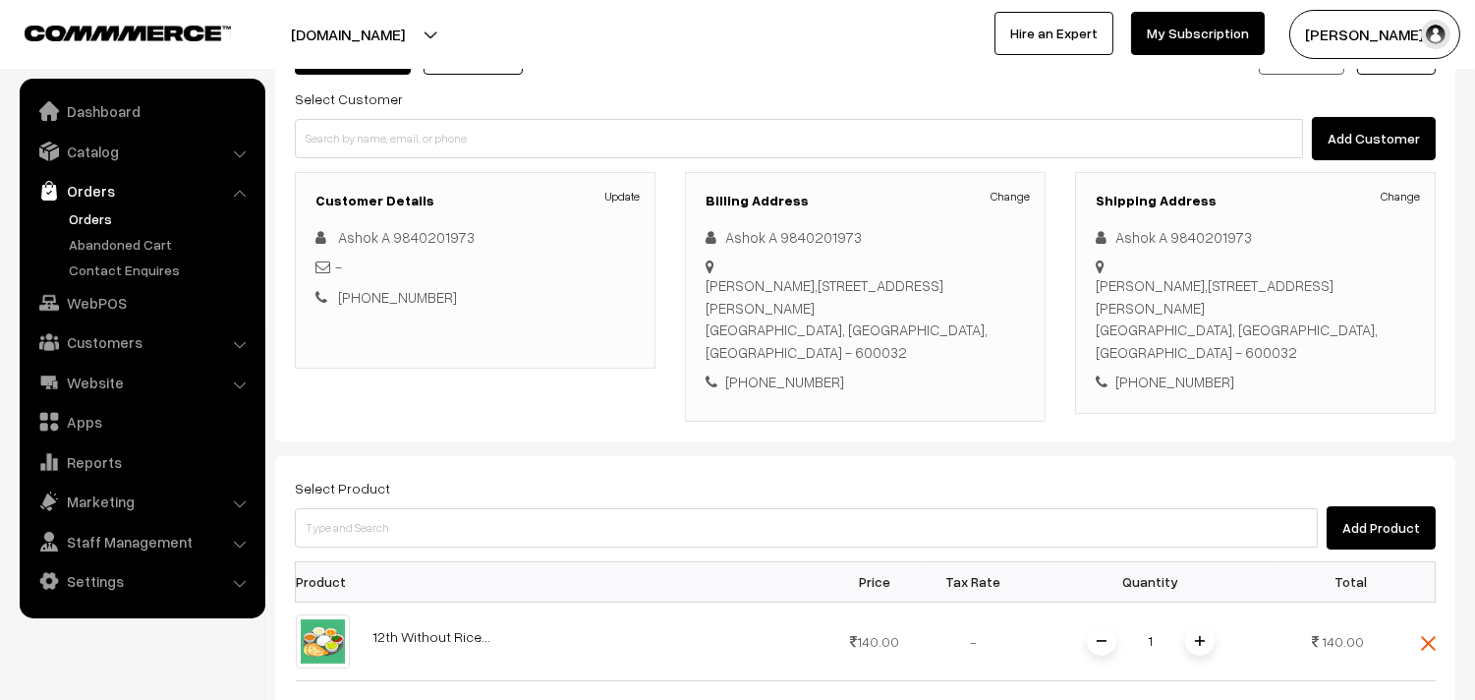
scroll to position [136, 0]
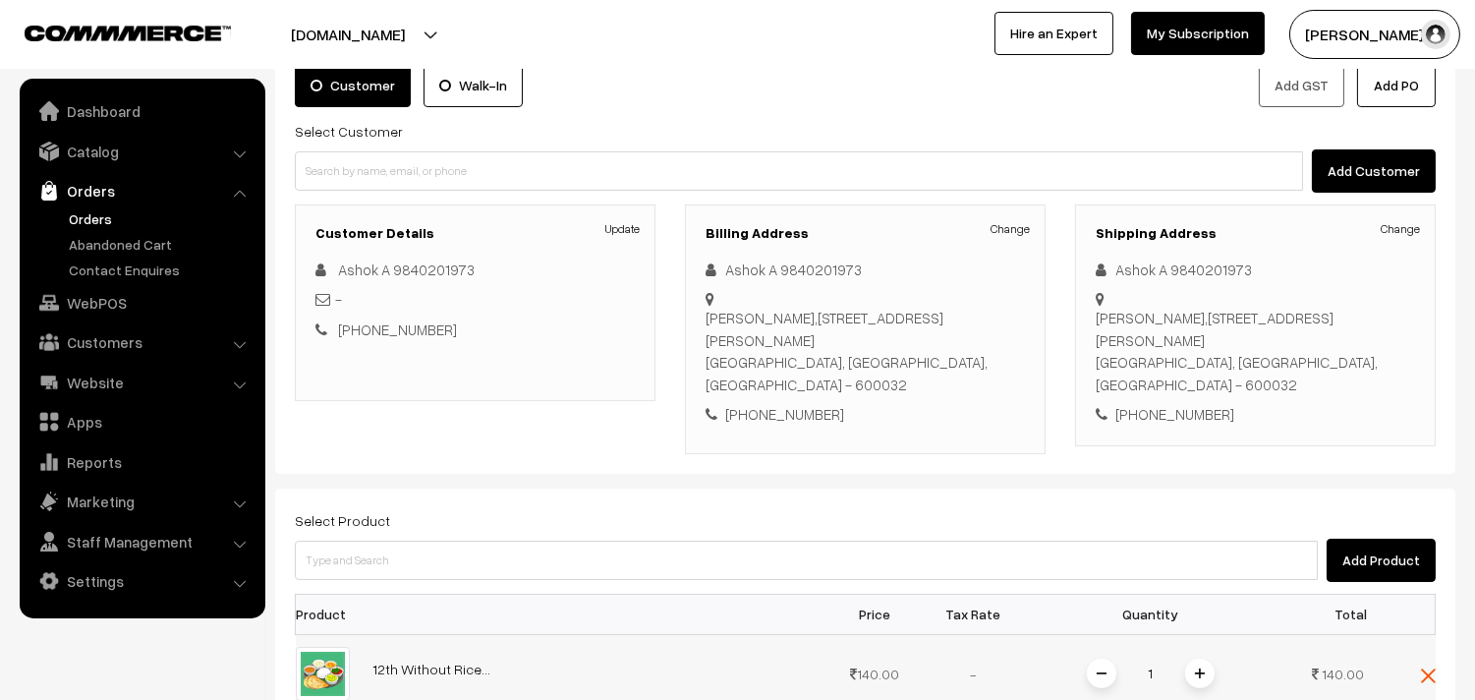
click at [1195, 668] on img at bounding box center [1200, 673] width 10 height 10
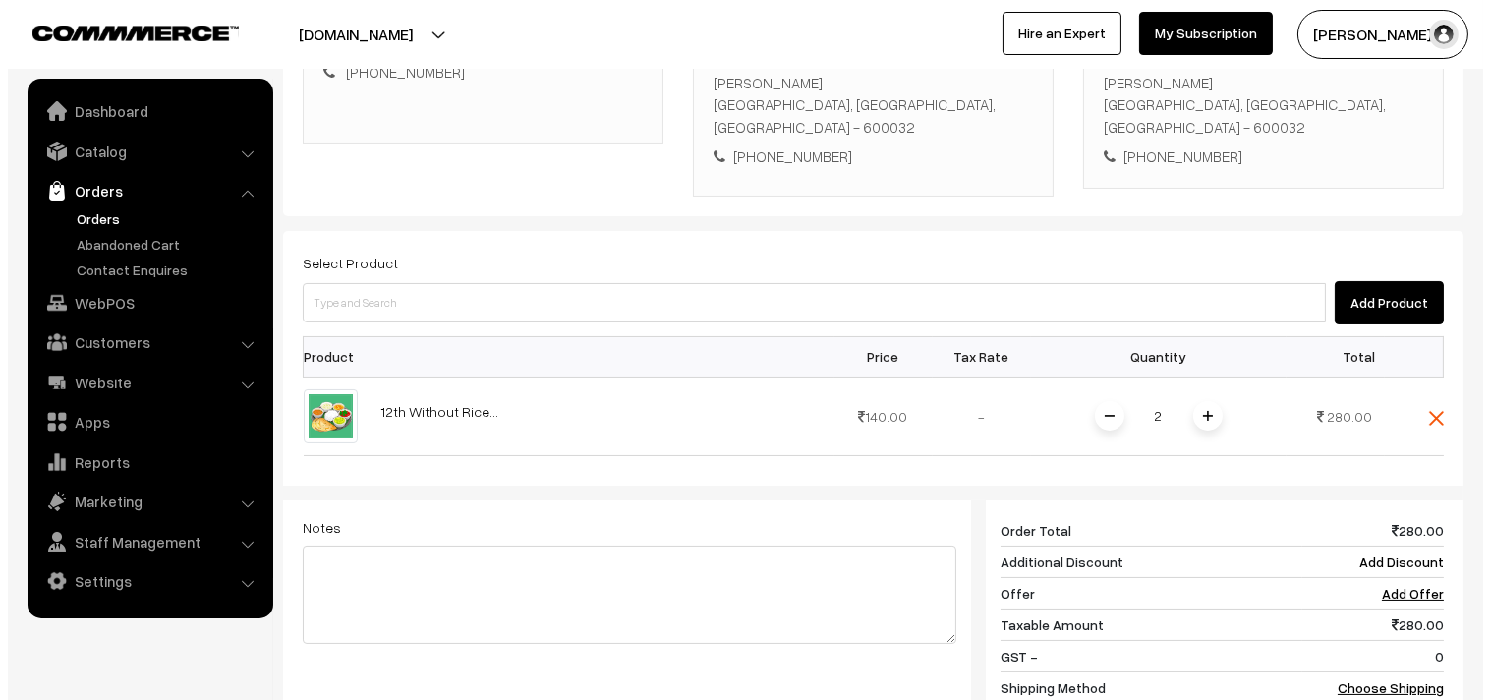
scroll to position [682, 0]
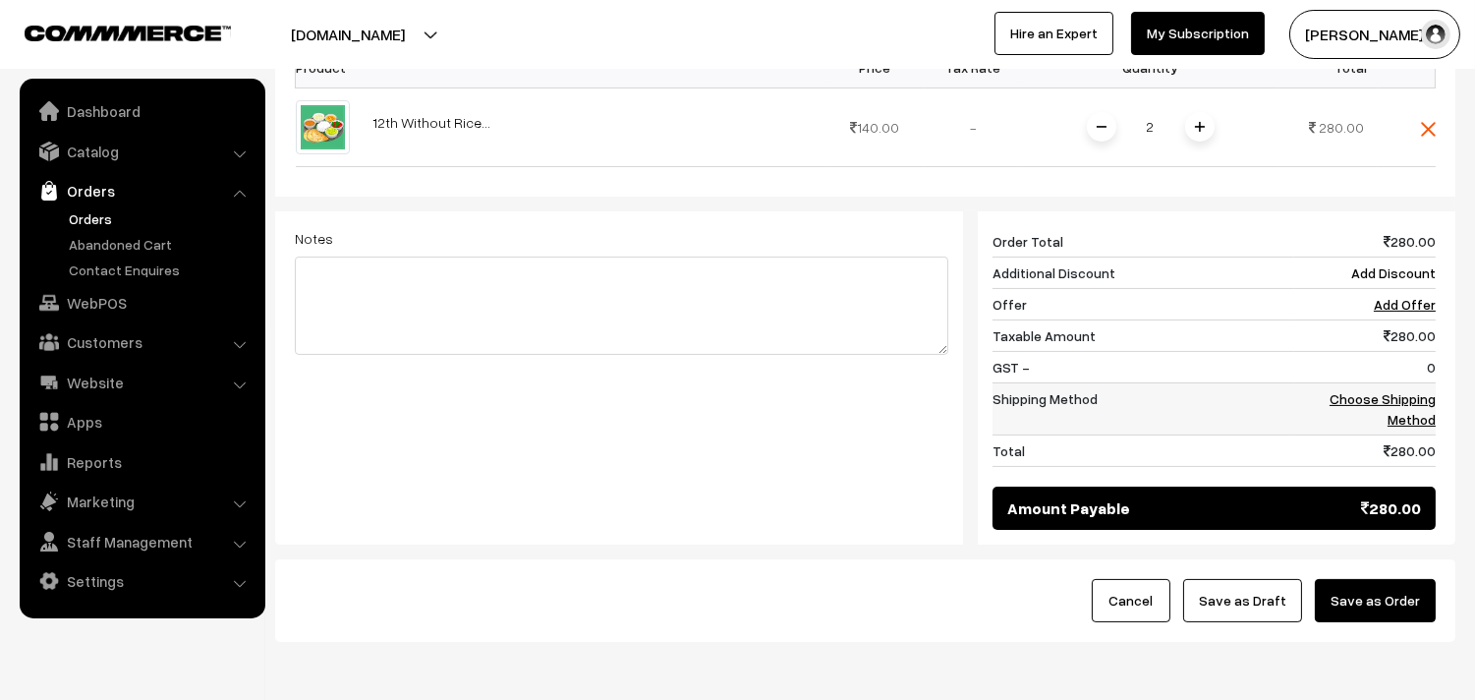
click at [1397, 390] on link "Choose Shipping Method" at bounding box center [1383, 408] width 106 height 37
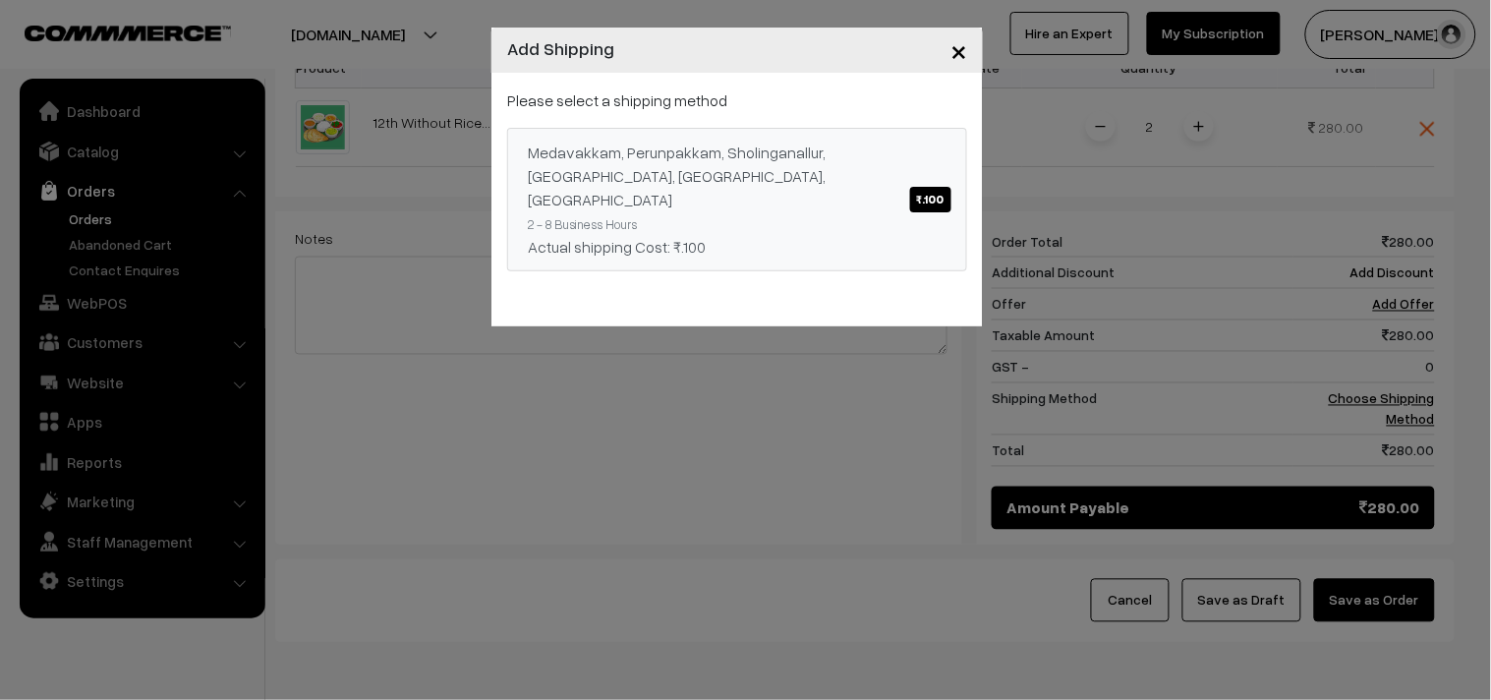
click at [891, 153] on div "Medavakkam, Perunpakkam, Sholinganallur, seliyur, Kirattur, Perambur ₹.100" at bounding box center [737, 176] width 419 height 71
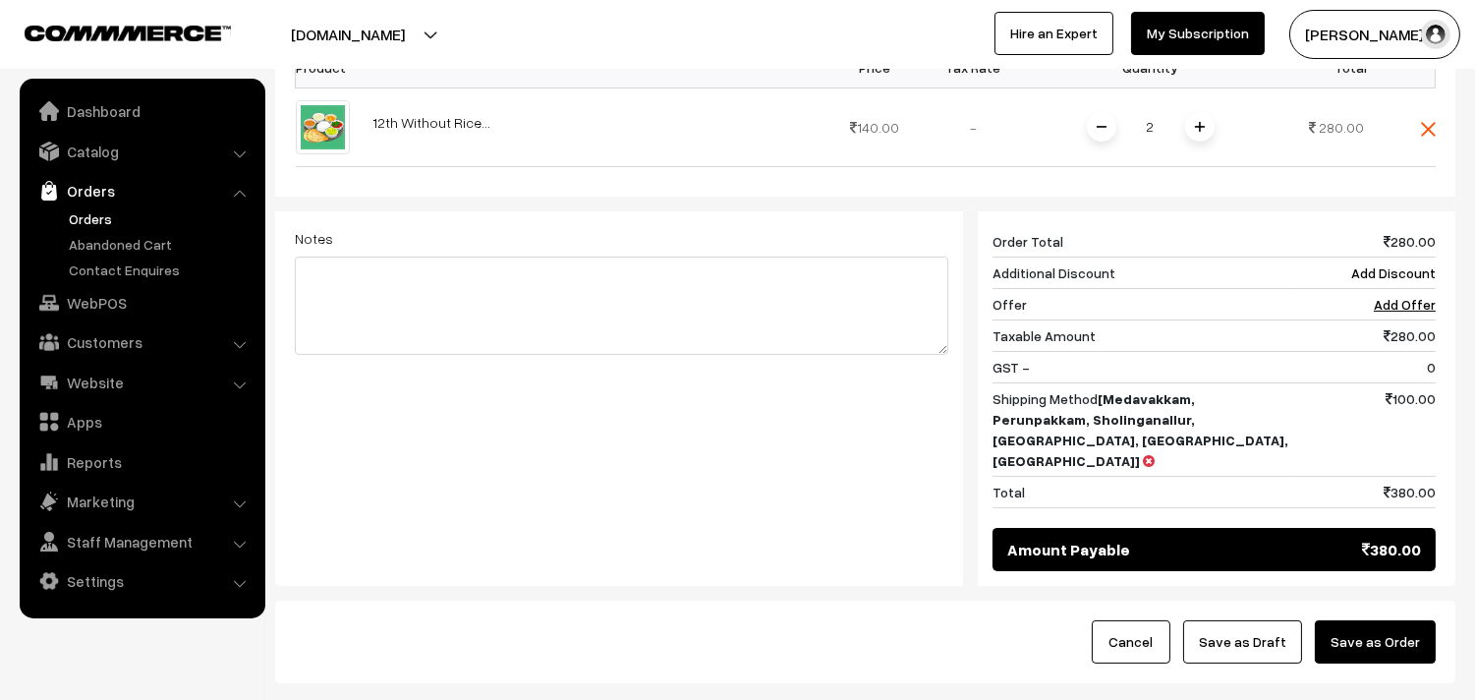
click at [1352, 620] on button "Save as Order" at bounding box center [1375, 641] width 121 height 43
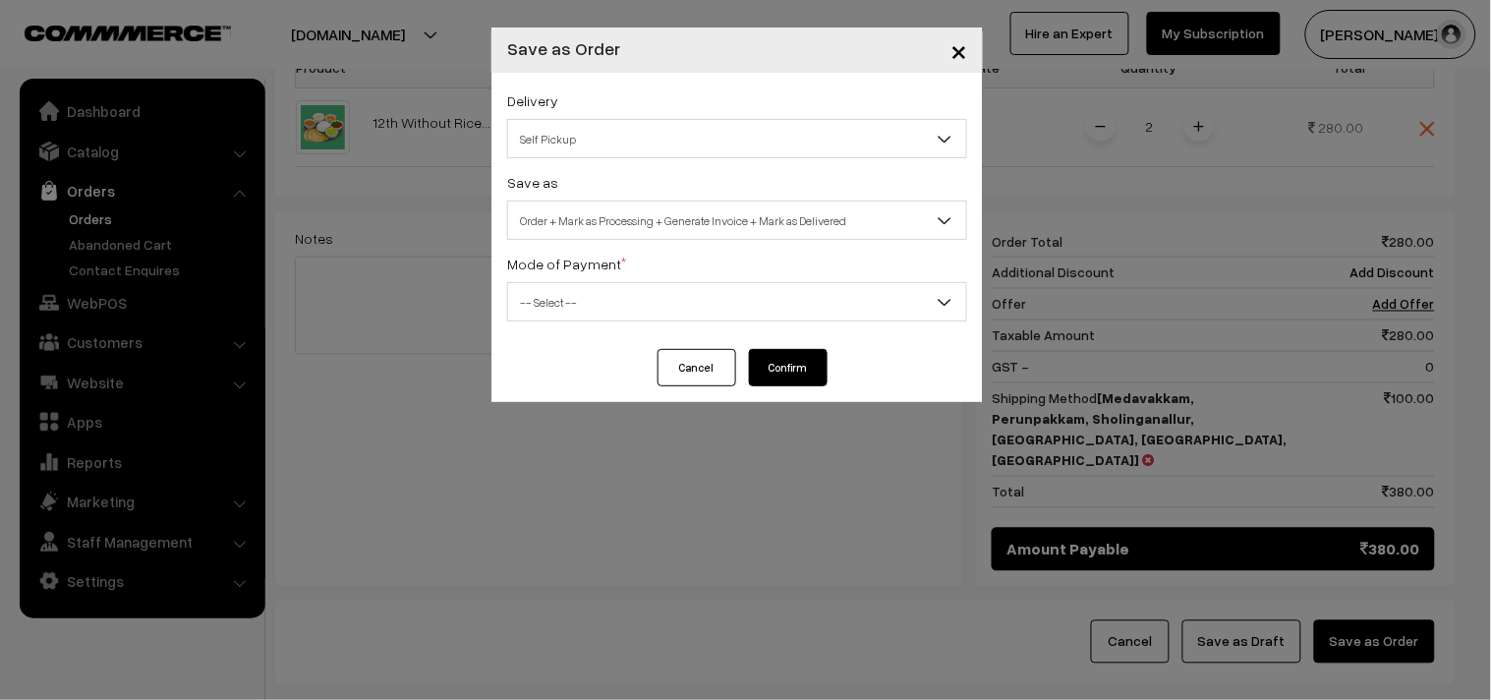
click at [545, 128] on span "Self Pickup" at bounding box center [737, 139] width 458 height 34
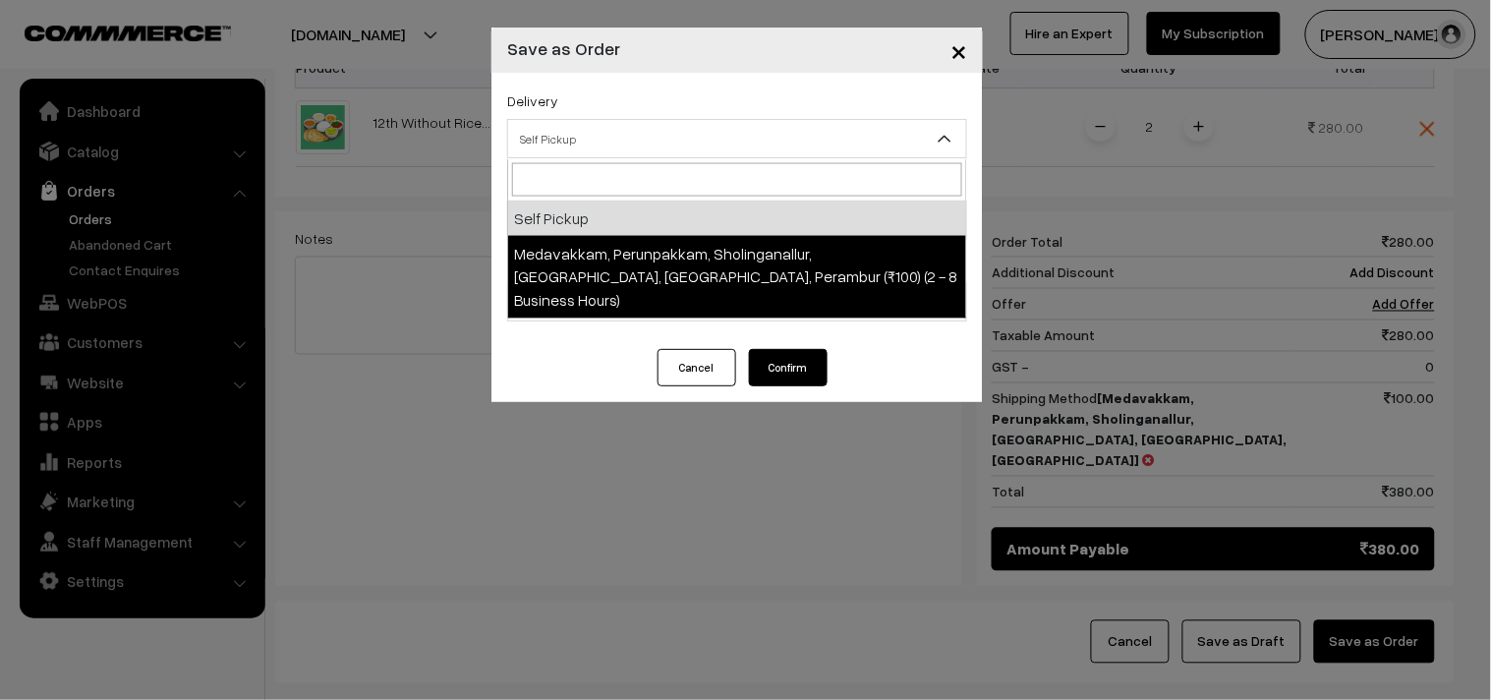
select select "LOB5"
select select "3"
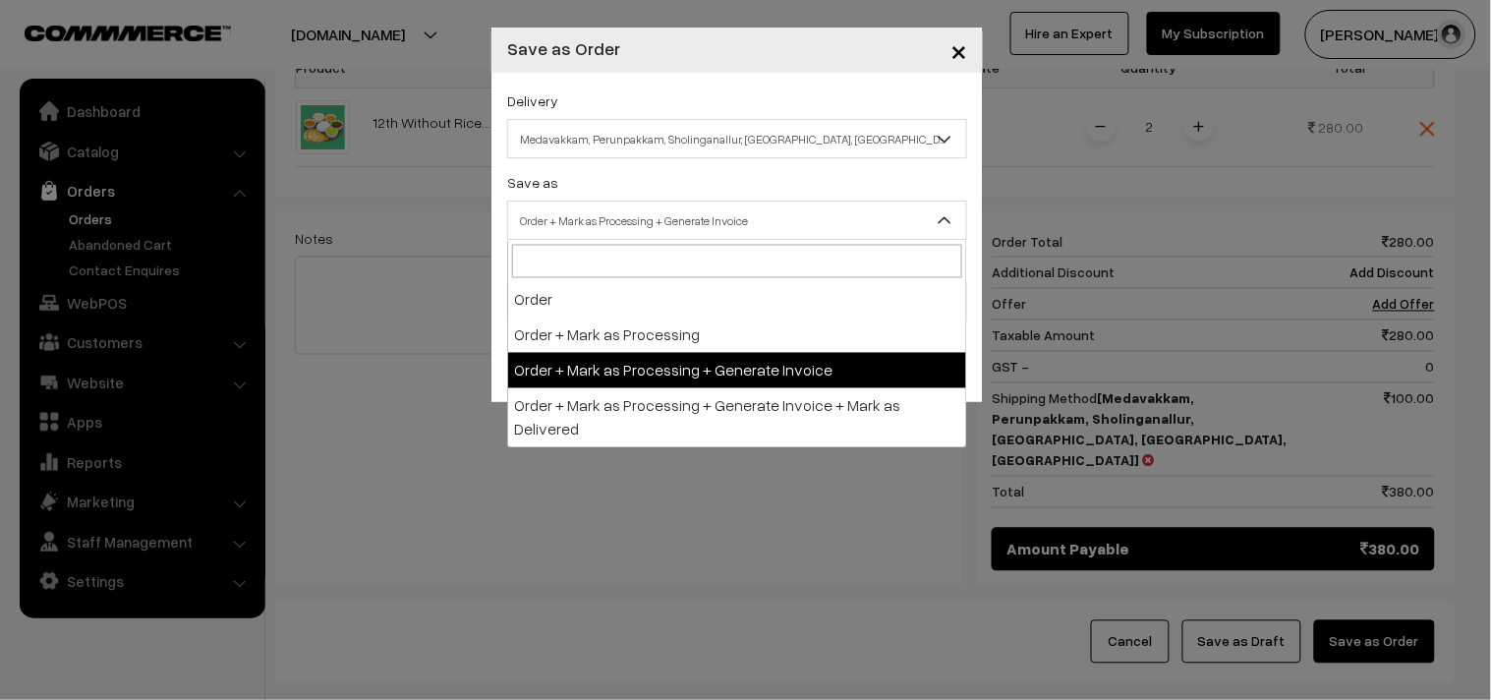
click at [614, 239] on body "Thank you for showing interest. Our team will call you shortly. Close annamfood…" at bounding box center [745, 72] width 1491 height 1508
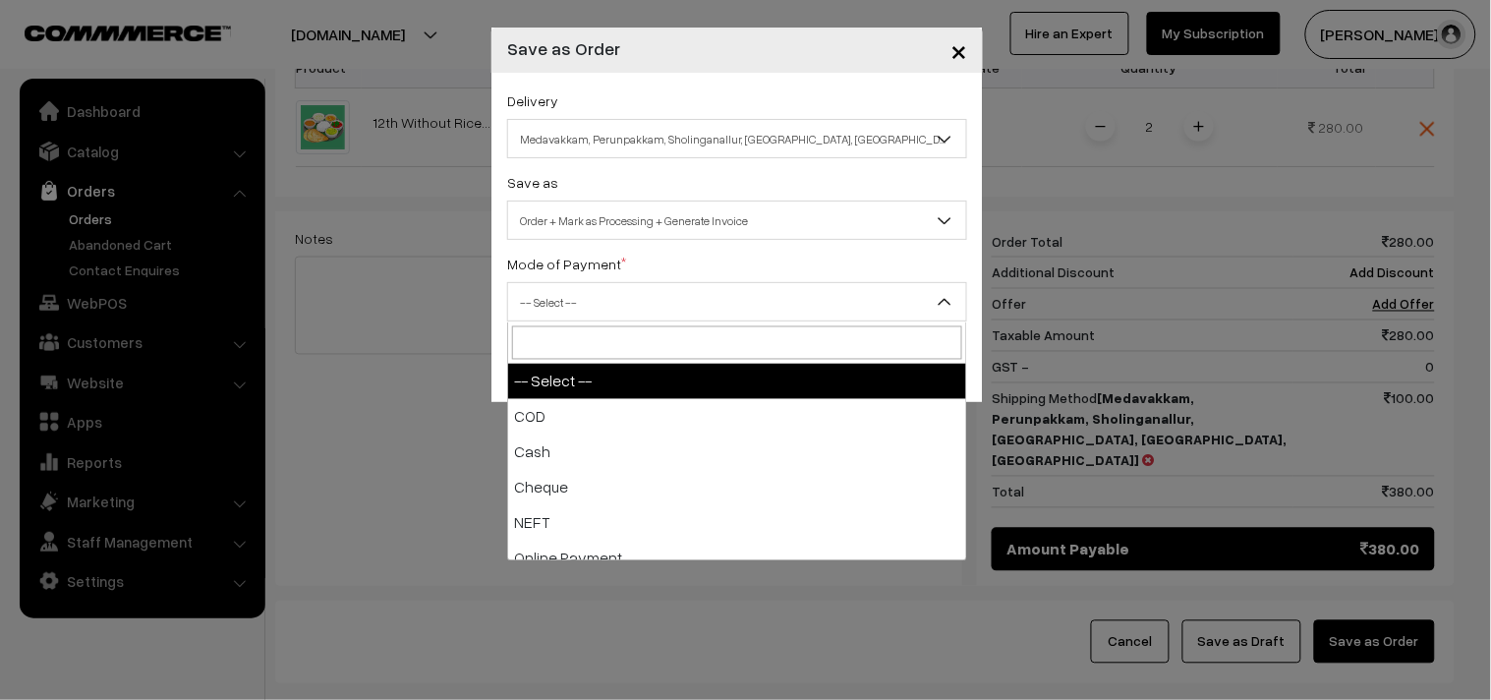
click at [594, 293] on span "-- Select --" at bounding box center [737, 302] width 458 height 34
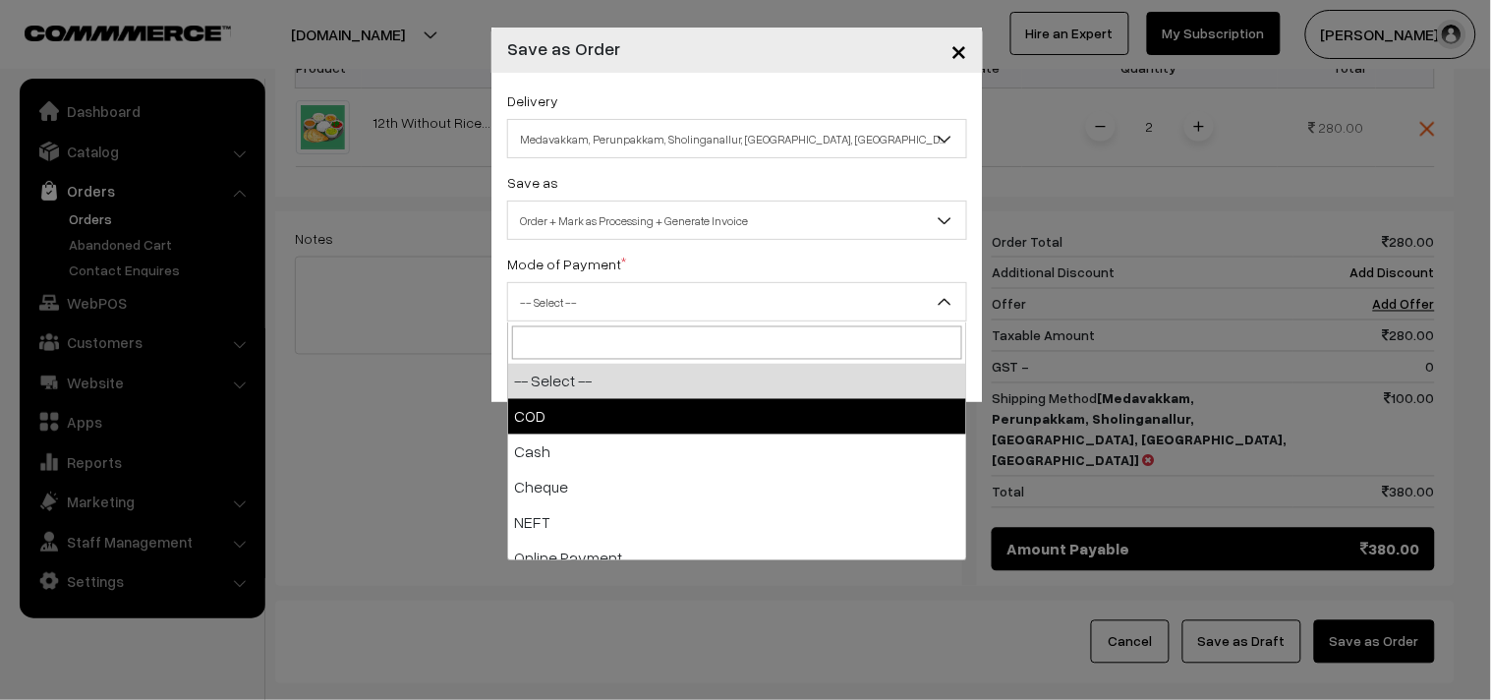
select select "1"
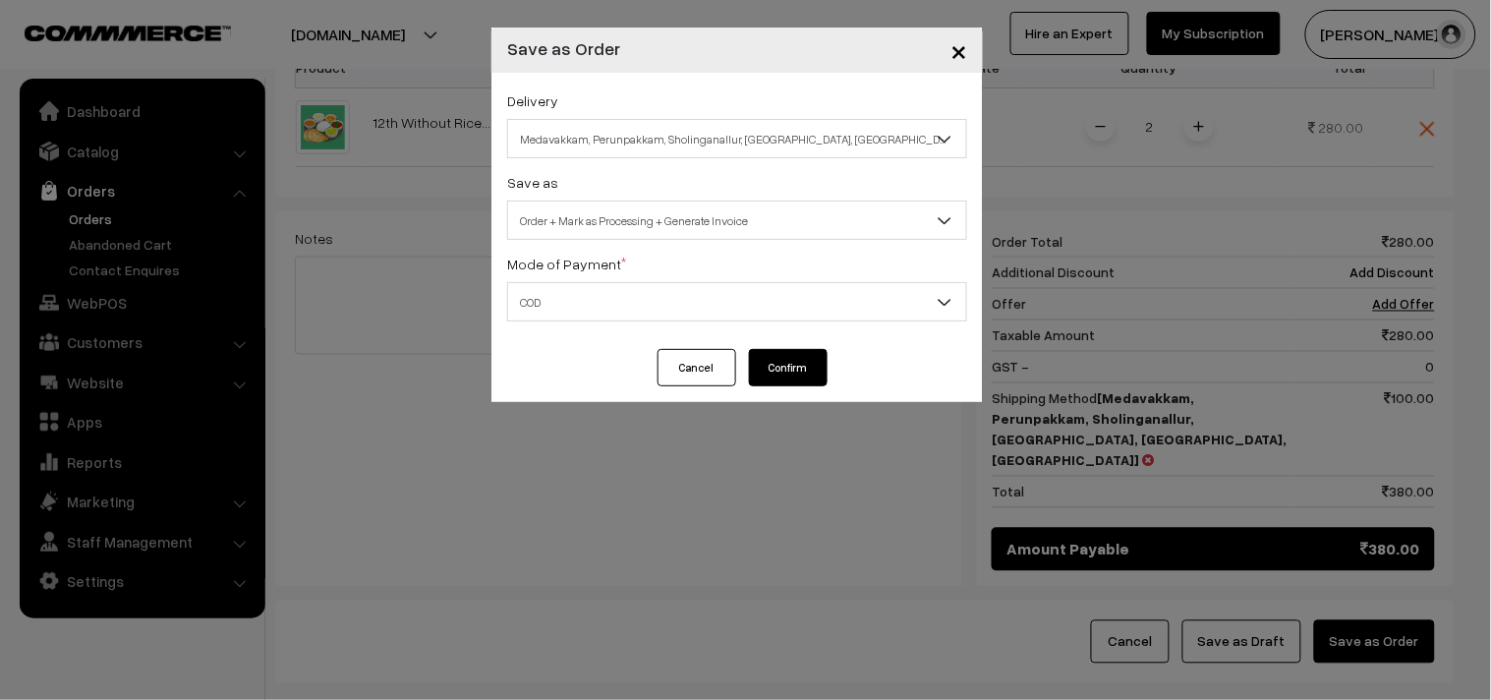
click at [821, 368] on button "Confirm" at bounding box center [788, 367] width 79 height 37
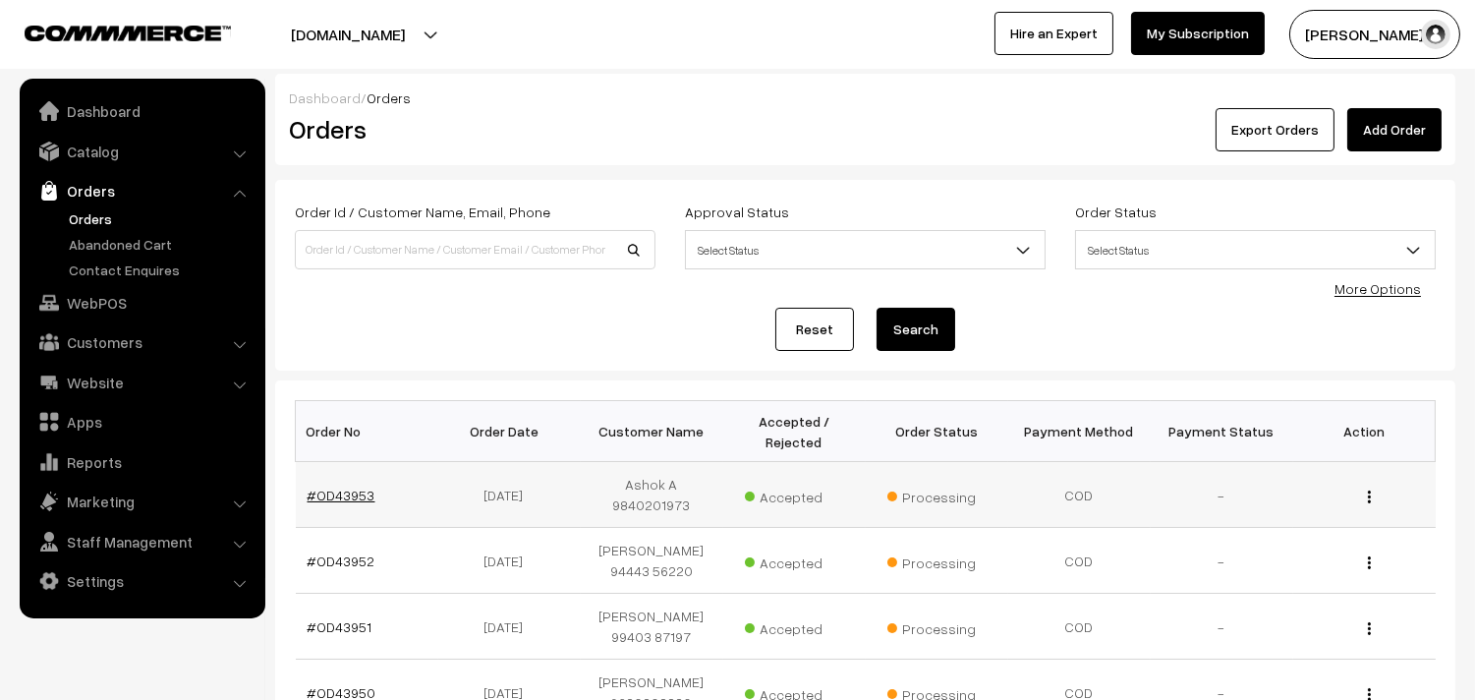
click at [338, 488] on link "#OD43953" at bounding box center [342, 494] width 68 height 17
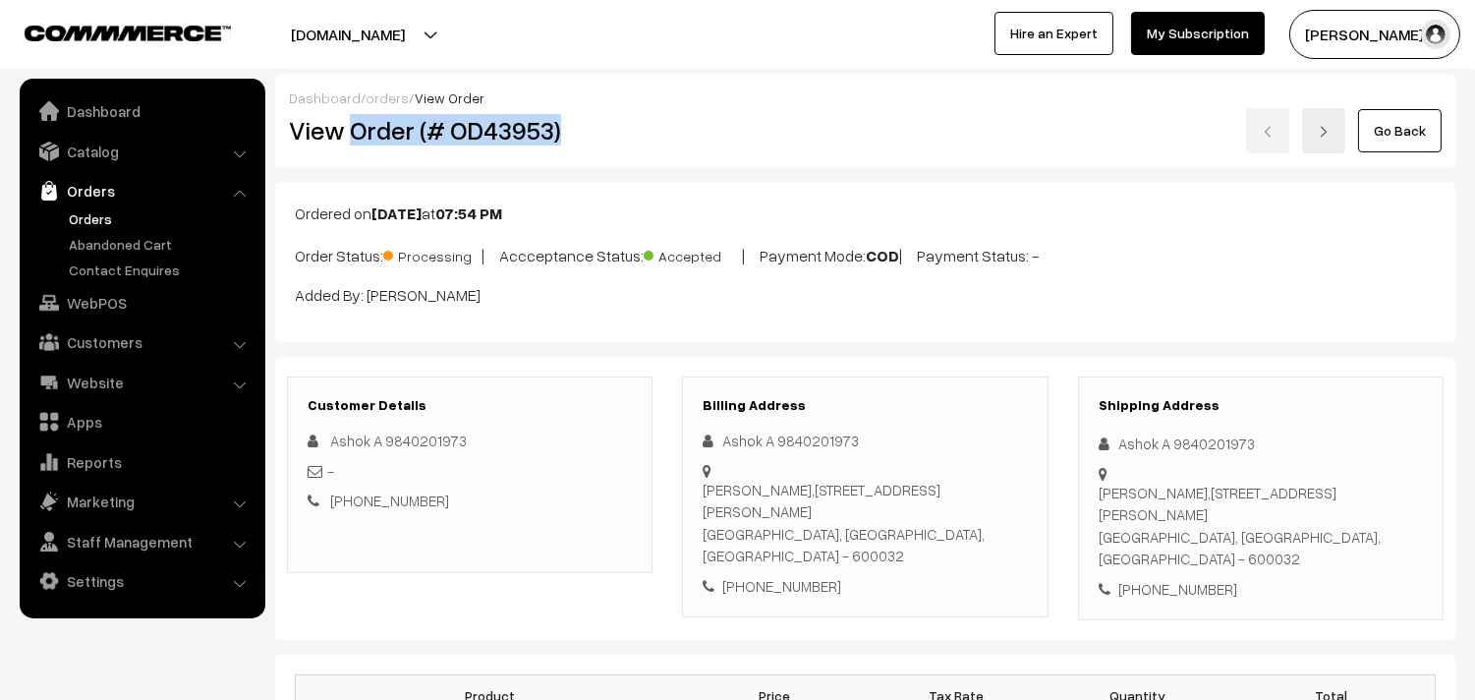
drag, startPoint x: 0, startPoint y: 0, endPoint x: 642, endPoint y: 145, distance: 658.0
click at [642, 145] on div "View Order (# OD43953)" at bounding box center [471, 130] width 394 height 45
copy h2 "Order (# OD43953)"
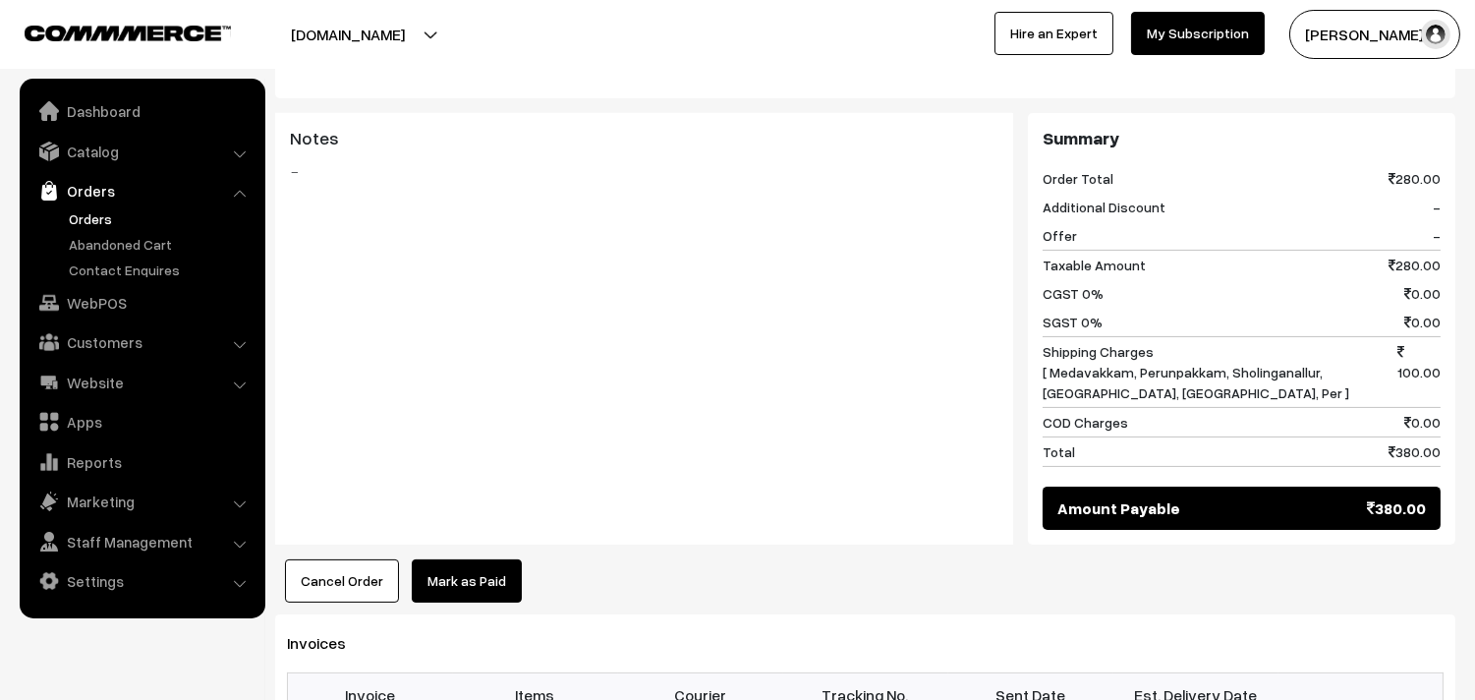
scroll to position [983, 0]
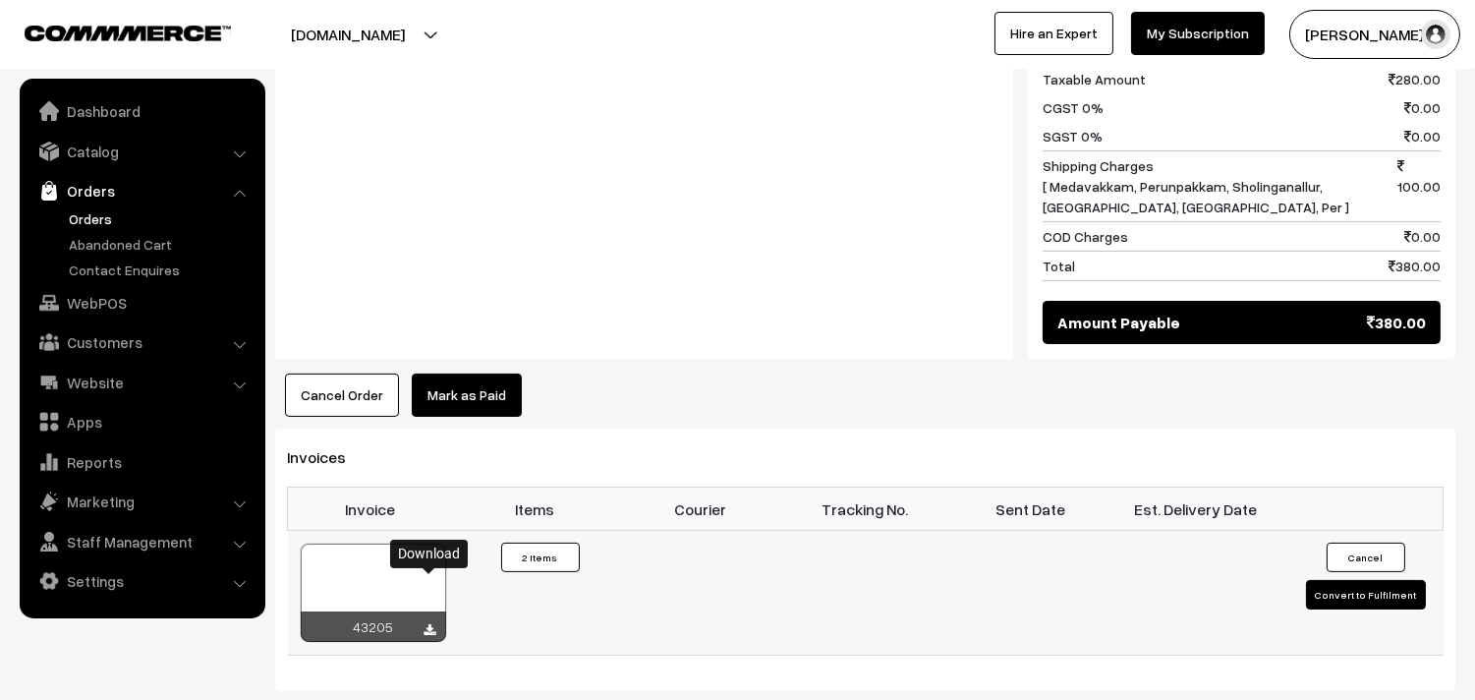
click at [432, 624] on icon at bounding box center [431, 630] width 12 height 13
click at [121, 296] on link "WebPOS" at bounding box center [142, 302] width 234 height 35
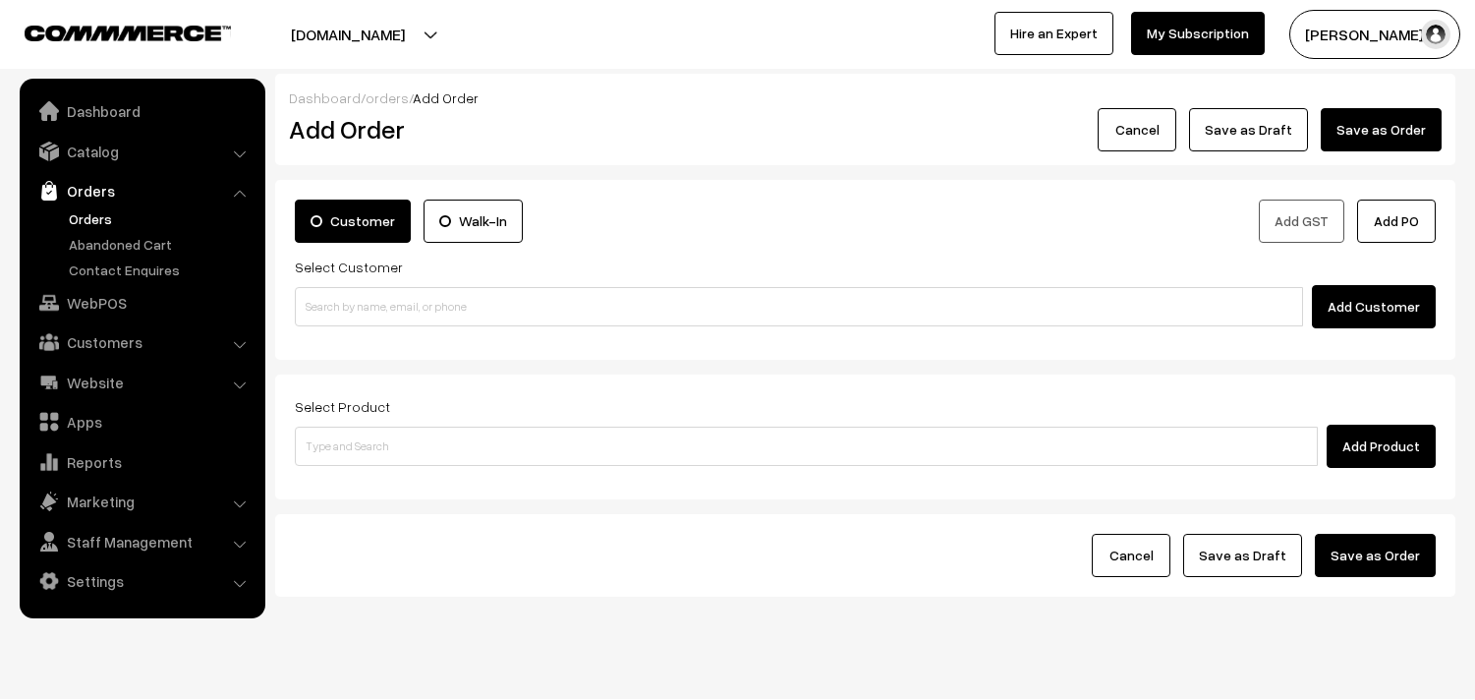
click at [410, 285] on div "Add Customer" at bounding box center [865, 306] width 1141 height 43
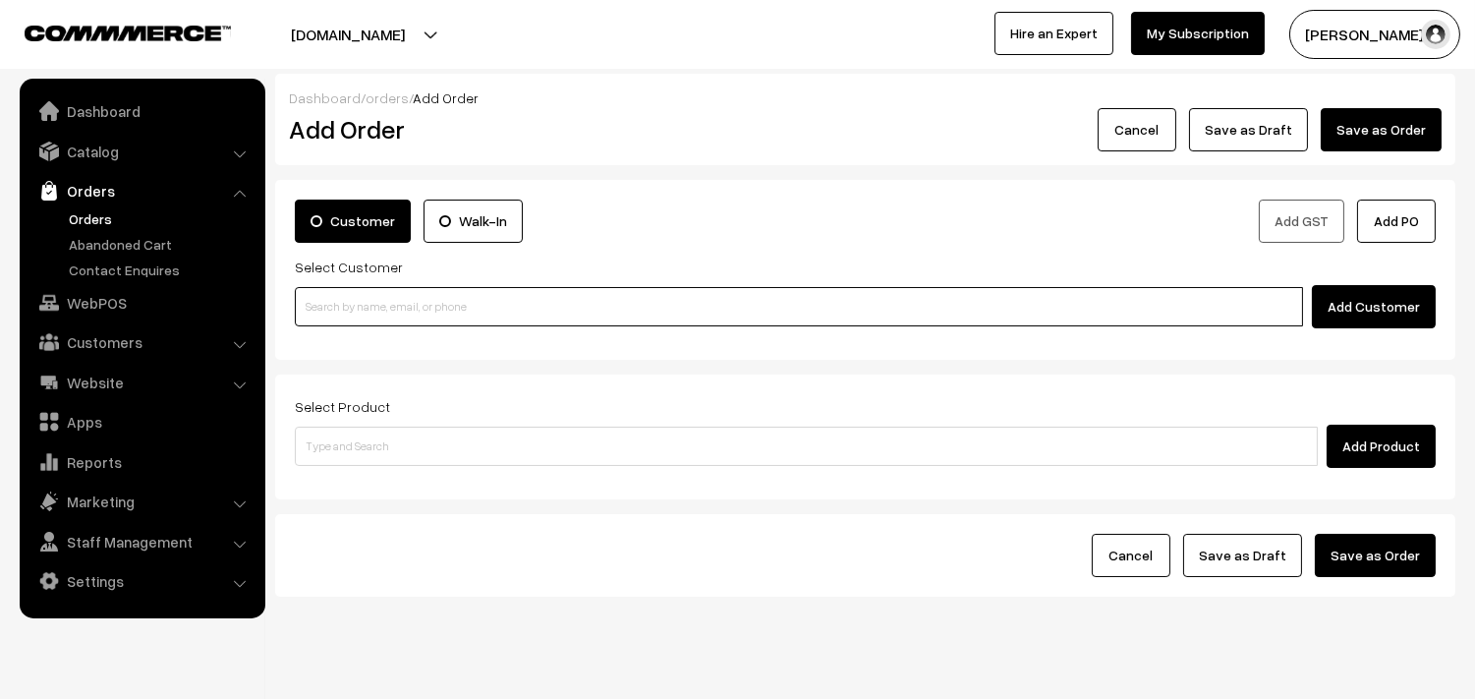
click at [406, 308] on input at bounding box center [799, 306] width 1008 height 39
paste input "99403 21807"
click at [337, 302] on input "99403 21807" at bounding box center [799, 306] width 1008 height 39
click at [448, 327] on ul "[PERSON_NAME] 21807 [[EMAIL_ADDRESS][DOMAIN_NAME]] [9940321807]" at bounding box center [802, 342] width 1014 height 31
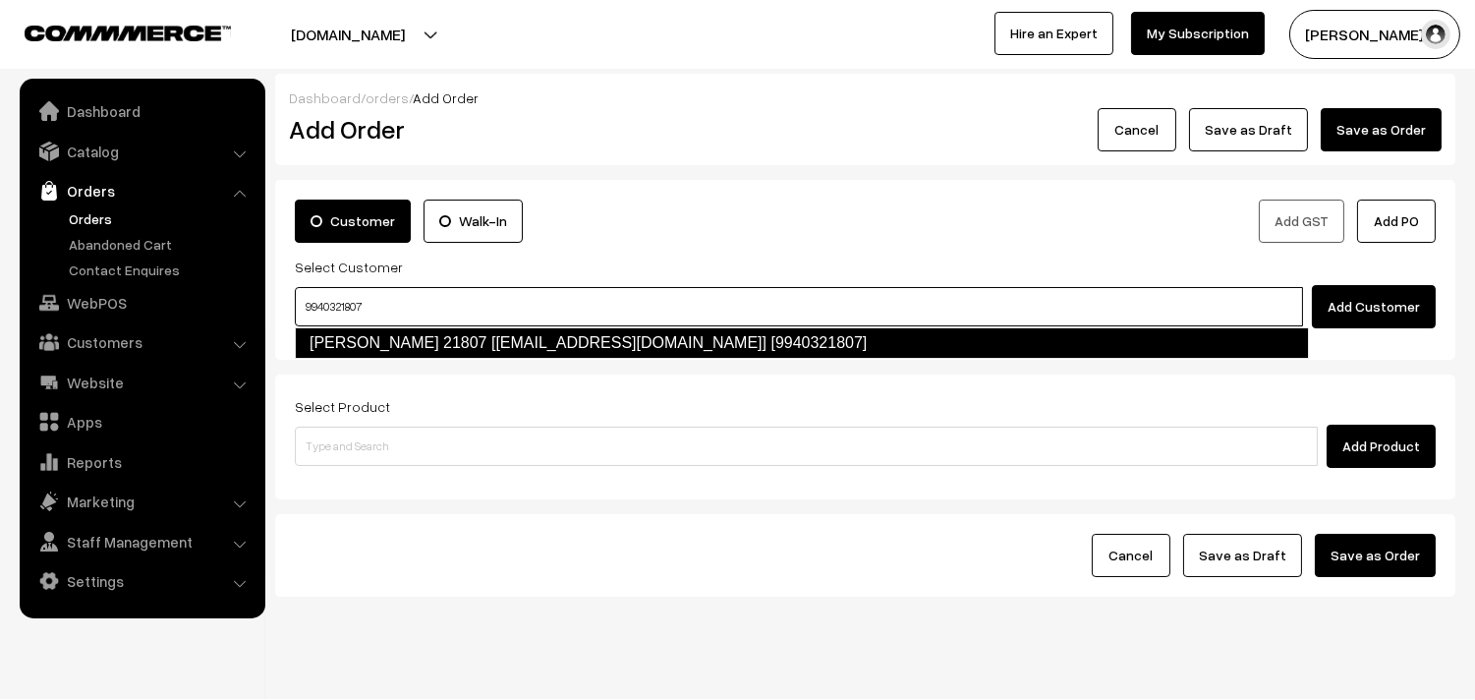
click at [447, 331] on link "Sujatha 21807 [test13@gmail.com] [9940321807]" at bounding box center [802, 342] width 1014 height 31
type input "9940321807"
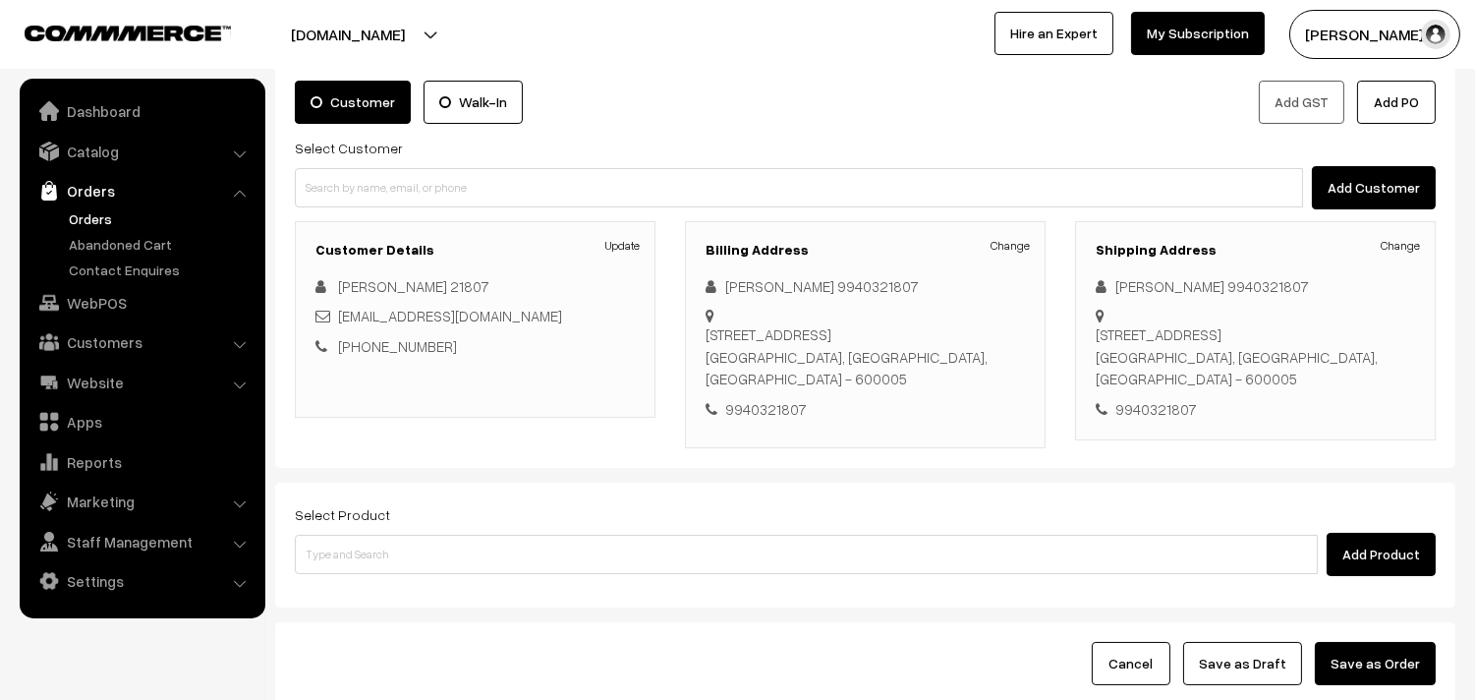
scroll to position [218, 0]
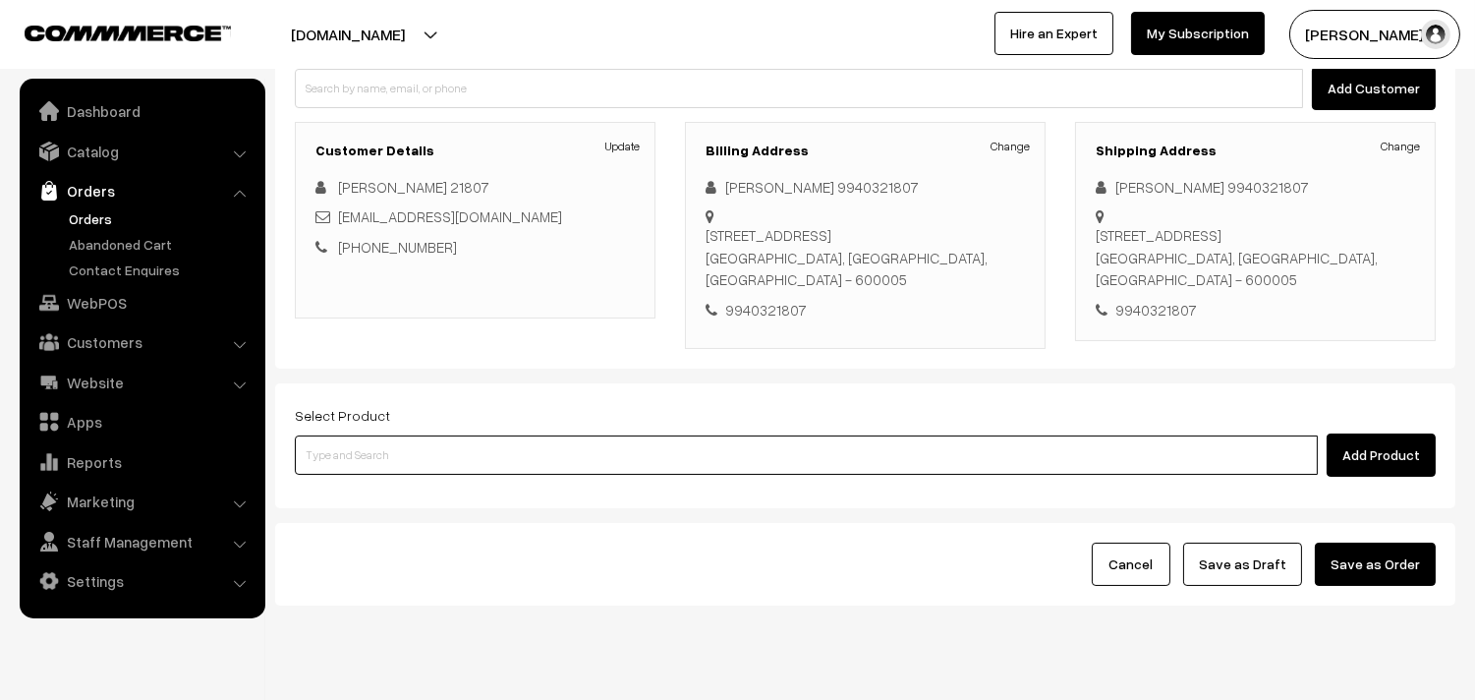
click at [419, 465] on input at bounding box center [806, 454] width 1023 height 39
type input "12th w"
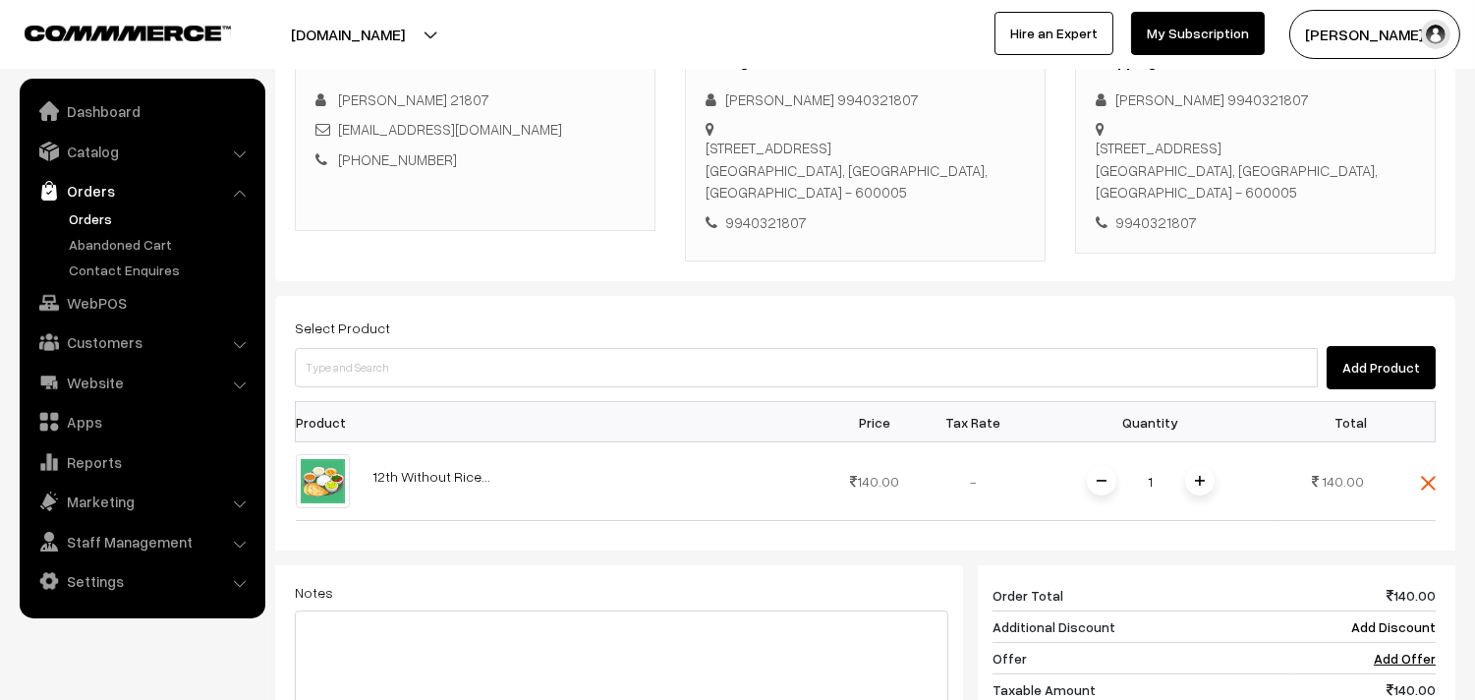
scroll to position [436, 0]
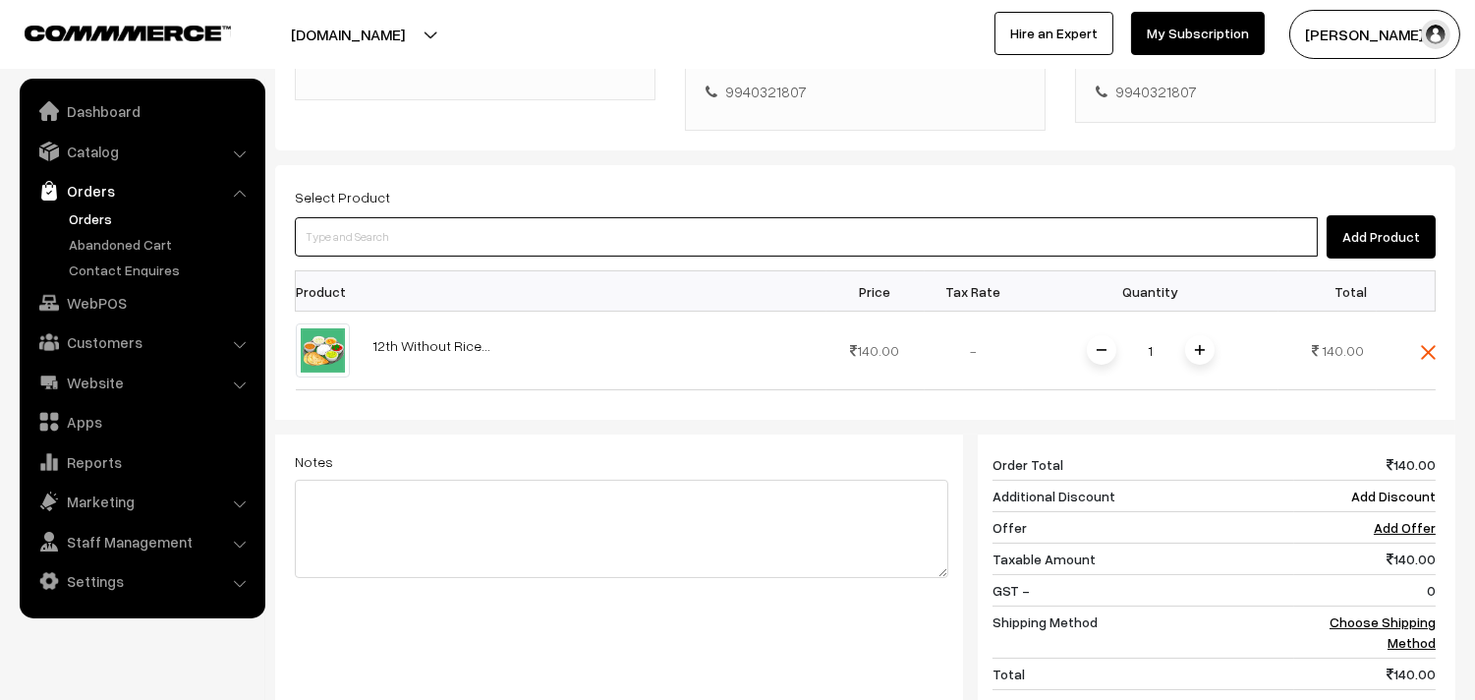
click at [394, 243] on input at bounding box center [806, 236] width 1023 height 39
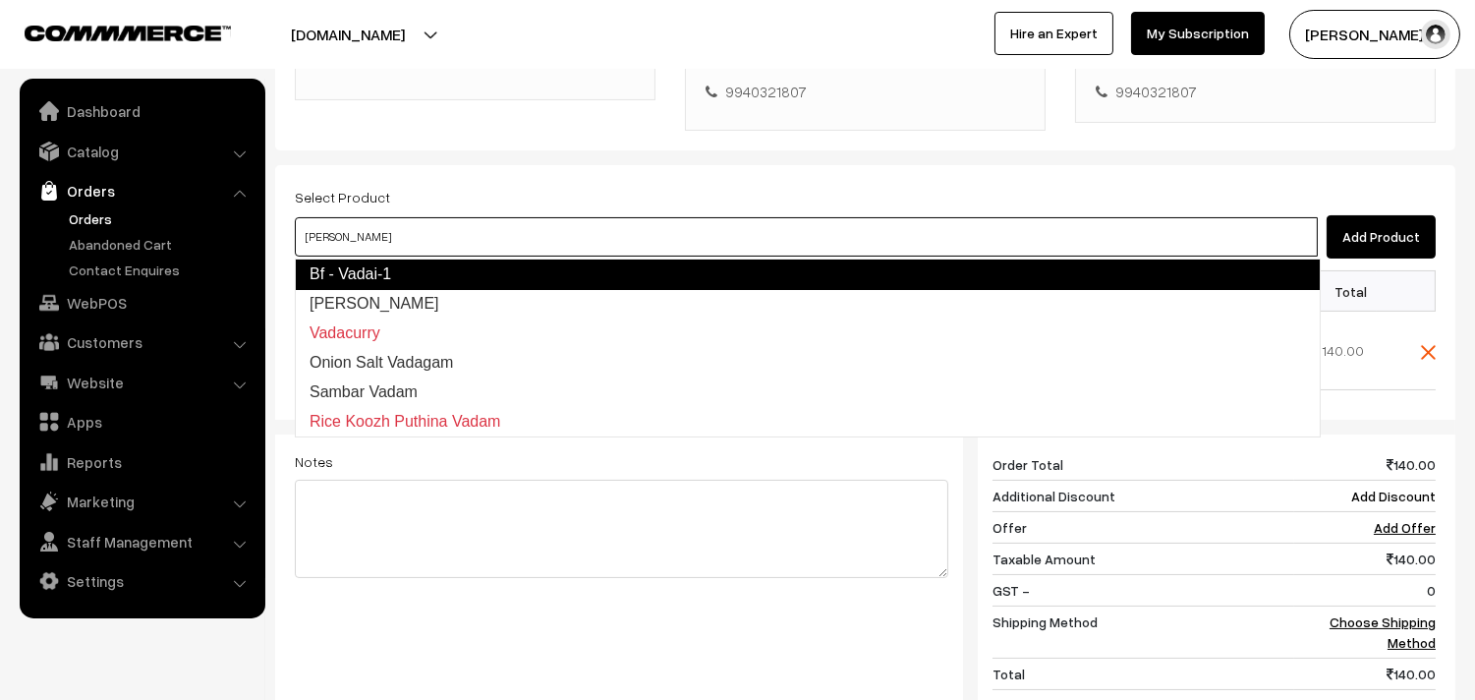
type input "vadac"
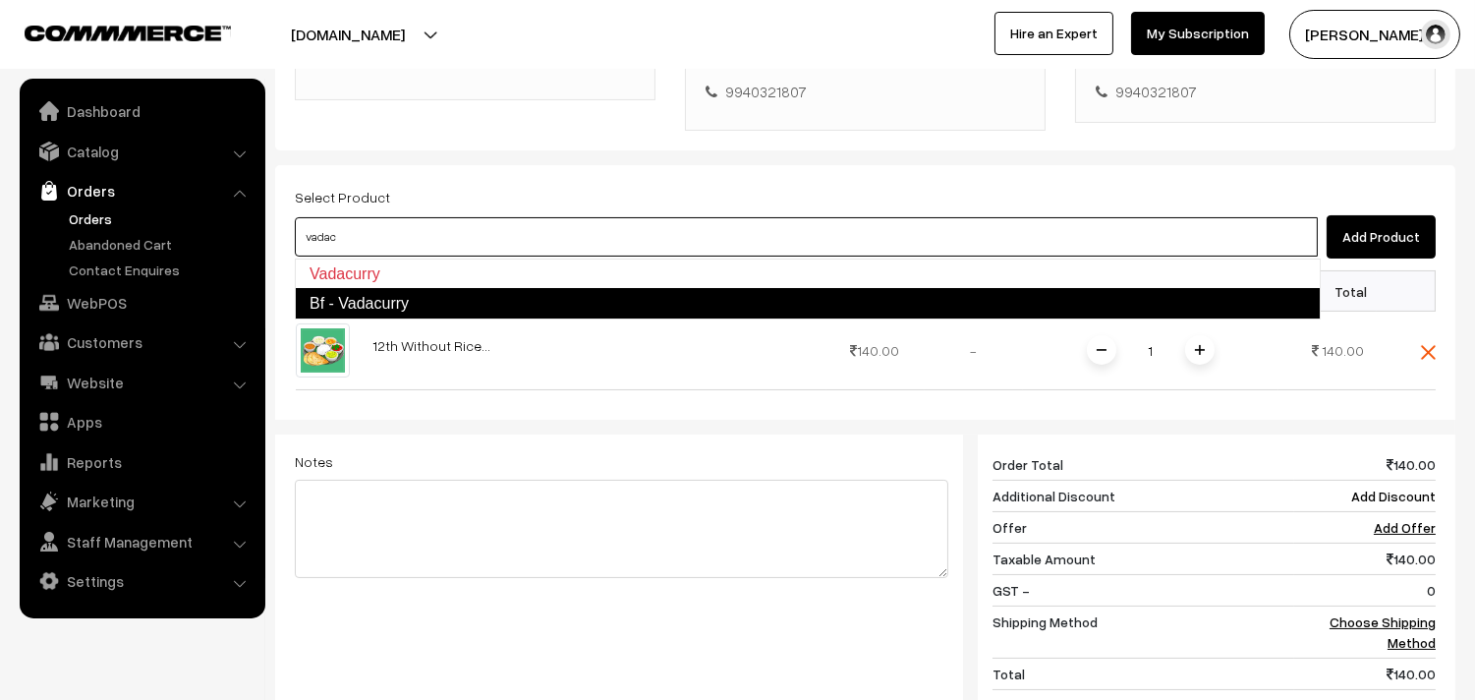
click at [385, 300] on link "Bf - Vadacurry" at bounding box center [808, 303] width 1026 height 31
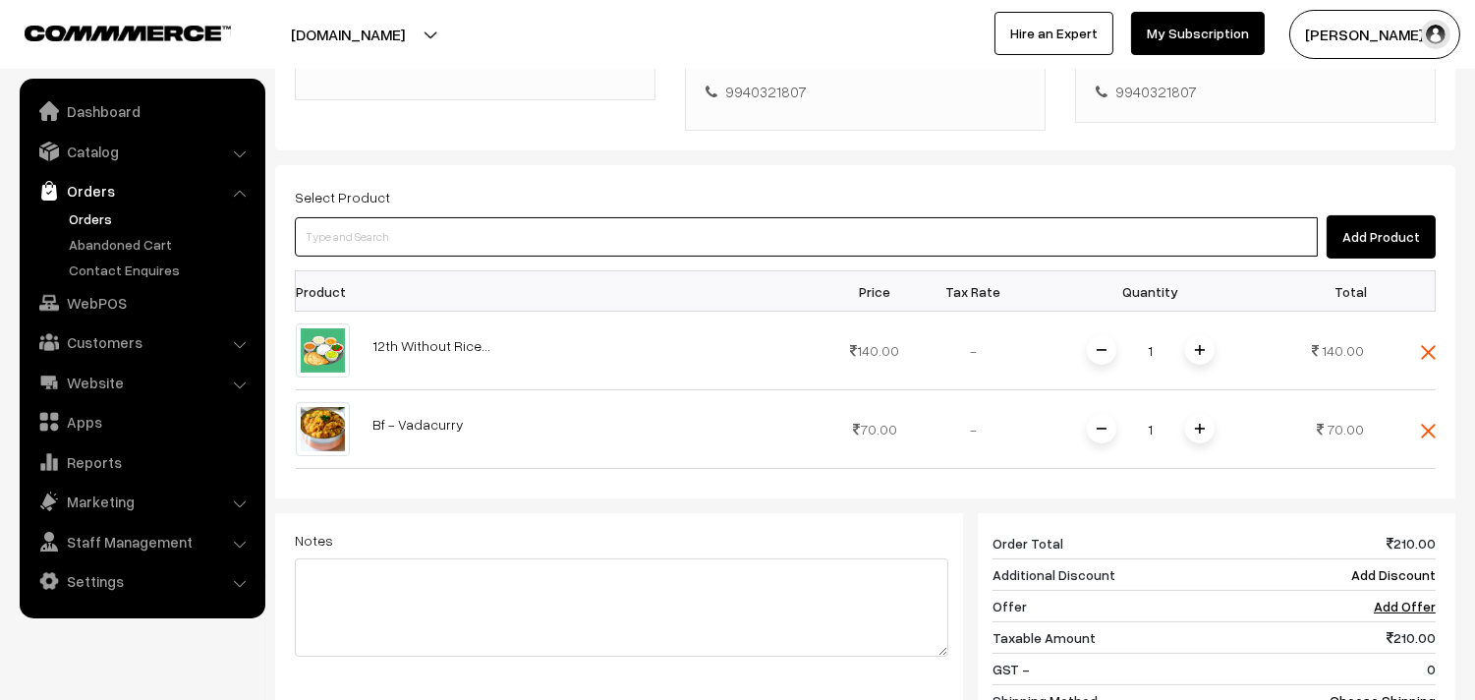
click at [419, 231] on input at bounding box center [806, 236] width 1023 height 39
type input "vadai"
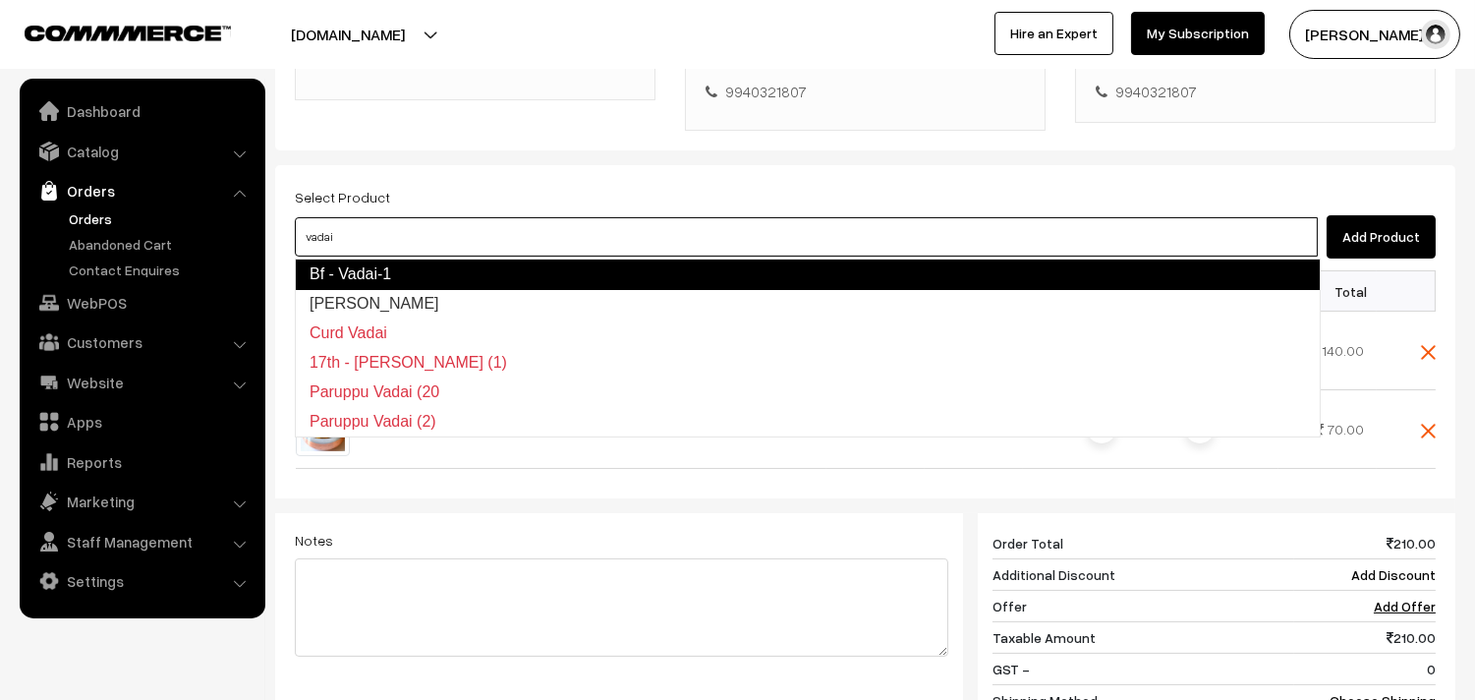
click at [379, 270] on link "Bf - Vadai-1" at bounding box center [808, 273] width 1026 height 31
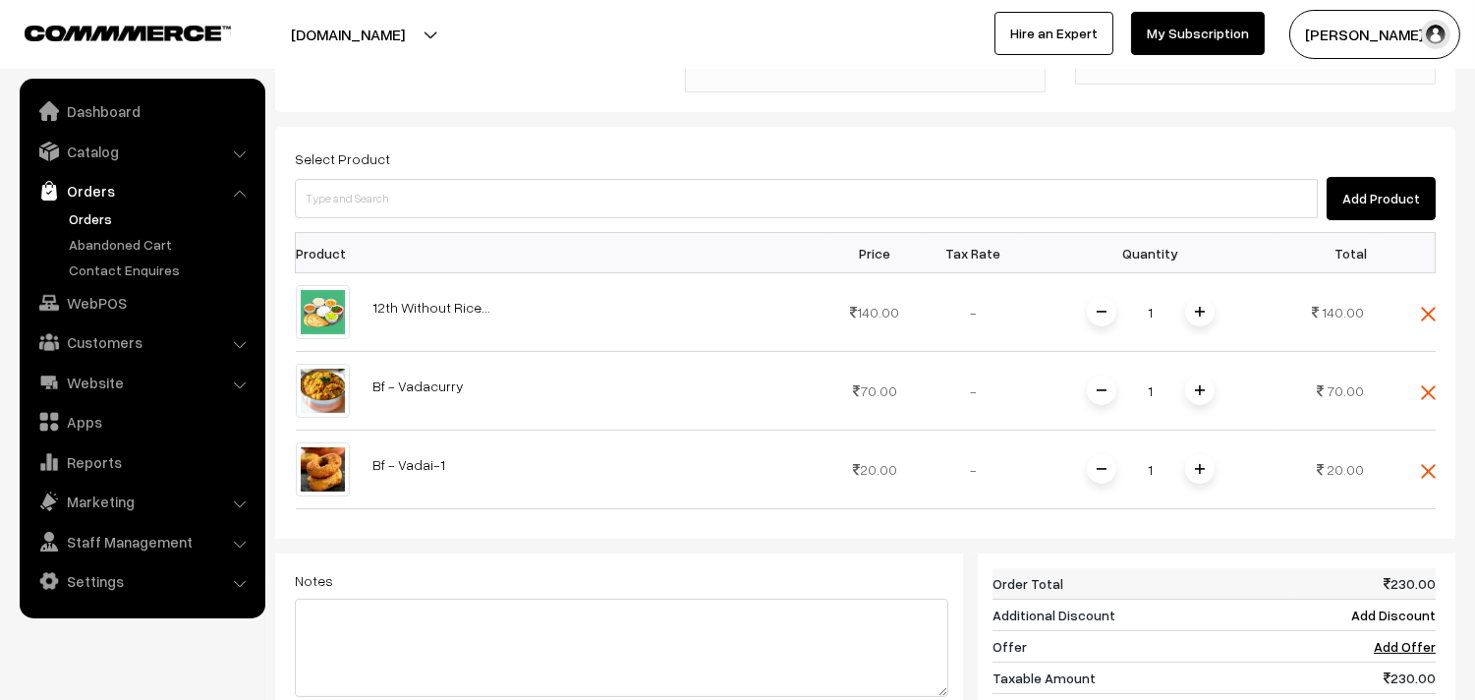
scroll to position [655, 0]
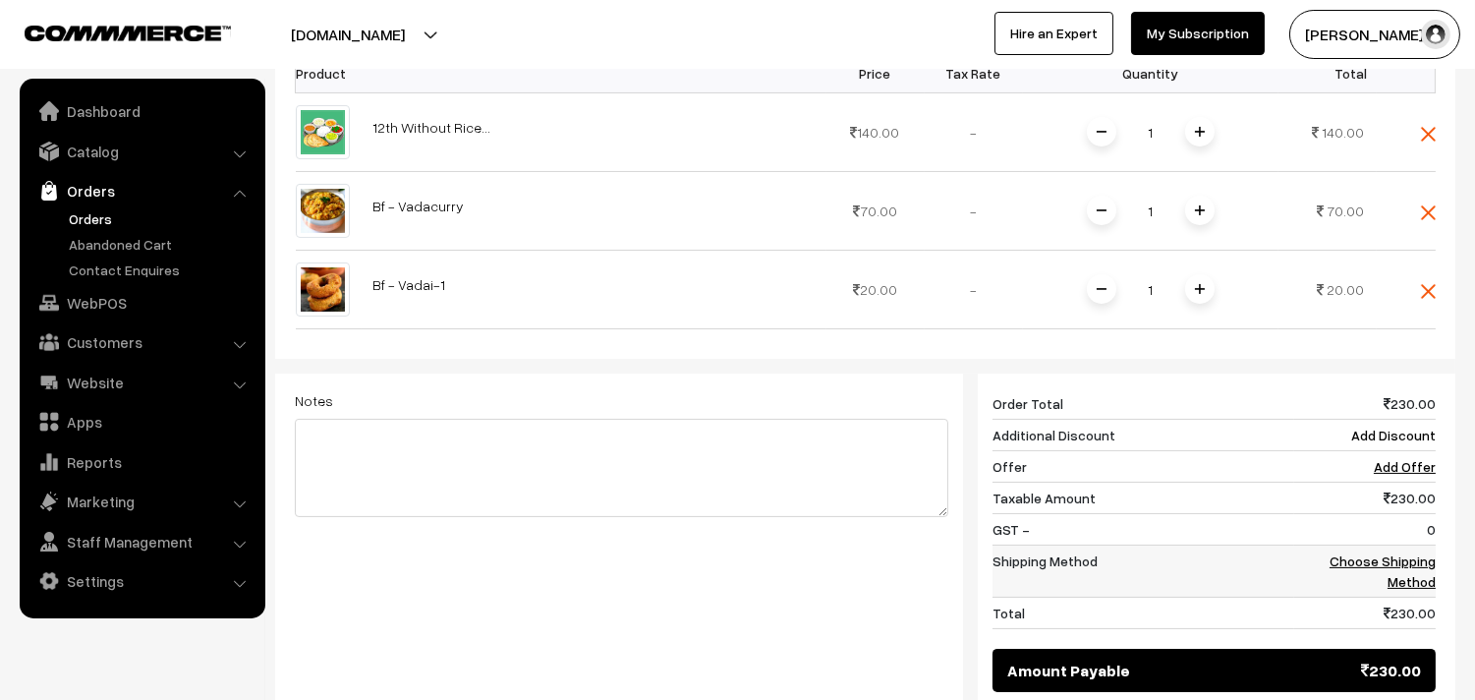
click at [1377, 554] on link "Choose Shipping Method" at bounding box center [1383, 570] width 106 height 37
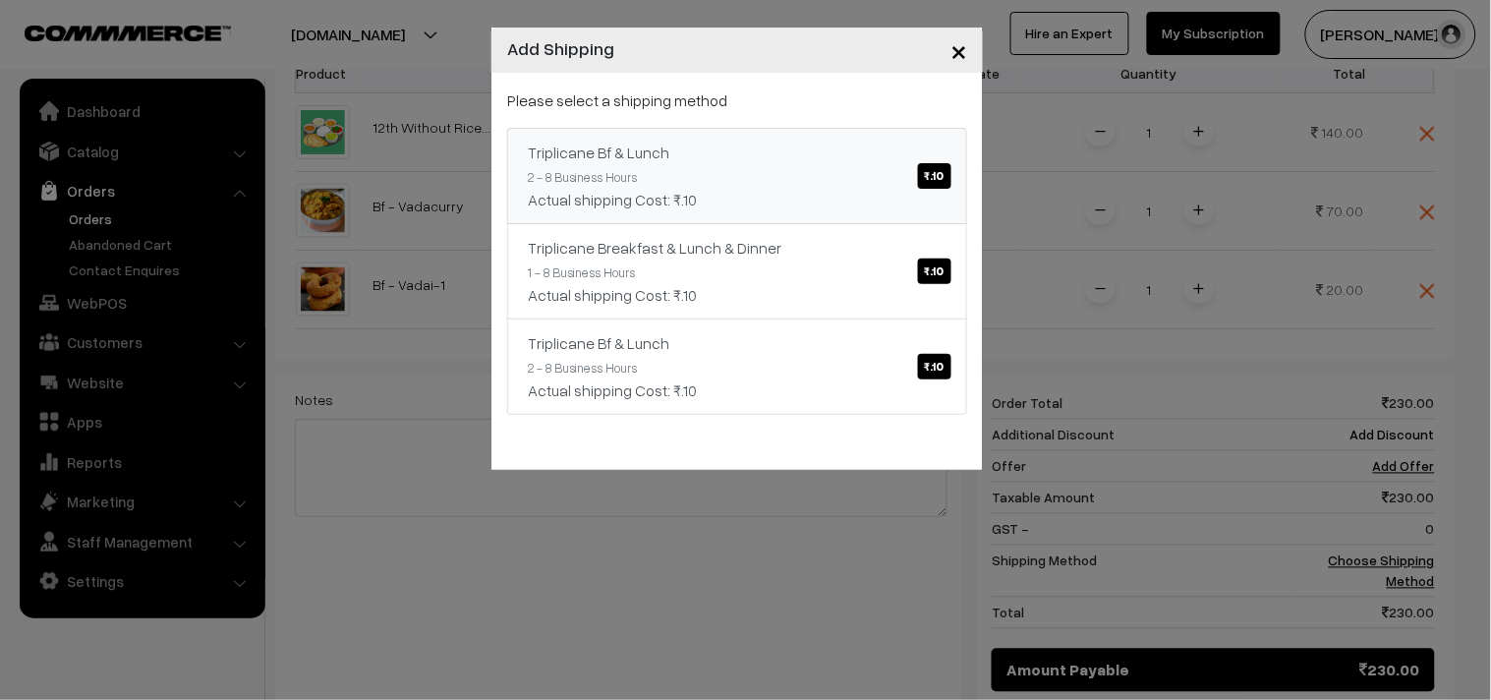
click at [867, 190] on div "Actual shipping Cost: ₹.10" at bounding box center [737, 200] width 419 height 24
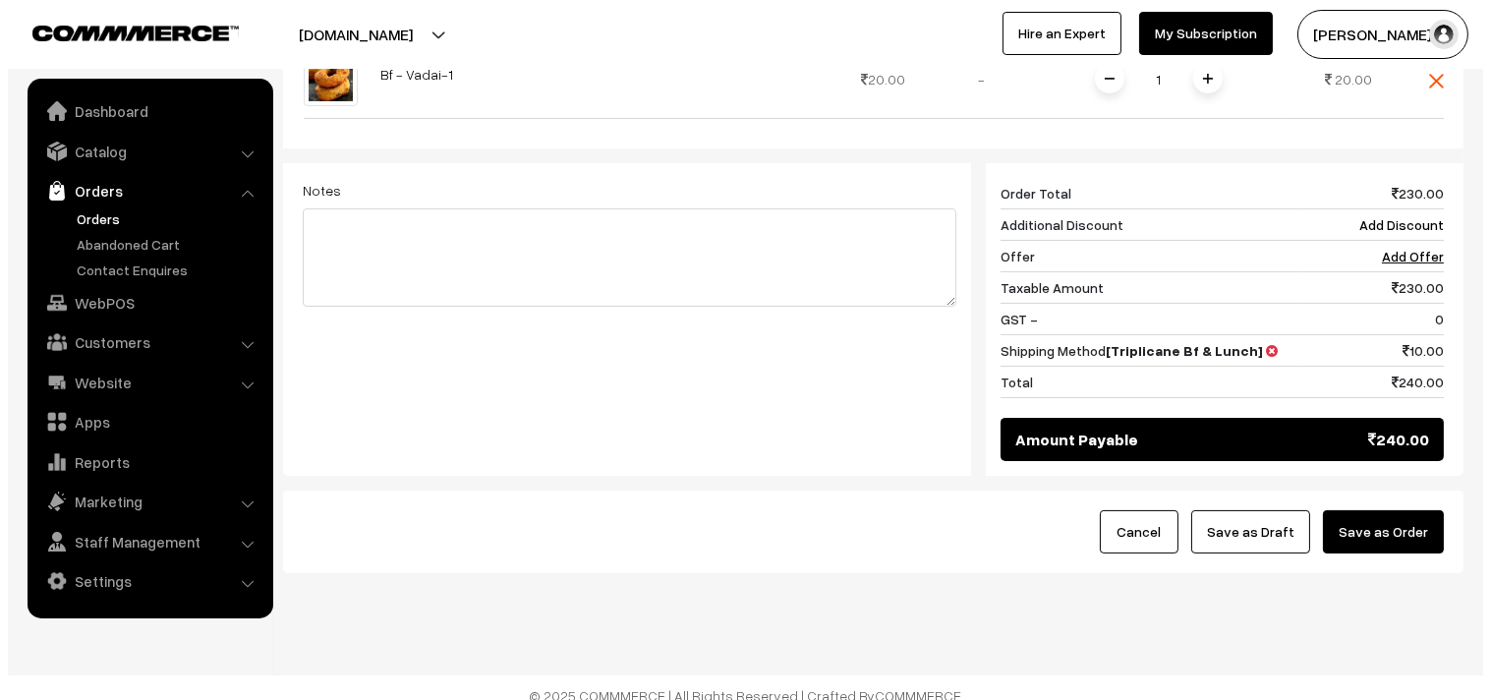
scroll to position [883, 0]
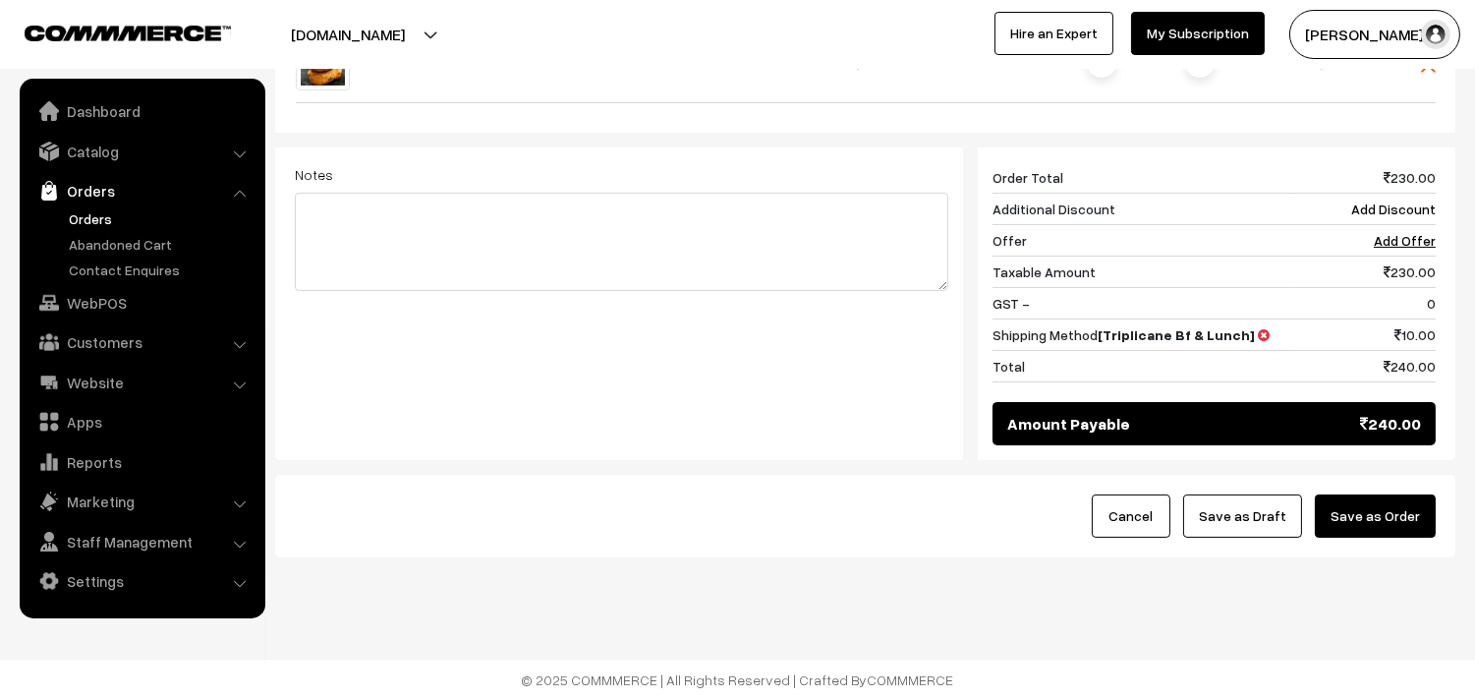
click at [1370, 523] on button "Save as Order" at bounding box center [1375, 515] width 121 height 43
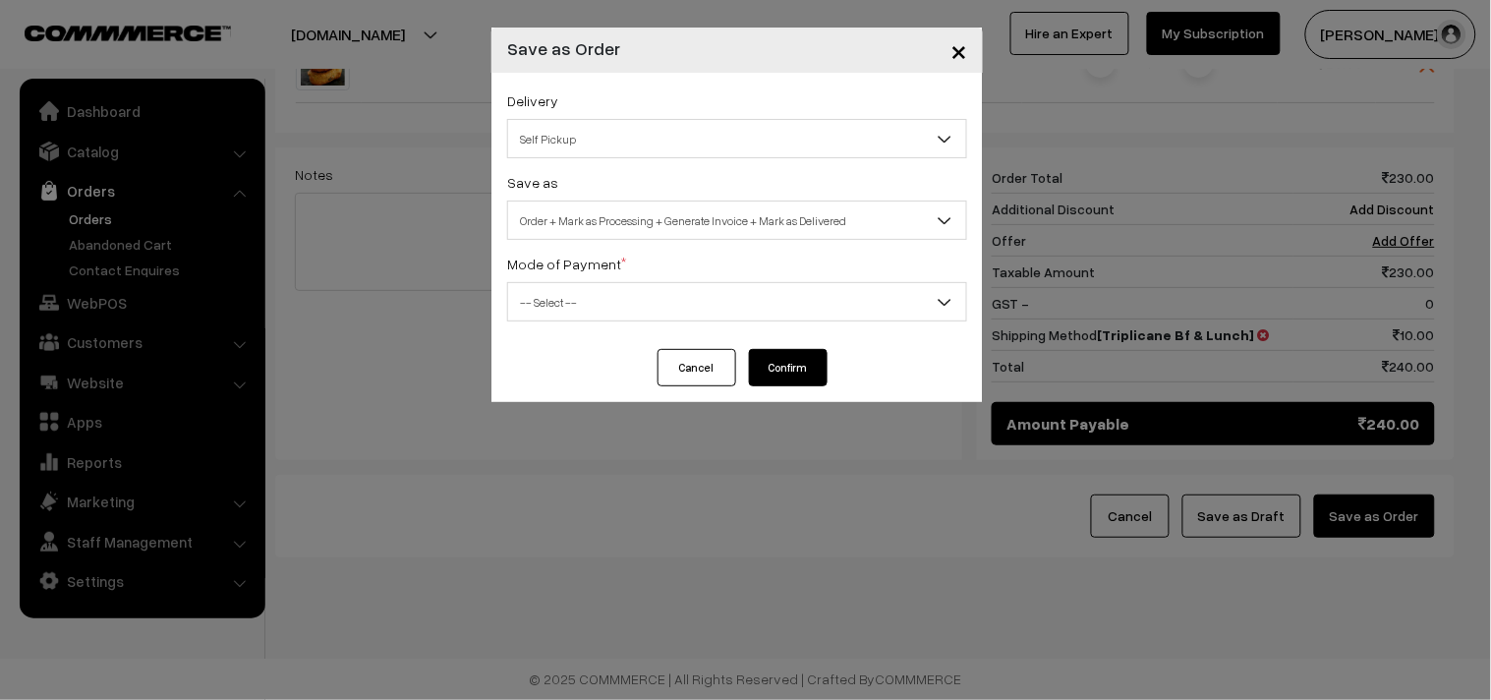
drag, startPoint x: 612, startPoint y: 135, endPoint x: 607, endPoint y: 150, distance: 16.5
click at [612, 135] on span "Self Pickup" at bounding box center [737, 139] width 458 height 34
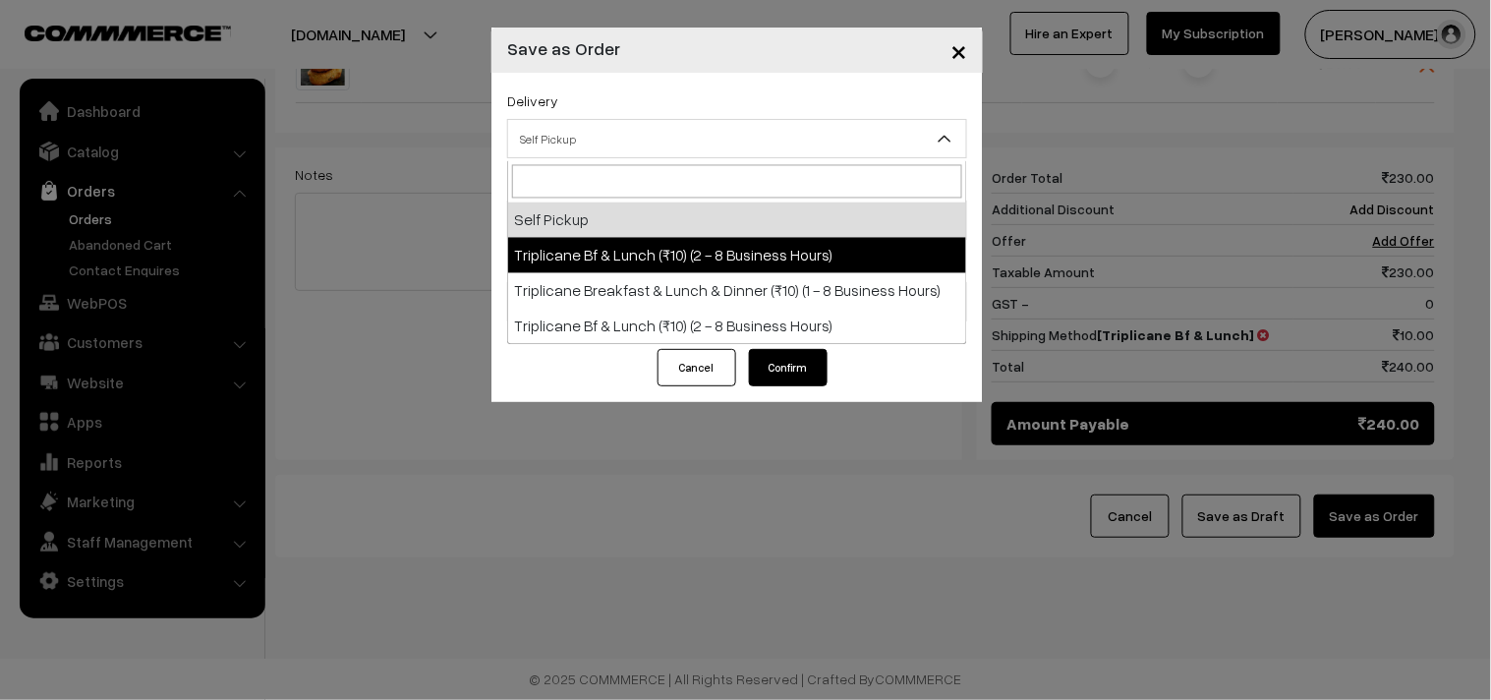
drag, startPoint x: 584, startPoint y: 228, endPoint x: 584, endPoint y: 260, distance: 32.4
select select "TO1"
select select "3"
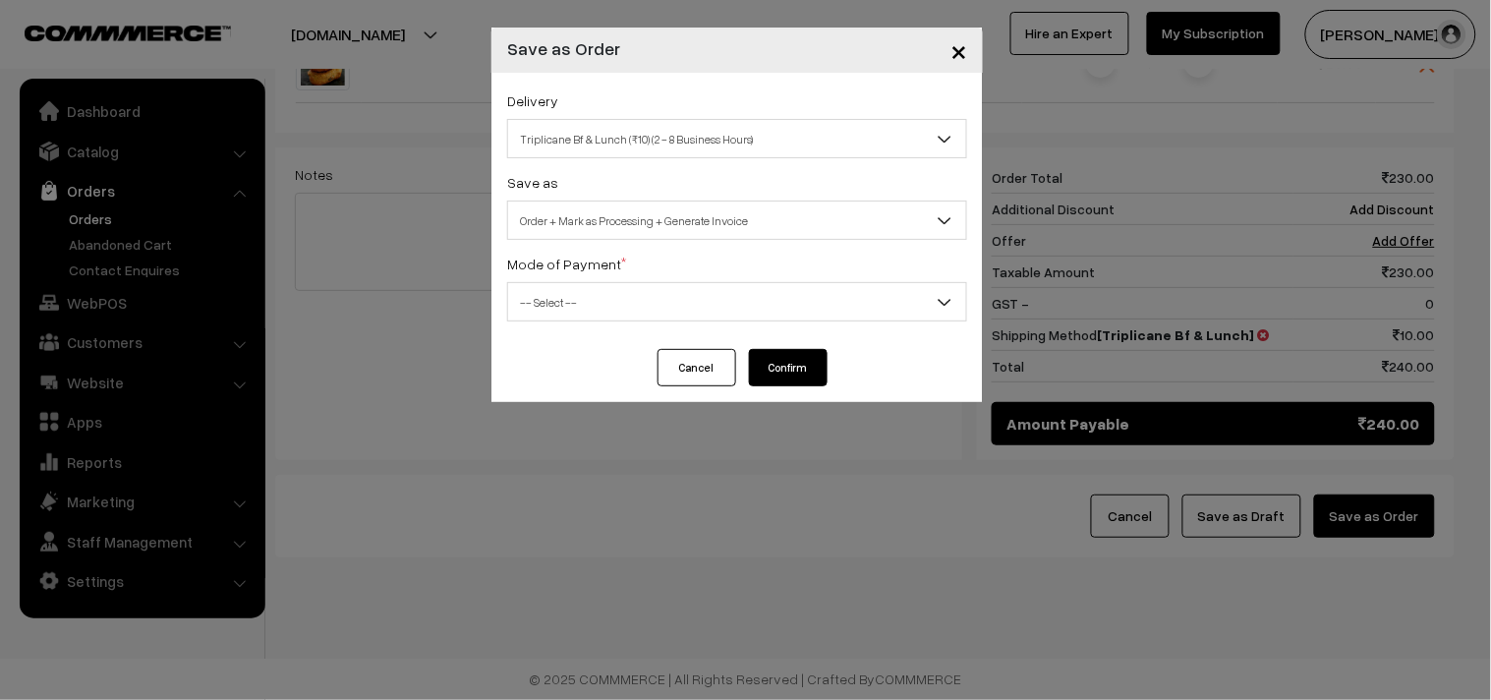
click at [600, 237] on span "Order + Mark as Processing + Generate Invoice" at bounding box center [737, 220] width 458 height 34
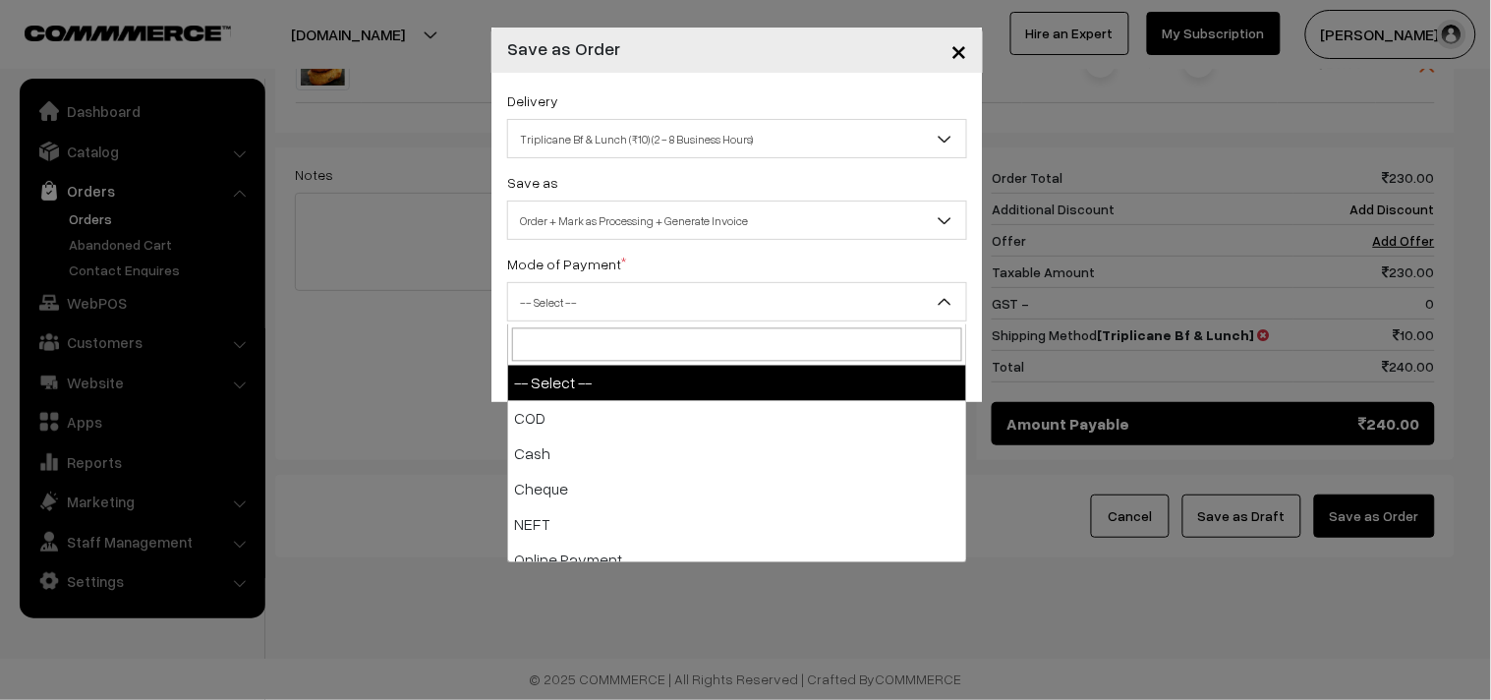
click at [588, 309] on span "-- Select --" at bounding box center [737, 302] width 458 height 34
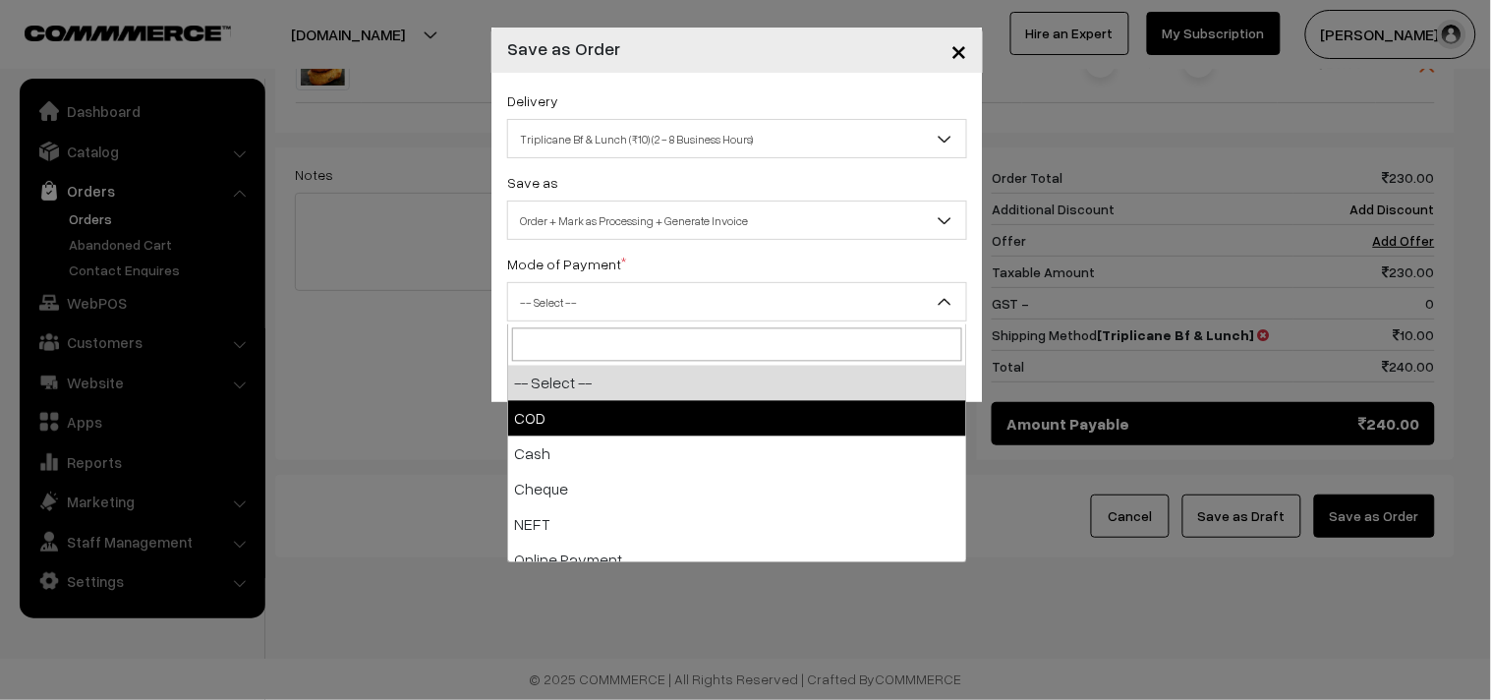
drag, startPoint x: 568, startPoint y: 389, endPoint x: 568, endPoint y: 404, distance: 14.7
select select "1"
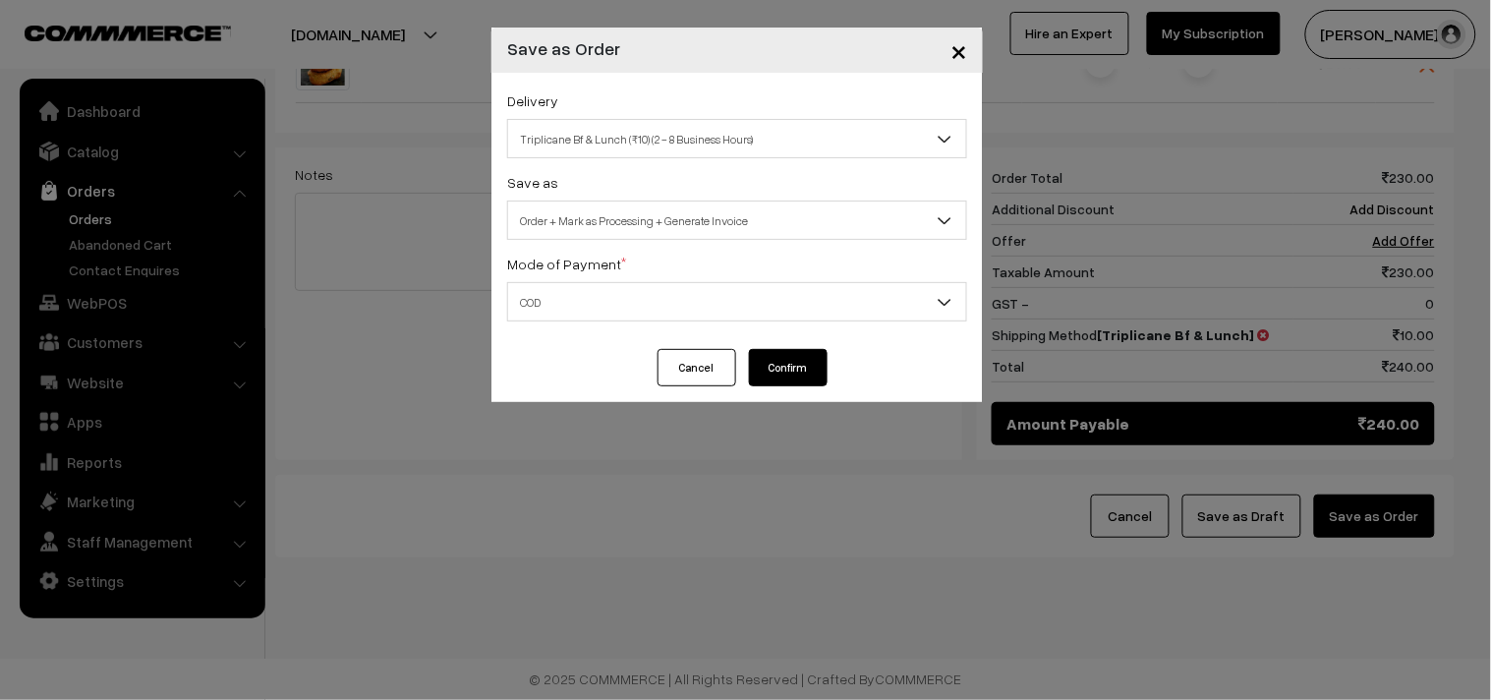
click at [783, 369] on button "Confirm" at bounding box center [788, 367] width 79 height 37
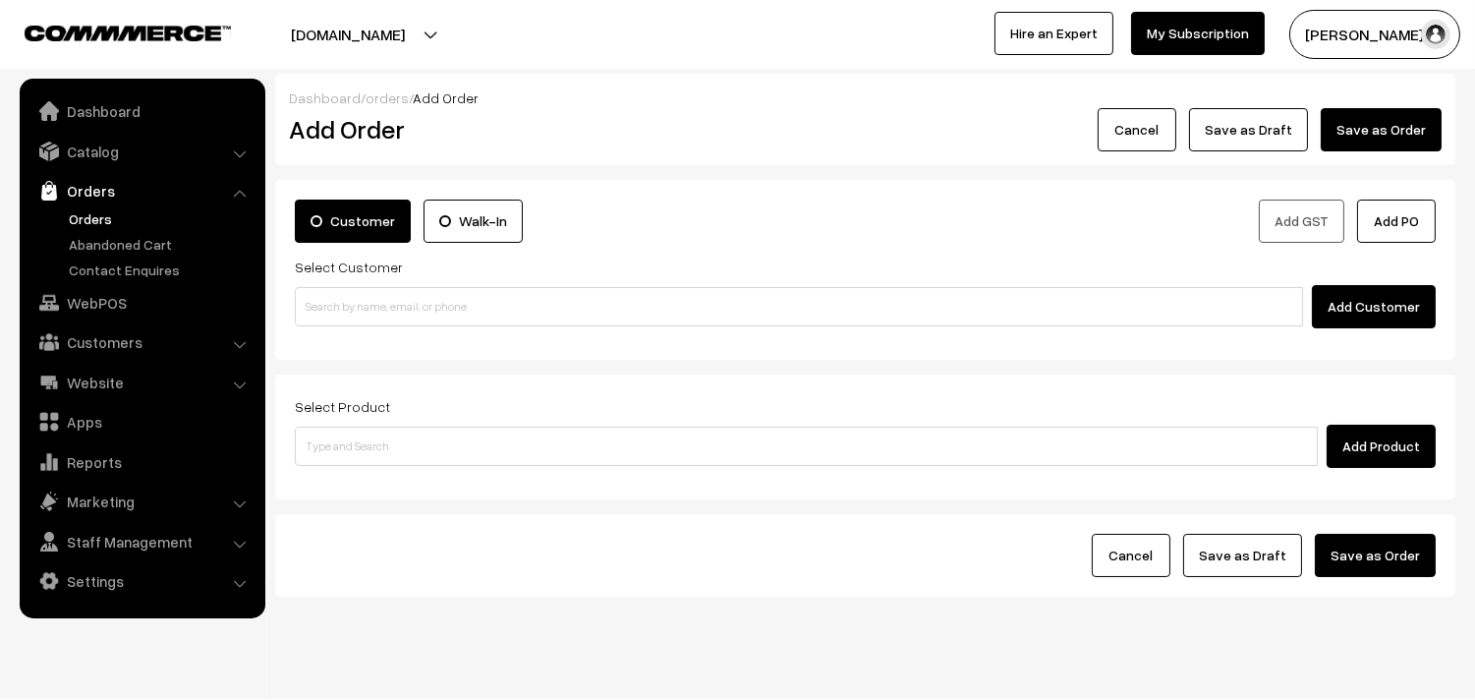
click at [108, 218] on link "Orders" at bounding box center [161, 218] width 195 height 21
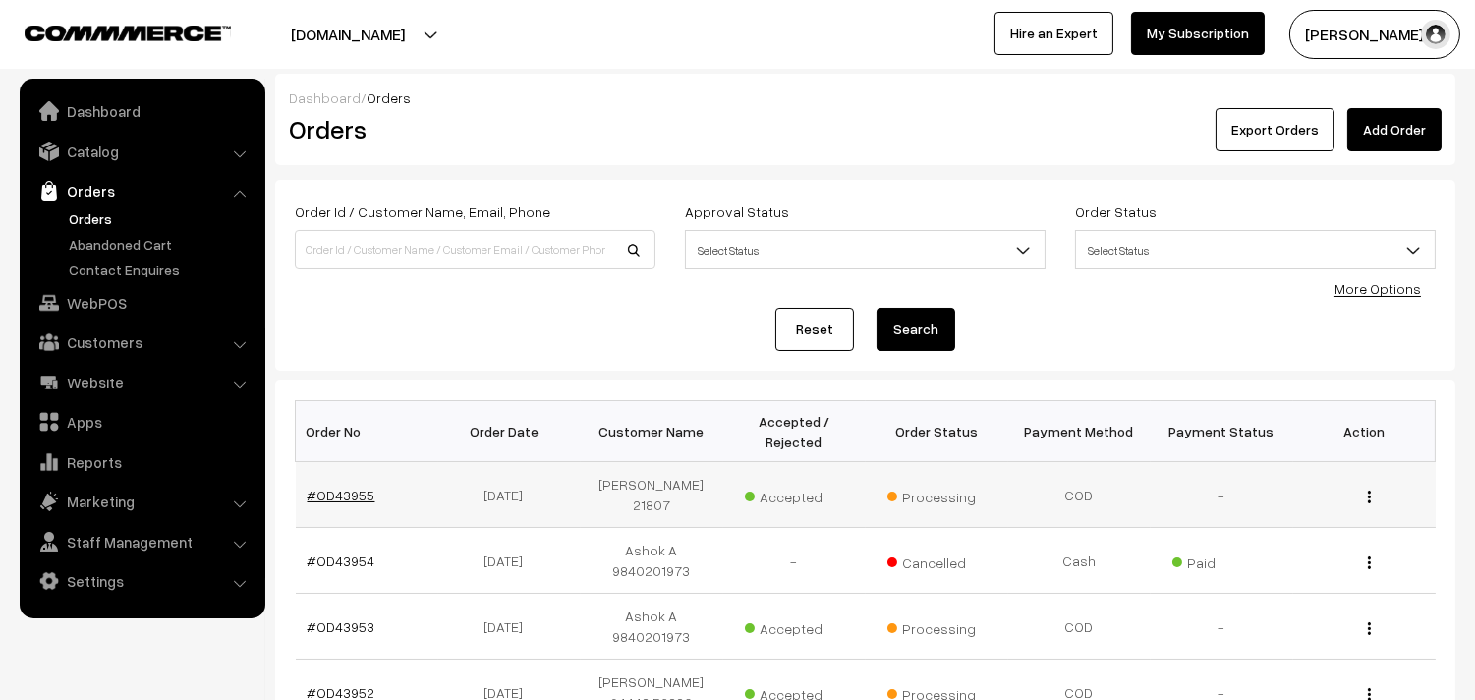
click at [342, 486] on link "#OD43955" at bounding box center [342, 494] width 68 height 17
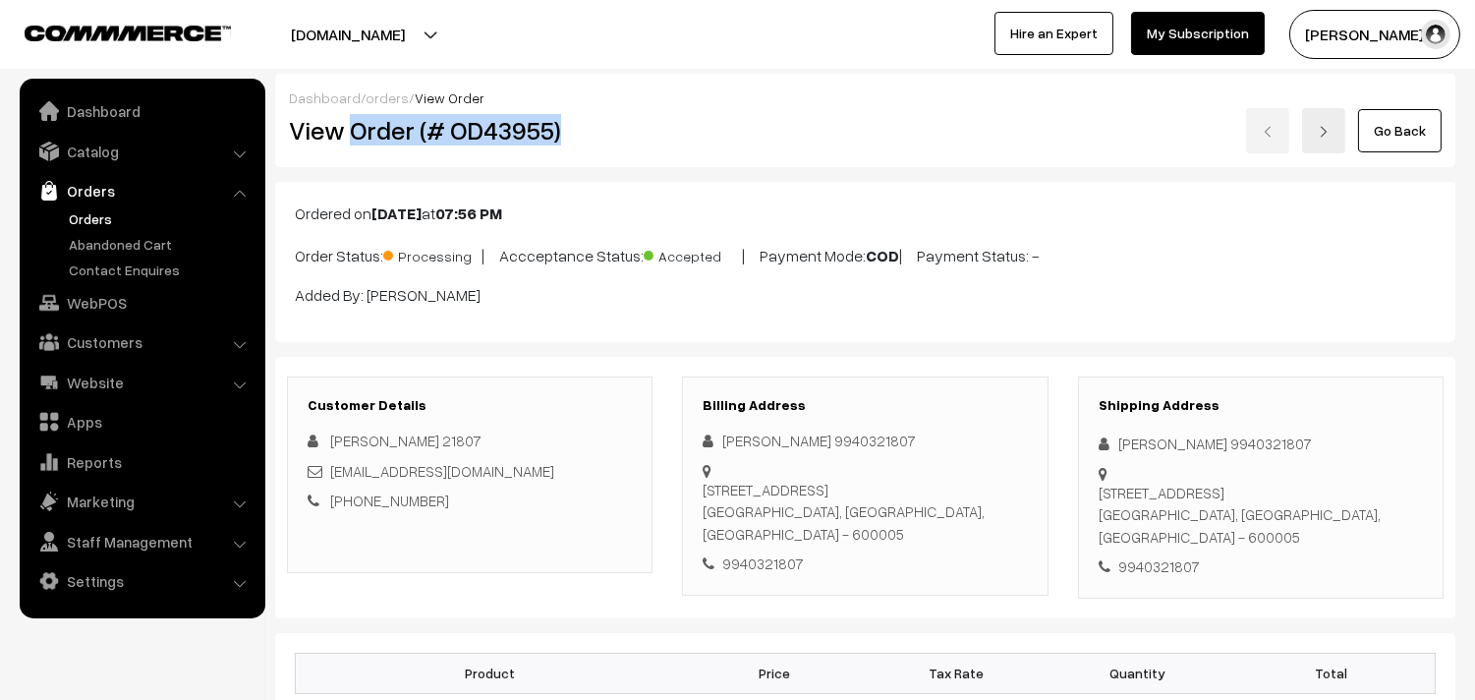
drag, startPoint x: 0, startPoint y: 0, endPoint x: 656, endPoint y: 115, distance: 665.5
click at [656, 114] on div "View Order (# OD43955)" at bounding box center [471, 130] width 394 height 45
copy h2 "Order (# OD43955)"
click at [90, 214] on link "Orders" at bounding box center [161, 218] width 195 height 21
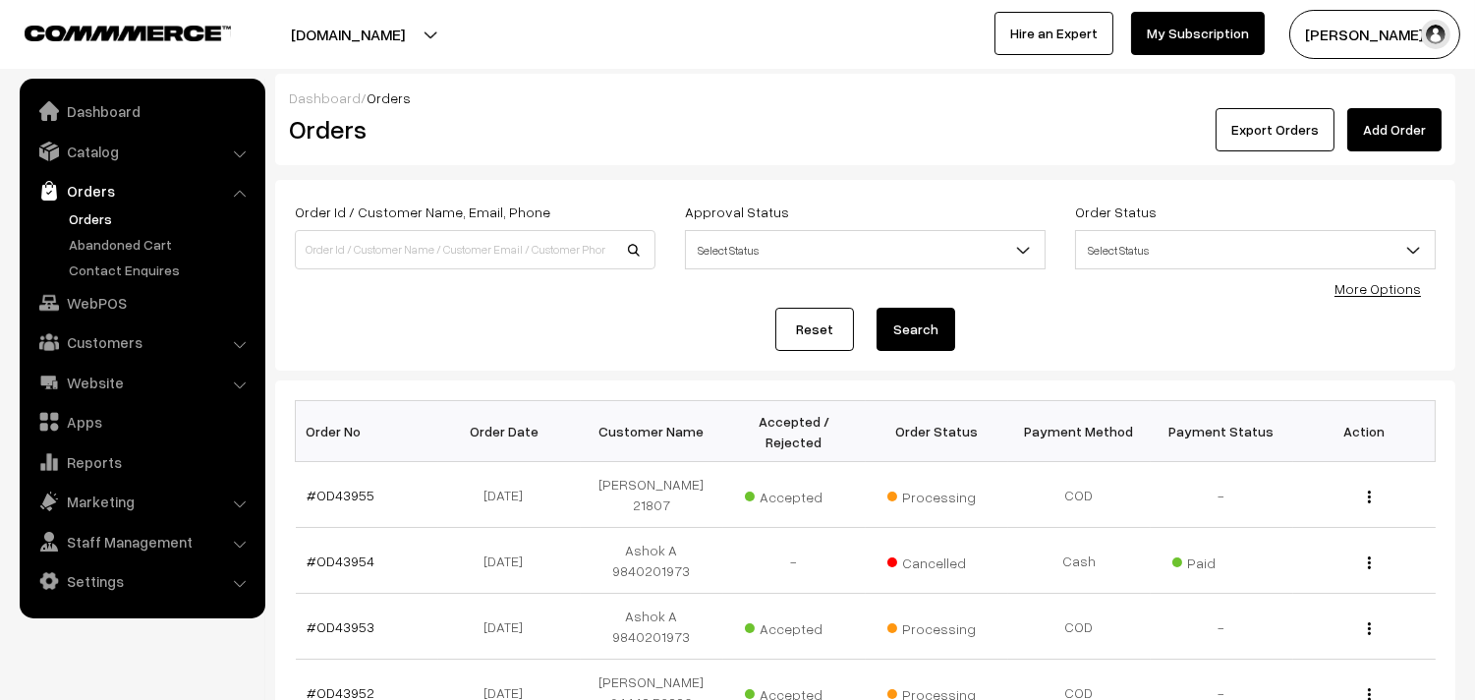
click at [96, 214] on link "Orders" at bounding box center [161, 218] width 195 height 21
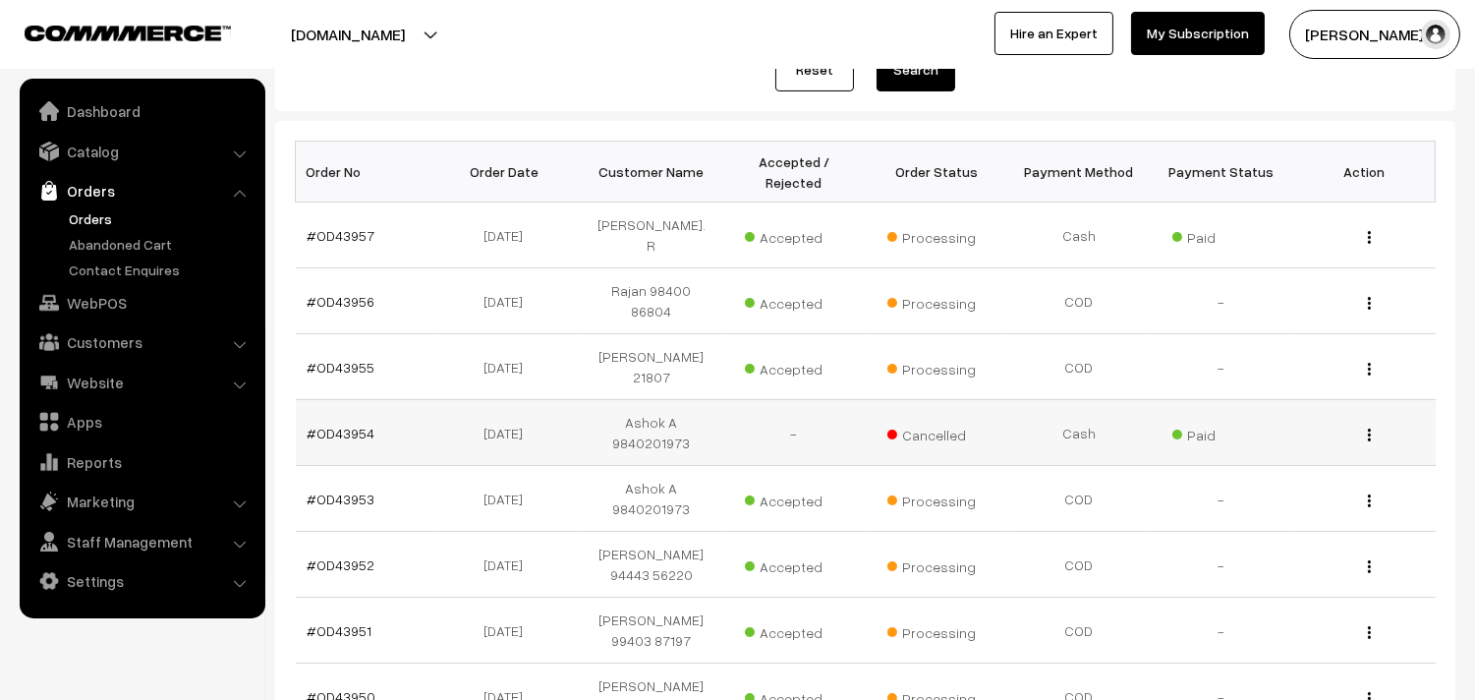
scroll to position [327, 0]
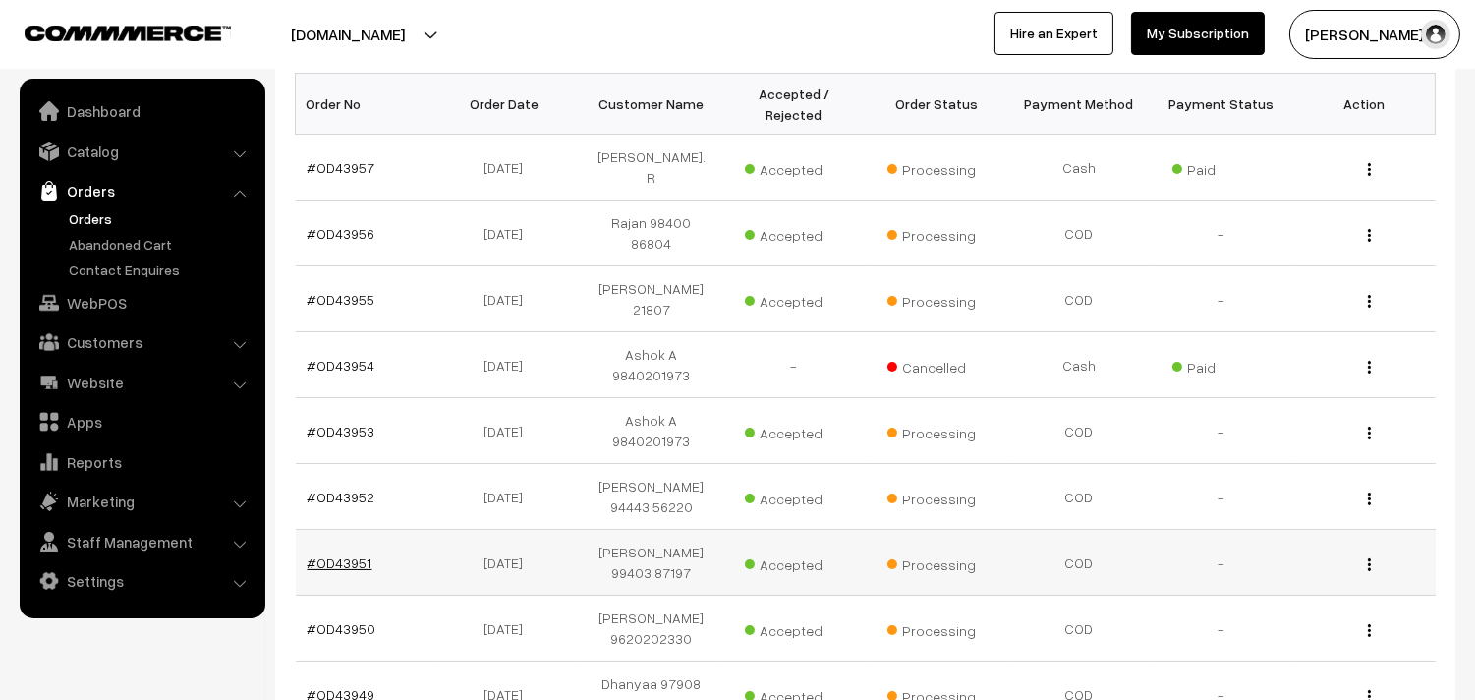
click at [350, 554] on link "#OD43951" at bounding box center [340, 562] width 65 height 17
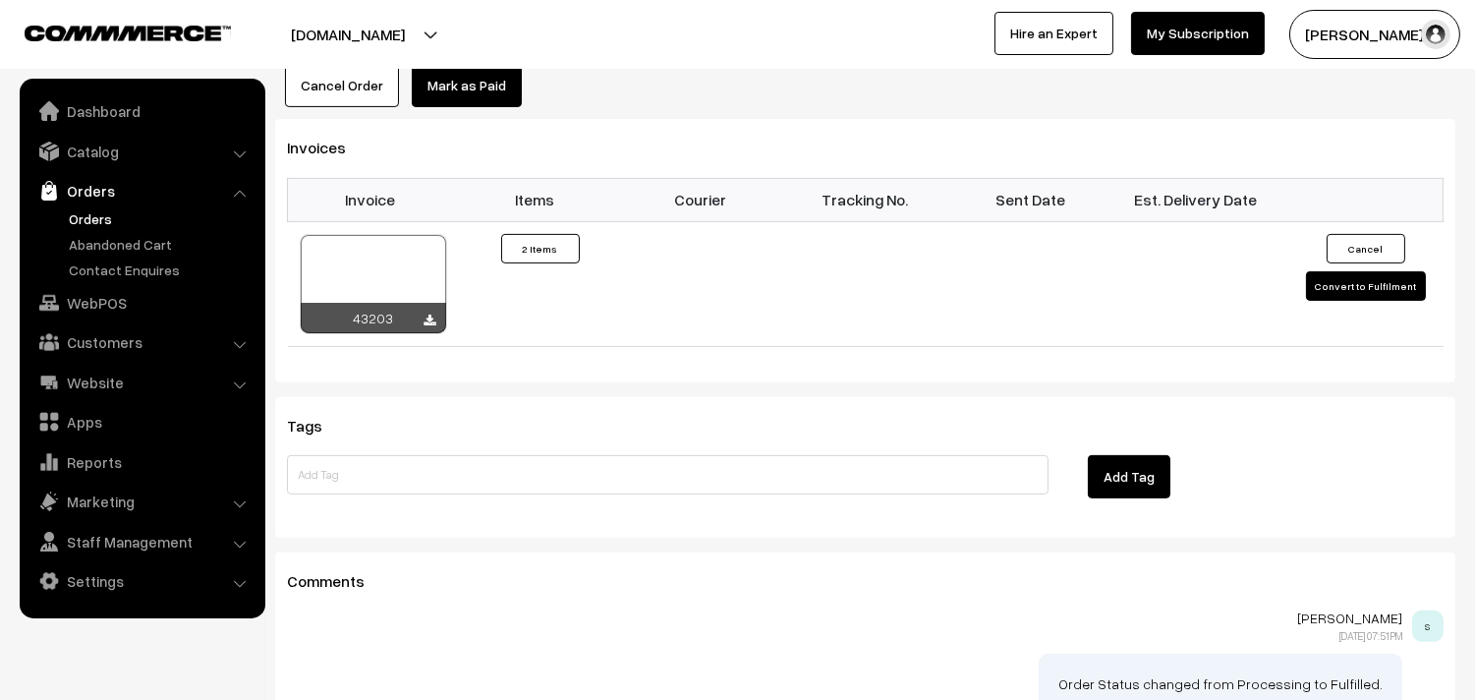
scroll to position [1310, 0]
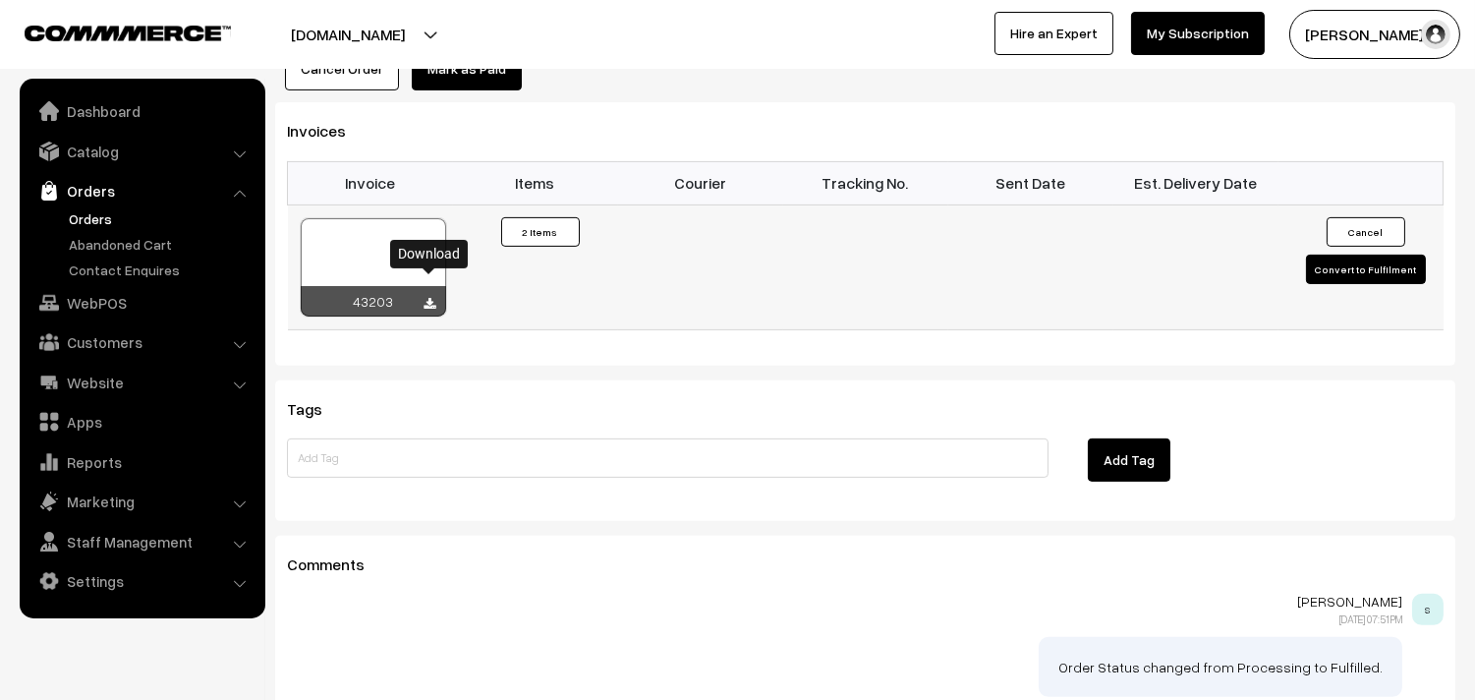
click at [426, 298] on icon at bounding box center [431, 304] width 12 height 13
drag, startPoint x: 389, startPoint y: 365, endPoint x: 396, endPoint y: 336, distance: 29.3
click at [389, 380] on div "Tags Add Tag" at bounding box center [865, 450] width 1180 height 141
click at [409, 239] on div at bounding box center [373, 267] width 145 height 98
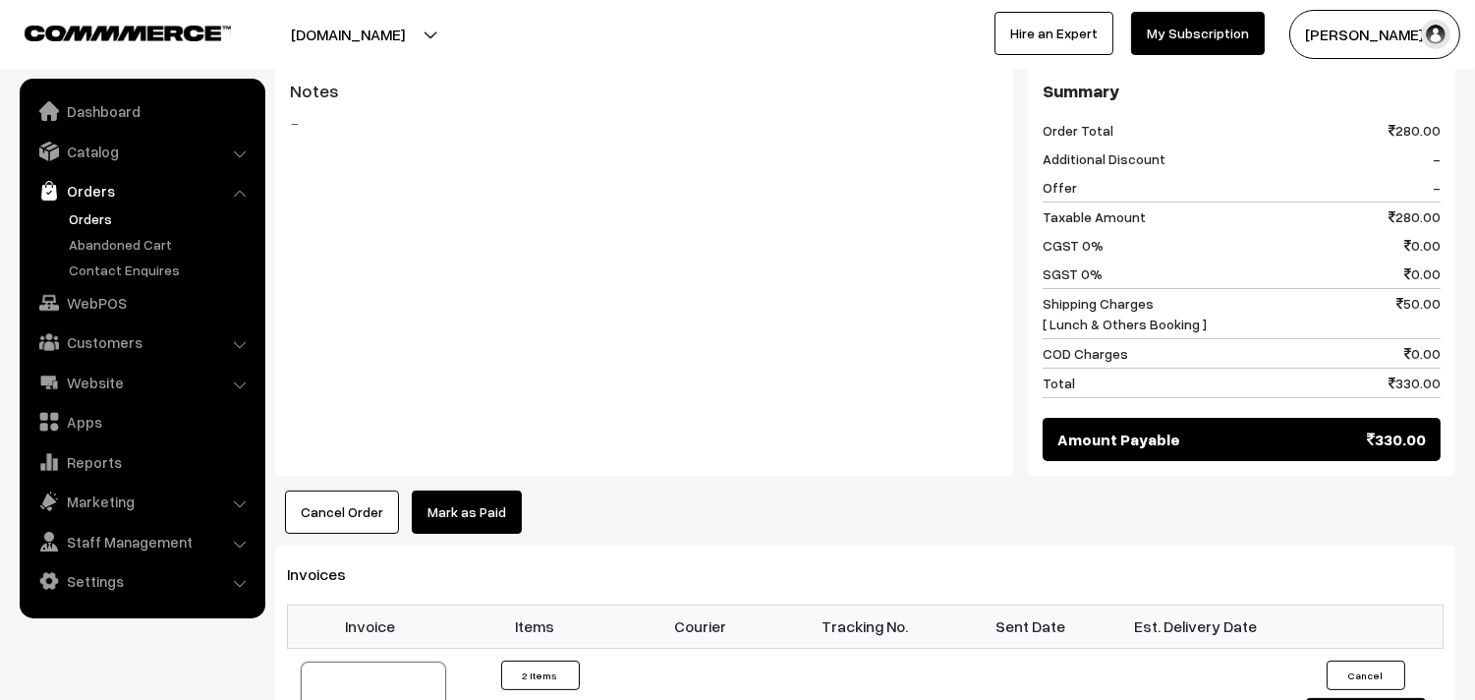
scroll to position [760, 0]
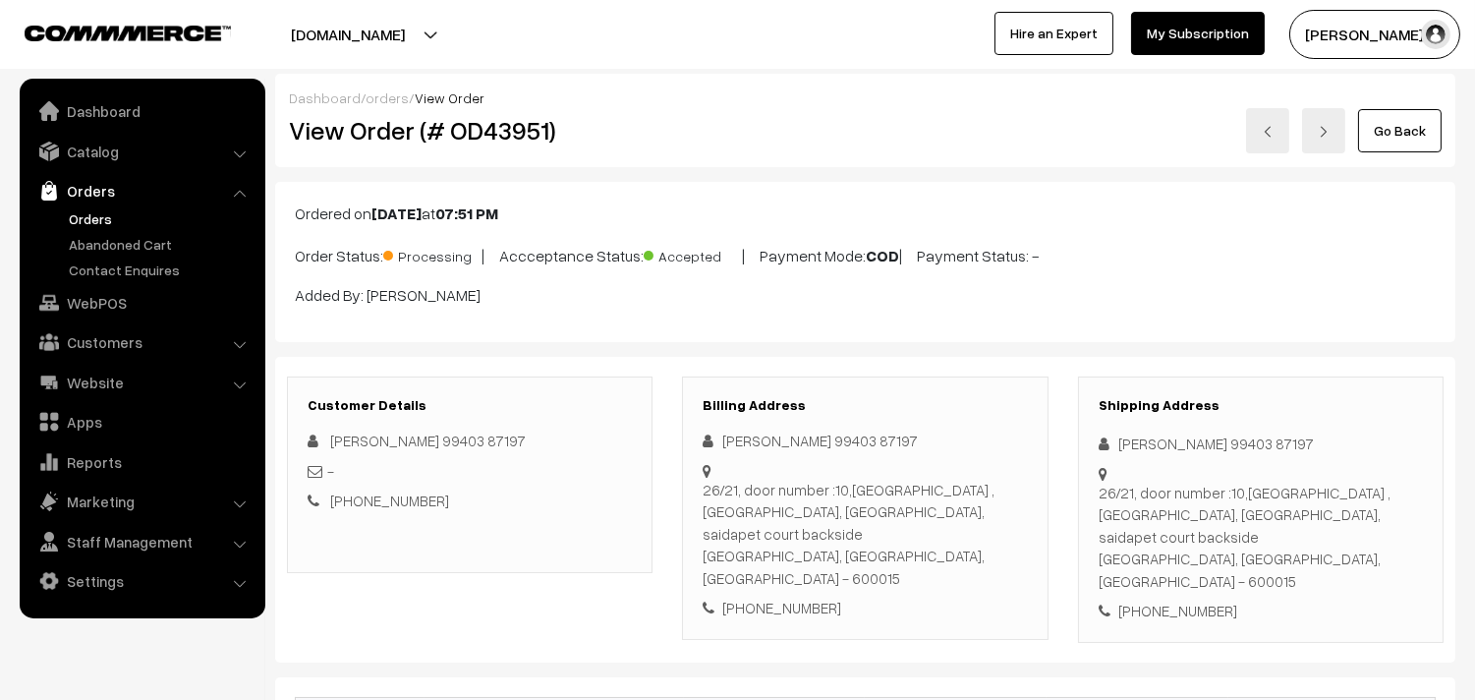
click at [91, 212] on link "Orders" at bounding box center [161, 218] width 195 height 21
